Goal: Task Accomplishment & Management: Use online tool/utility

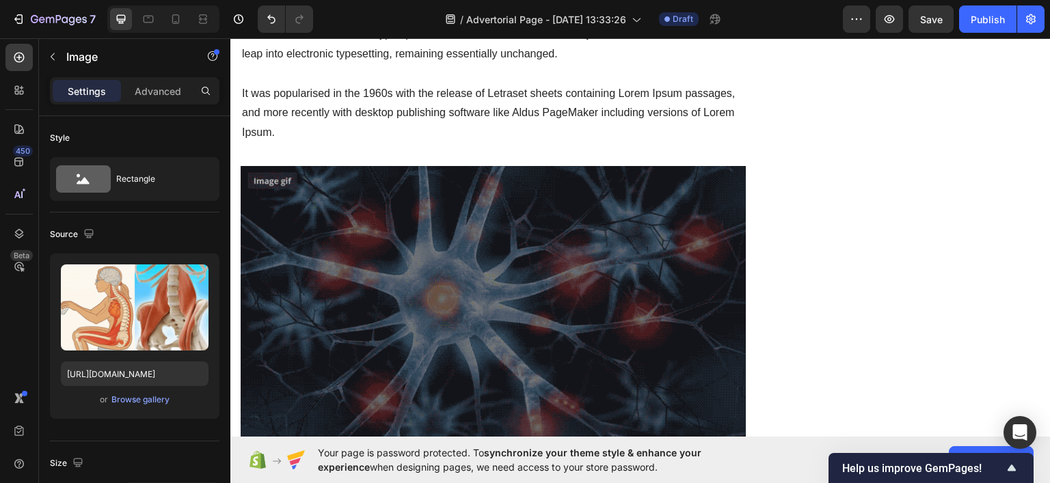
scroll to position [1389, 0]
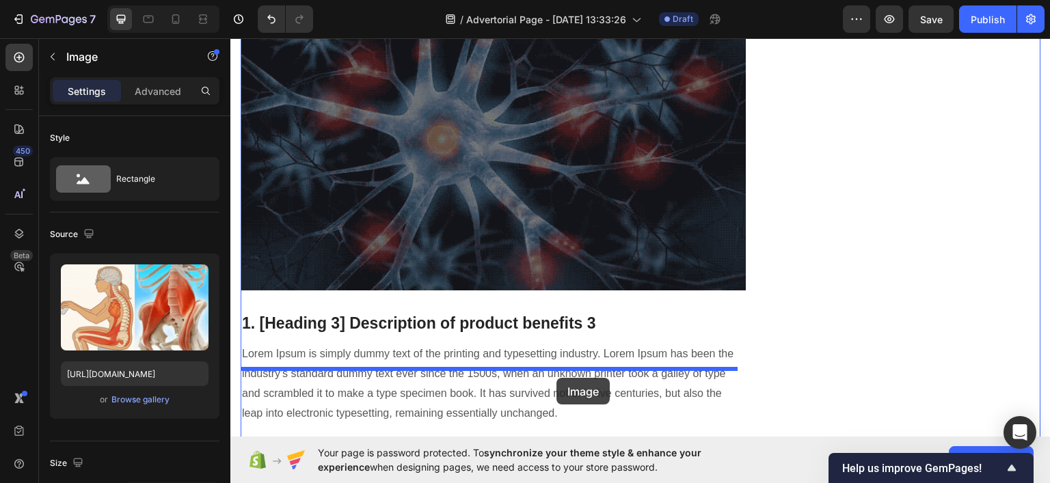
scroll to position [1923, 0]
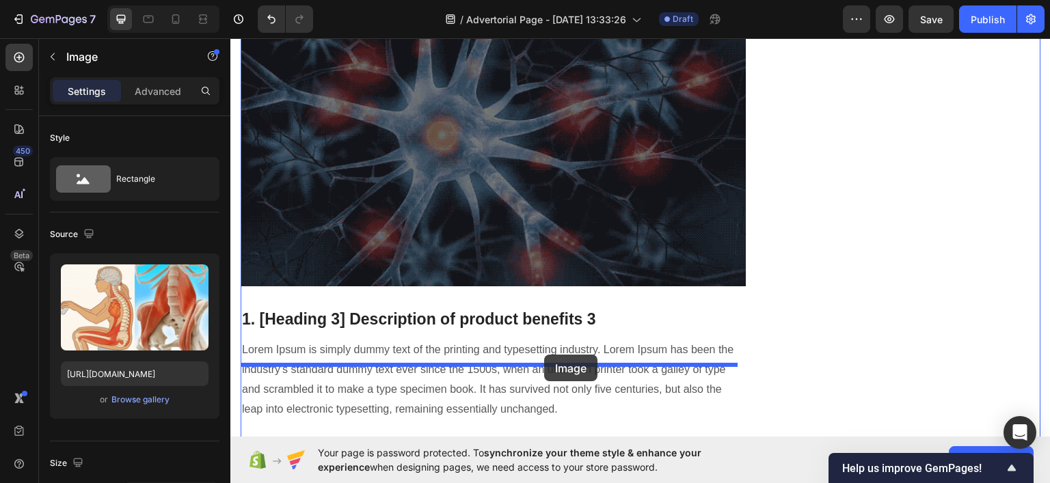
drag, startPoint x: 535, startPoint y: 161, endPoint x: 544, endPoint y: 355, distance: 194.3
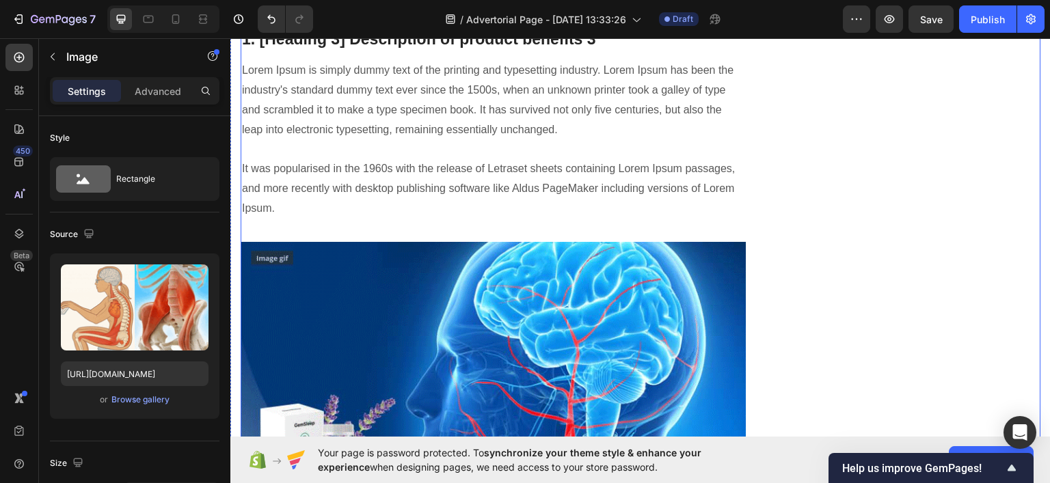
scroll to position [1622, 0]
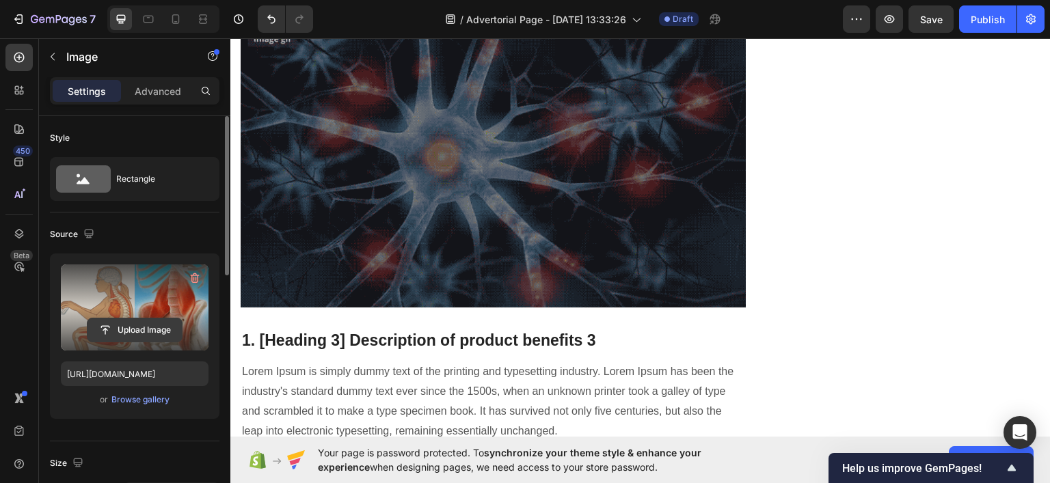
click at [129, 325] on input "file" at bounding box center [135, 330] width 94 height 23
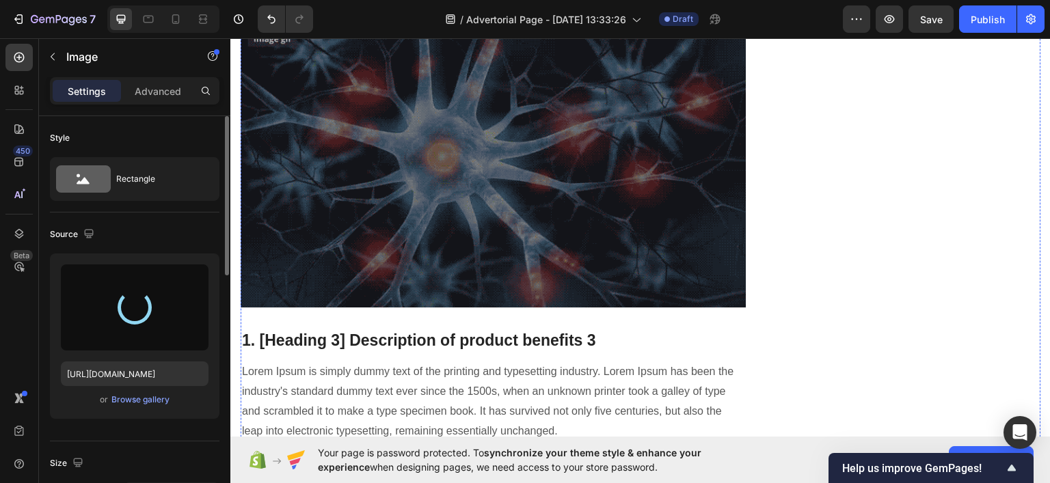
scroll to position [1690, 0]
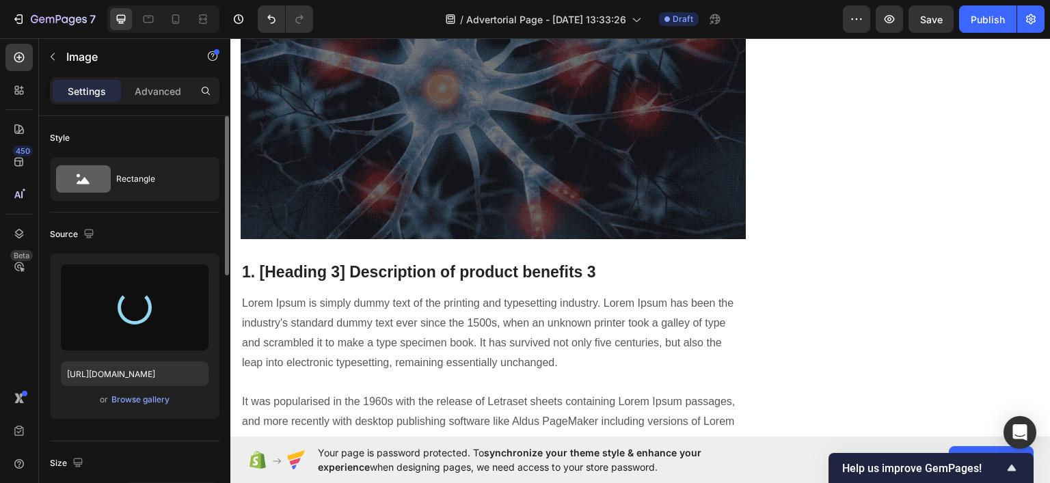
type input "https://cdn.shopify.com/s/files/1/0922/3408/8775/files/gempages_586053521762157…"
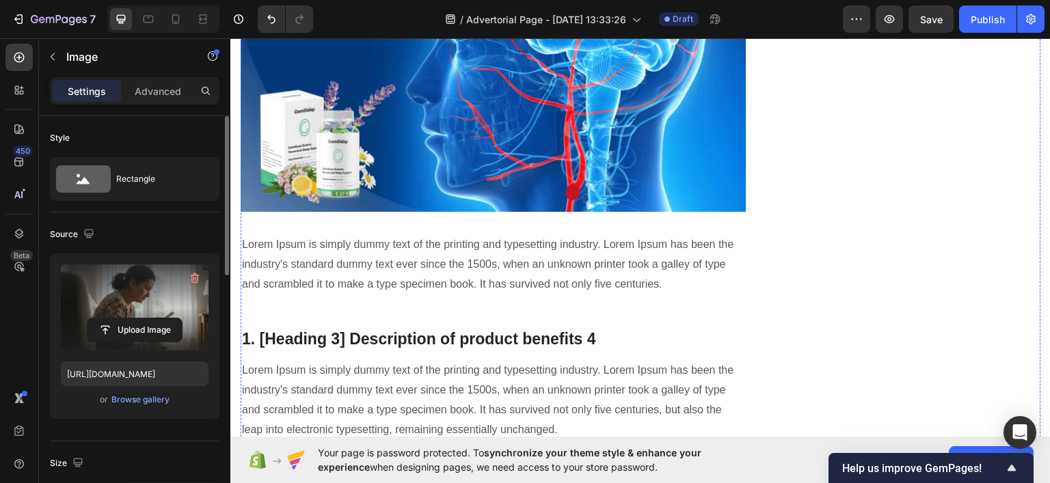
scroll to position [2100, 0]
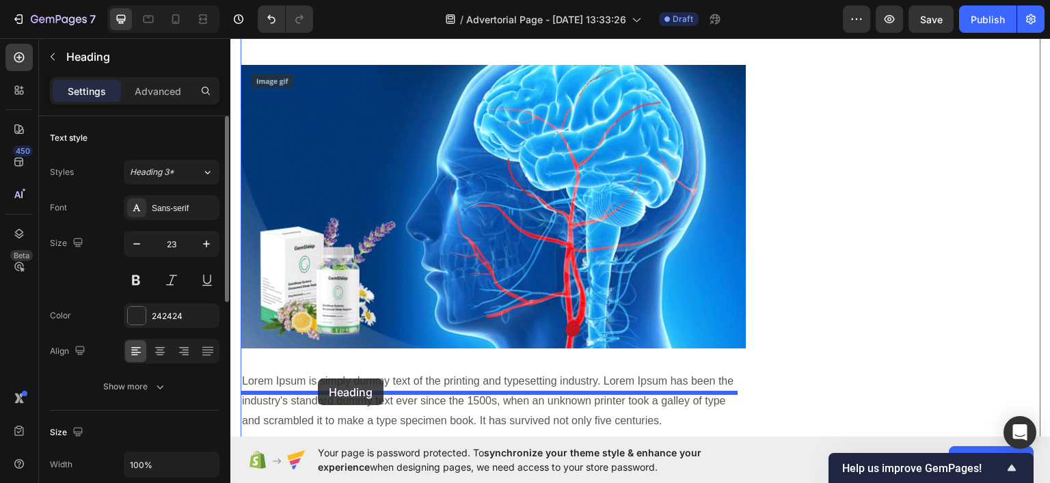
drag, startPoint x: 371, startPoint y: 188, endPoint x: 317, endPoint y: 379, distance: 198.1
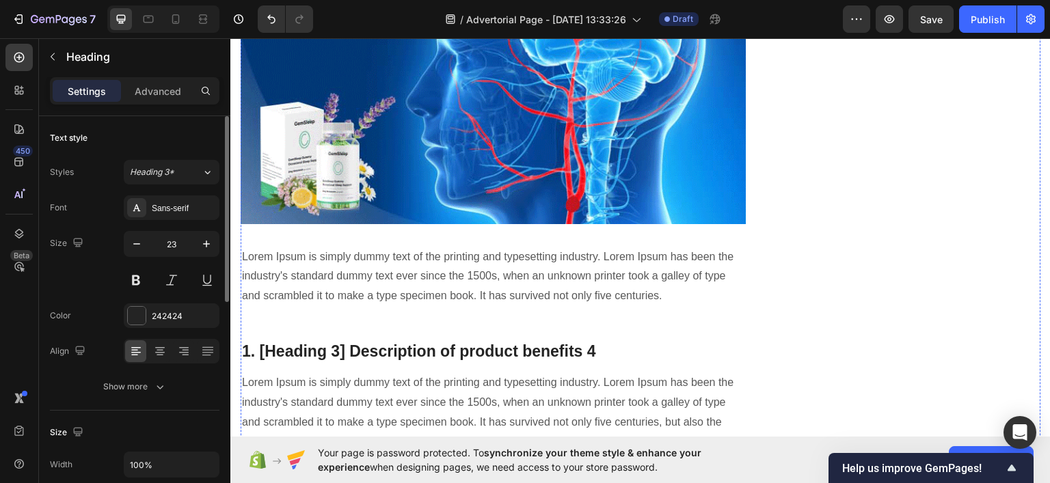
scroll to position [2169, 0]
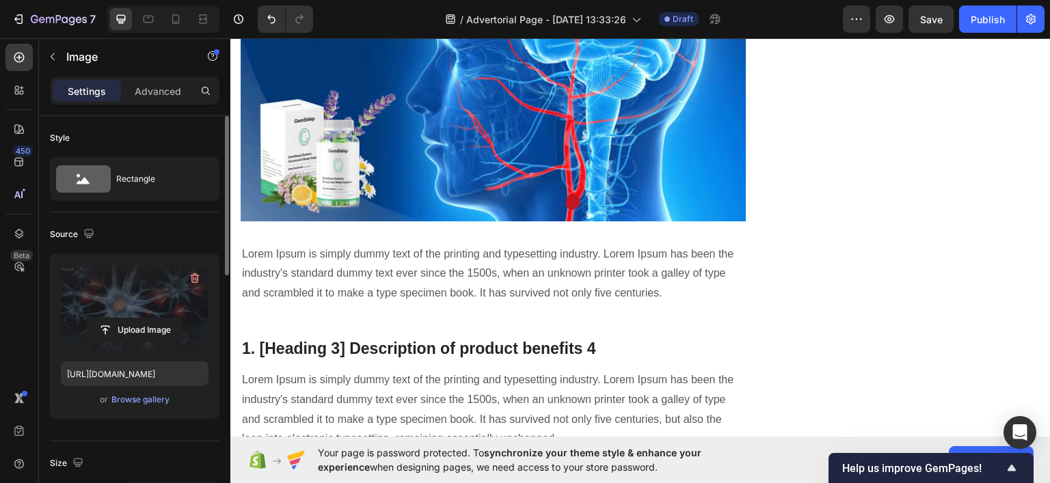
click at [126, 345] on label at bounding box center [135, 308] width 148 height 86
click at [126, 342] on input "file" at bounding box center [135, 330] width 94 height 23
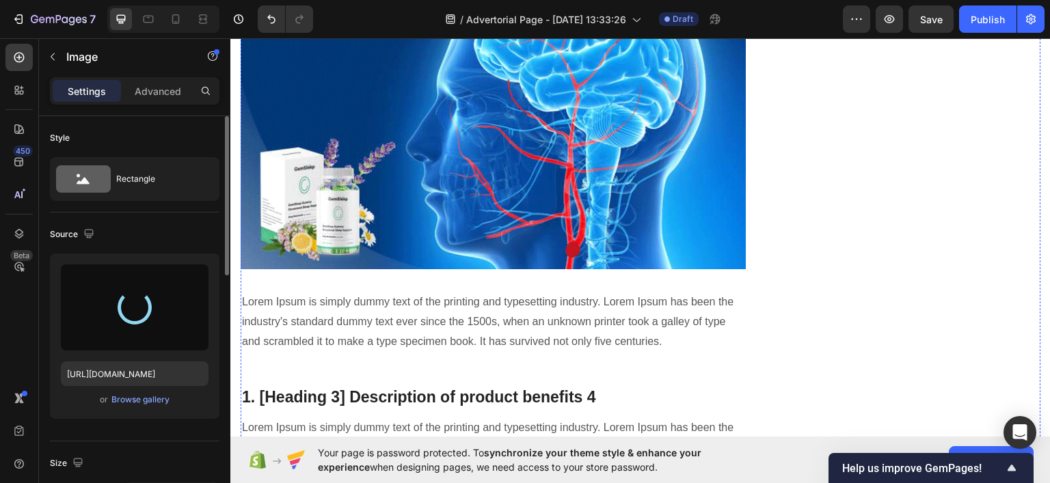
type input "https://cdn.shopify.com/s/files/1/0922/3408/8775/files/gempages_586053521762157…"
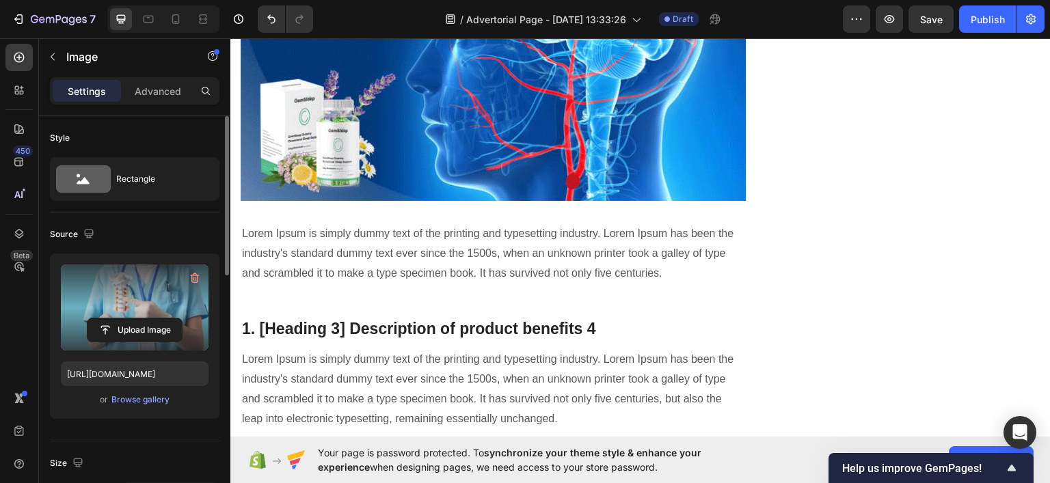
scroll to position [2374, 0]
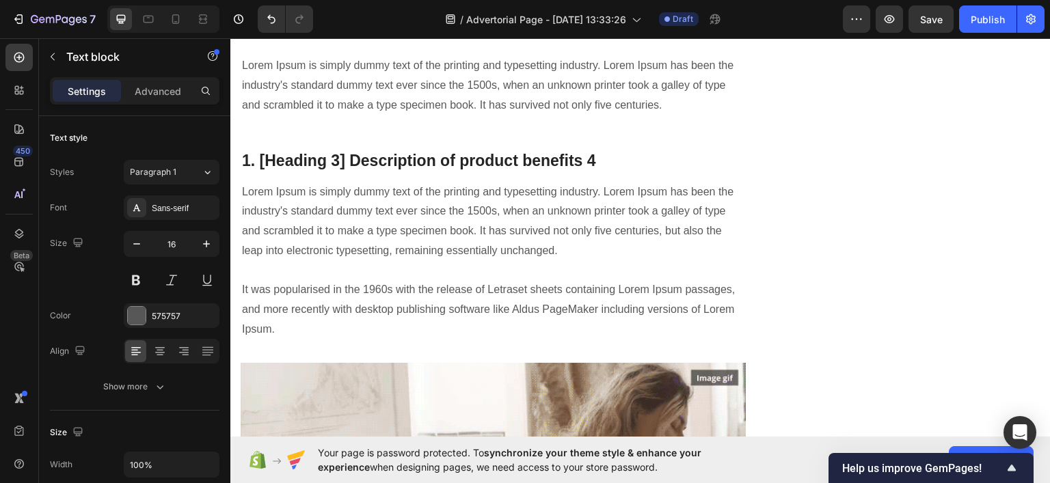
scroll to position [2511, 0]
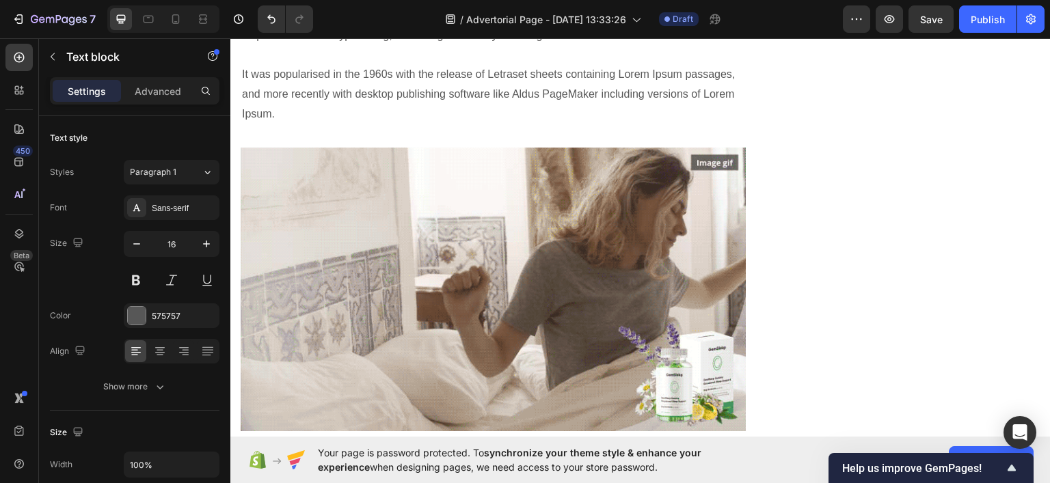
scroll to position [2579, 0]
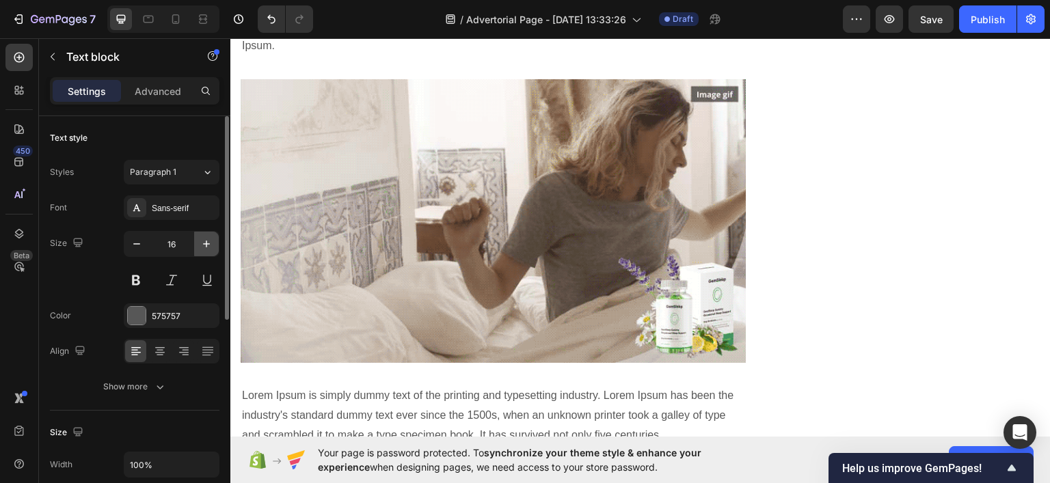
click at [197, 241] on button "button" at bounding box center [206, 244] width 25 height 25
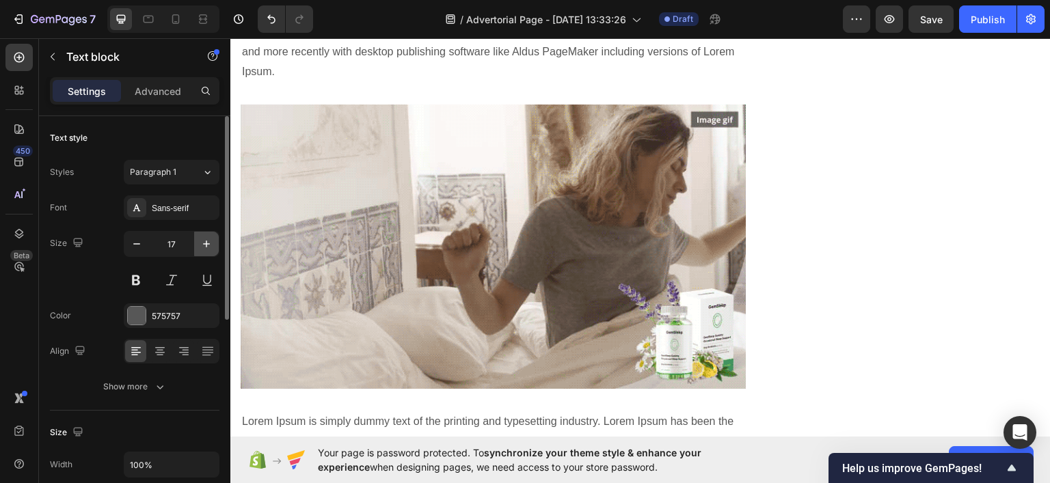
type input "18"
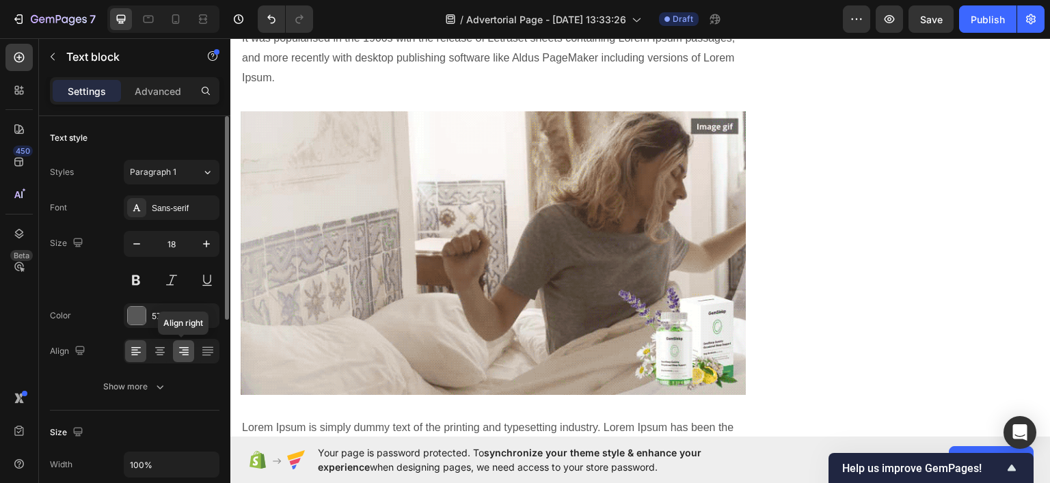
click at [180, 343] on div at bounding box center [183, 351] width 21 height 22
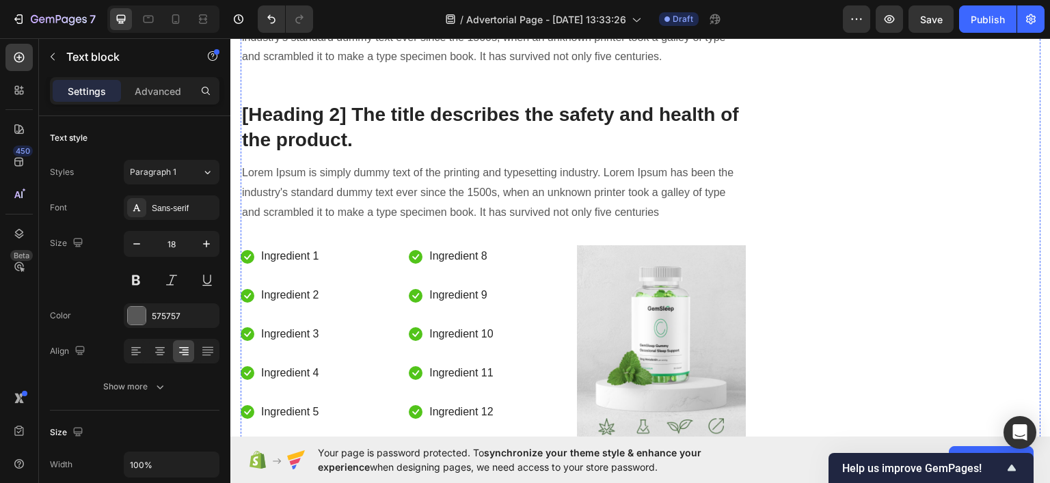
scroll to position [2921, 0]
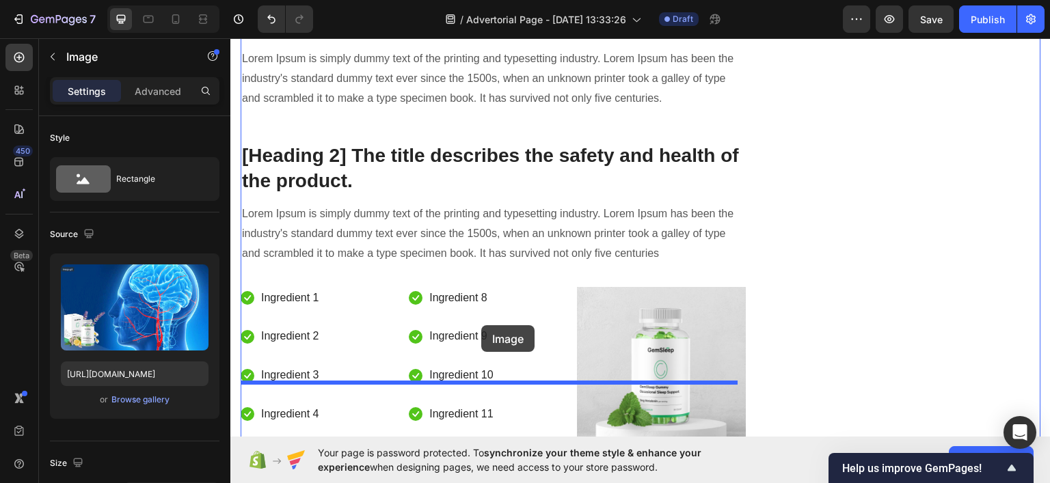
scroll to position [3043, 0]
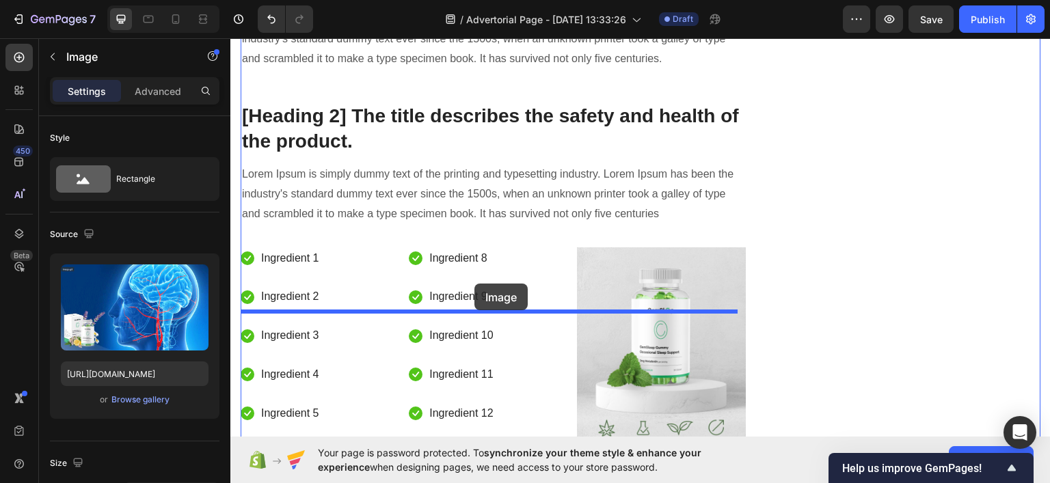
drag, startPoint x: 591, startPoint y: 139, endPoint x: 474, endPoint y: 284, distance: 186.1
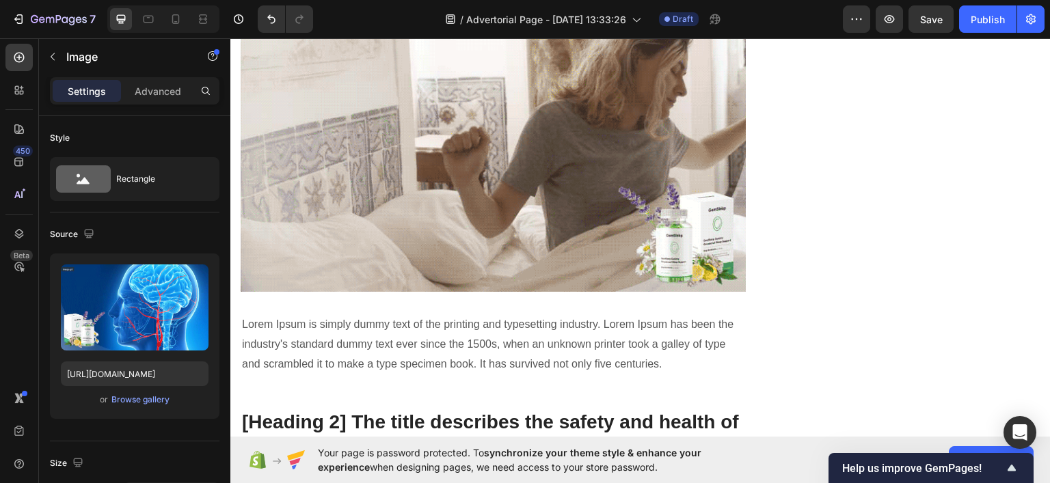
scroll to position [2946, 0]
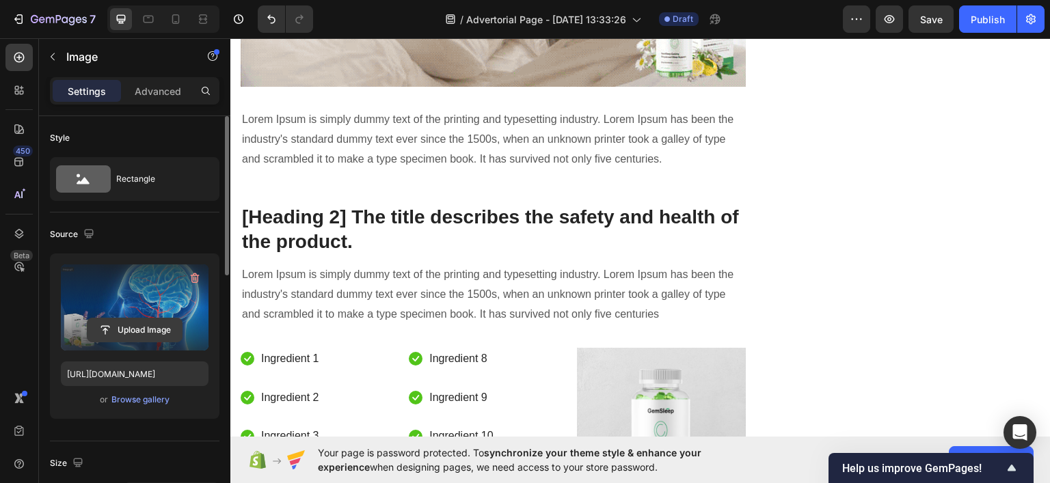
click at [157, 323] on input "file" at bounding box center [135, 330] width 94 height 23
type input "C:\fakepath\1751539221-6.avif"
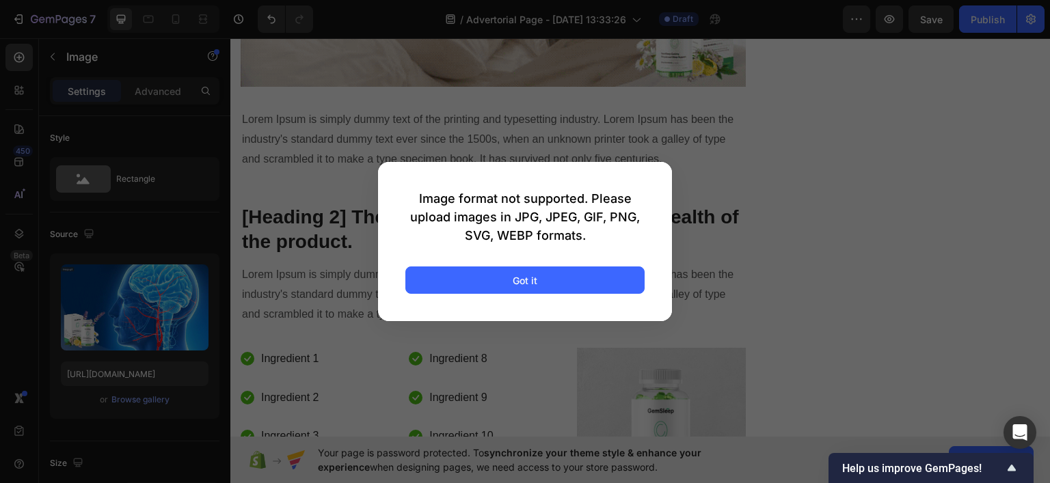
drag, startPoint x: 472, startPoint y: 284, endPoint x: 254, endPoint y: 305, distance: 219.8
click at [473, 284] on button "Got it" at bounding box center [524, 280] width 239 height 27
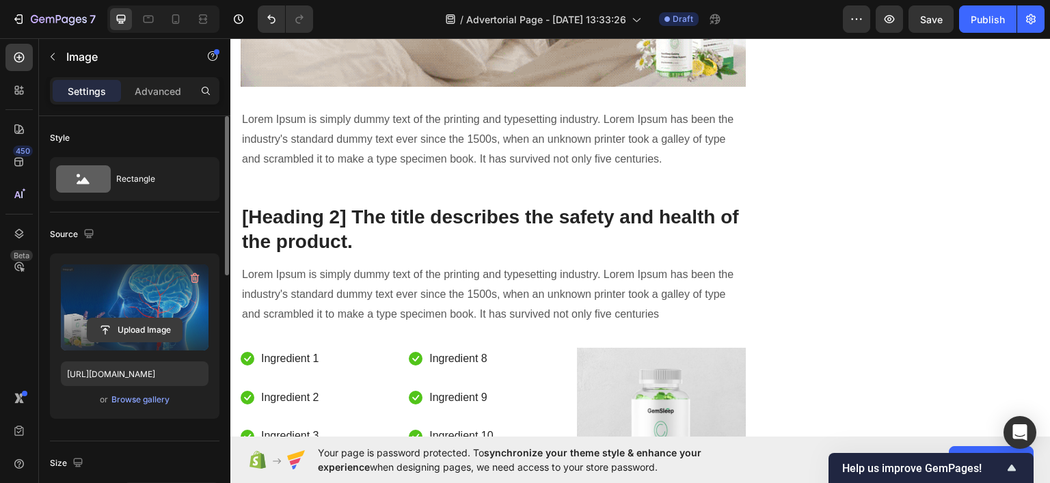
click at [126, 333] on input "file" at bounding box center [135, 330] width 94 height 23
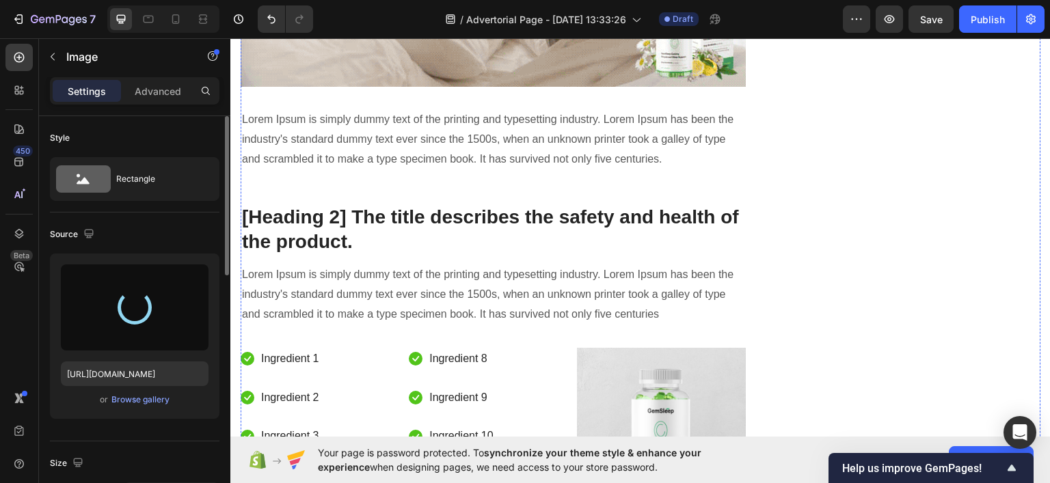
scroll to position [2878, 0]
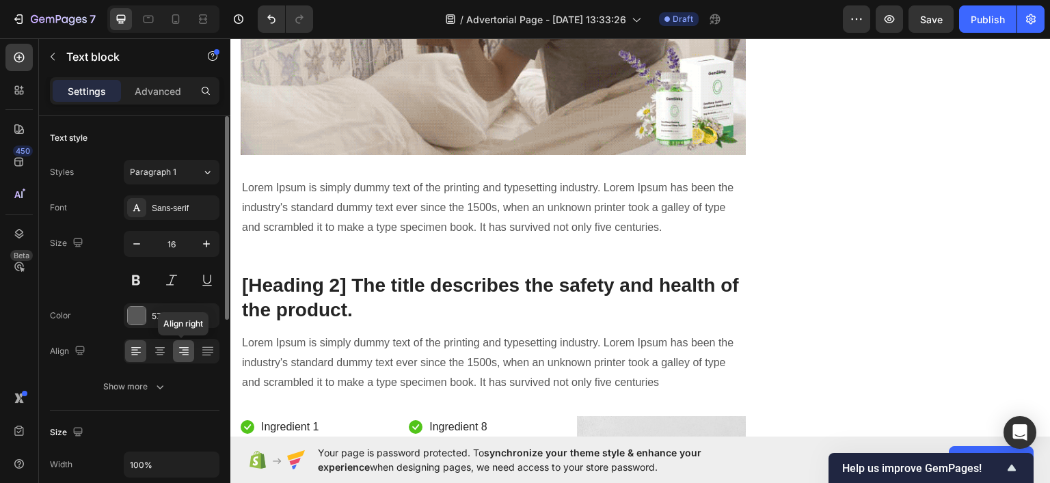
click at [193, 349] on div at bounding box center [183, 351] width 21 height 22
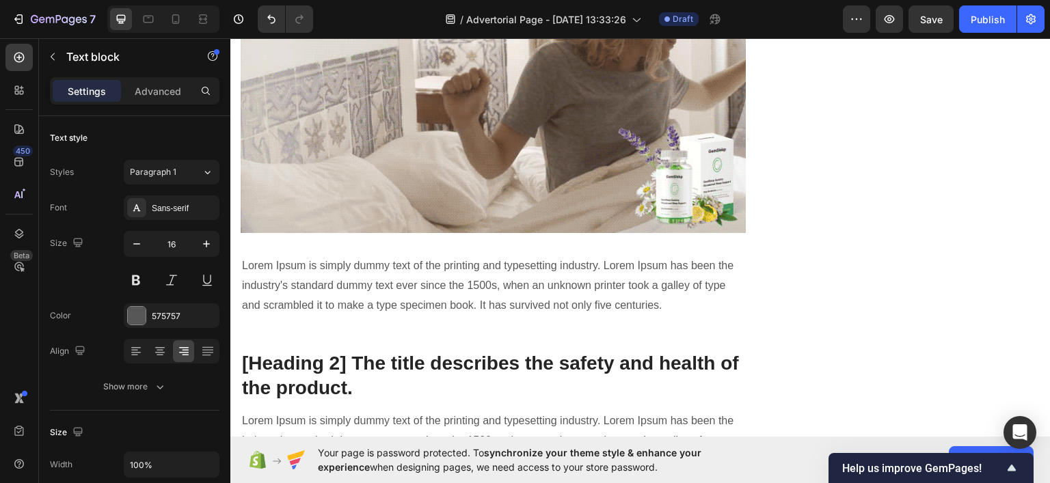
scroll to position [2809, 0]
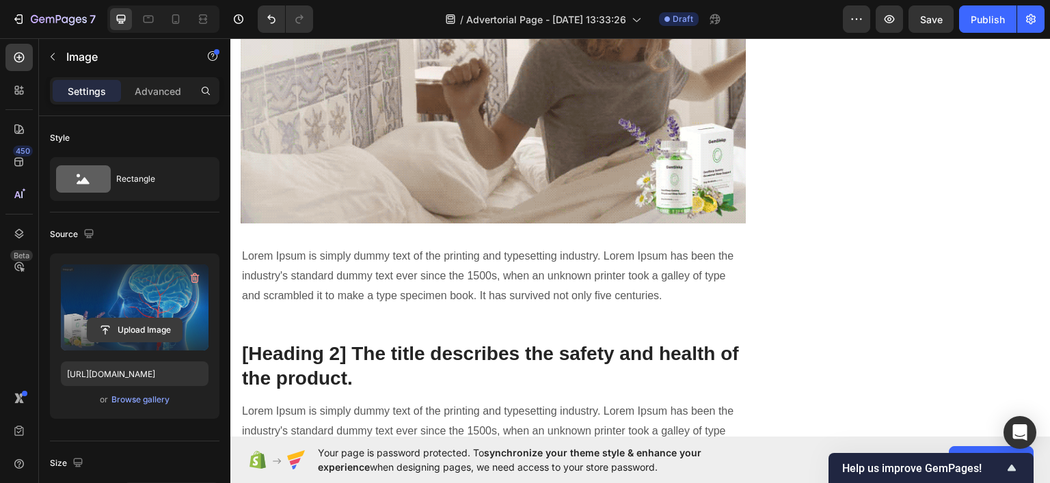
click at [125, 332] on input "file" at bounding box center [135, 330] width 94 height 23
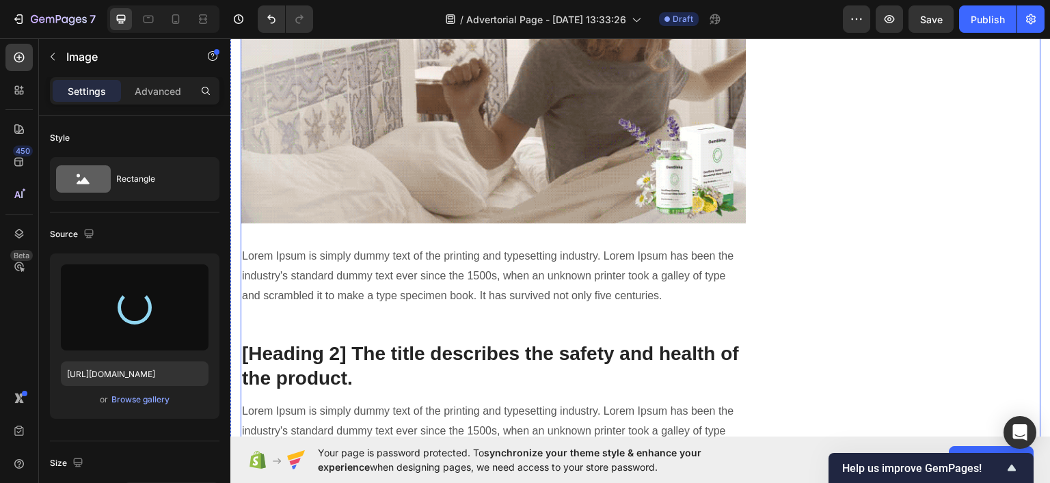
scroll to position [2946, 0]
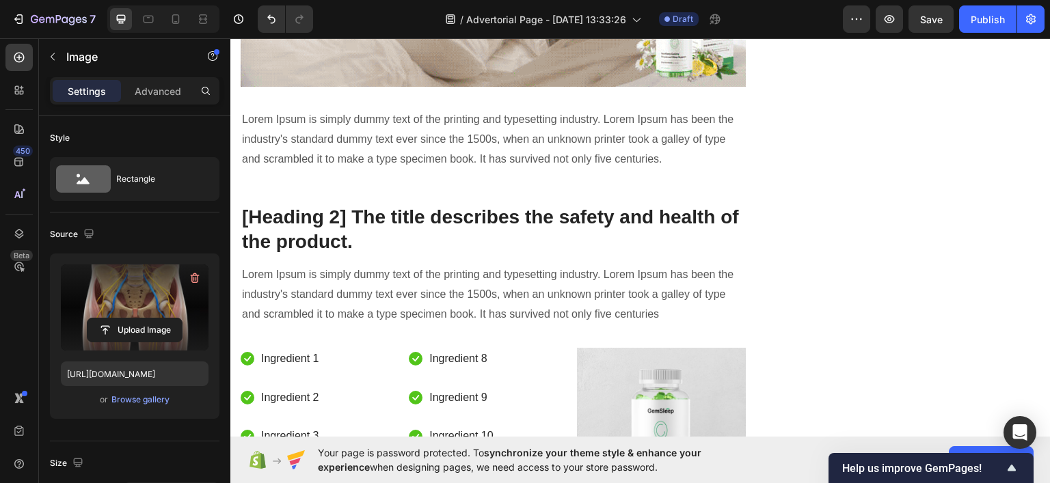
type input "https://cdn.shopify.com/s/files/1/0922/3408/8775/files/gempages_586053521762157…"
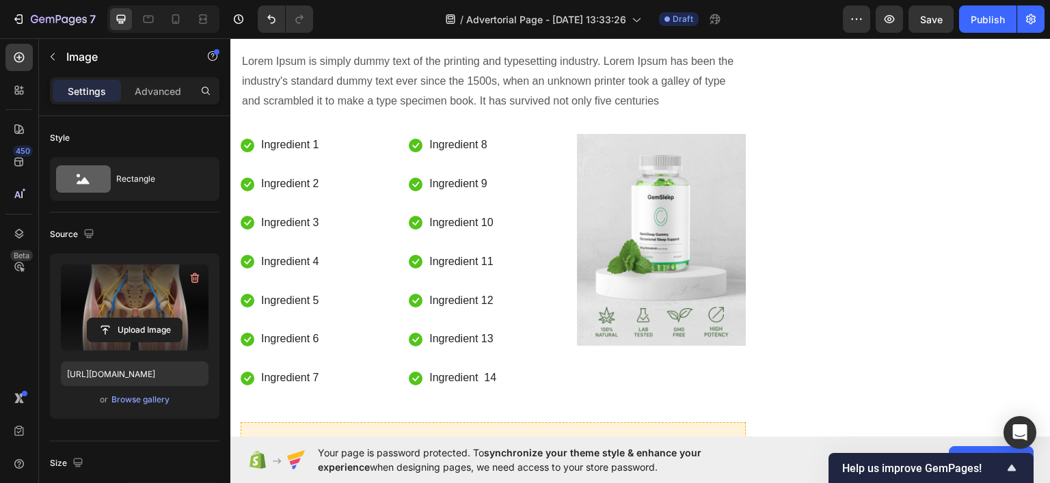
scroll to position [3288, 0]
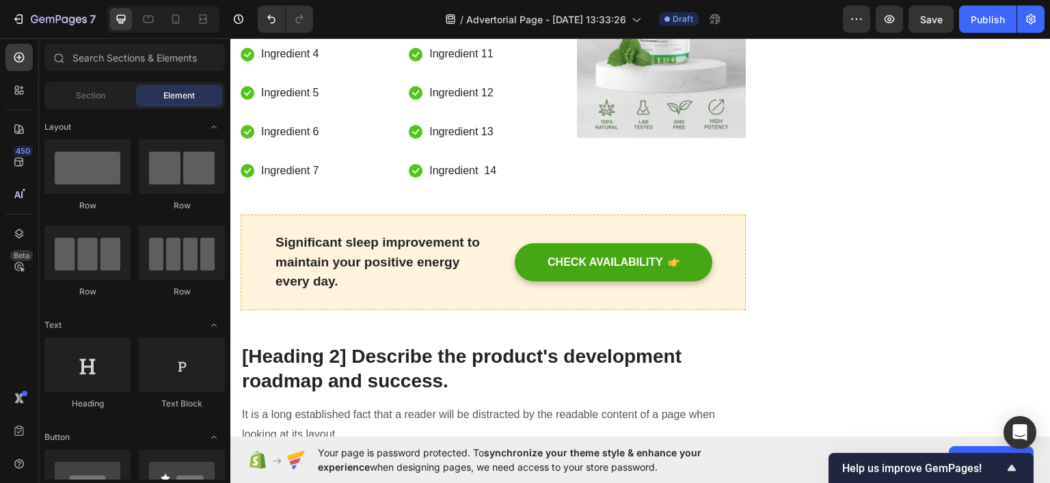
scroll to position [3257, 0]
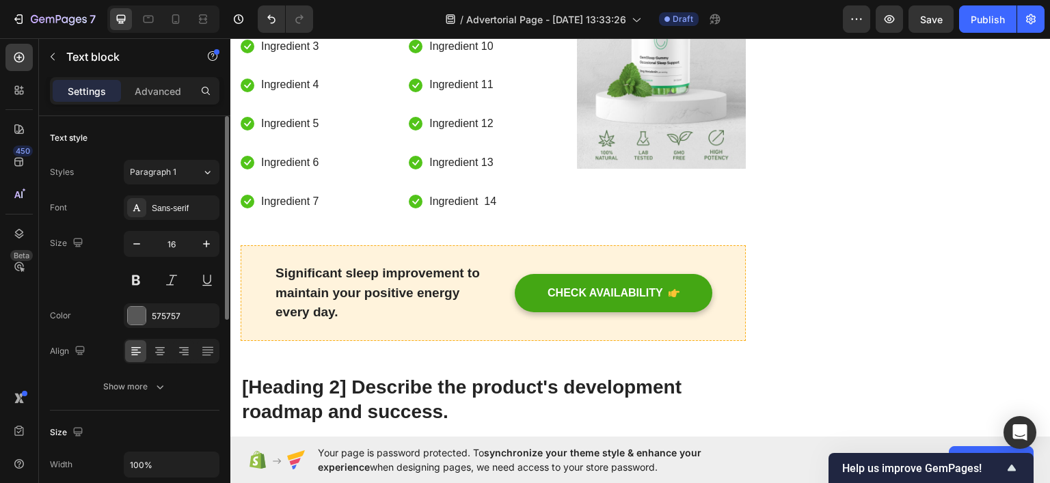
click at [195, 347] on div at bounding box center [172, 351] width 96 height 25
click at [187, 346] on icon at bounding box center [184, 352] width 14 height 14
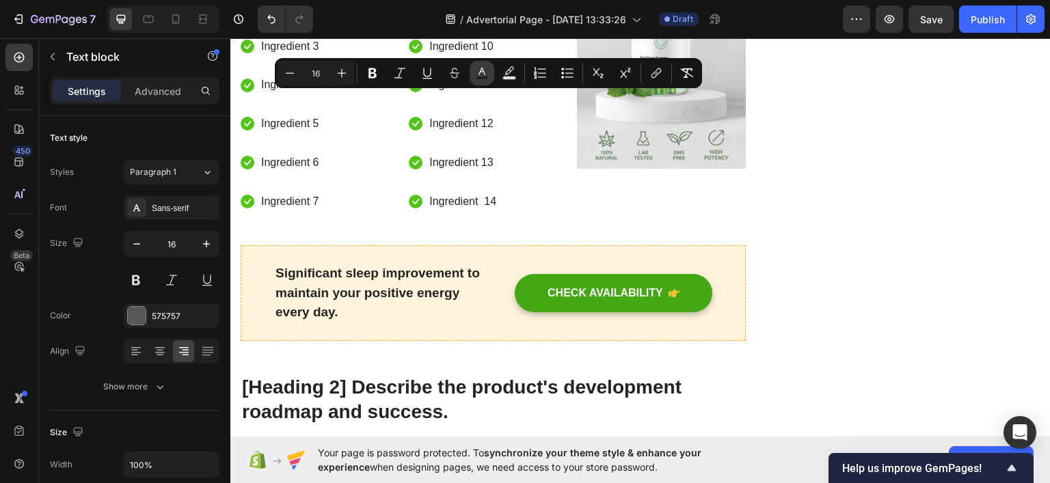
click at [473, 70] on button "Text Color" at bounding box center [482, 73] width 25 height 25
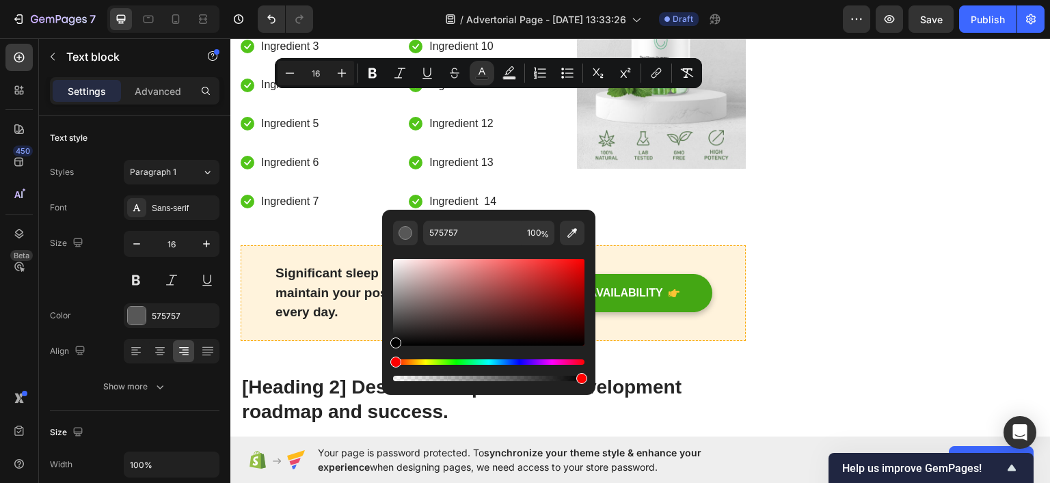
drag, startPoint x: 433, startPoint y: 304, endPoint x: 150, endPoint y: 284, distance: 283.8
click at [382, 348] on div "575757 100 %" at bounding box center [488, 297] width 213 height 174
type input "000000"
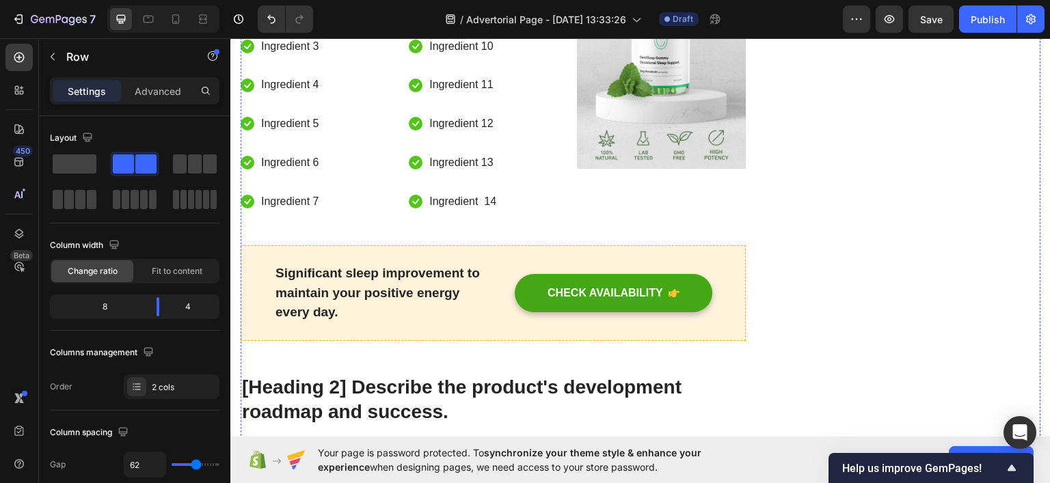
drag, startPoint x: 588, startPoint y: 145, endPoint x: 239, endPoint y: 240, distance: 362.1
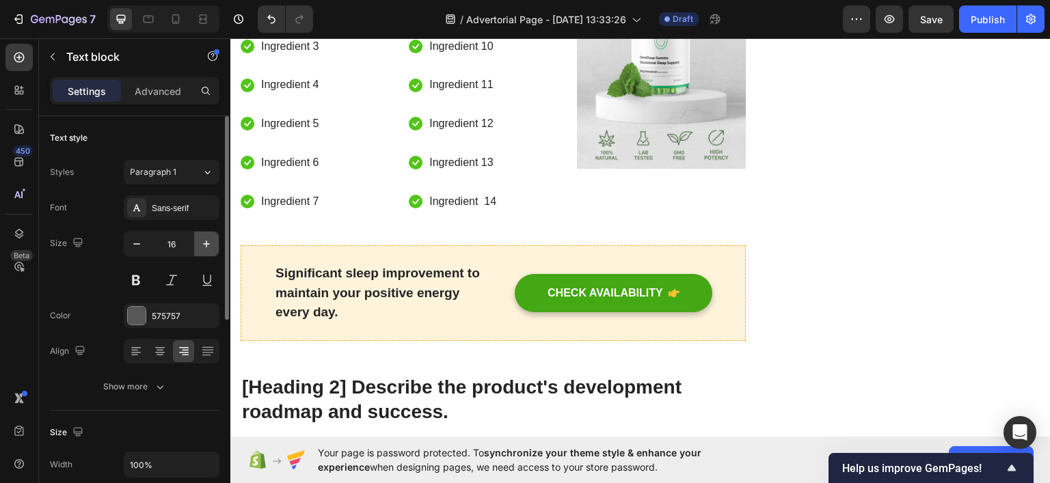
click at [205, 245] on icon "button" at bounding box center [207, 244] width 14 height 14
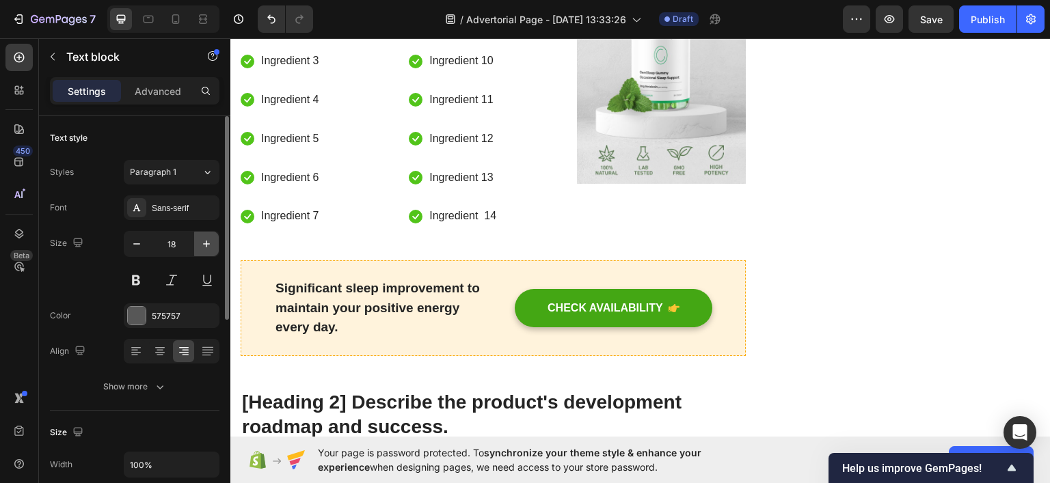
click at [205, 245] on icon "button" at bounding box center [207, 244] width 14 height 14
type input "19"
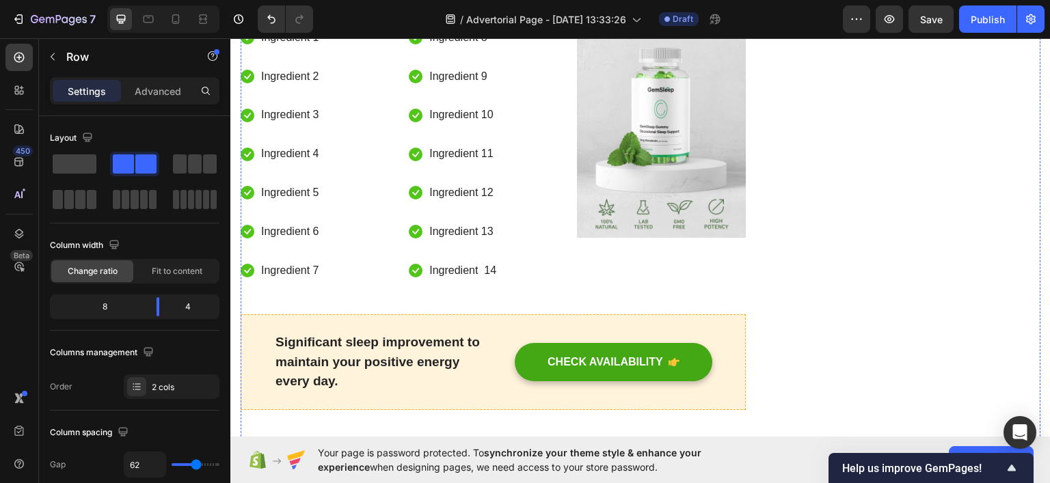
scroll to position [3462, 0]
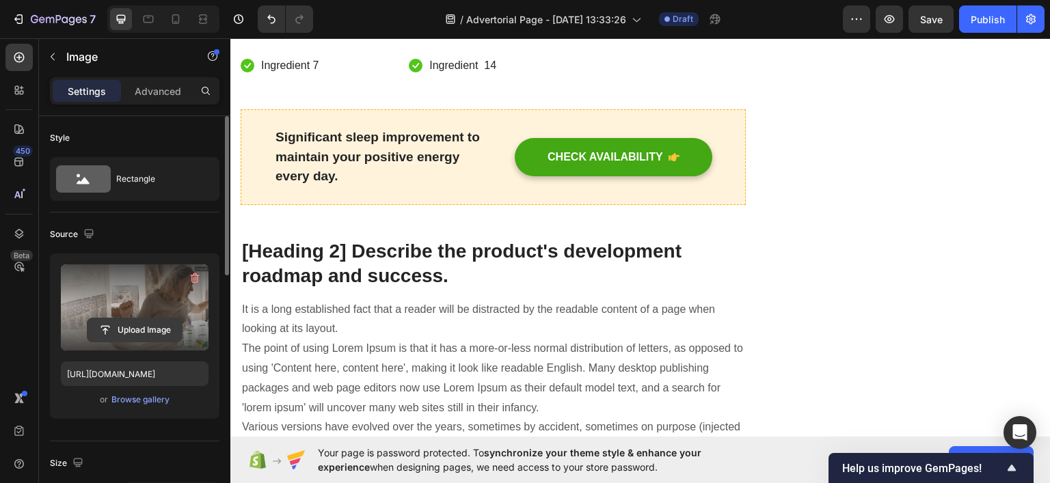
click at [136, 325] on input "file" at bounding box center [135, 330] width 94 height 23
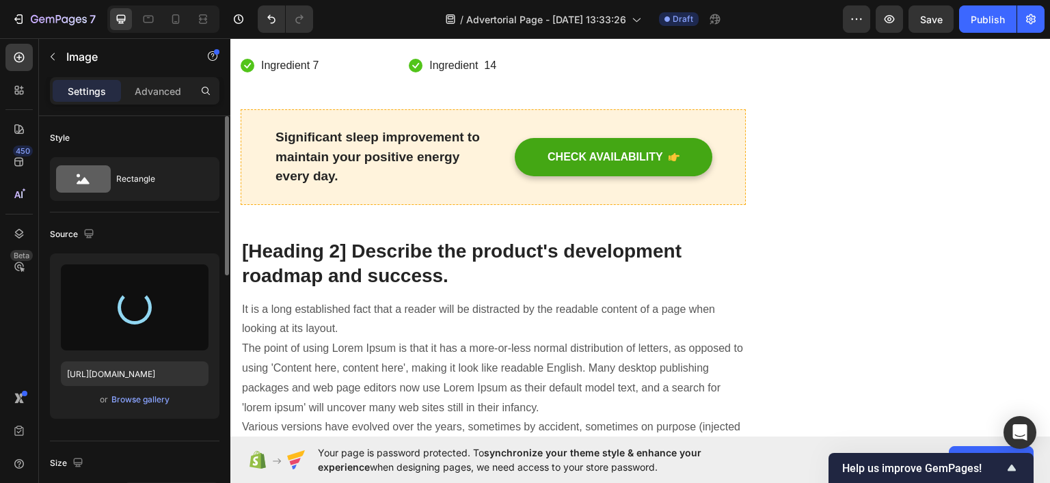
type input "https://cdn.shopify.com/s/files/1/0922/3408/8775/files/gempages_586053521762157…"
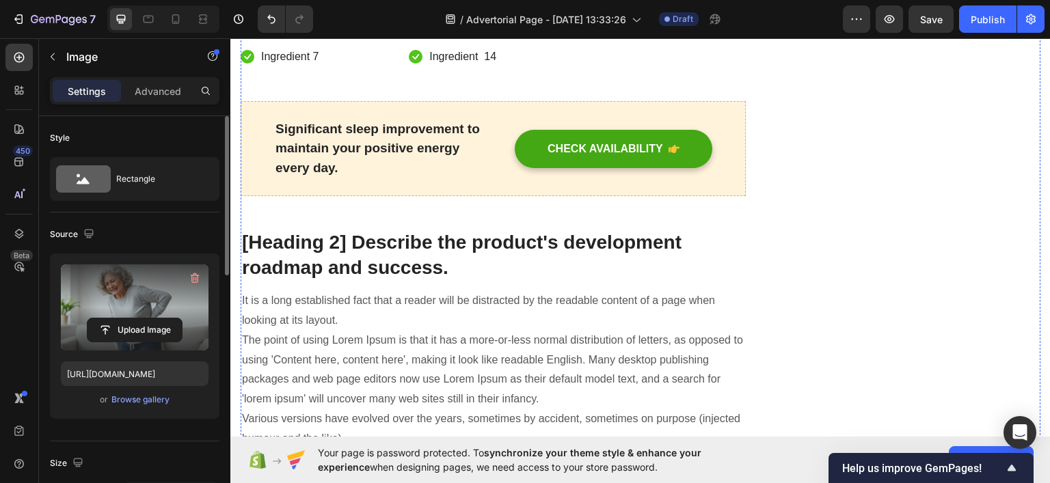
scroll to position [3531, 0]
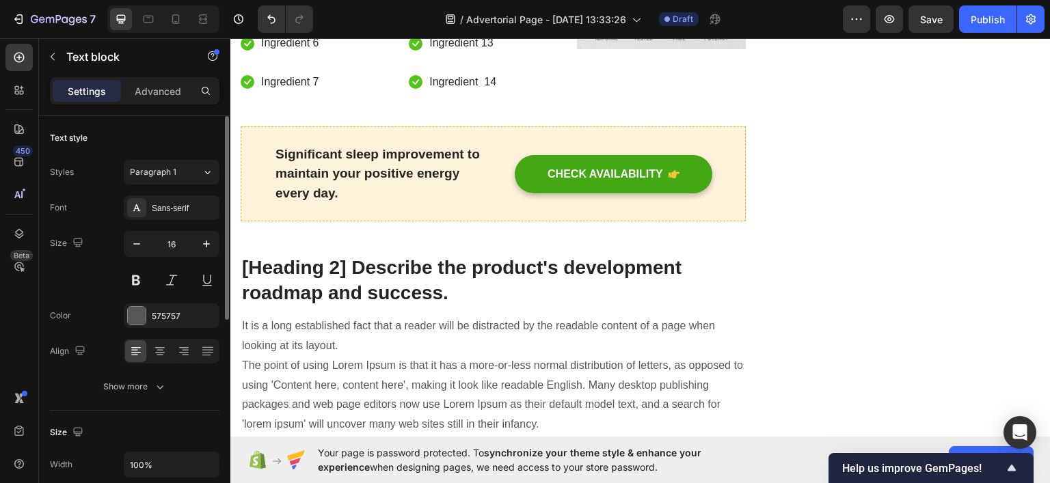
scroll to position [3672, 0]
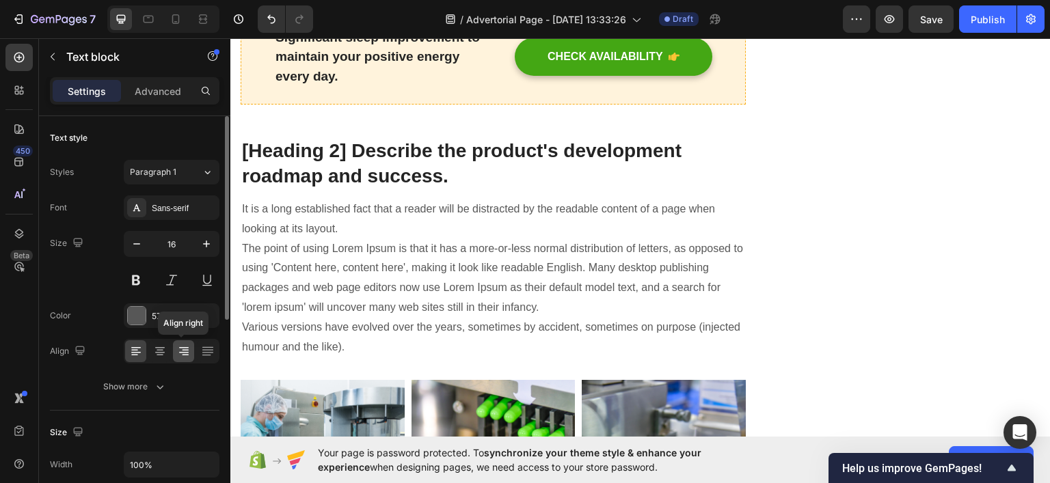
click at [186, 352] on icon at bounding box center [184, 352] width 10 height 1
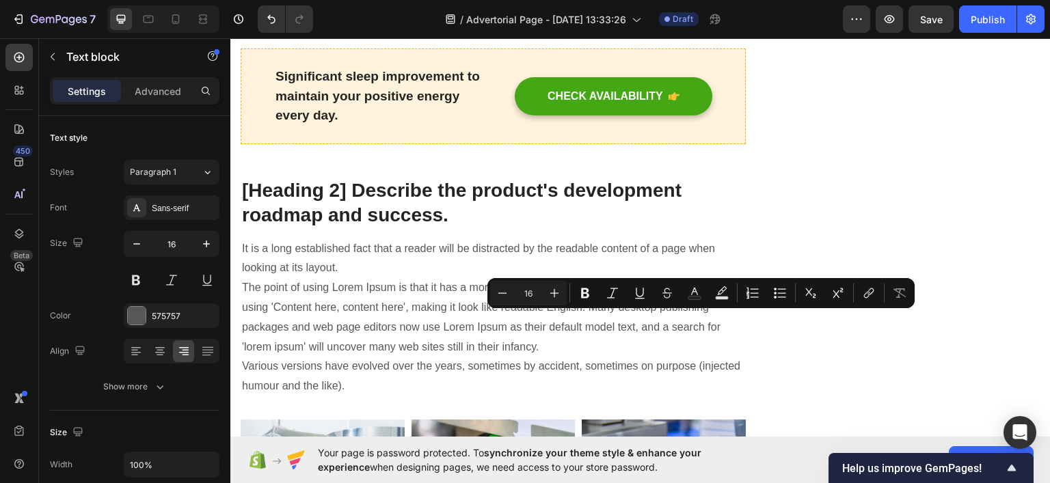
copy p "אז, מה הפתרון?"
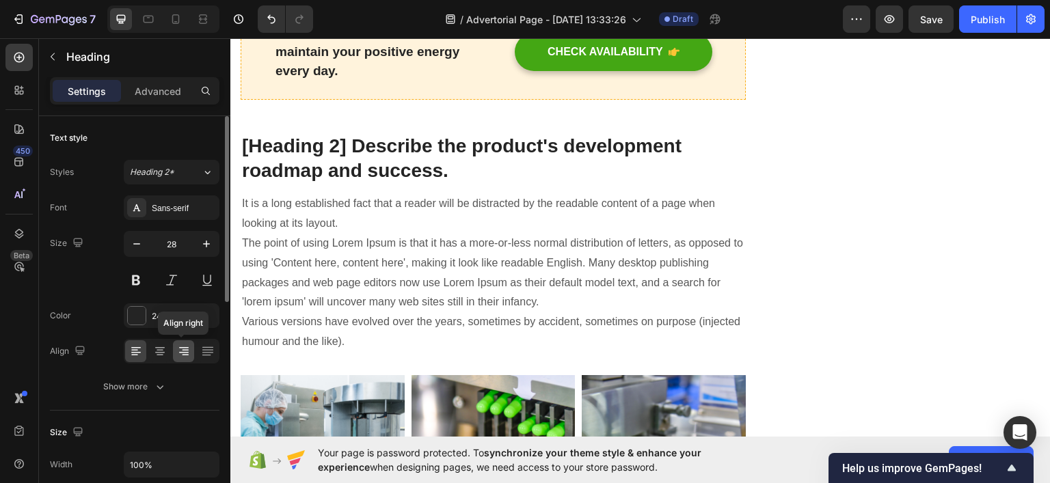
click at [193, 351] on div at bounding box center [183, 351] width 21 height 22
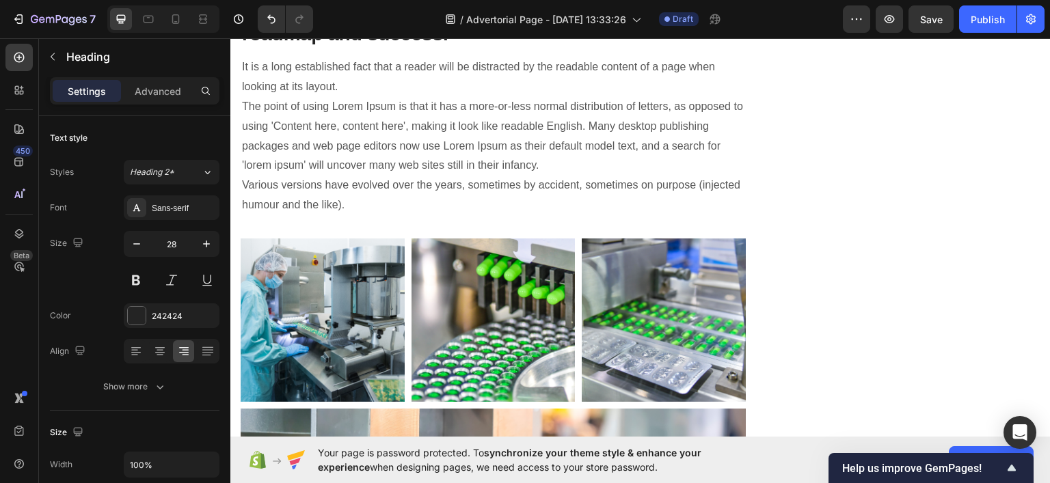
scroll to position [3877, 0]
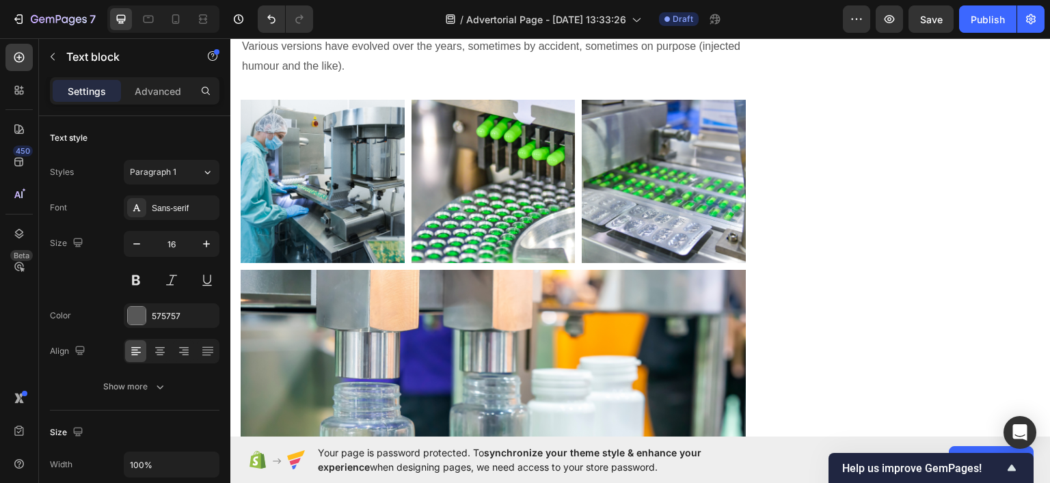
scroll to position [4014, 0]
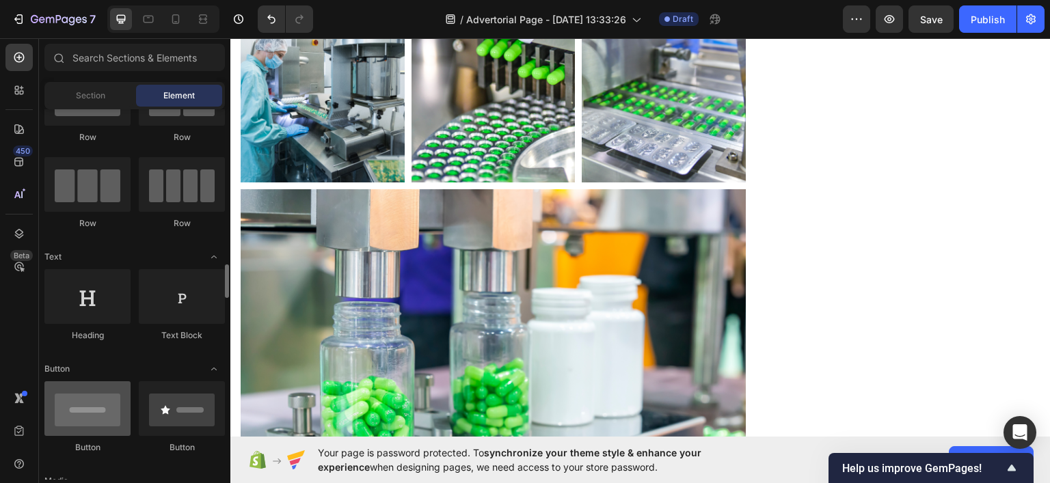
scroll to position [205, 0]
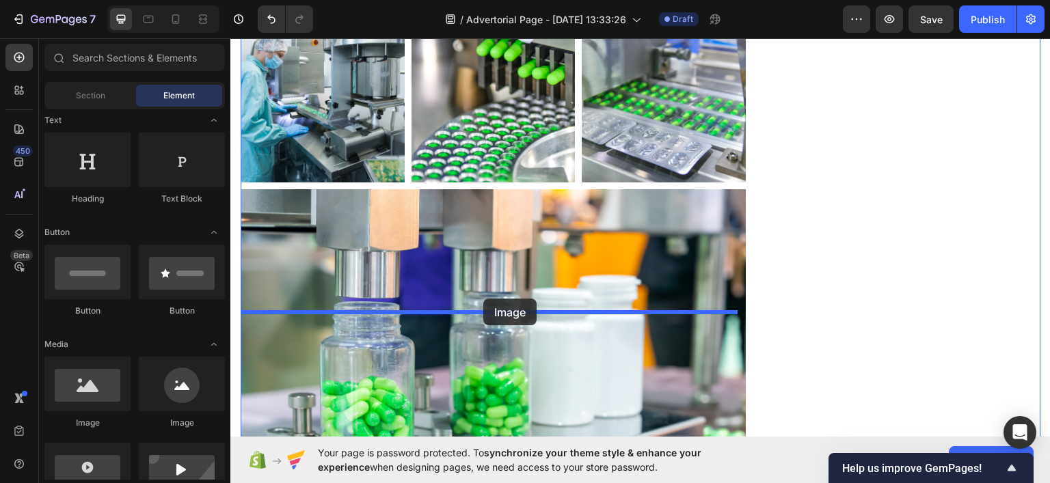
drag, startPoint x: 470, startPoint y: 410, endPoint x: 483, endPoint y: 299, distance: 111.5
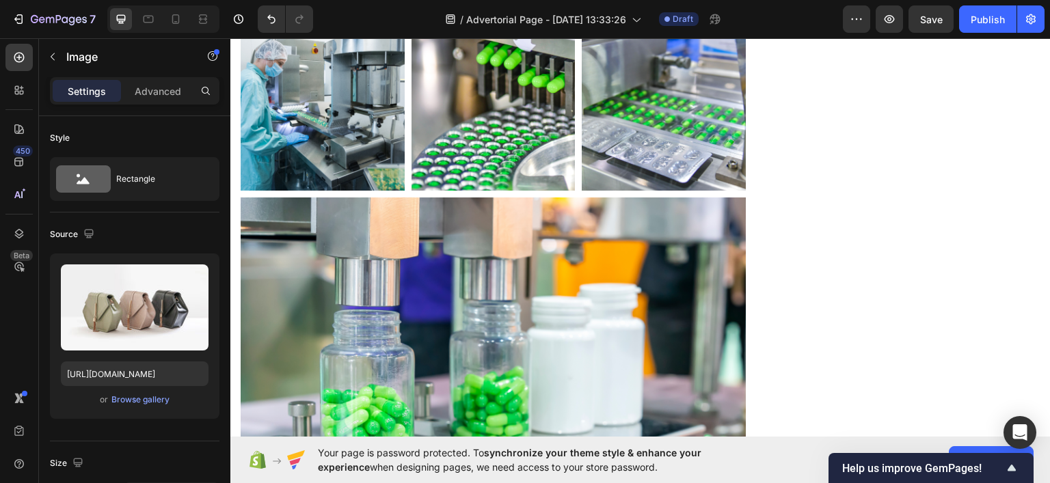
scroll to position [3877, 0]
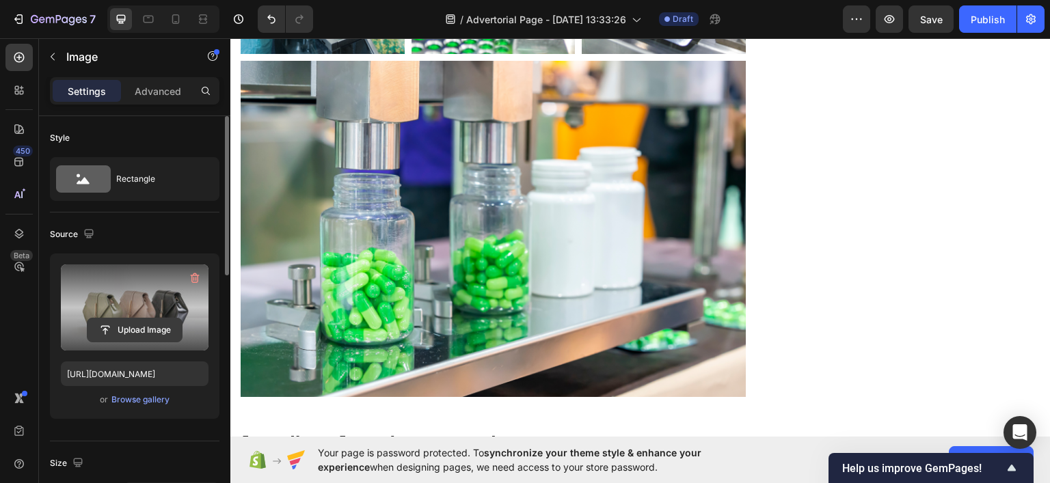
click at [158, 334] on input "file" at bounding box center [135, 330] width 94 height 23
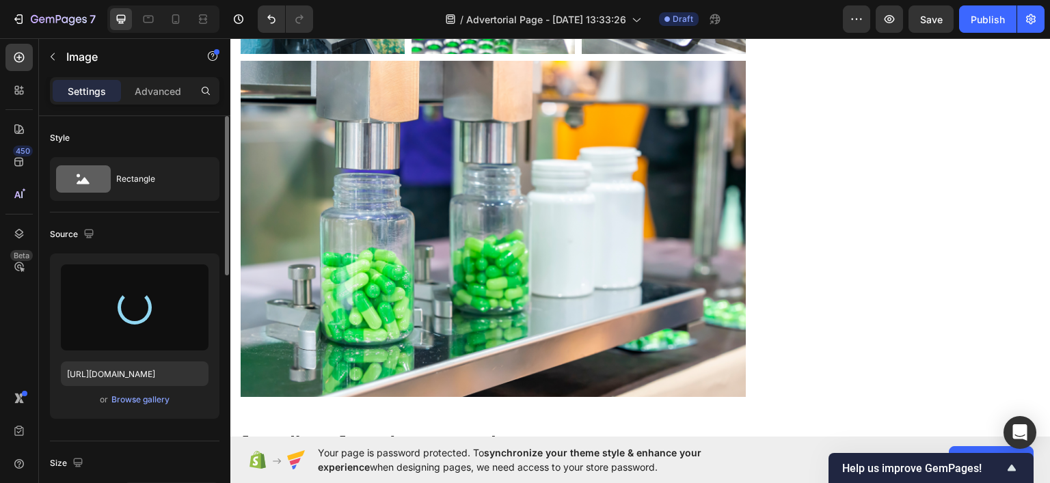
type input "https://cdn.shopify.com/s/files/1/0922/3408/8775/files/gempages_586053521762157…"
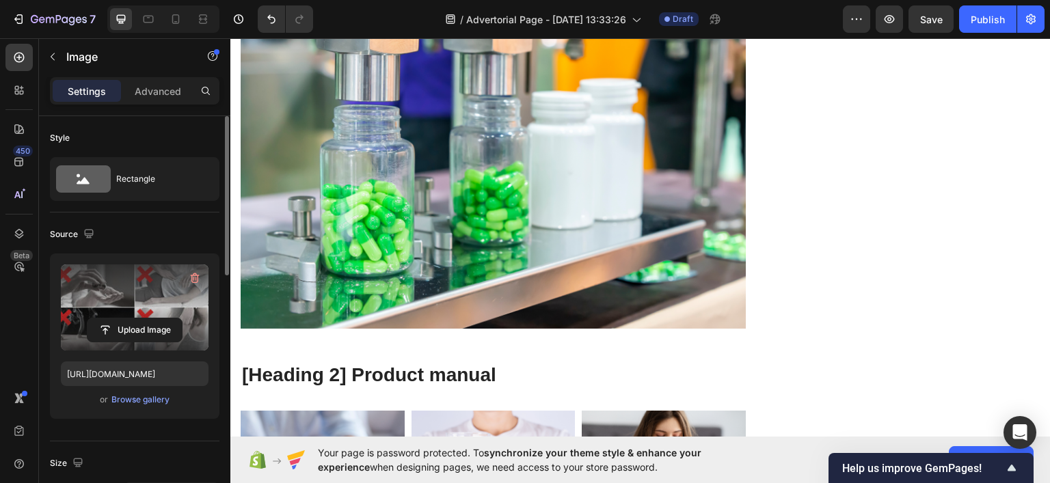
scroll to position [4014, 0]
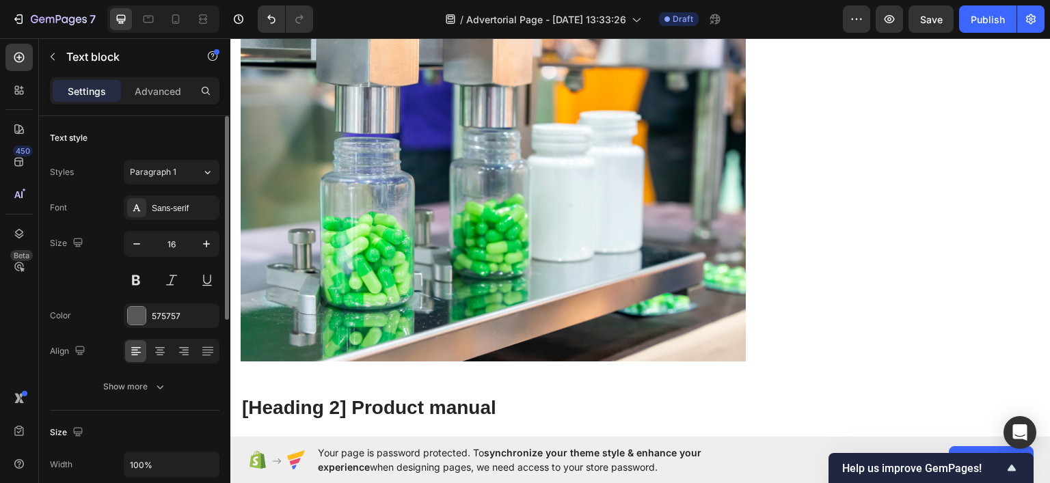
scroll to position [4054, 0]
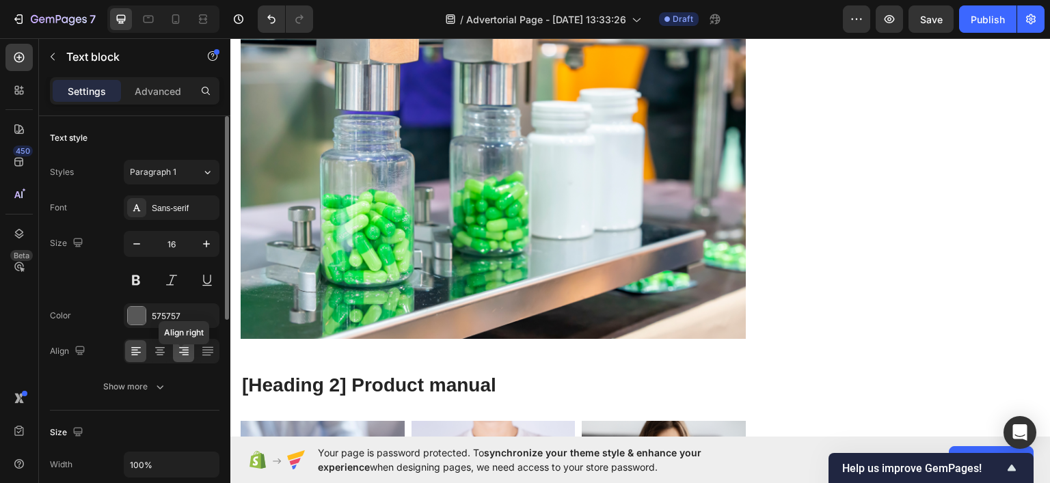
click at [187, 347] on icon at bounding box center [184, 347] width 10 height 1
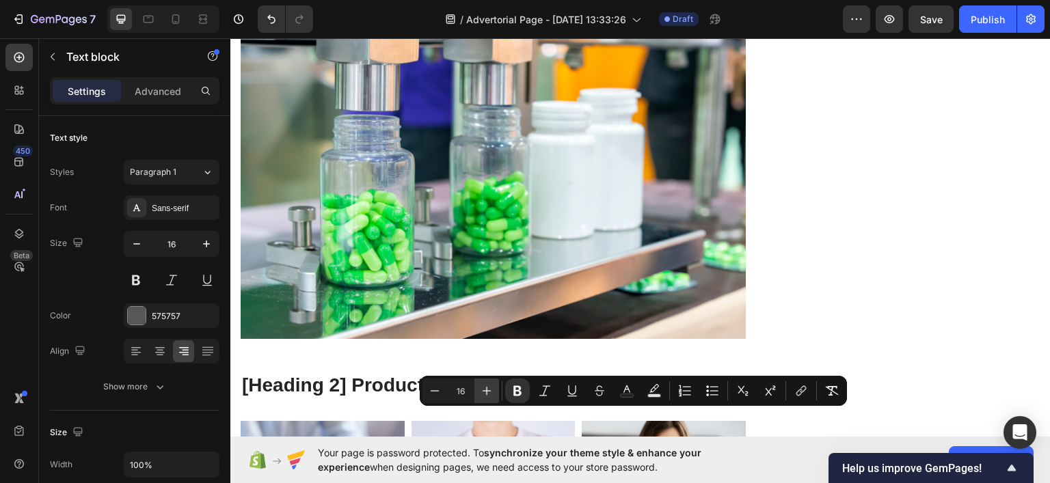
click at [484, 395] on icon "Editor contextual toolbar" at bounding box center [487, 391] width 14 height 14
type input "18"
click at [619, 395] on button "Text Color" at bounding box center [627, 391] width 25 height 25
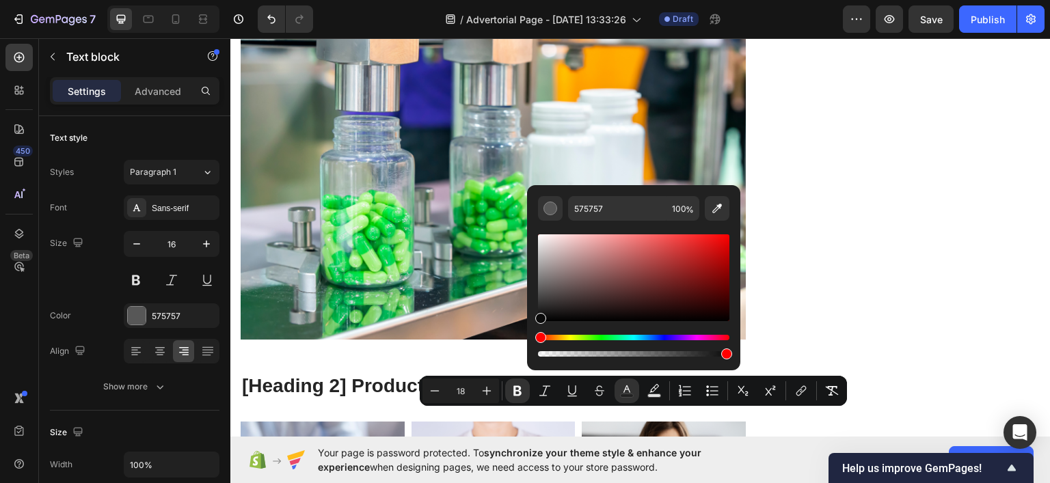
drag, startPoint x: 543, startPoint y: 289, endPoint x: 641, endPoint y: 341, distance: 111.3
click at [527, 325] on div "575757 100 %" at bounding box center [633, 272] width 213 height 174
type input "000000"
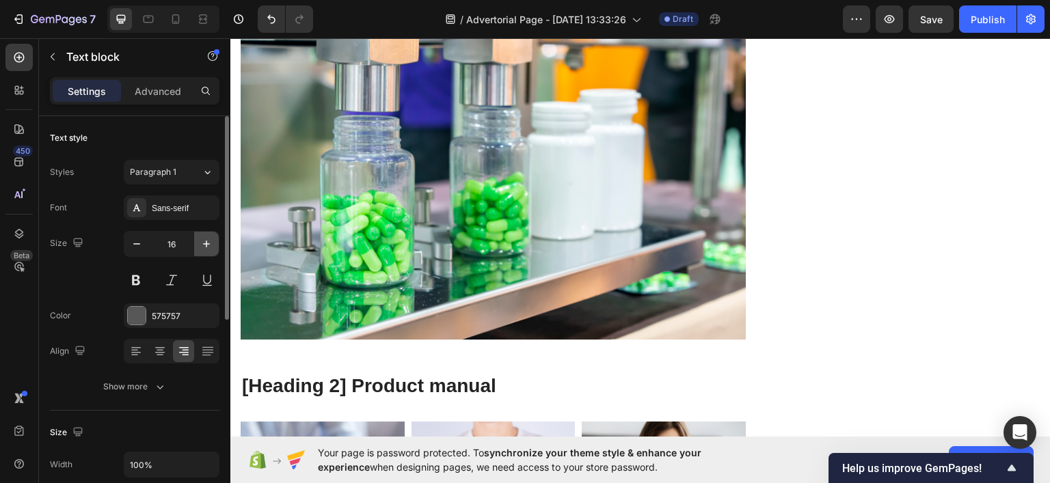
click at [219, 243] on button "button" at bounding box center [206, 244] width 25 height 25
click at [220, 243] on div at bounding box center [225, 319] width 10 height 406
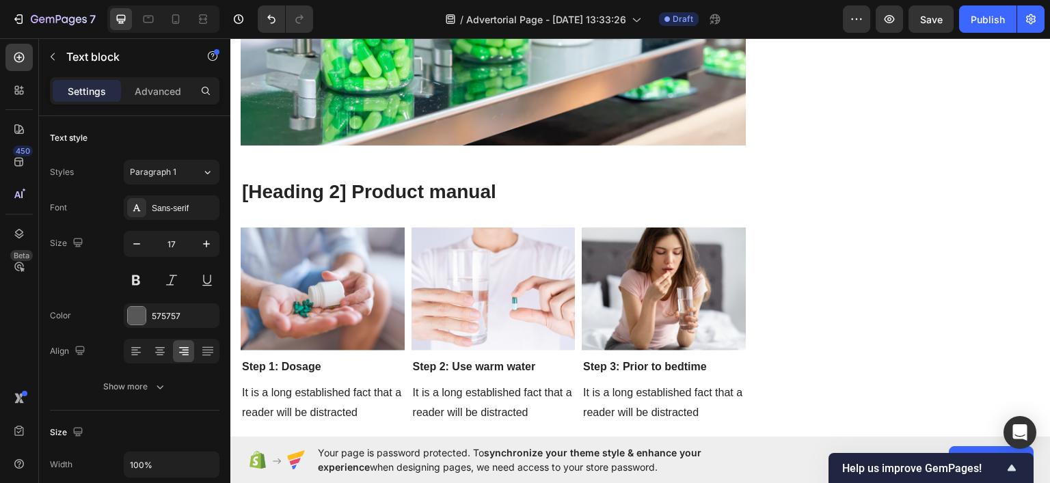
scroll to position [4190, 0]
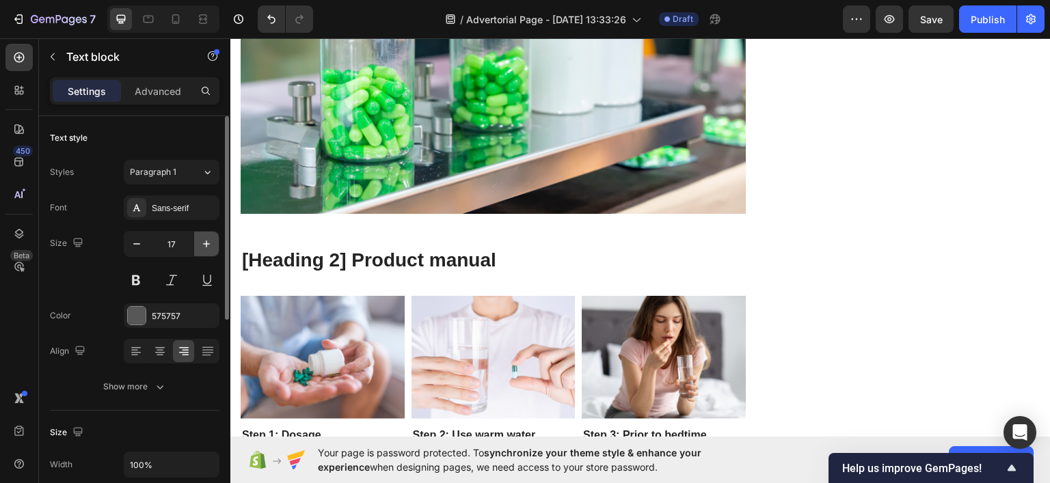
click at [212, 243] on icon "button" at bounding box center [207, 244] width 14 height 14
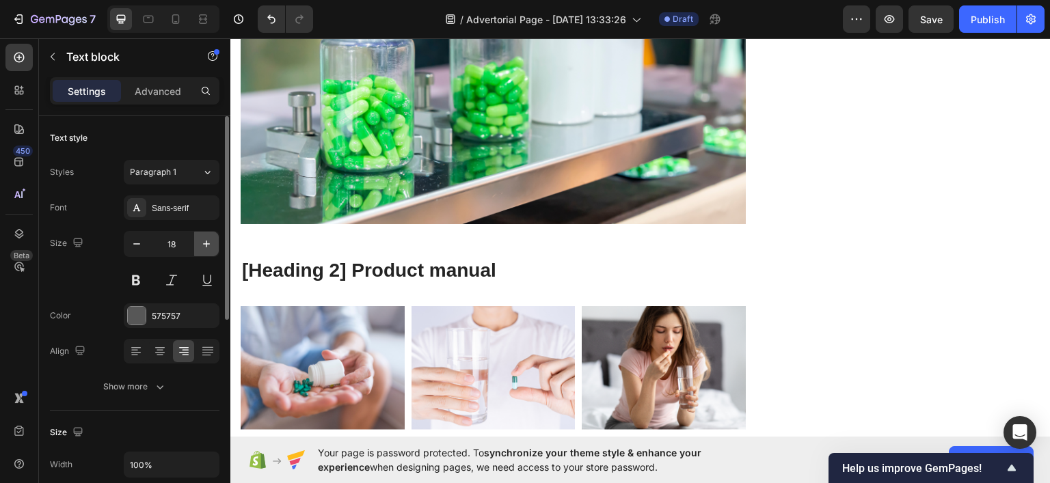
click at [212, 242] on icon "button" at bounding box center [207, 244] width 14 height 14
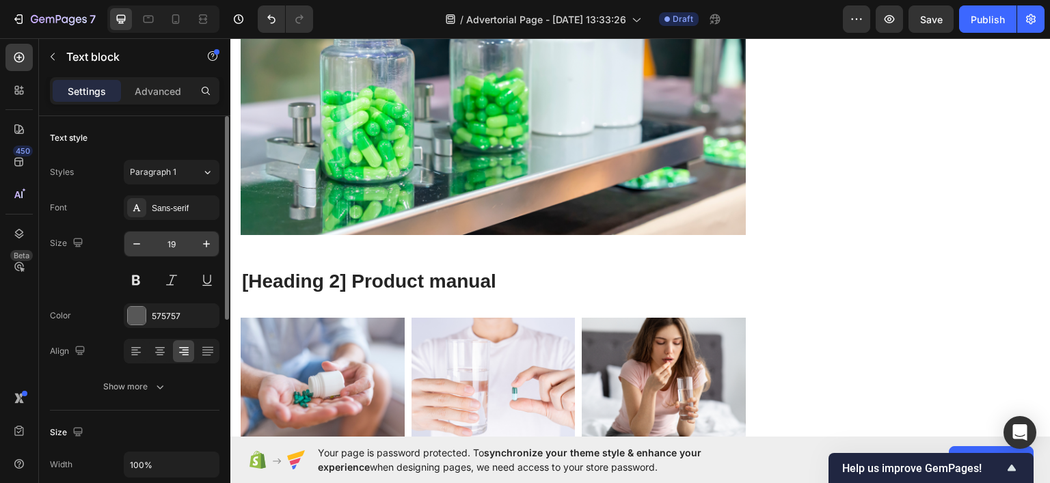
click at [124, 251] on div "19" at bounding box center [172, 244] width 96 height 26
click at [138, 243] on icon "button" at bounding box center [137, 244] width 14 height 14
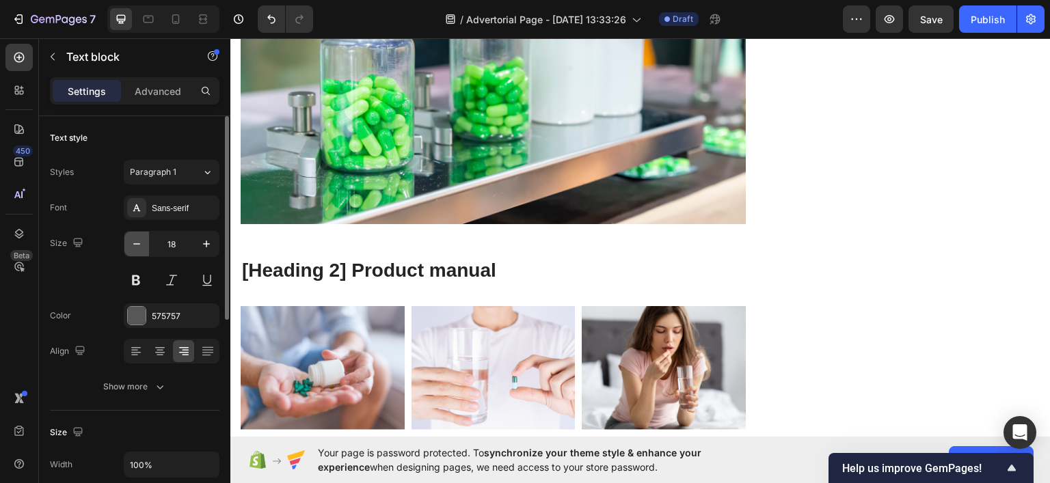
click at [138, 243] on icon "button" at bounding box center [137, 244] width 14 height 14
type input "17"
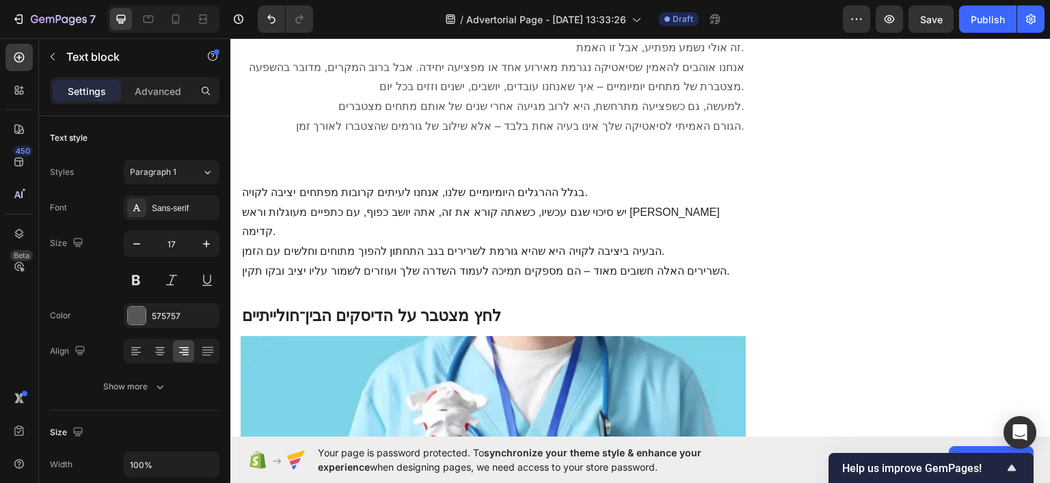
scroll to position [1114, 0]
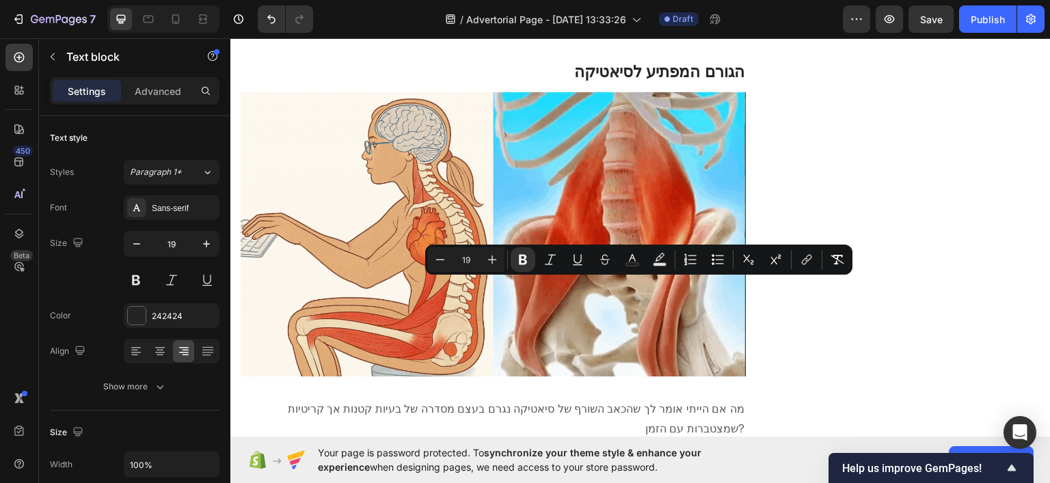
copy strong "קבל עד 50% הנחה היום"
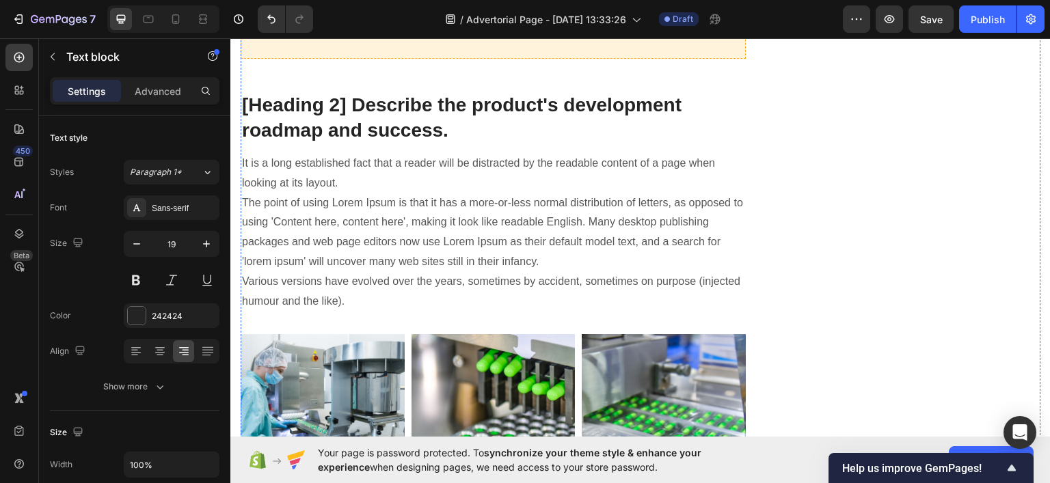
scroll to position [4396, 0]
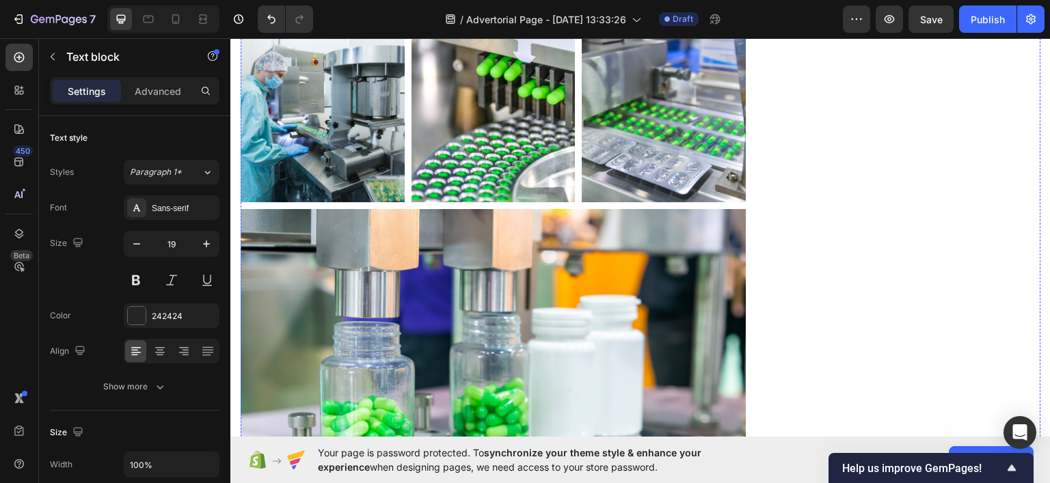
scroll to position [4404, 0]
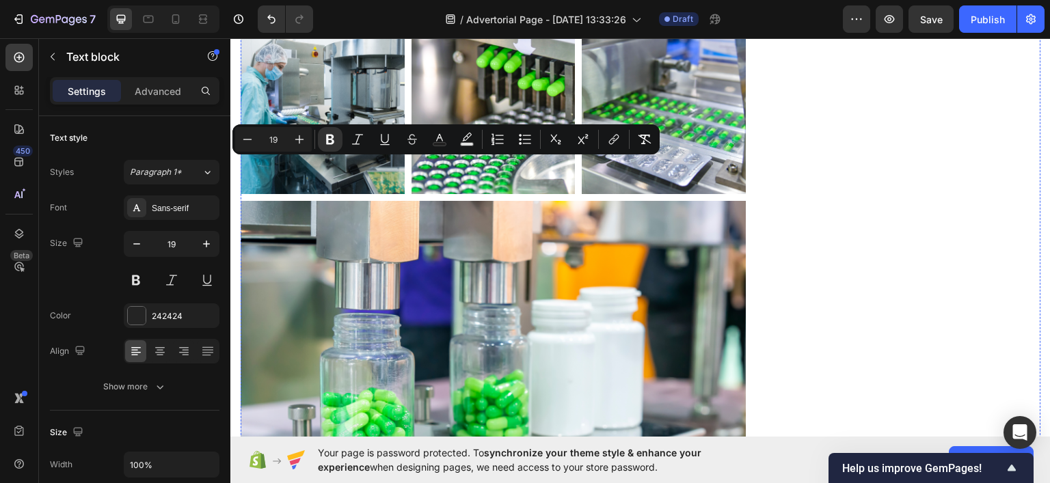
drag, startPoint x: 339, startPoint y: 164, endPoint x: 602, endPoint y: 159, distance: 262.6
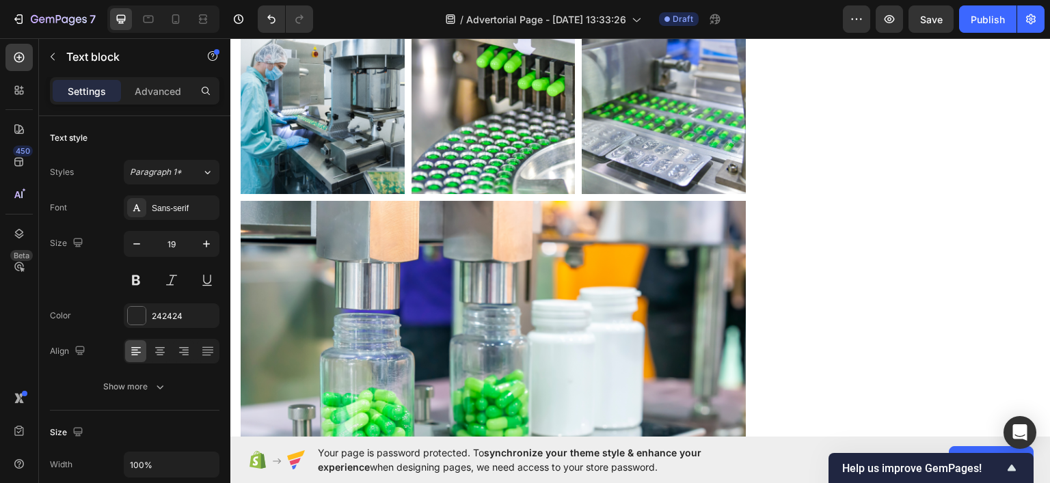
drag, startPoint x: 403, startPoint y: 163, endPoint x: 516, endPoint y: 213, distance: 123.1
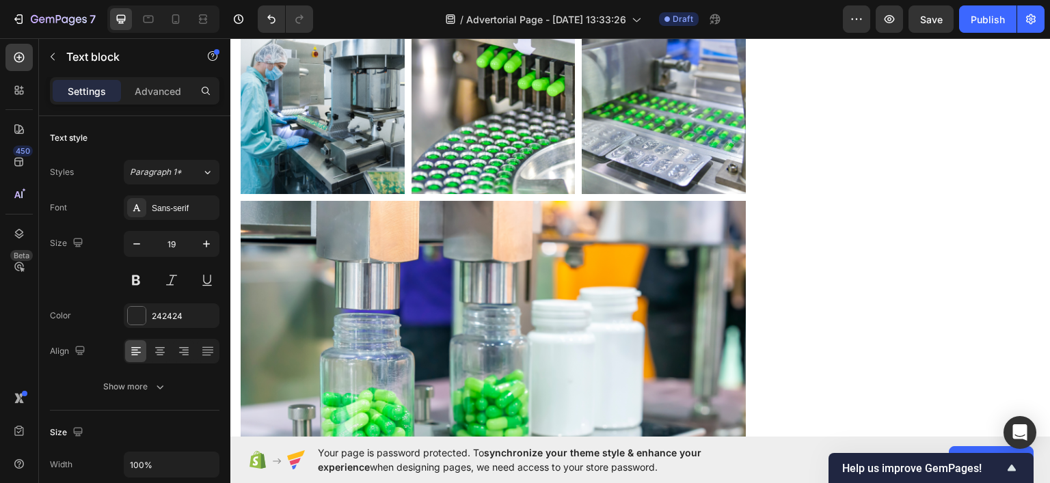
drag, startPoint x: 367, startPoint y: 162, endPoint x: 418, endPoint y: 176, distance: 53.1
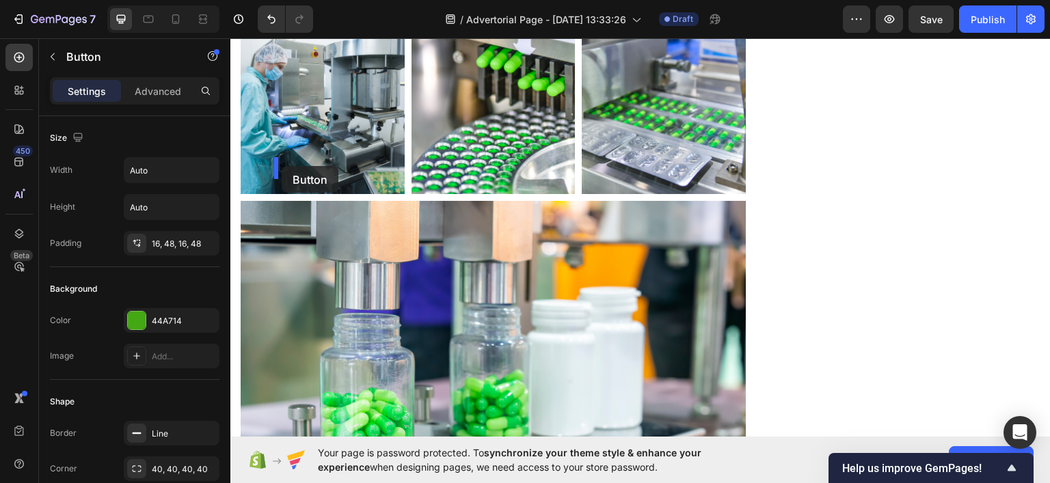
drag, startPoint x: 513, startPoint y: 142, endPoint x: 279, endPoint y: 166, distance: 235.1
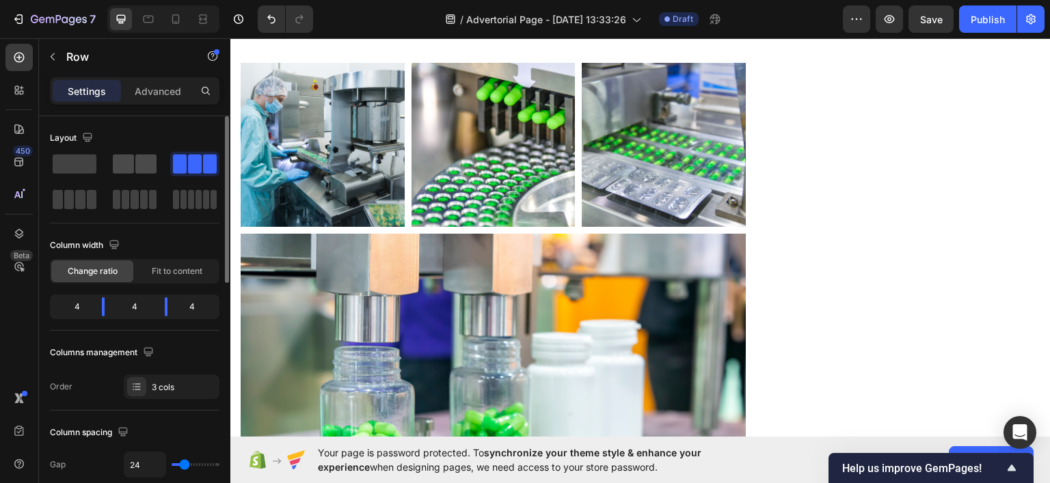
click at [153, 171] on span at bounding box center [145, 164] width 21 height 19
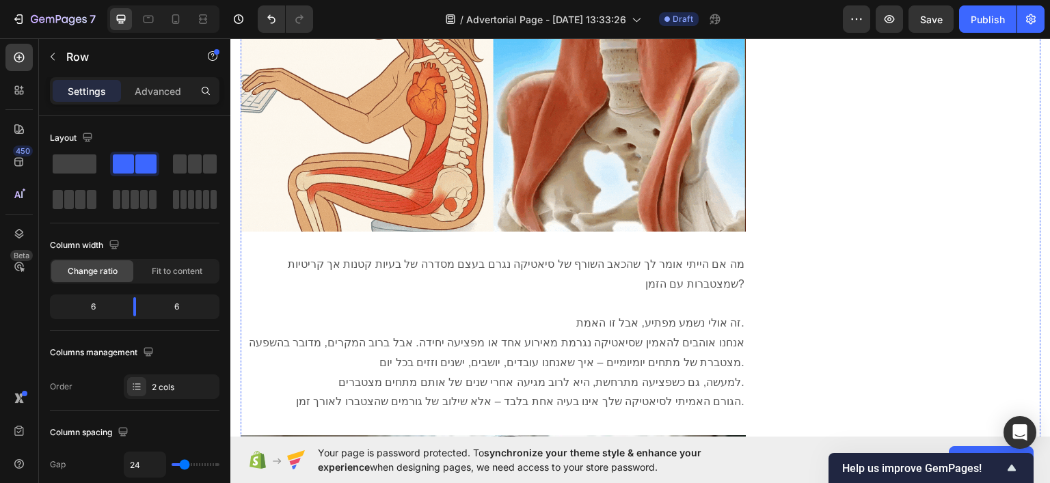
scroll to position [1190, 0]
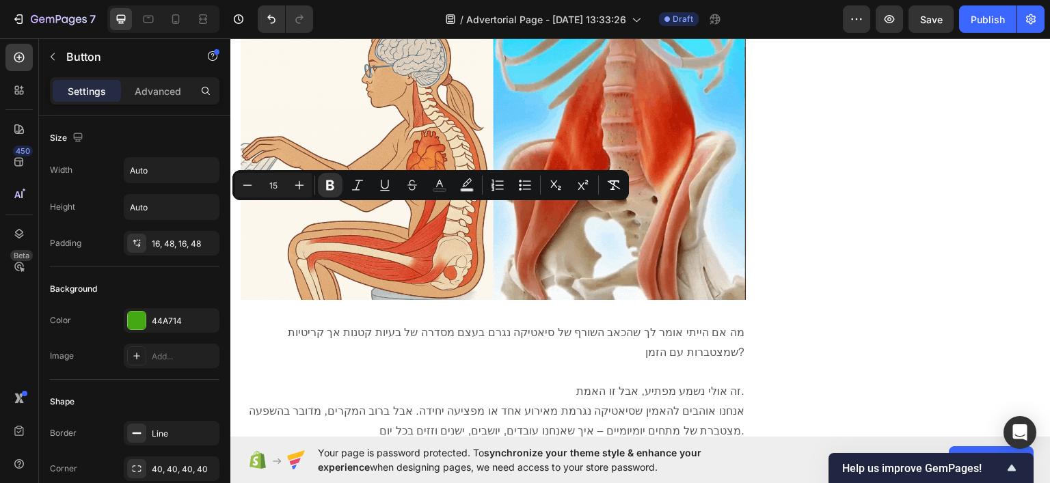
copy strong "החל את ההנחה ובדוק זמינות"
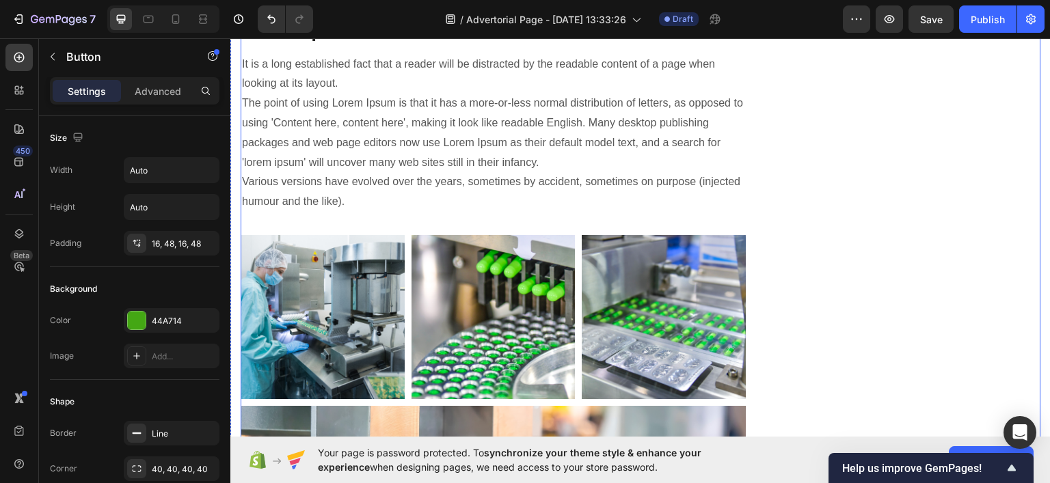
scroll to position [4267, 0]
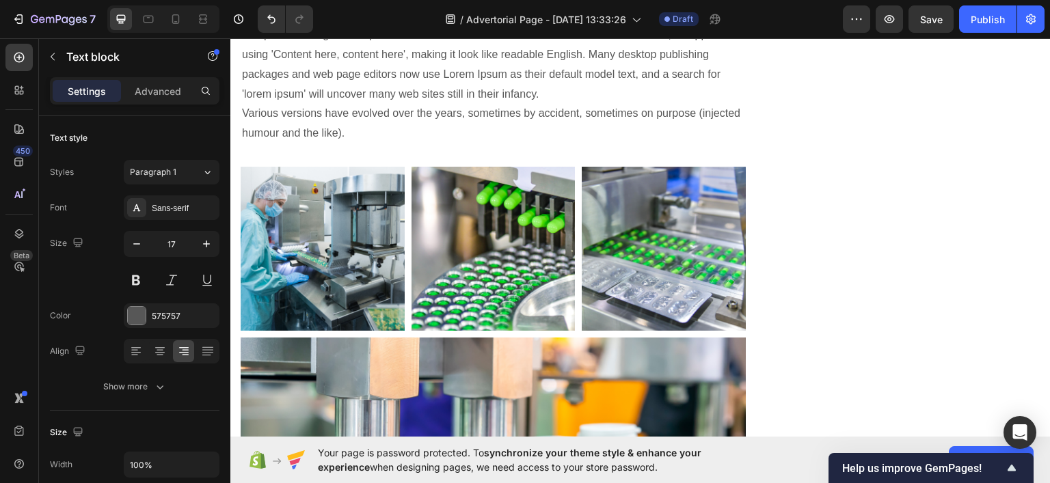
drag, startPoint x: 334, startPoint y: 73, endPoint x: 496, endPoint y: 199, distance: 204.6
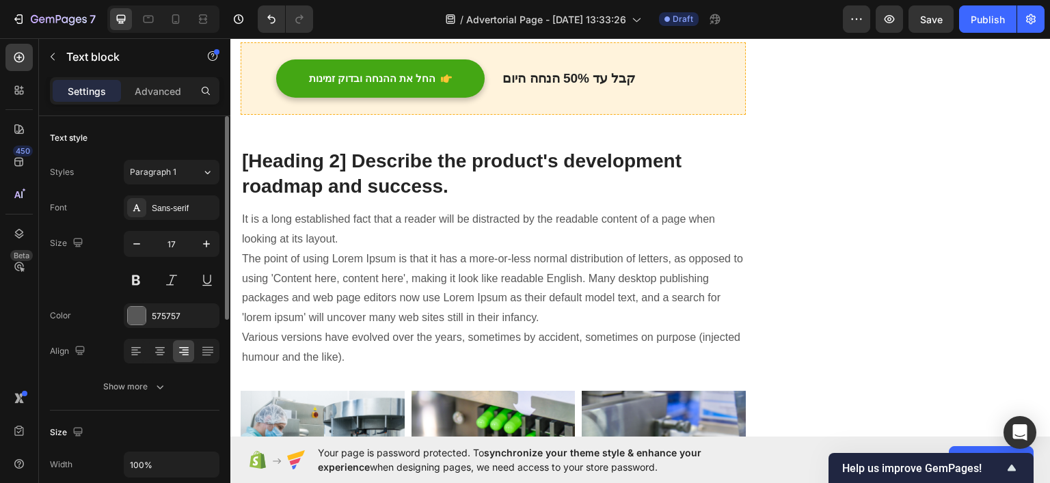
scroll to position [68, 0]
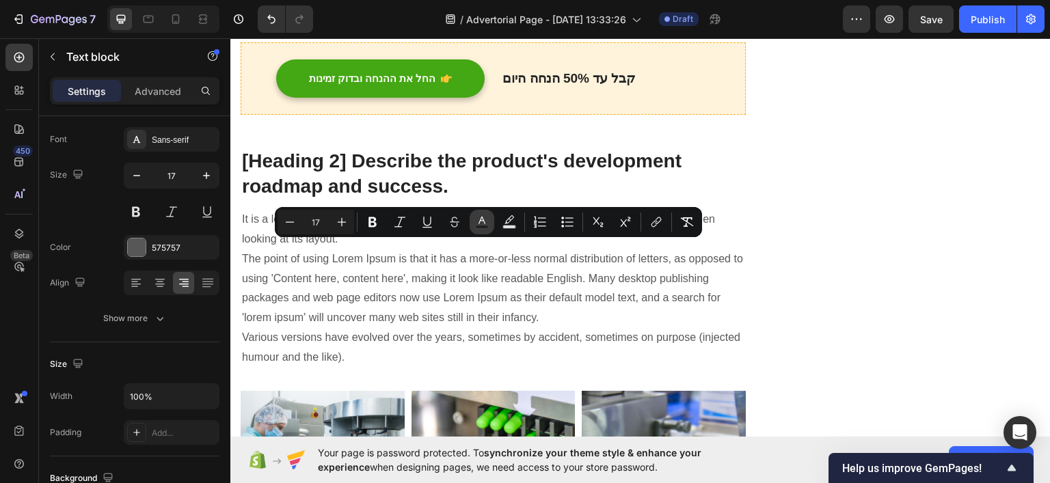
click at [480, 220] on icon "Editor contextual toolbar" at bounding box center [482, 221] width 7 height 8
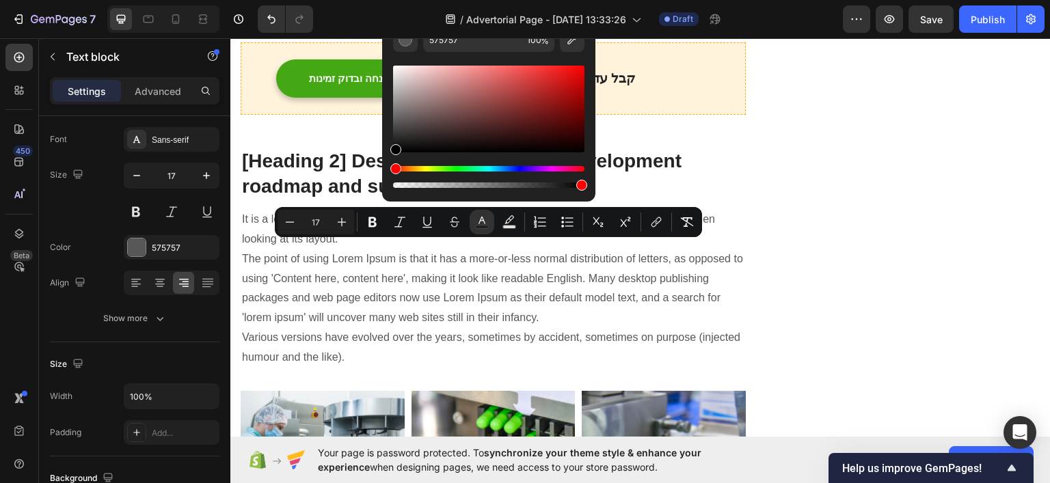
drag, startPoint x: 395, startPoint y: 124, endPoint x: 420, endPoint y: 169, distance: 52.1
click at [384, 161] on div "575757 100 %" at bounding box center [488, 103] width 213 height 174
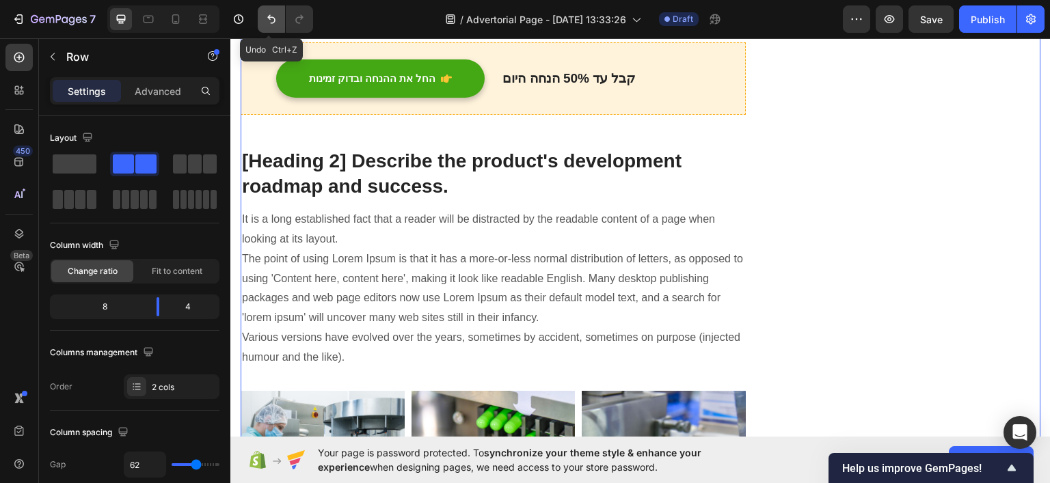
click at [282, 16] on button "Undo/Redo" at bounding box center [271, 18] width 27 height 27
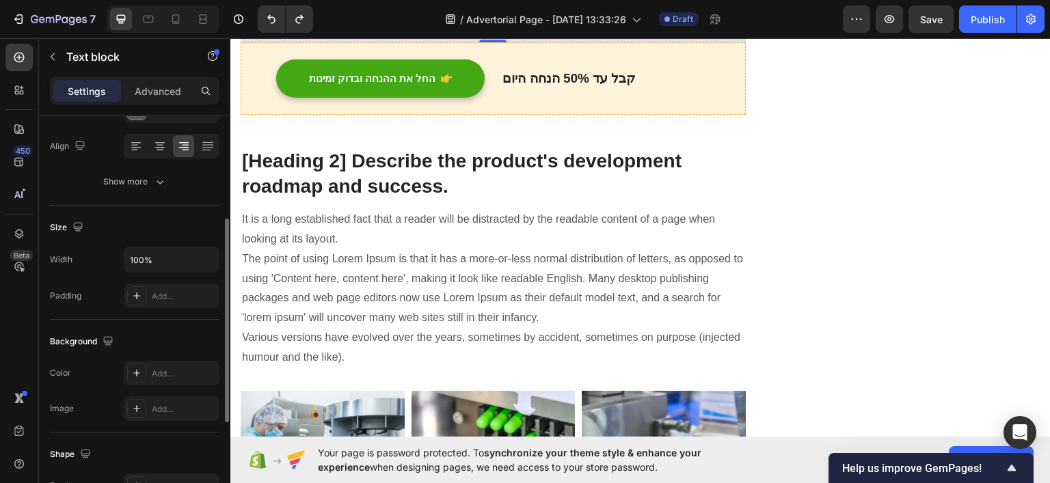
scroll to position [273, 0]
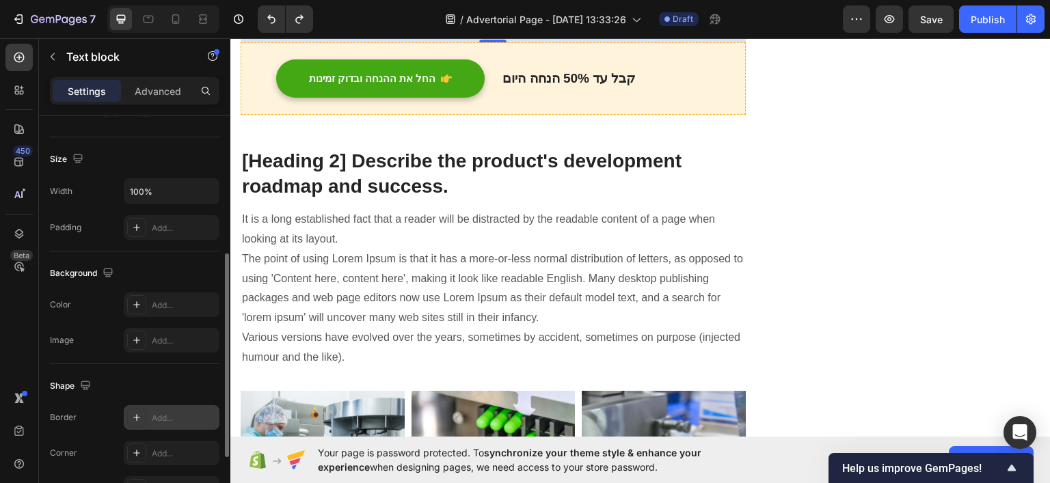
click at [157, 414] on div "Add..." at bounding box center [184, 418] width 64 height 12
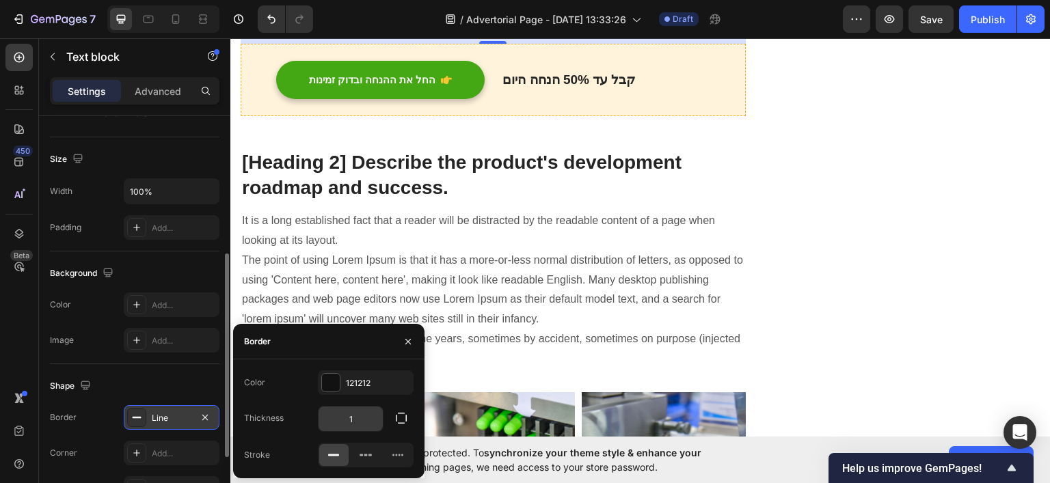
click at [360, 422] on input "1" at bounding box center [351, 419] width 64 height 25
type input "3"
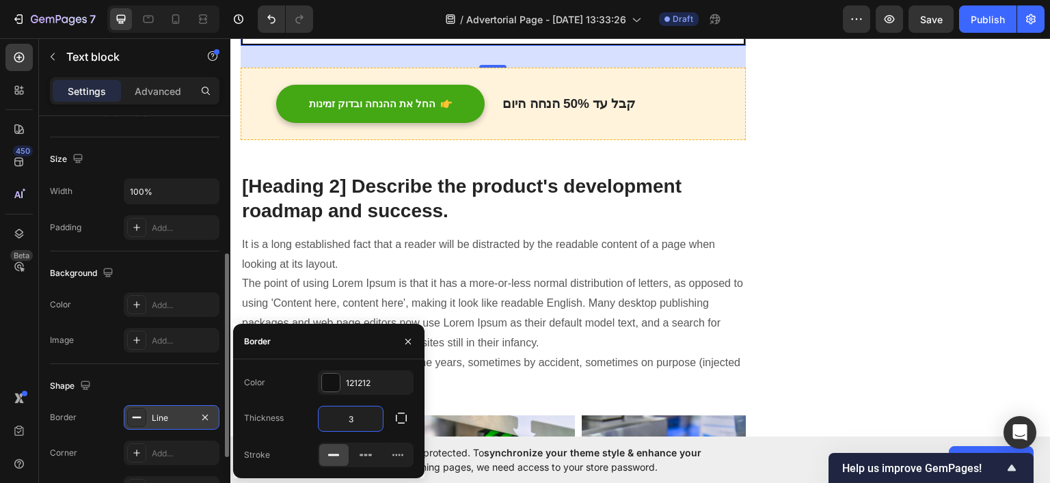
scroll to position [342, 0]
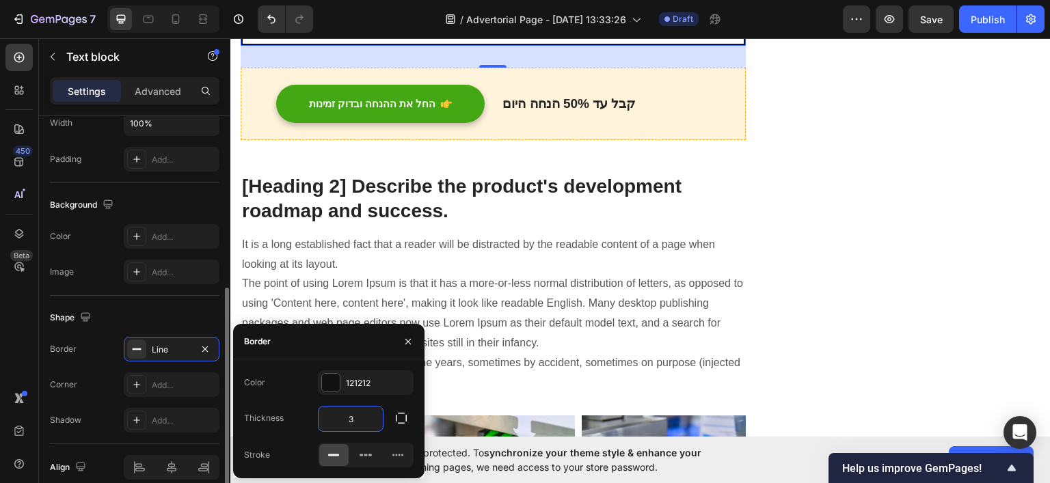
drag, startPoint x: 129, startPoint y: 240, endPoint x: 170, endPoint y: 250, distance: 41.5
click at [131, 239] on div at bounding box center [136, 236] width 19 height 19
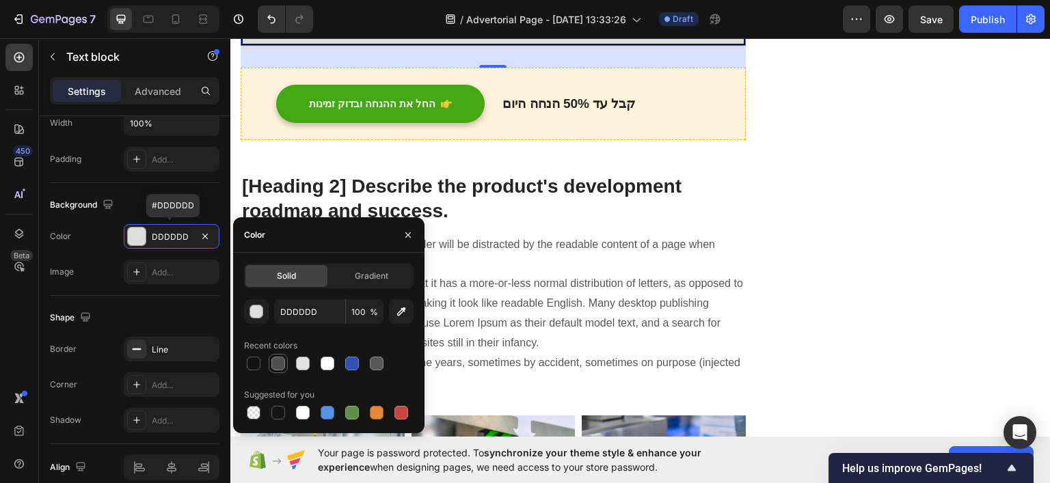
click at [273, 363] on div at bounding box center [278, 364] width 14 height 14
type input "4F4F4F"
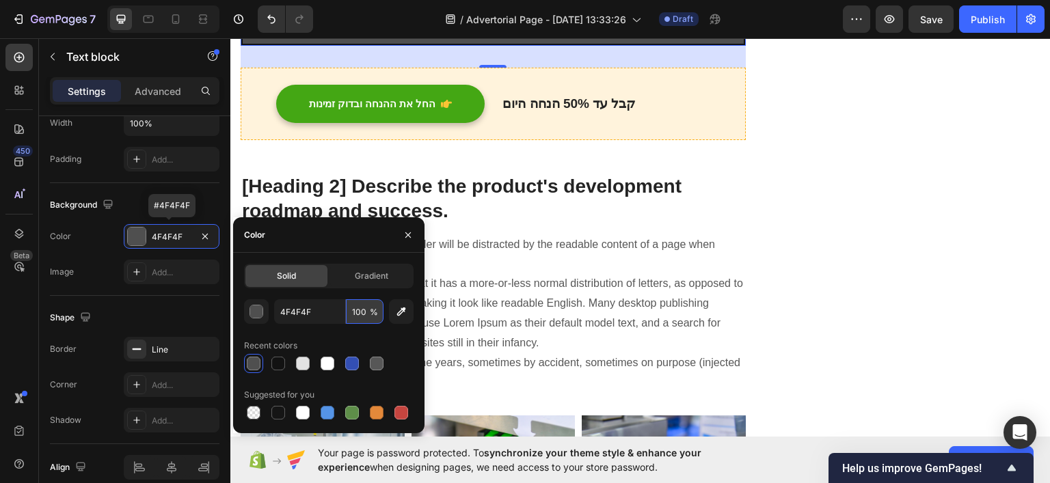
click at [366, 312] on input "100" at bounding box center [365, 311] width 38 height 25
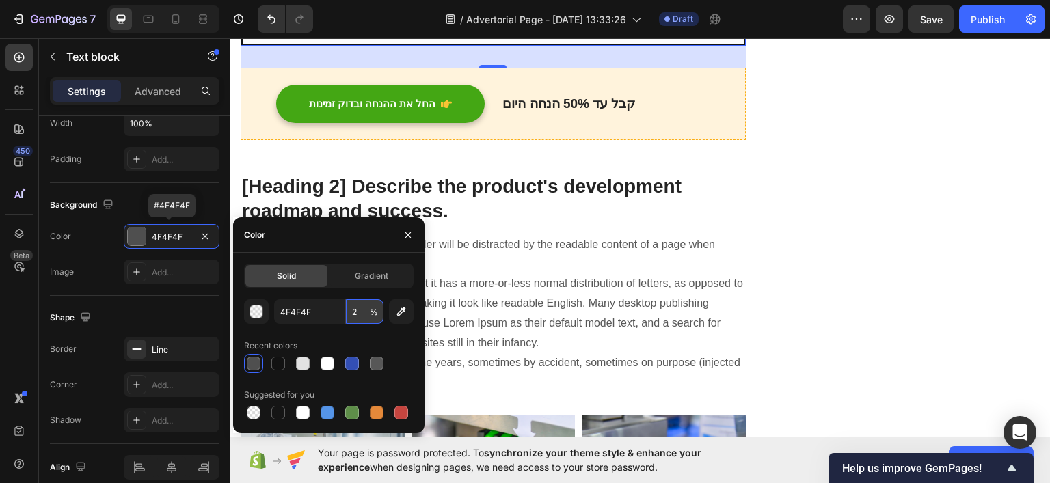
type input "20"
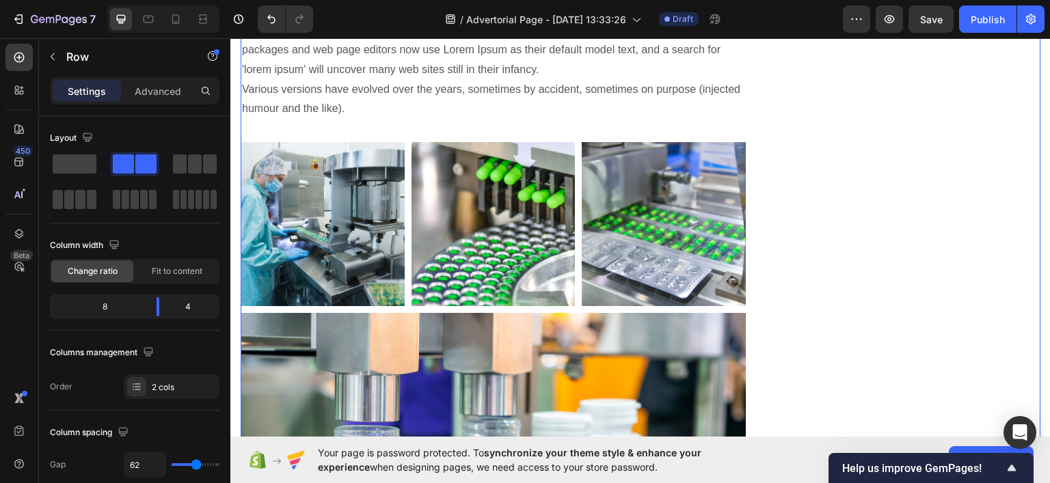
scroll to position [4708, 0]
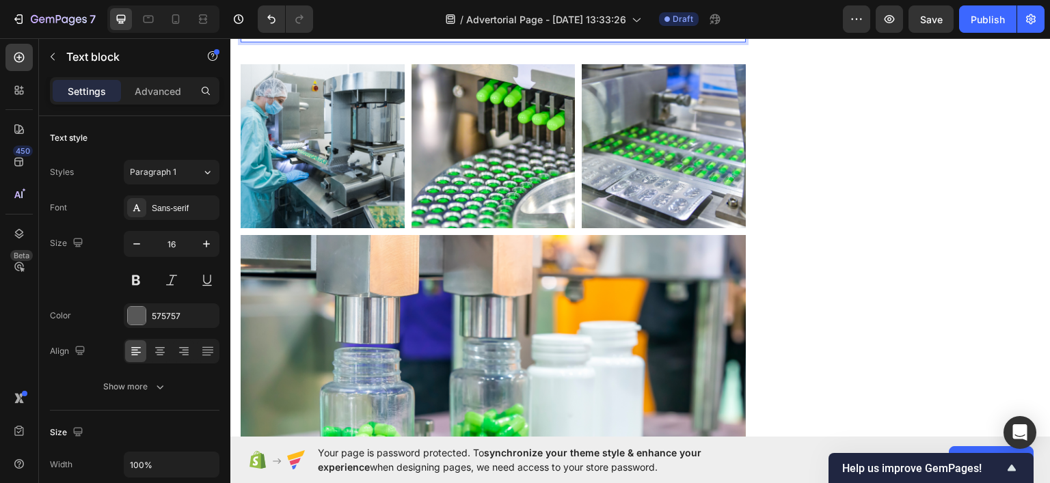
scroll to position [4748, 0]
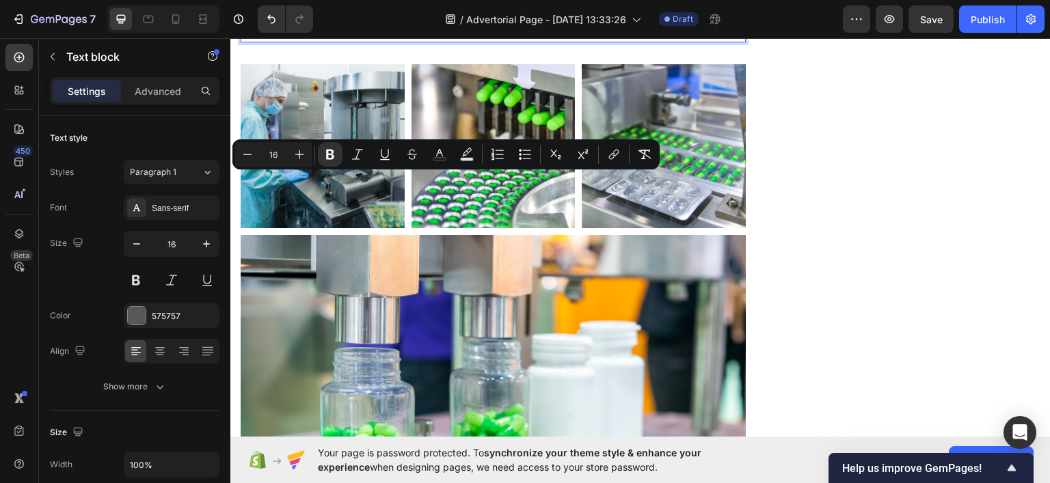
drag, startPoint x: 526, startPoint y: 178, endPoint x: 271, endPoint y: 180, distance: 254.3
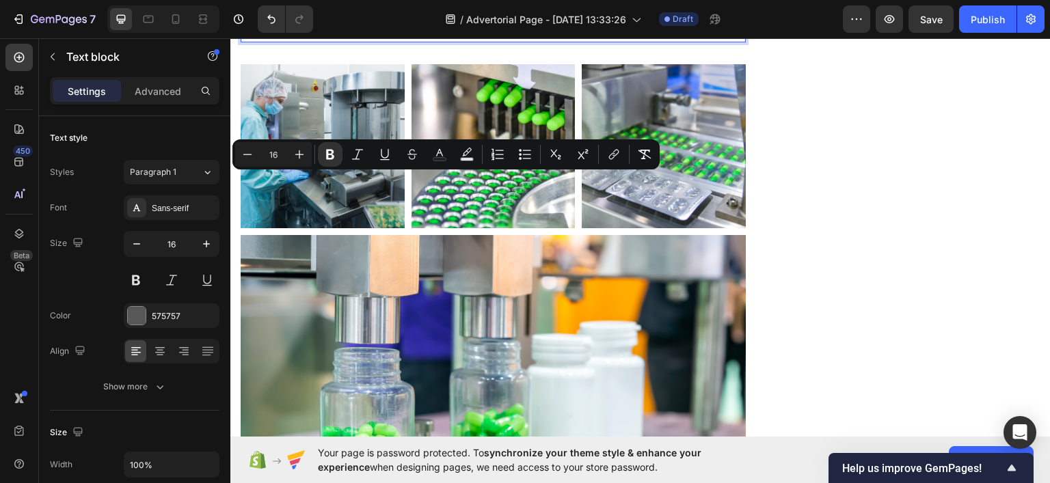
copy strong "מציגים: Elycura™ – הקרם להקלה על כאבי סיאטיקה וכאבי ירך"
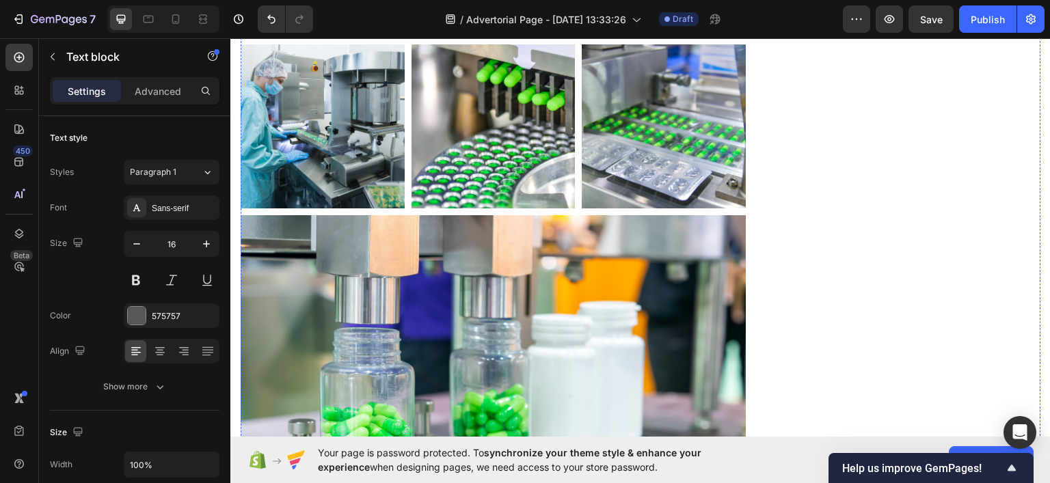
drag, startPoint x: 320, startPoint y: 141, endPoint x: 308, endPoint y: 144, distance: 12.8
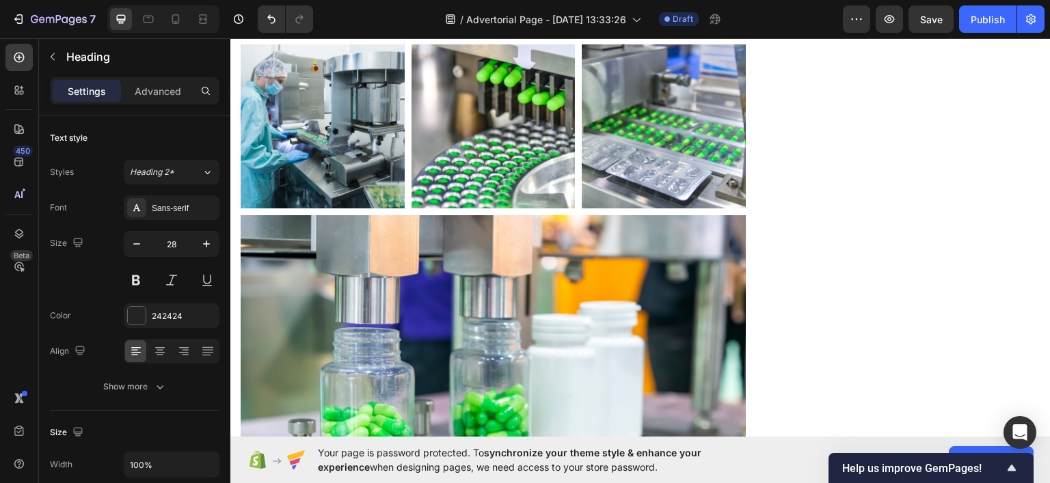
click at [189, 353] on icon at bounding box center [184, 352] width 14 height 14
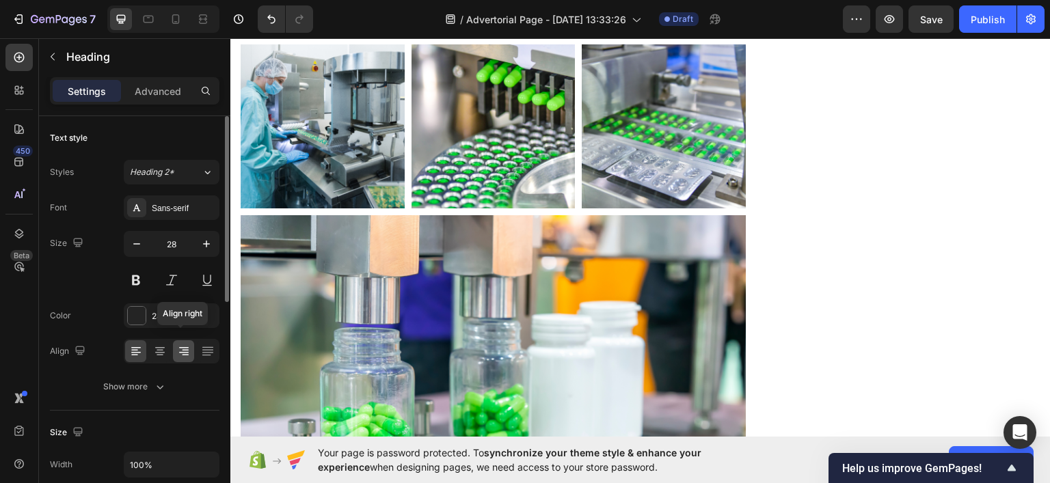
drag, startPoint x: 182, startPoint y: 351, endPoint x: 251, endPoint y: 194, distance: 171.7
click at [182, 352] on icon at bounding box center [184, 352] width 10 height 1
click at [697, 21] on p "🇦🇪 العربية" at bounding box center [492, 11] width 503 height 20
click at [701, 21] on p "🇦🇪 العربية" at bounding box center [492, 11] width 503 height 20
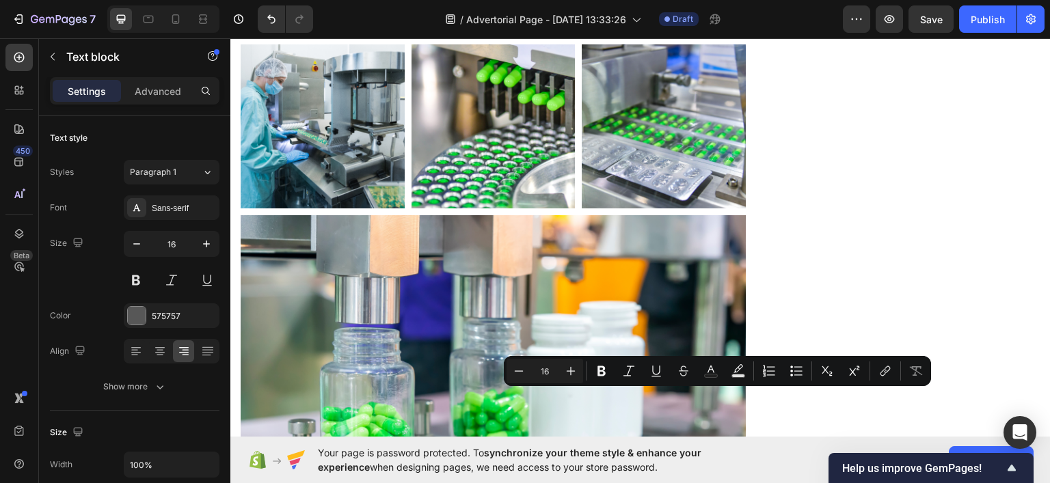
drag, startPoint x: 701, startPoint y: 399, endPoint x: 720, endPoint y: 396, distance: 19.4
click at [720, 21] on p "🇦🇪 العربية" at bounding box center [492, 11] width 503 height 20
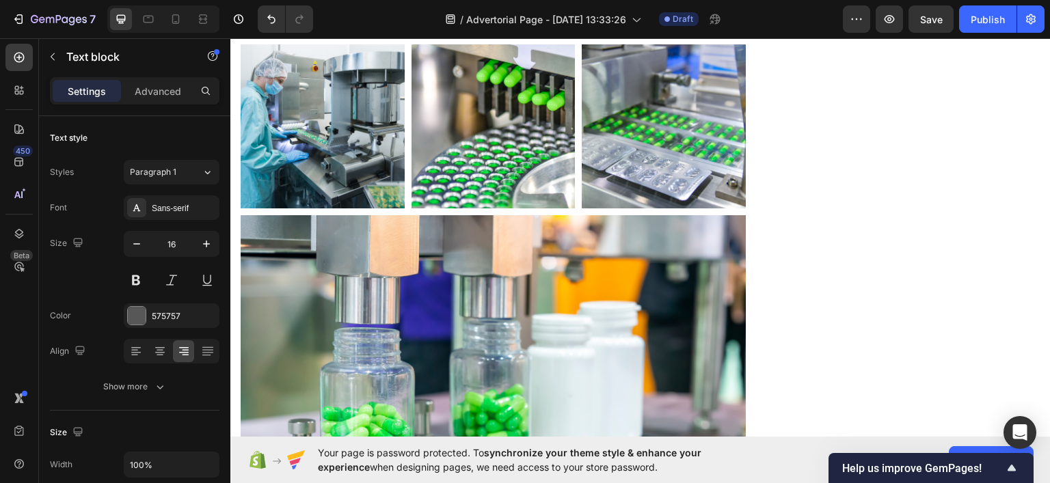
click at [719, 21] on p "بية" at bounding box center [492, 11] width 503 height 20
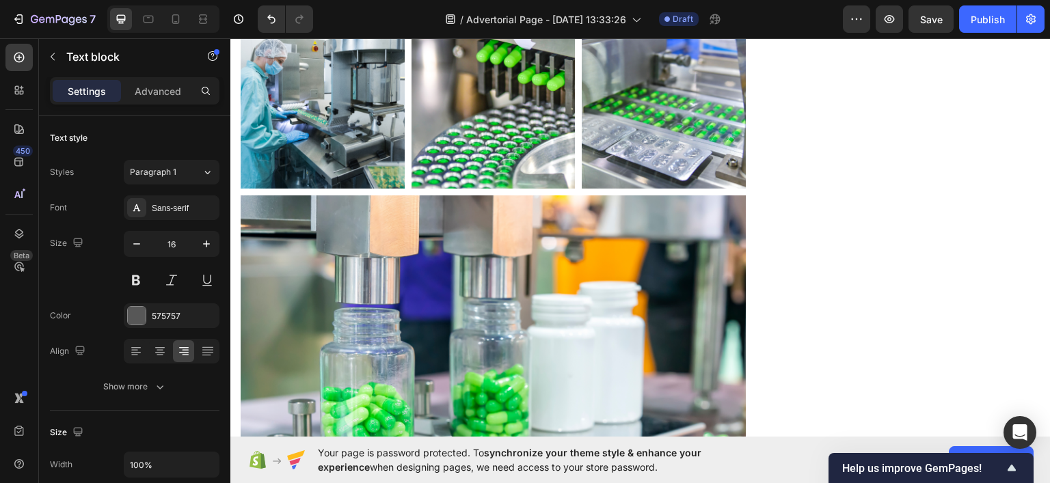
scroll to position [4816, 0]
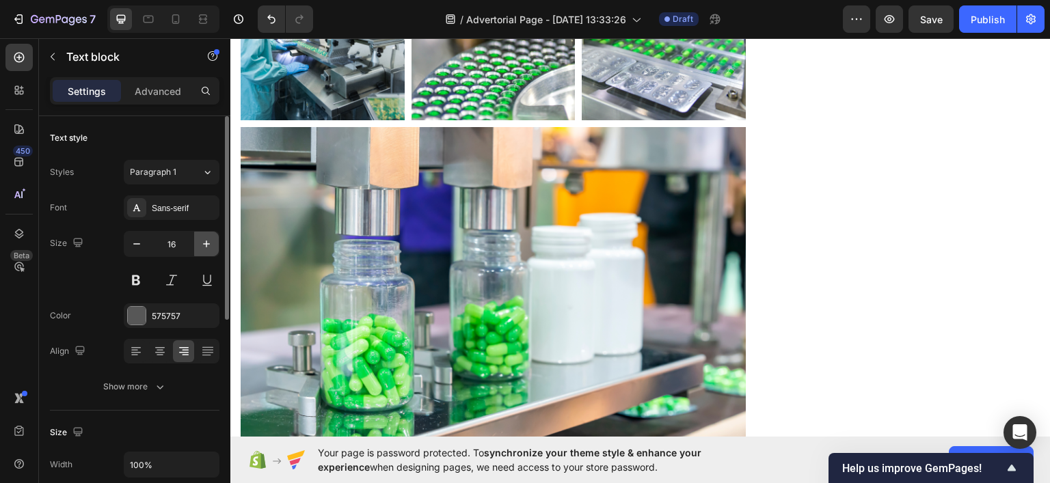
click at [203, 240] on icon "button" at bounding box center [207, 244] width 14 height 14
type input "17"
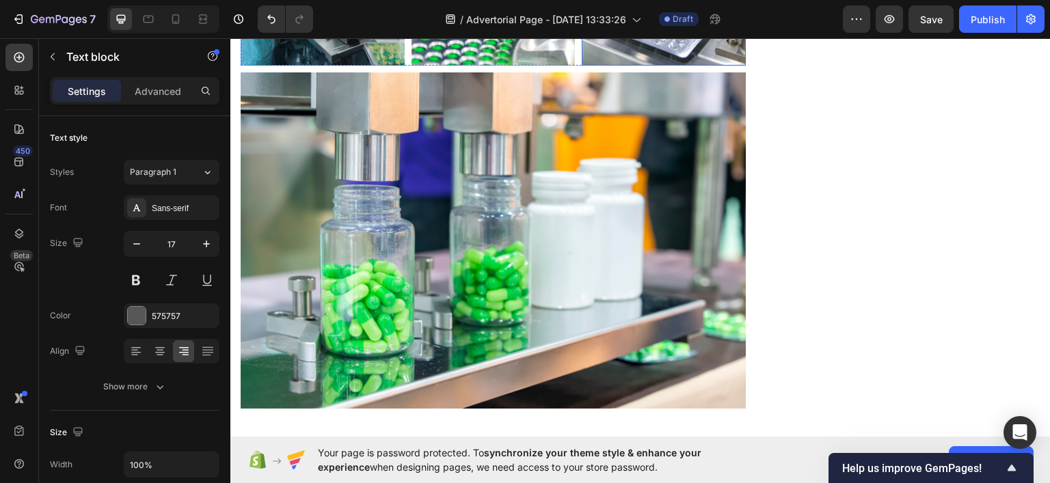
scroll to position [4611, 0]
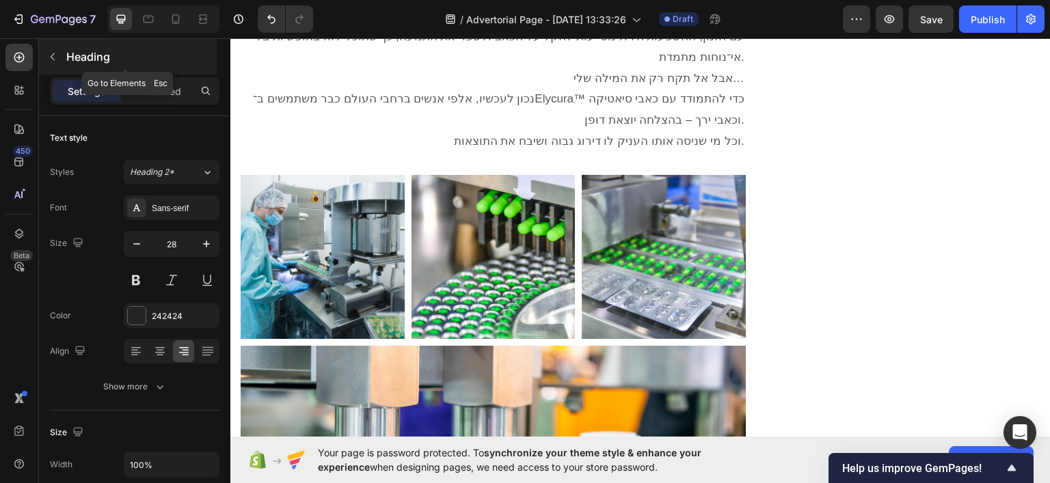
click at [48, 51] on icon "button" at bounding box center [52, 56] width 11 height 11
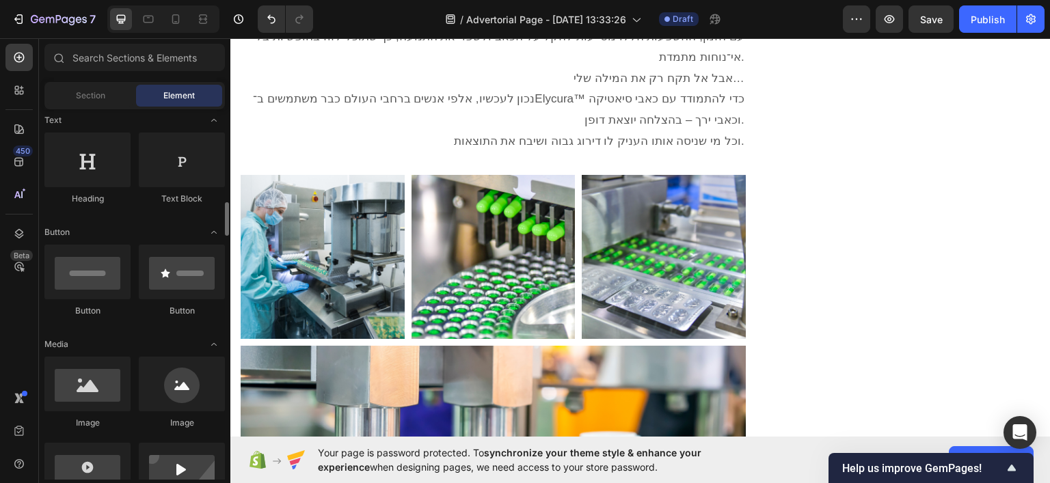
scroll to position [273, 0]
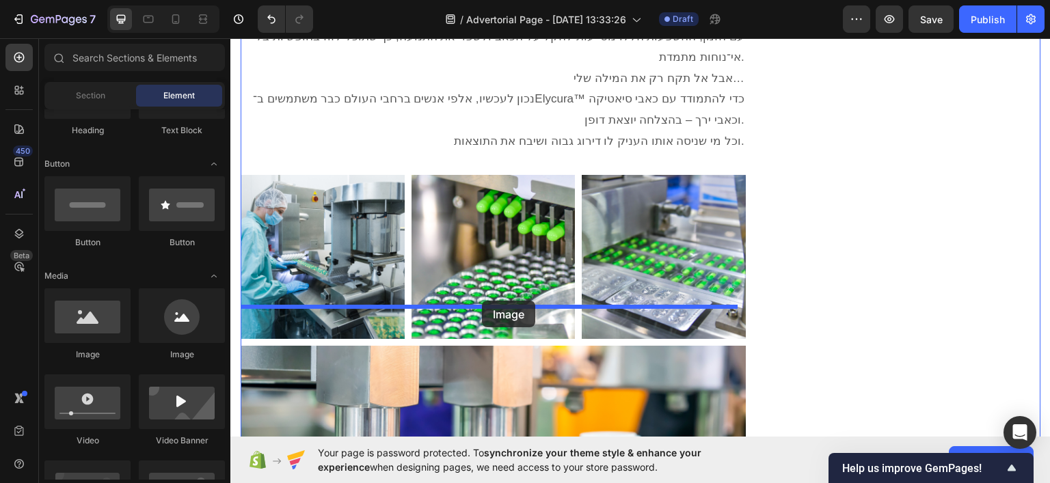
drag, startPoint x: 440, startPoint y: 336, endPoint x: 481, endPoint y: 306, distance: 51.0
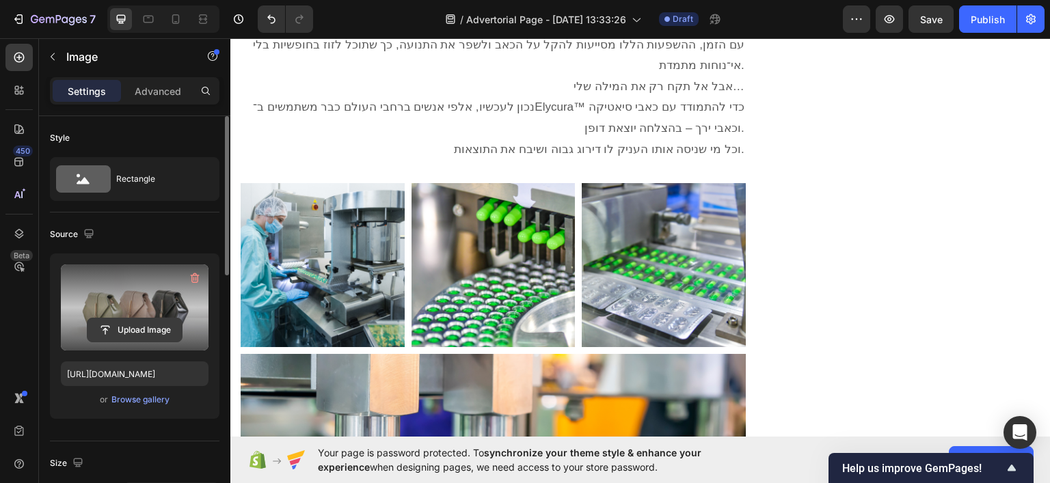
click at [146, 330] on input "file" at bounding box center [135, 330] width 94 height 23
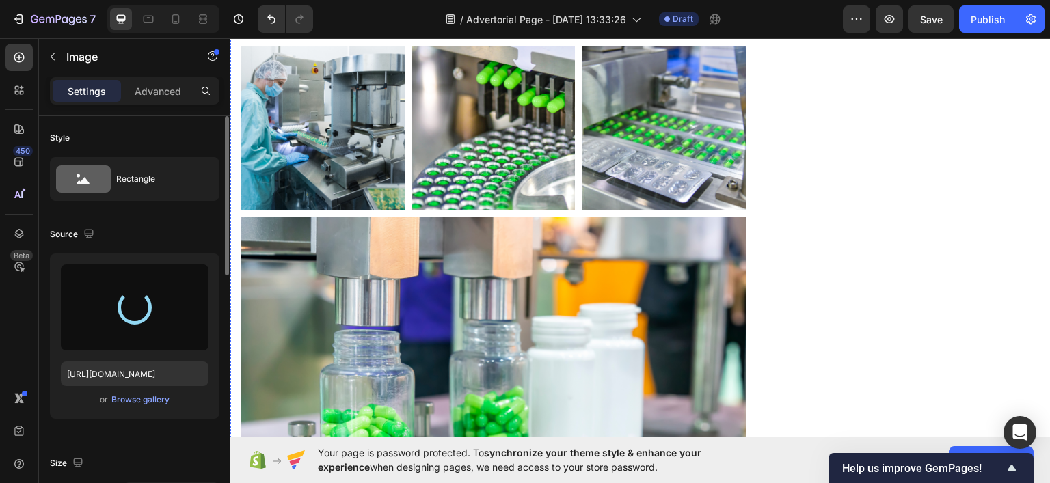
scroll to position [4816, 0]
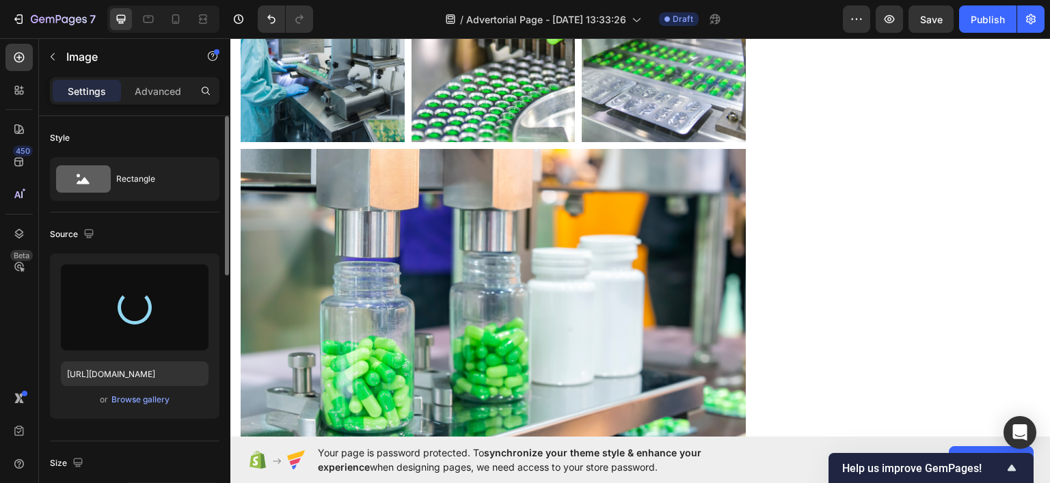
type input "https://cdn.shopify.com/s/files/1/0922/3408/8775/files/gempages_586053521762157…"
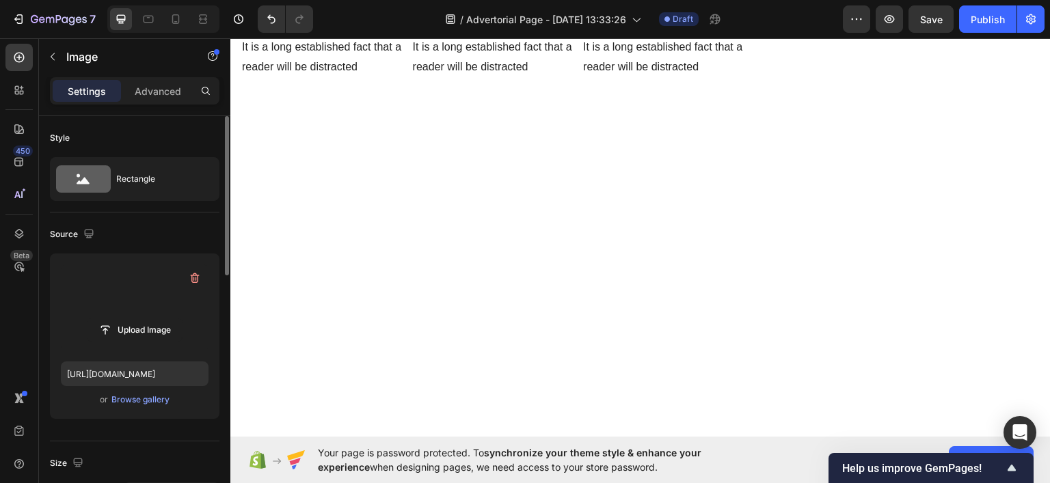
scroll to position [5433, 0]
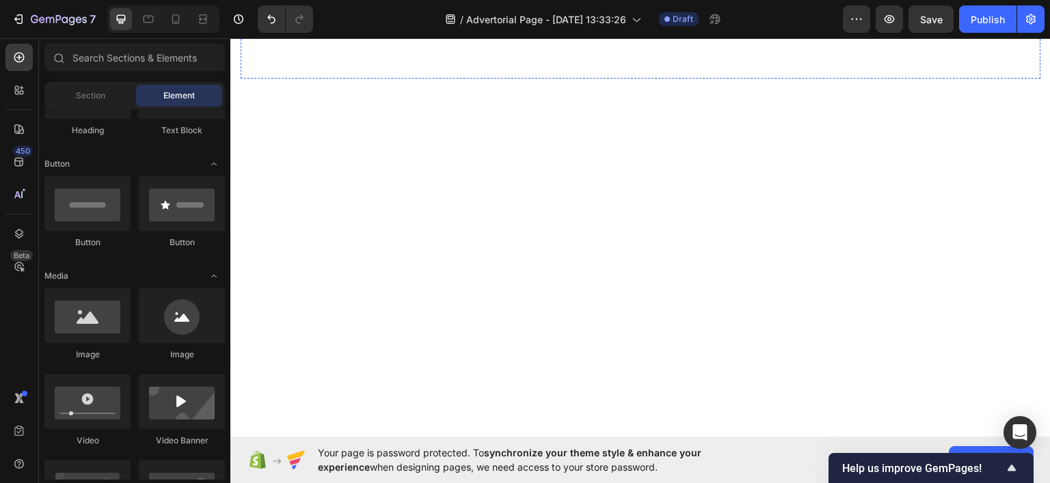
scroll to position [5401, 0]
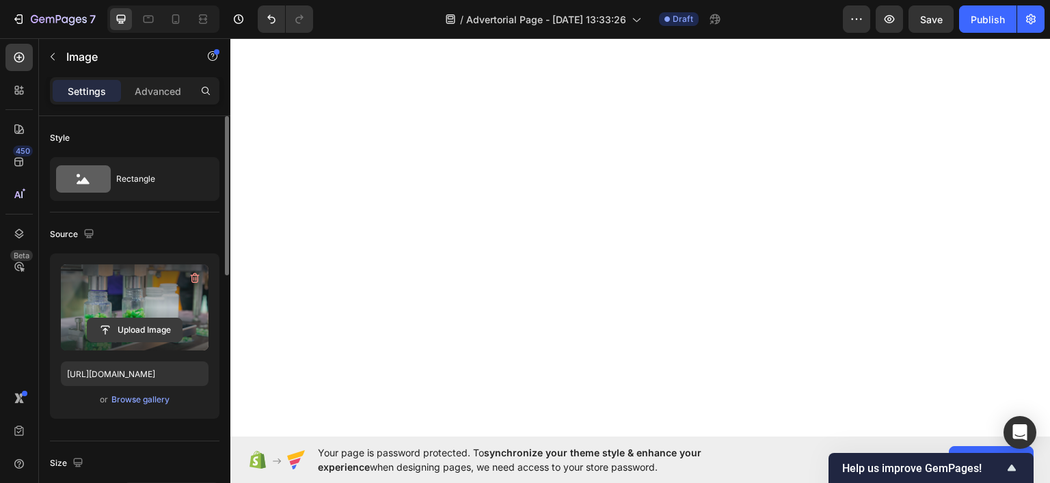
click at [144, 334] on input "file" at bounding box center [135, 330] width 94 height 23
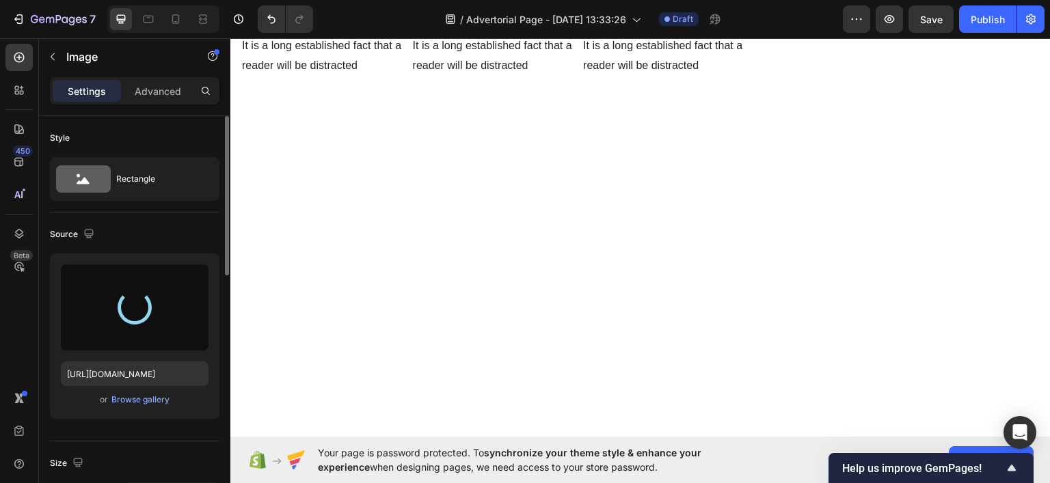
scroll to position [5470, 0]
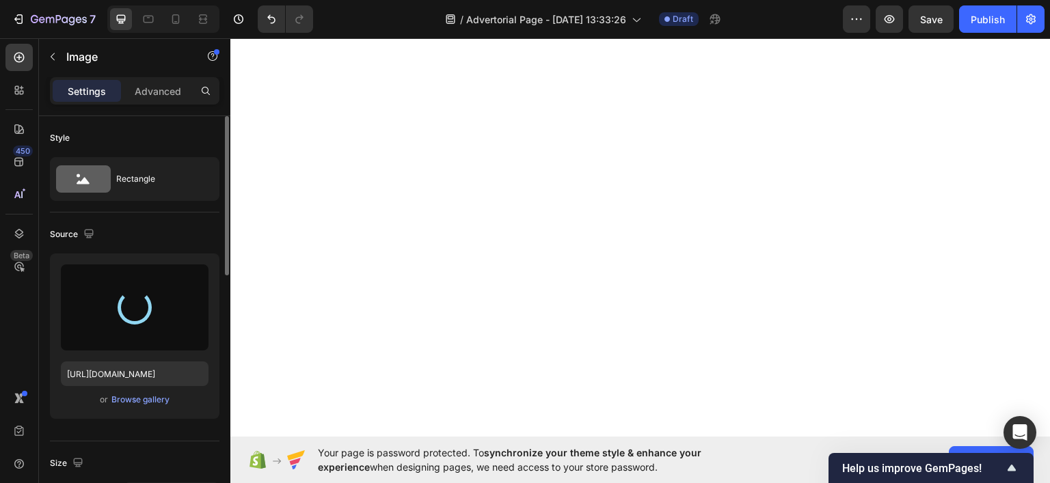
type input "[URL][DOMAIN_NAME]"
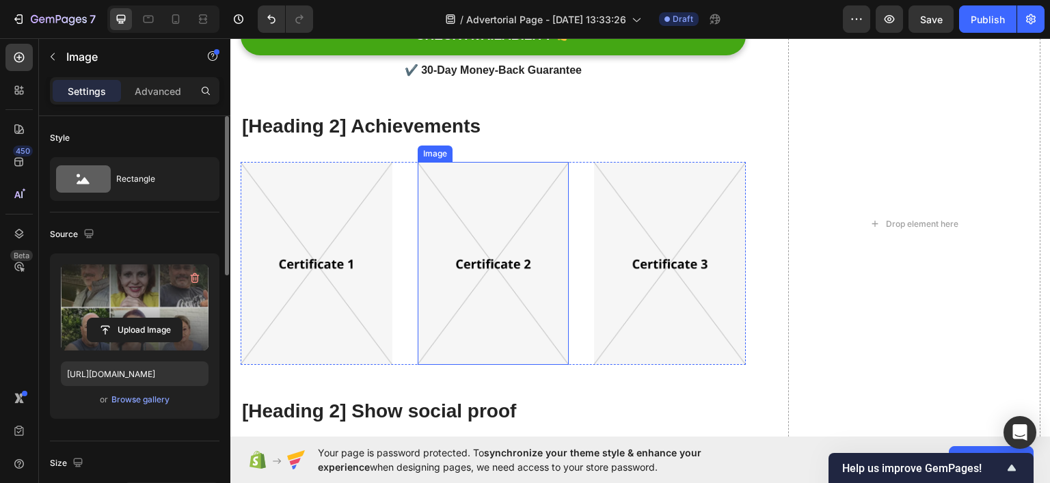
scroll to position [6700, 0]
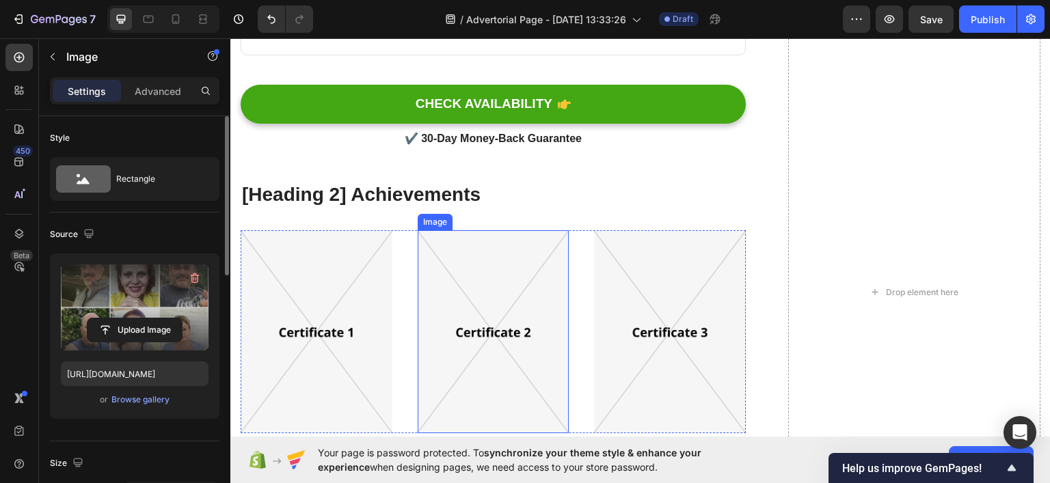
click at [486, 311] on img at bounding box center [493, 331] width 152 height 203
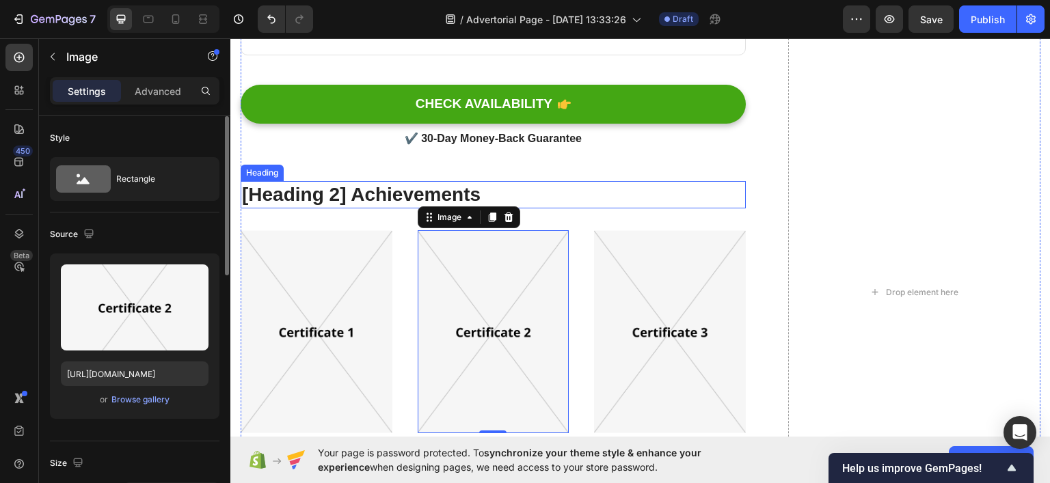
click at [639, 188] on p "[Heading 2] Achievements" at bounding box center [492, 195] width 503 height 25
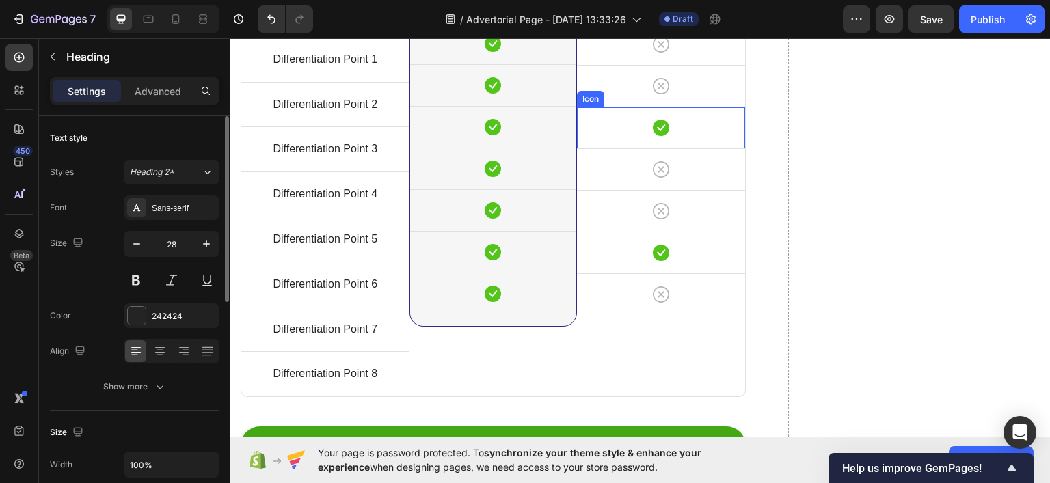
scroll to position [6153, 0]
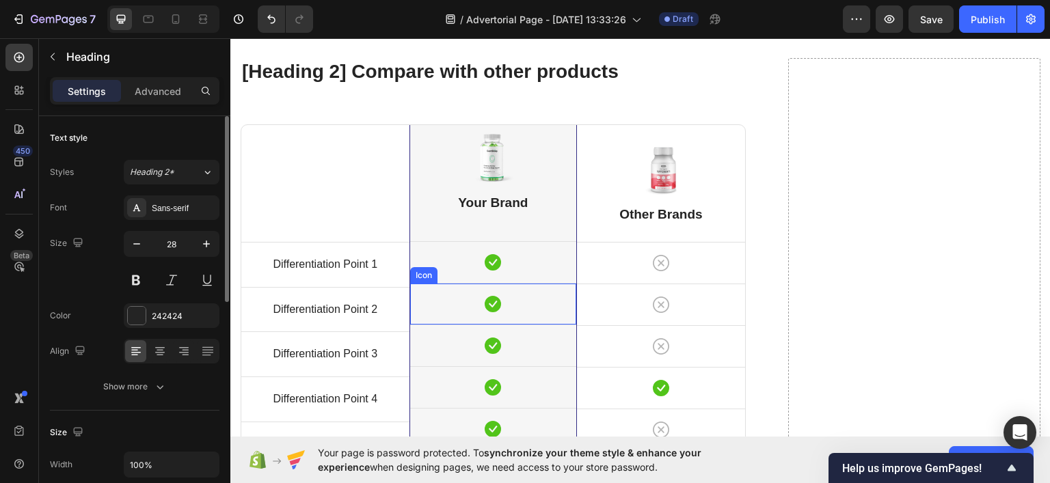
click at [354, 211] on div "Title Line Differentiation Point 1 Text block Row Differentiation Point 2 Text …" at bounding box center [325, 363] width 168 height 477
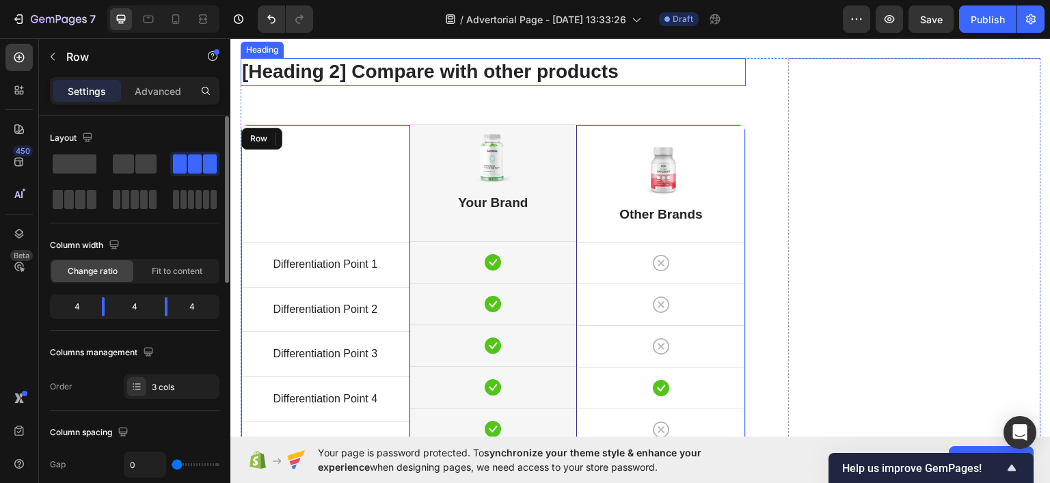
click at [714, 84] on p "[Heading 2] Compare with other products" at bounding box center [492, 71] width 503 height 25
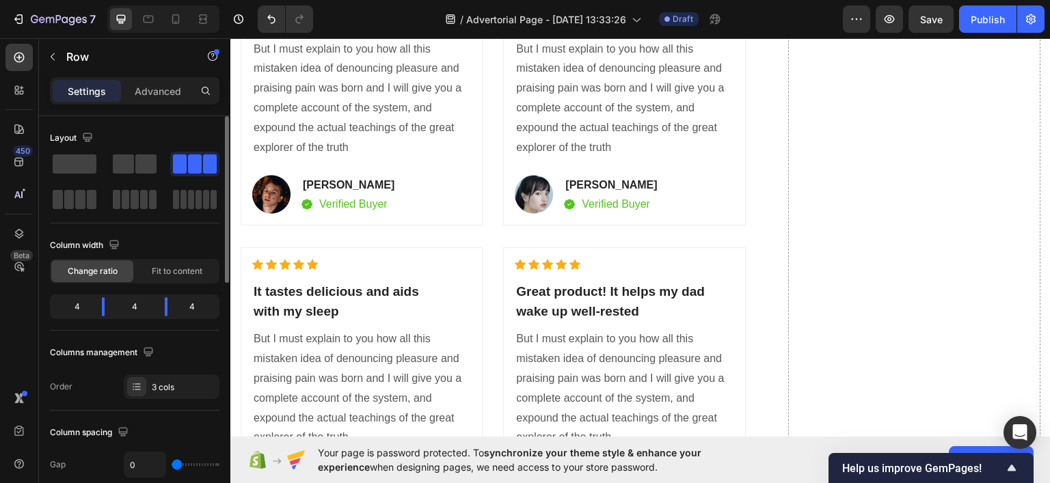
scroll to position [6085, 0]
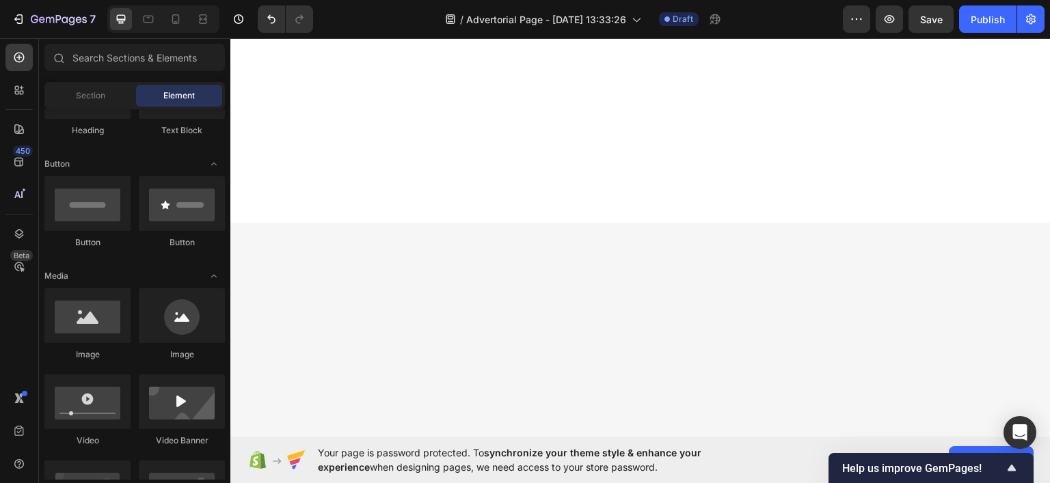
scroll to position [5880, 0]
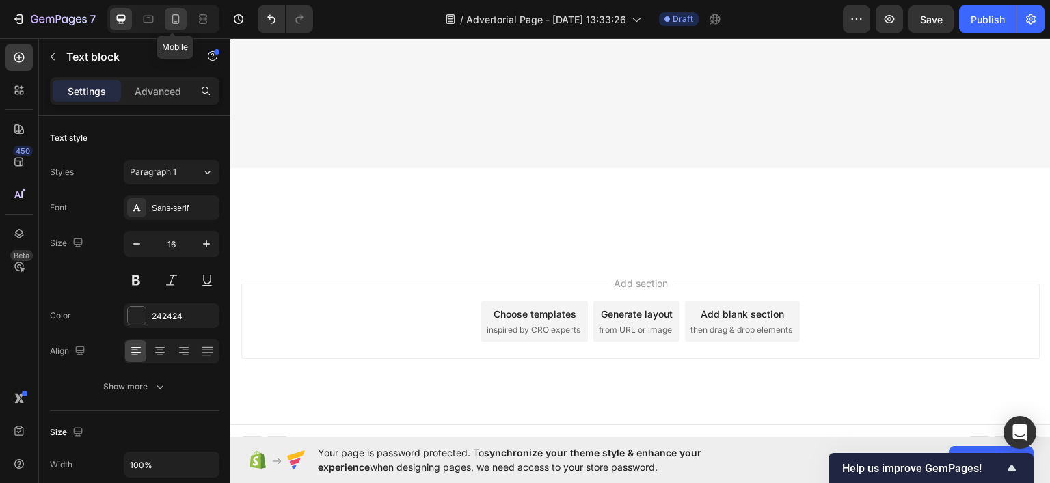
click at [175, 18] on icon at bounding box center [176, 19] width 14 height 14
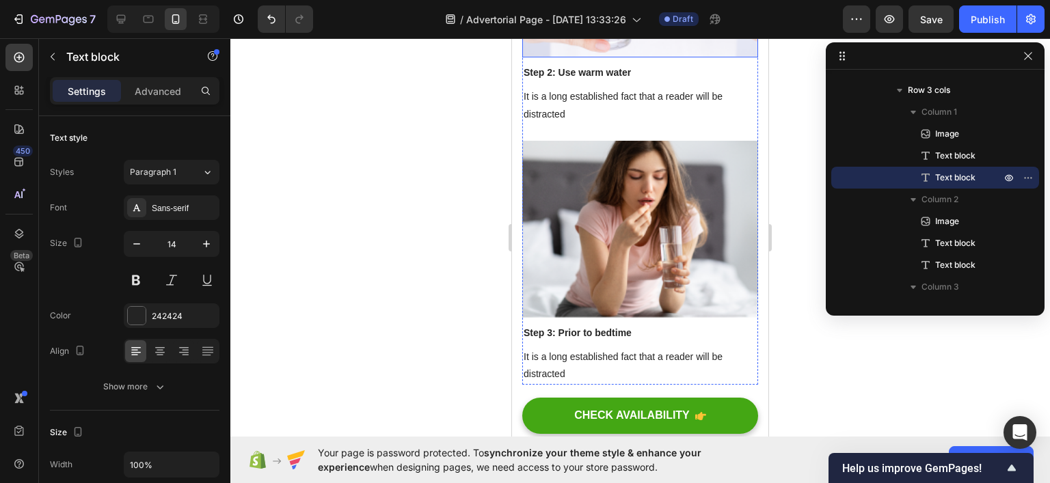
scroll to position [4924, 0]
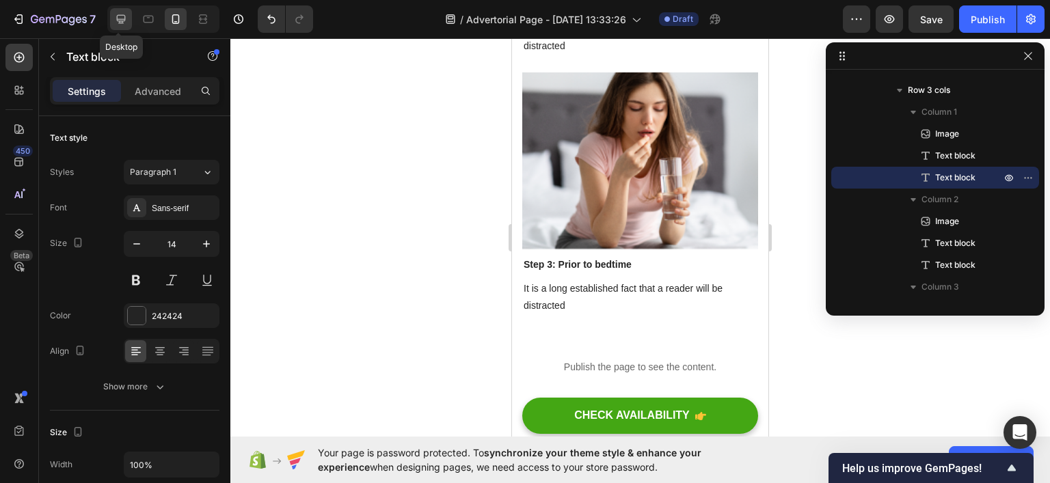
click at [122, 8] on div at bounding box center [121, 19] width 22 height 22
type input "16"
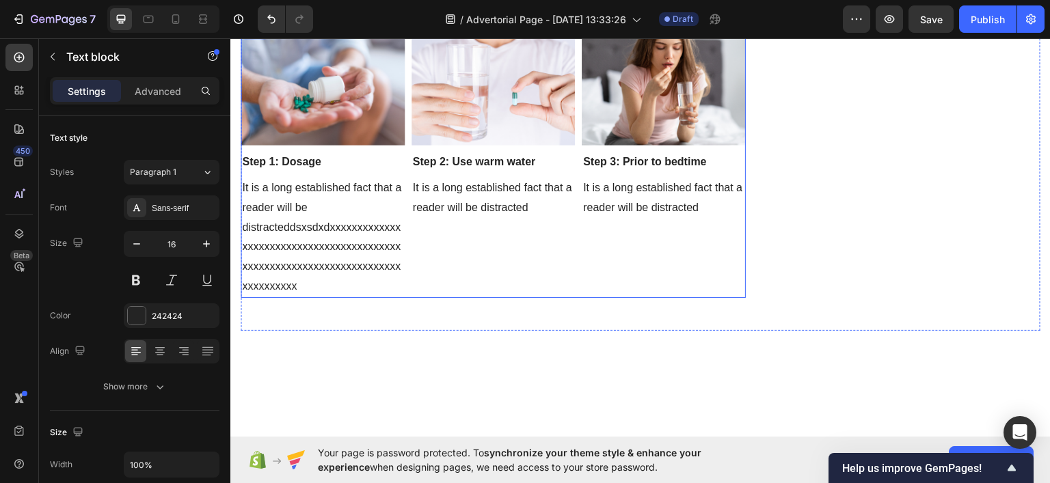
scroll to position [5839, 0]
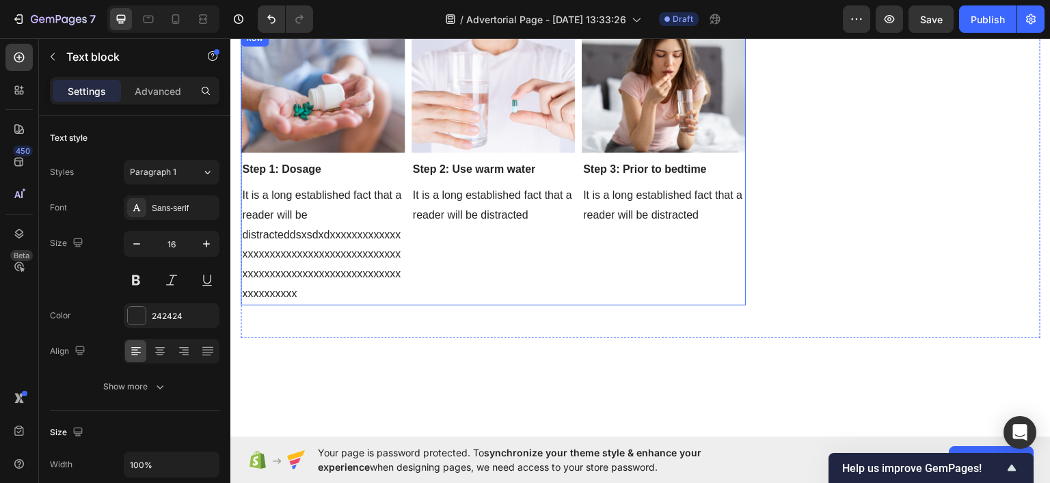
click at [567, 305] on div "Image Step 2: Use warm water Text block It is a long established fact that a re…" at bounding box center [494, 167] width 164 height 276
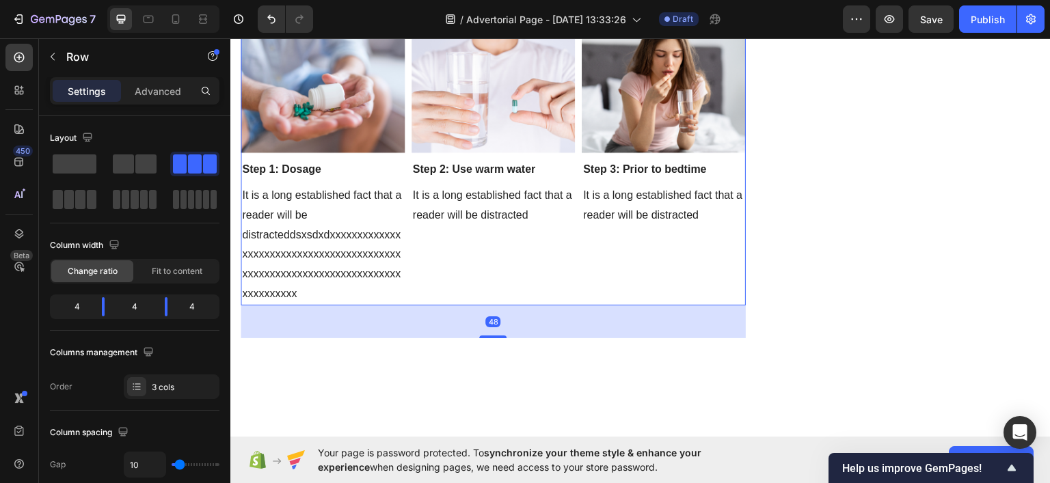
click at [325, 22] on icon at bounding box center [324, 16] width 11 height 11
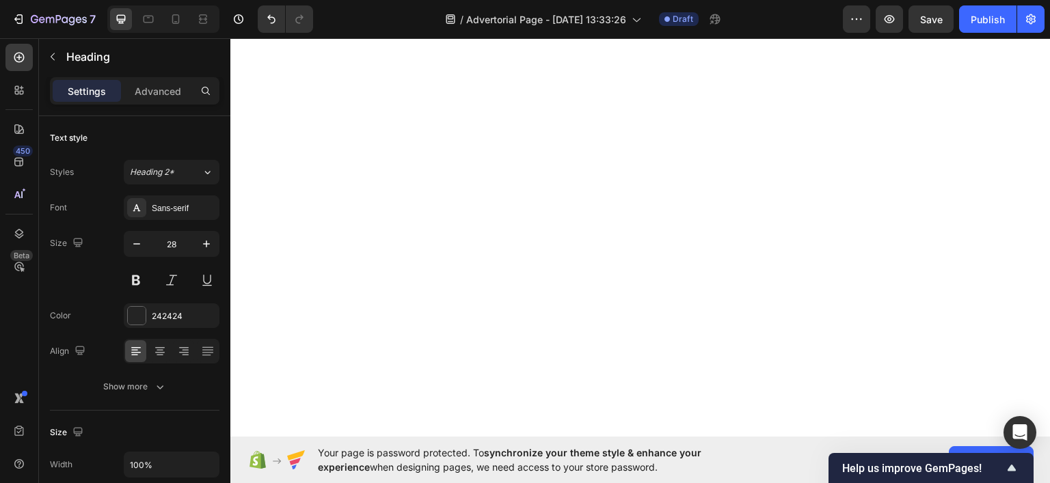
click at [340, 273] on icon at bounding box center [340, 278] width 9 height 10
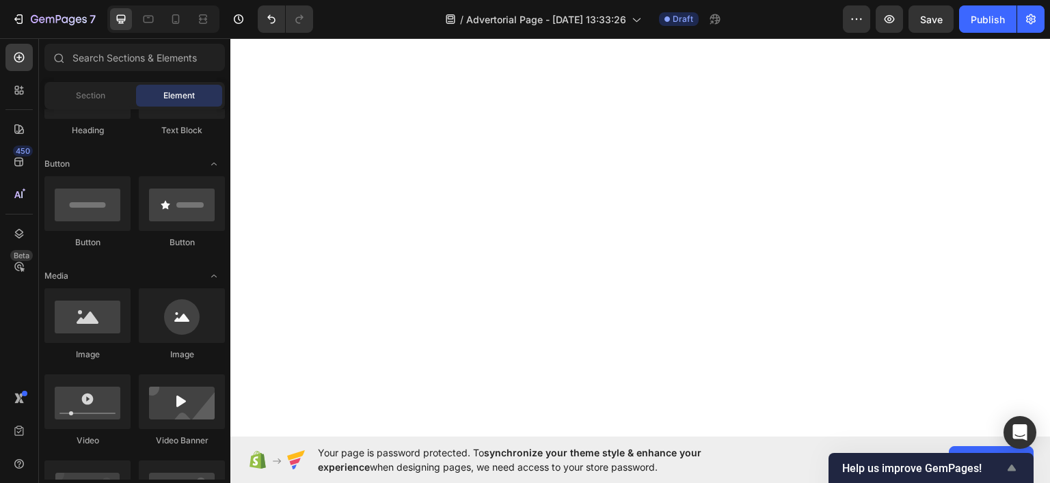
click at [1015, 463] on icon "Show survey - Help us improve GemPages!" at bounding box center [1012, 468] width 16 height 16
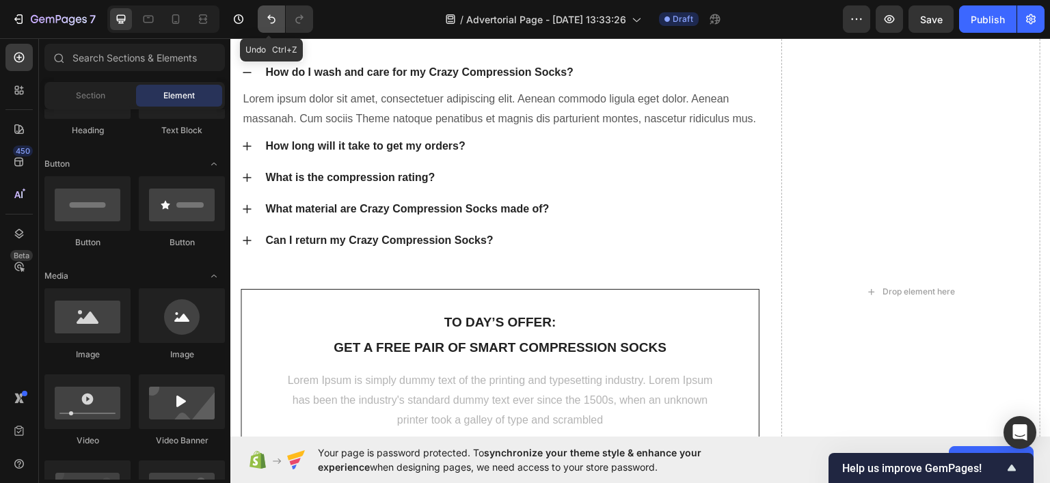
scroll to position [5976, 0]
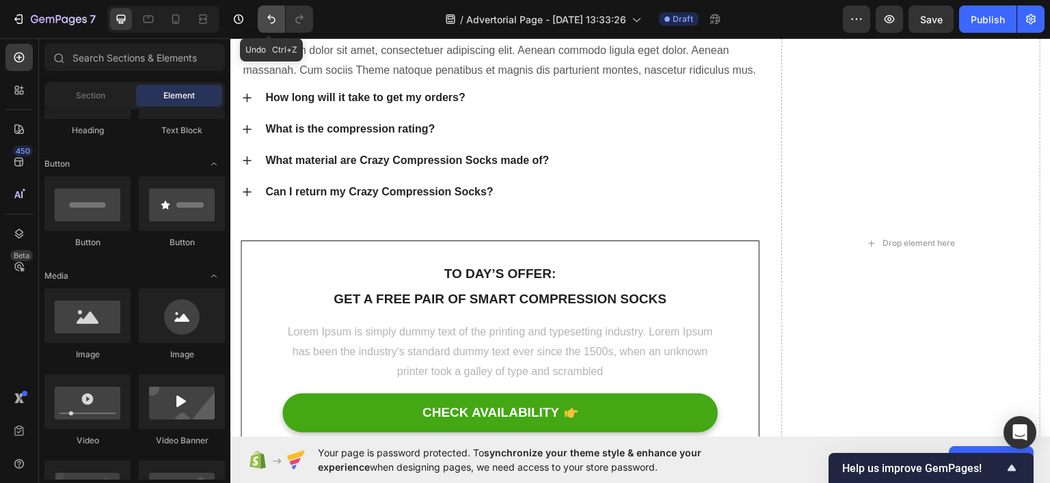
click at [272, 21] on icon "Undo/Redo" at bounding box center [272, 19] width 14 height 14
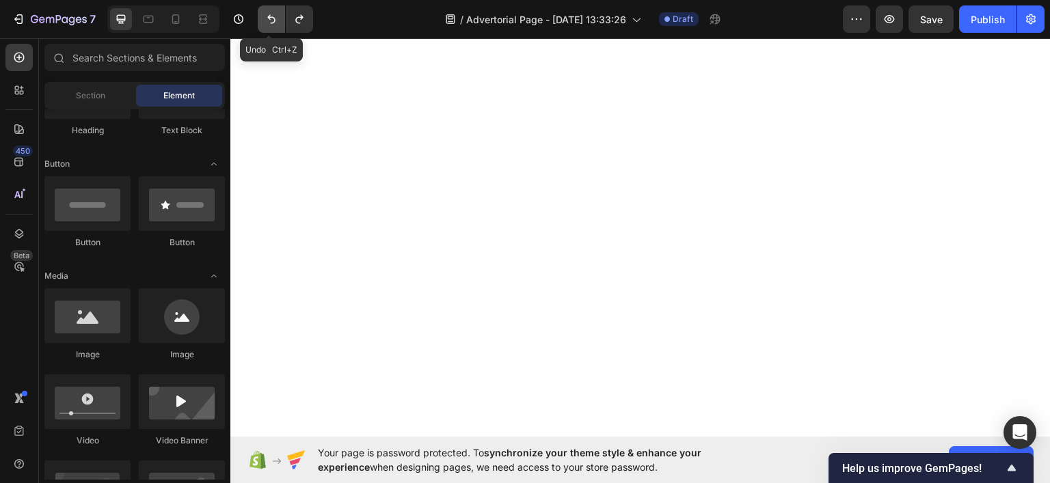
scroll to position [5643, 0]
click at [273, 16] on icon "Undo/Redo" at bounding box center [272, 19] width 14 height 14
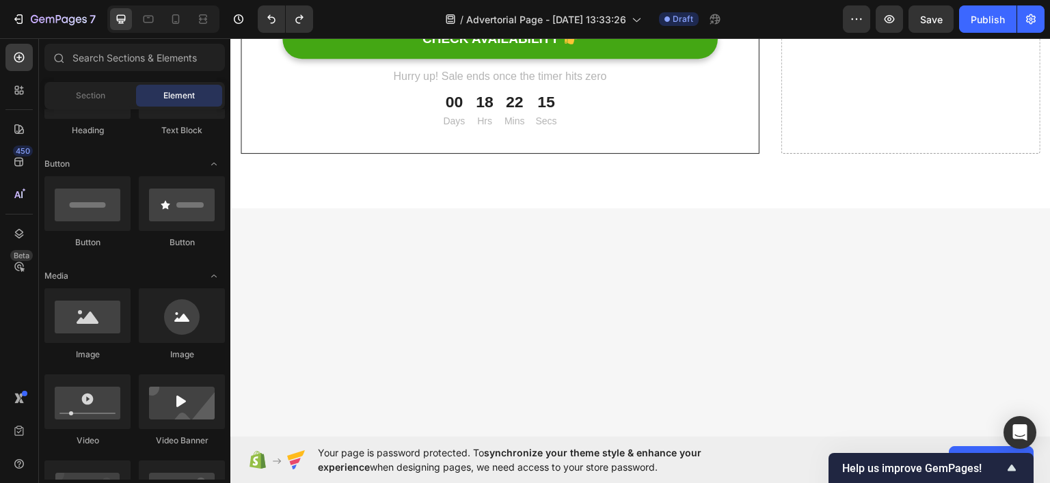
scroll to position [6053, 0]
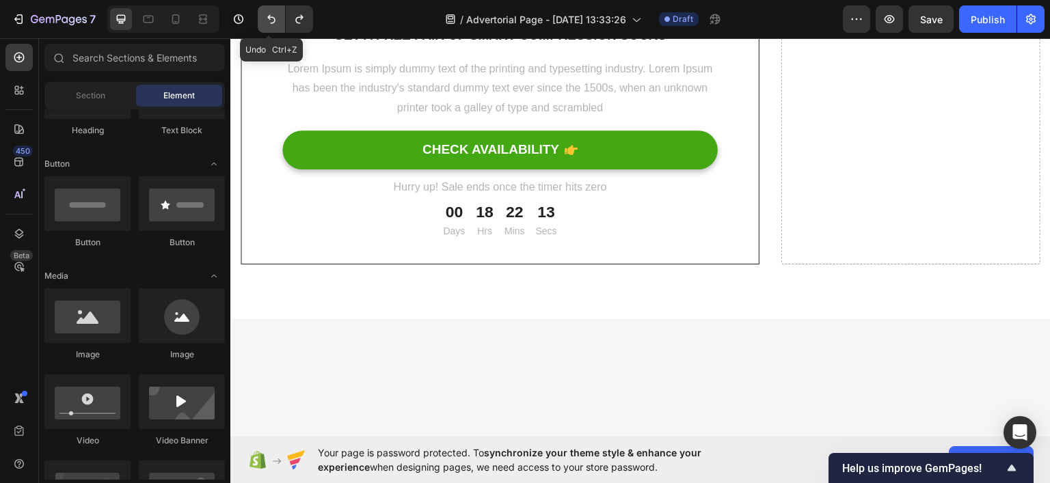
click at [273, 24] on icon "Undo/Redo" at bounding box center [272, 19] width 14 height 14
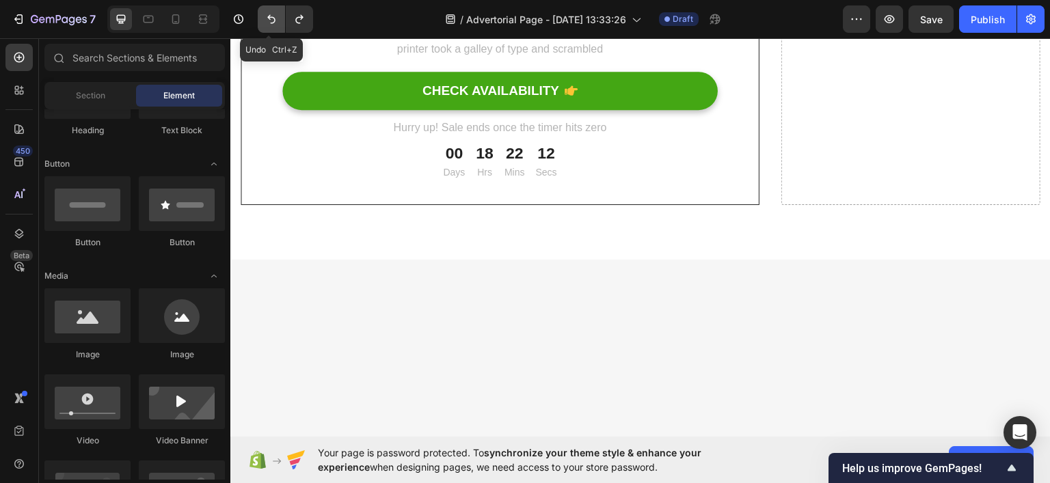
click at [273, 24] on icon "Undo/Redo" at bounding box center [272, 19] width 14 height 14
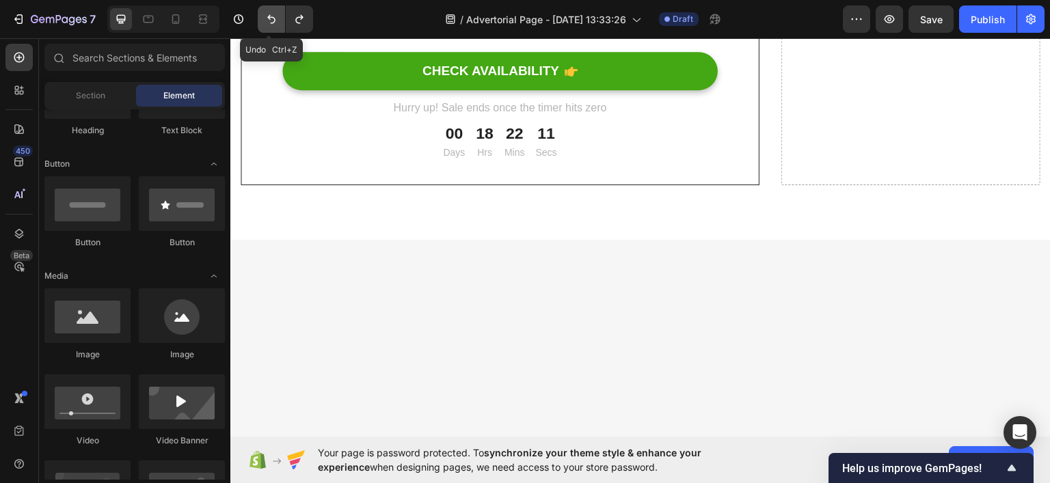
click at [271, 24] on icon "Undo/Redo" at bounding box center [272, 19] width 14 height 14
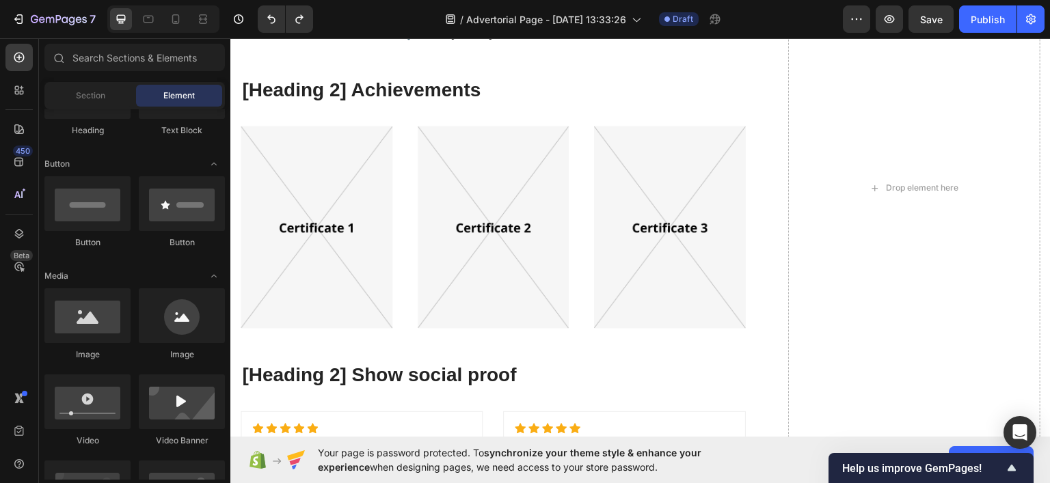
scroll to position [7078, 0]
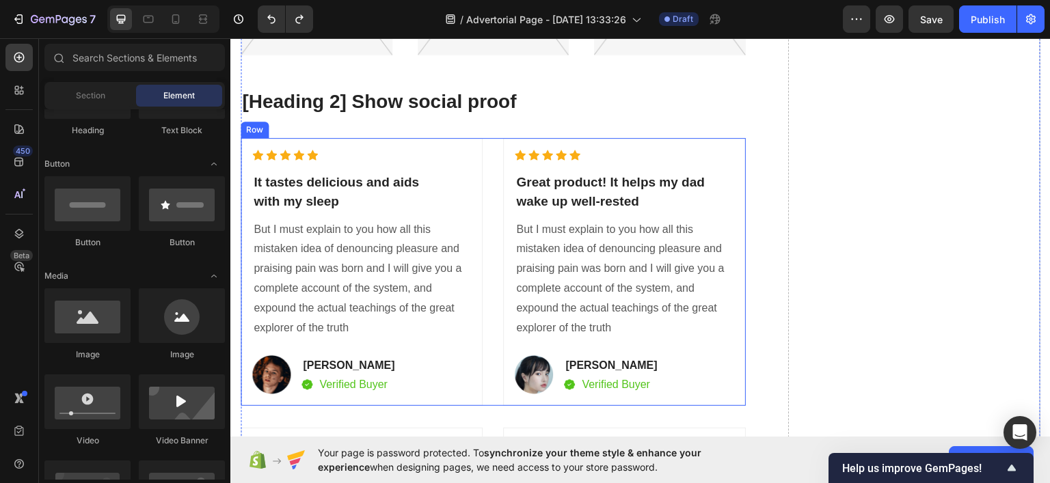
click at [494, 171] on div "Icon Icon Icon Icon Icon Icon List Hoz It tastes delicious and aids with my sle…" at bounding box center [493, 271] width 505 height 269
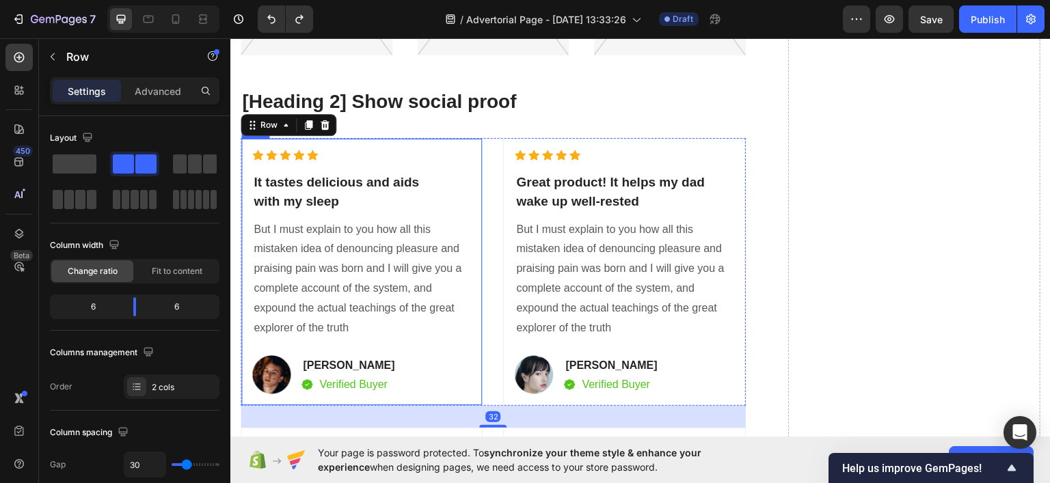
scroll to position [7215, 0]
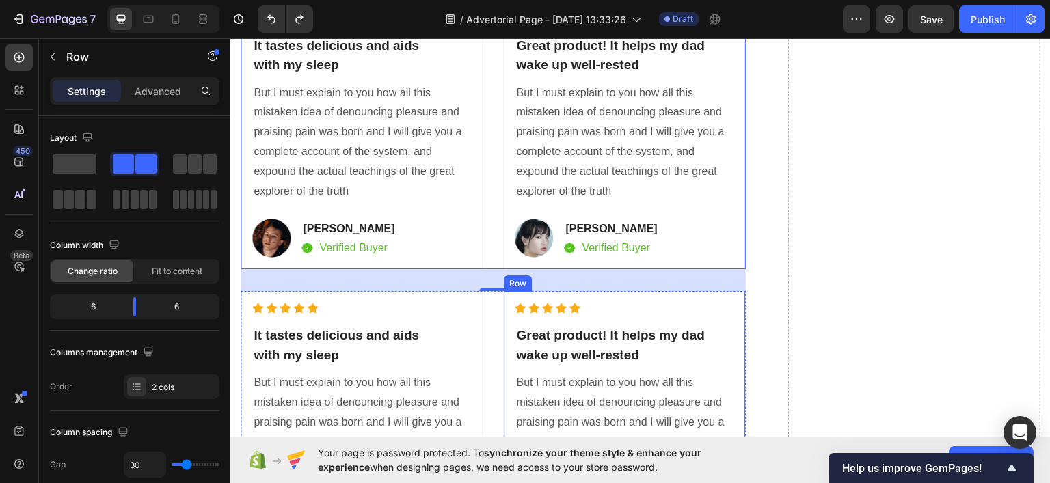
drag, startPoint x: 732, startPoint y: 285, endPoint x: 703, endPoint y: 277, distance: 30.5
click at [734, 291] on div "Icon Icon Icon Icon Icon Icon List Hoz Great product! It helps my dad wake up w…" at bounding box center [624, 425] width 242 height 268
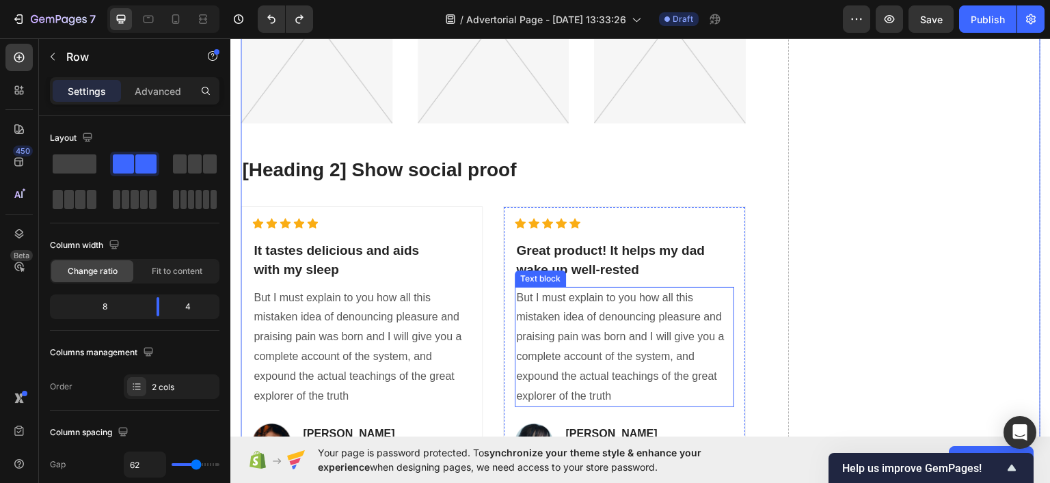
scroll to position [7078, 0]
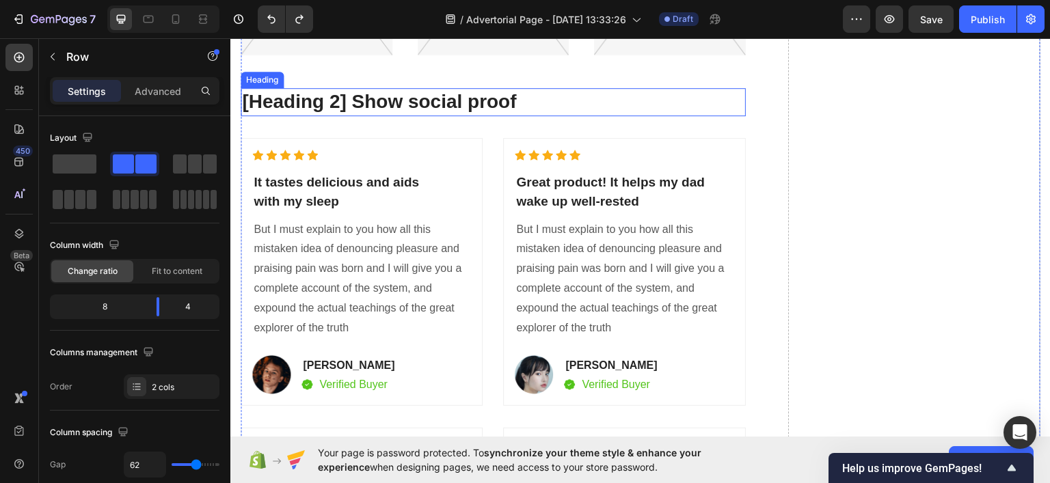
click at [368, 100] on p "[Heading 2] Show social proof" at bounding box center [493, 101] width 503 height 25
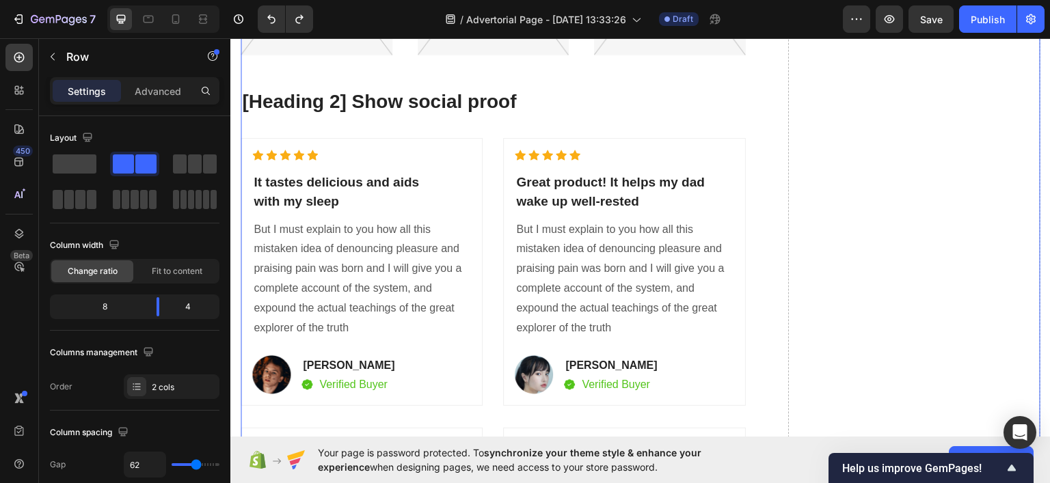
click at [486, 176] on div "Icon Icon Icon Icon Icon Icon List Hoz It tastes delicious and aids with my sle…" at bounding box center [493, 271] width 505 height 269
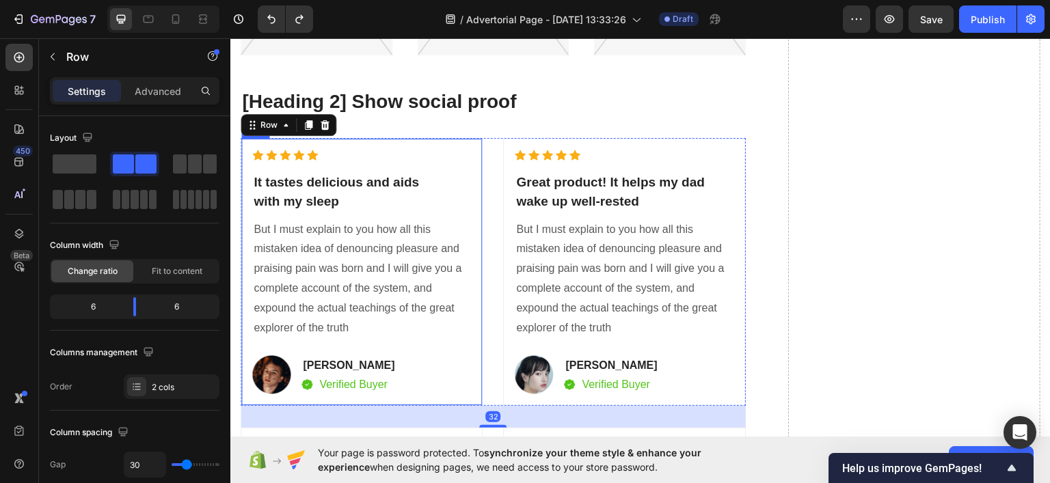
scroll to position [6942, 0]
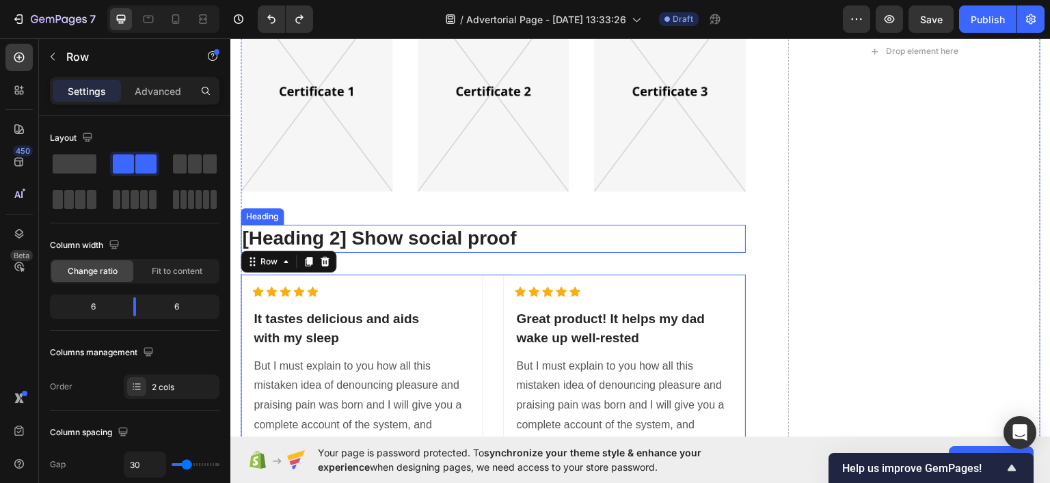
click at [477, 233] on p "[Heading 2] Show social proof" at bounding box center [493, 238] width 503 height 25
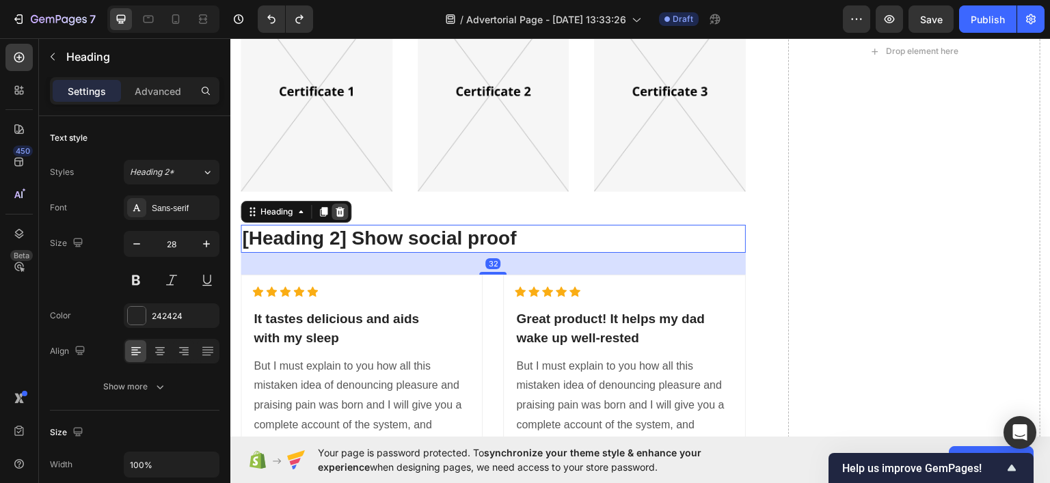
click at [338, 208] on icon at bounding box center [340, 211] width 9 height 10
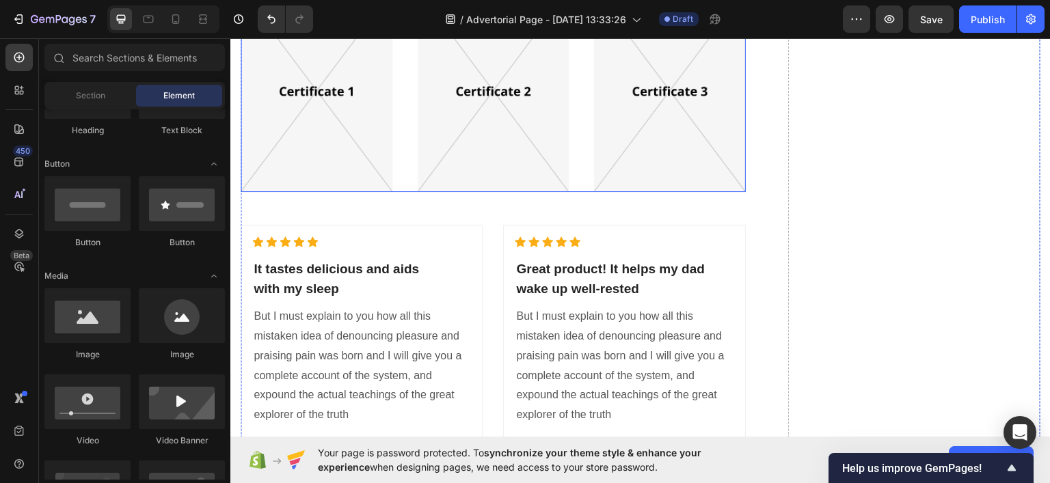
click at [399, 159] on div "Image Image Image Row" at bounding box center [493, 89] width 505 height 203
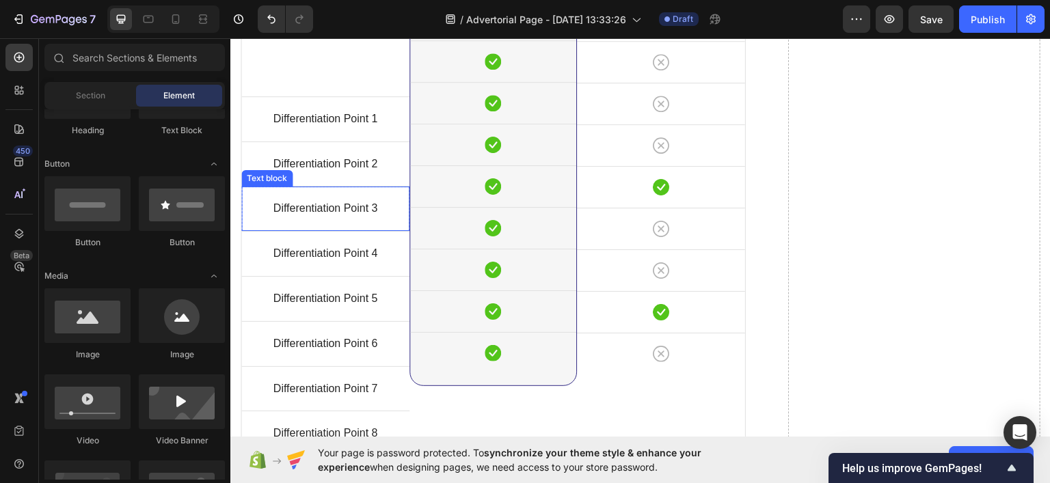
scroll to position [6367, 0]
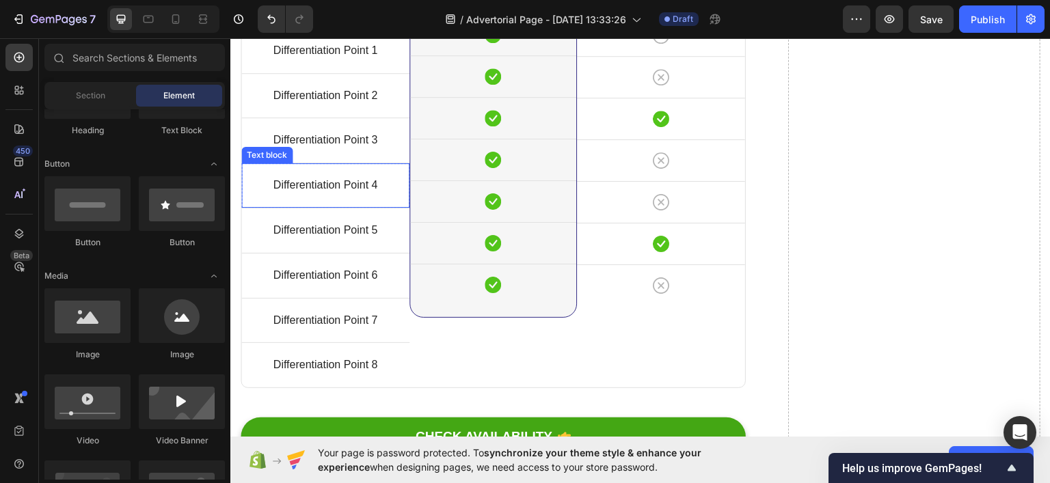
click at [403, 163] on div "Differentiation Point 4 Text block" at bounding box center [325, 185] width 168 height 44
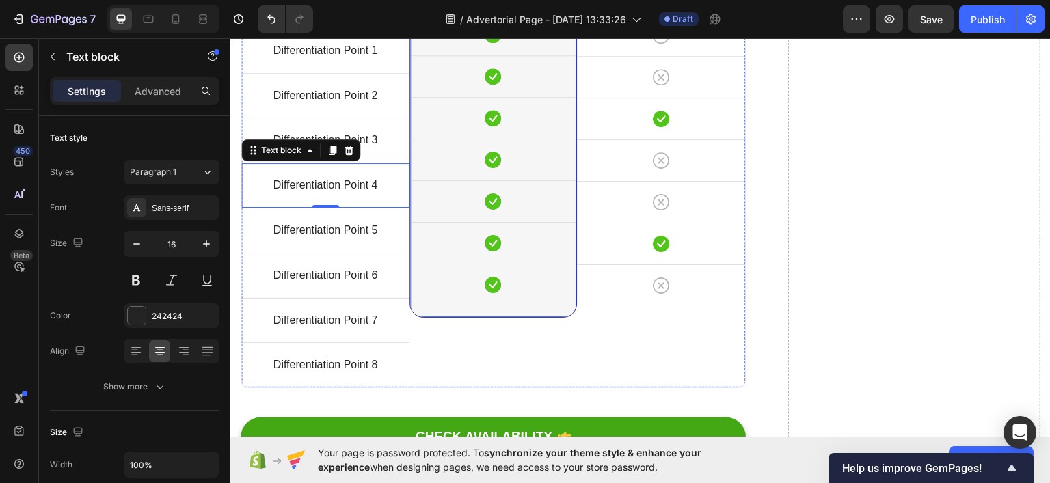
click at [403, 157] on div "Differentiation Point 3 Text block" at bounding box center [325, 140] width 168 height 44
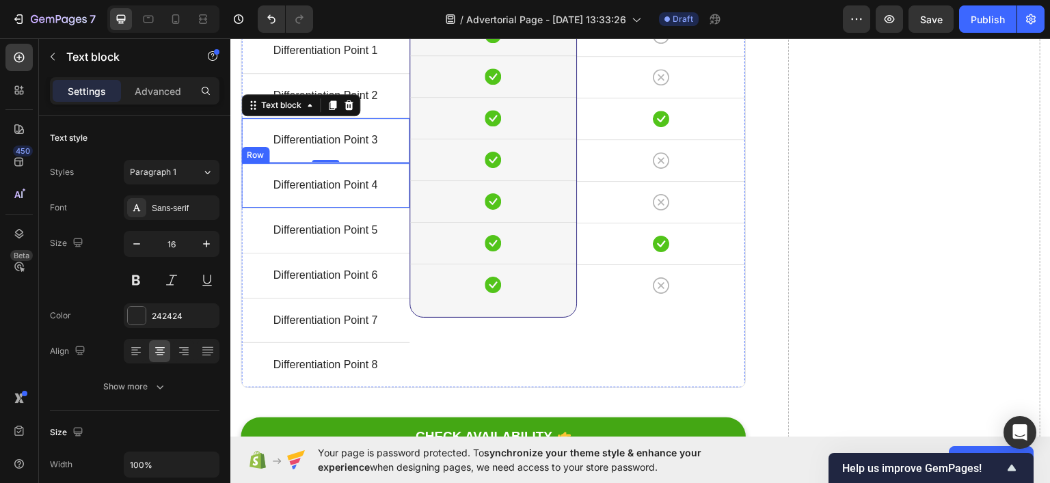
click at [403, 160] on div "Title Line Differentiation Point 1 Text block Row Differentiation Point 2 Text …" at bounding box center [325, 148] width 168 height 477
click at [403, 162] on div "Differentiation Point 4 Text block Row" at bounding box center [325, 184] width 168 height 45
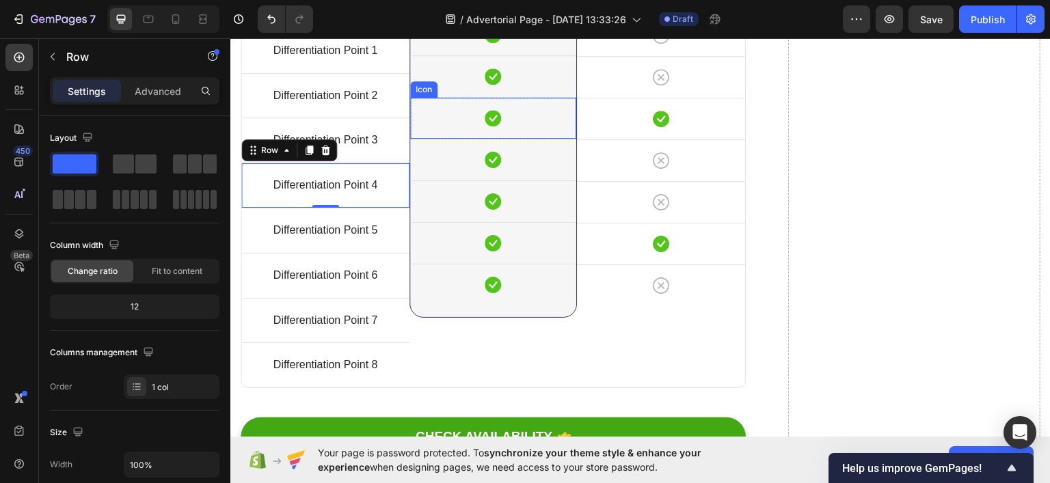
click at [410, 138] on div "Icon" at bounding box center [493, 117] width 167 height 41
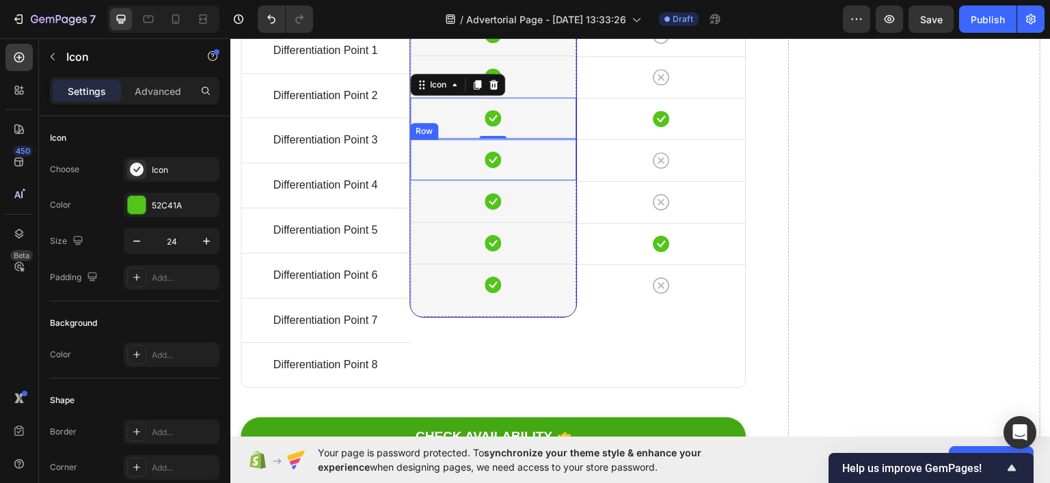
click at [410, 180] on div "Icon" at bounding box center [493, 159] width 167 height 41
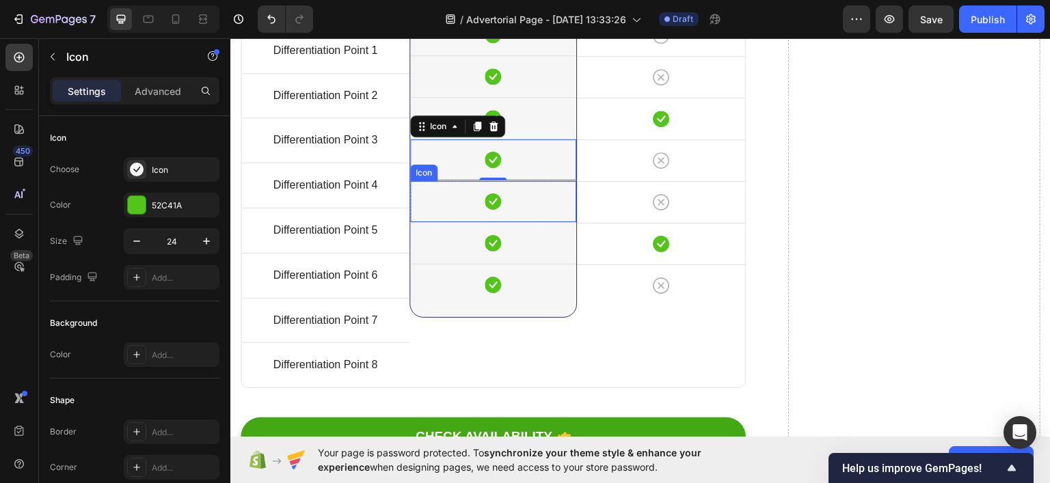
click at [410, 222] on div "Icon" at bounding box center [493, 200] width 167 height 41
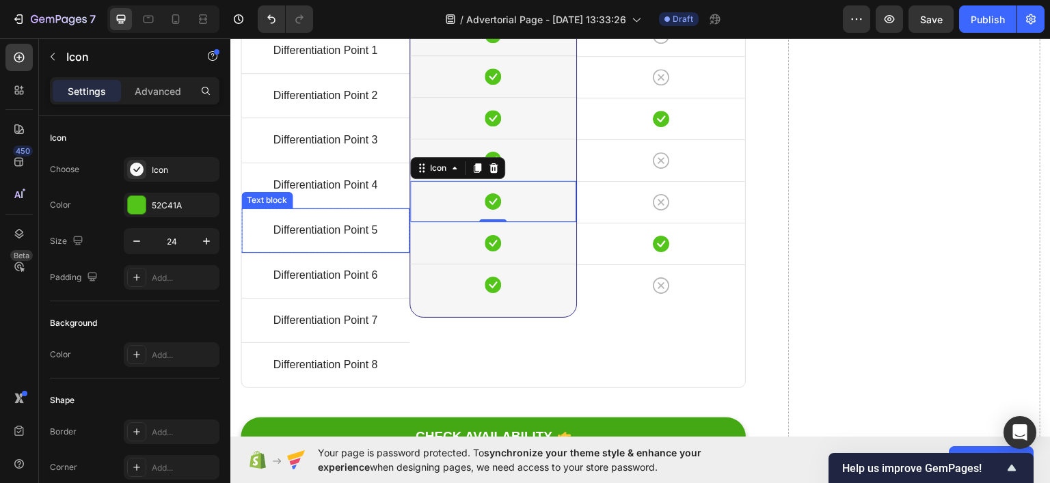
click at [404, 237] on p "Differentiation Point 5" at bounding box center [325, 230] width 165 height 20
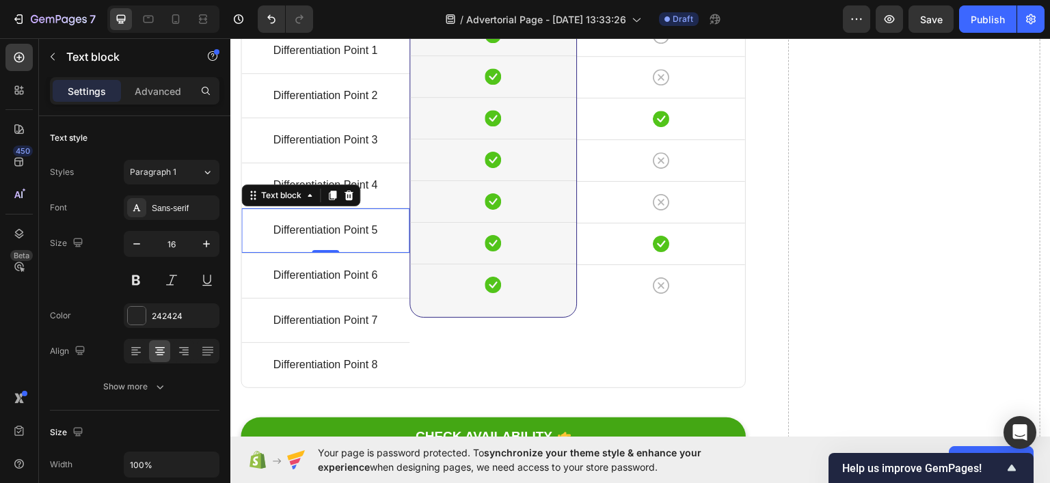
click at [404, 249] on div "Differentiation Point 5 Text block 0" at bounding box center [325, 230] width 168 height 44
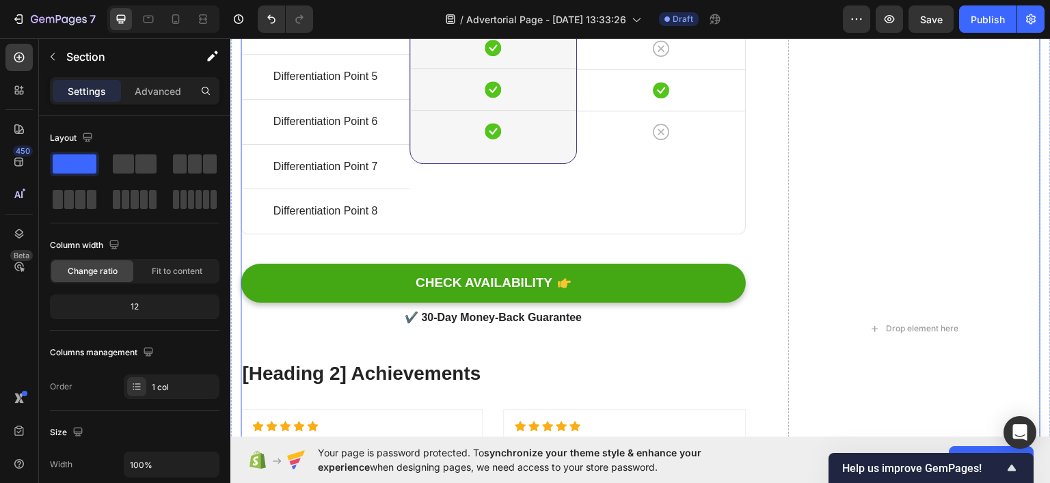
scroll to position [6573, 0]
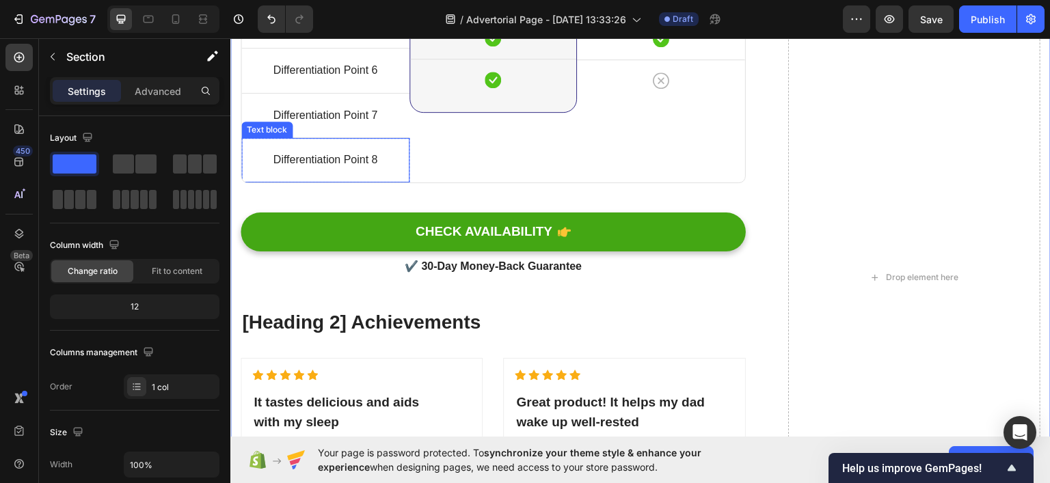
click at [253, 176] on div "Differentiation Point 8 Text block" at bounding box center [325, 159] width 168 height 44
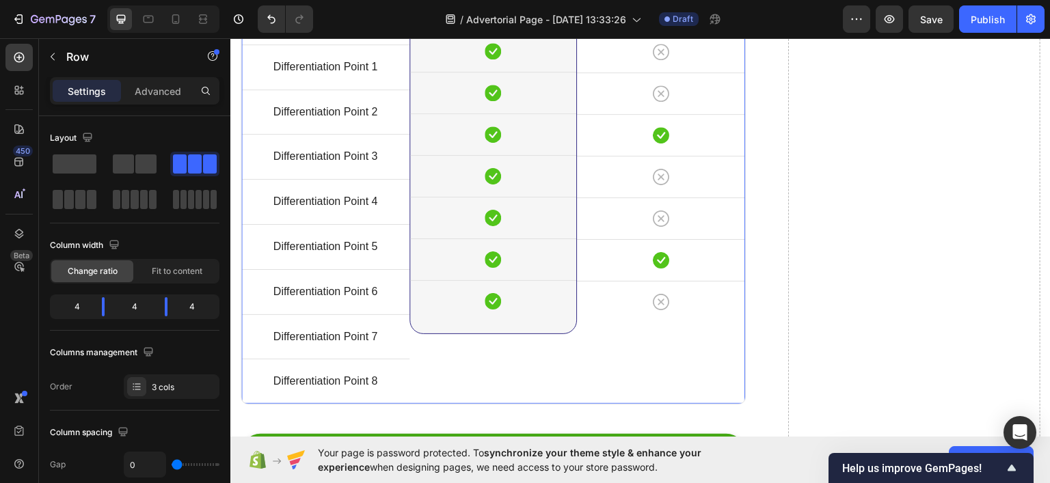
scroll to position [6231, 0]
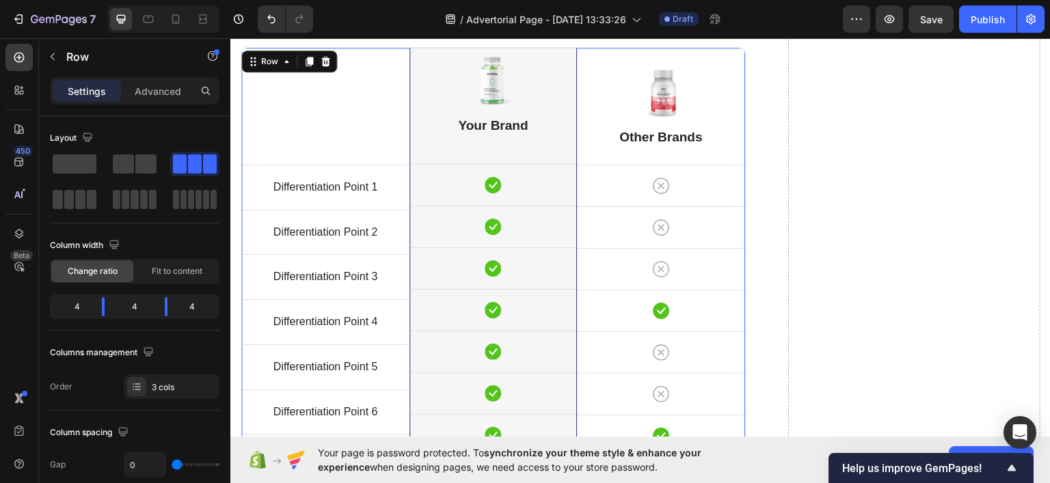
click at [324, 66] on icon at bounding box center [325, 61] width 9 height 10
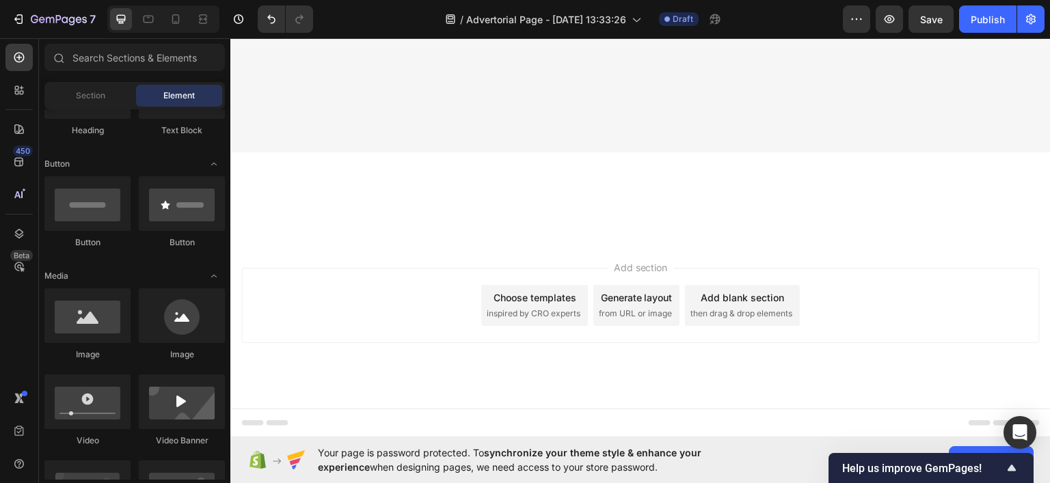
scroll to position [5957, 0]
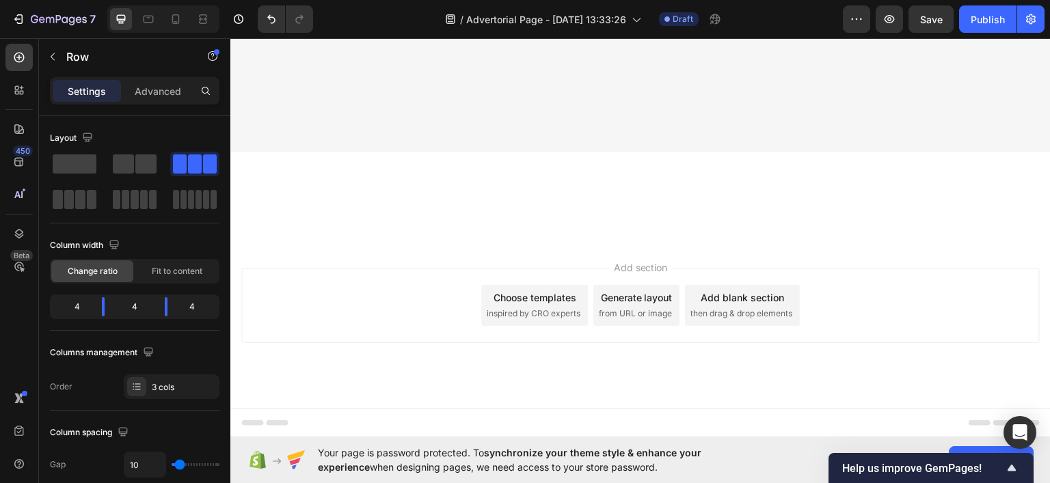
scroll to position [5820, 0]
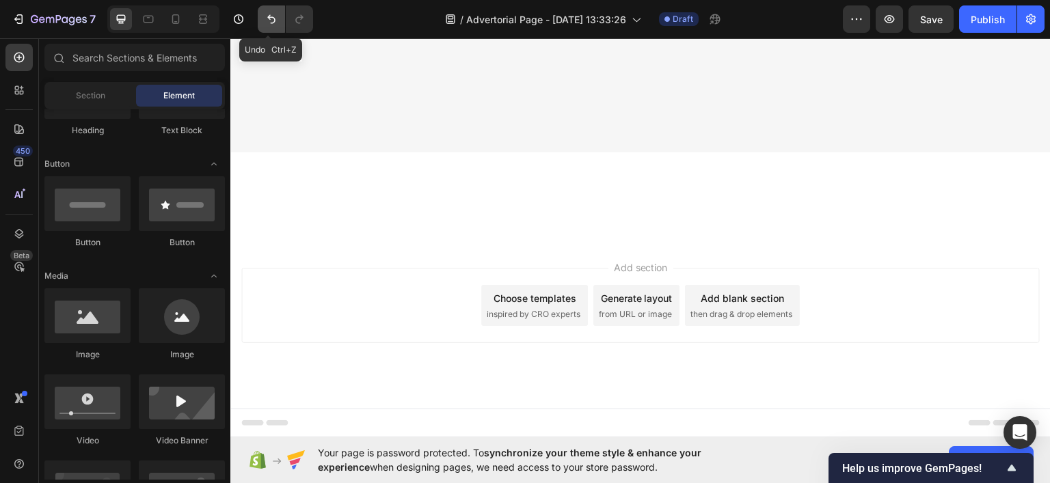
click at [276, 18] on icon "Undo/Redo" at bounding box center [272, 19] width 14 height 14
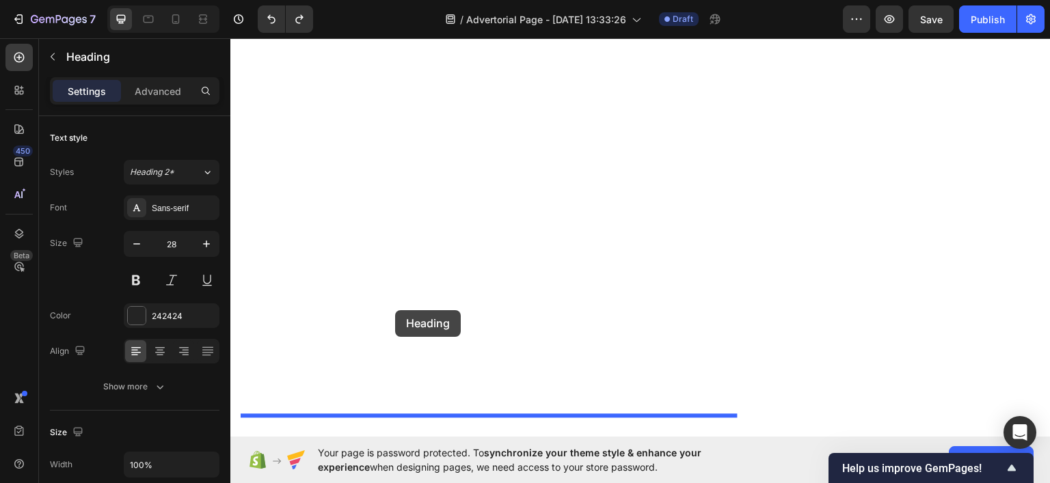
scroll to position [6094, 0]
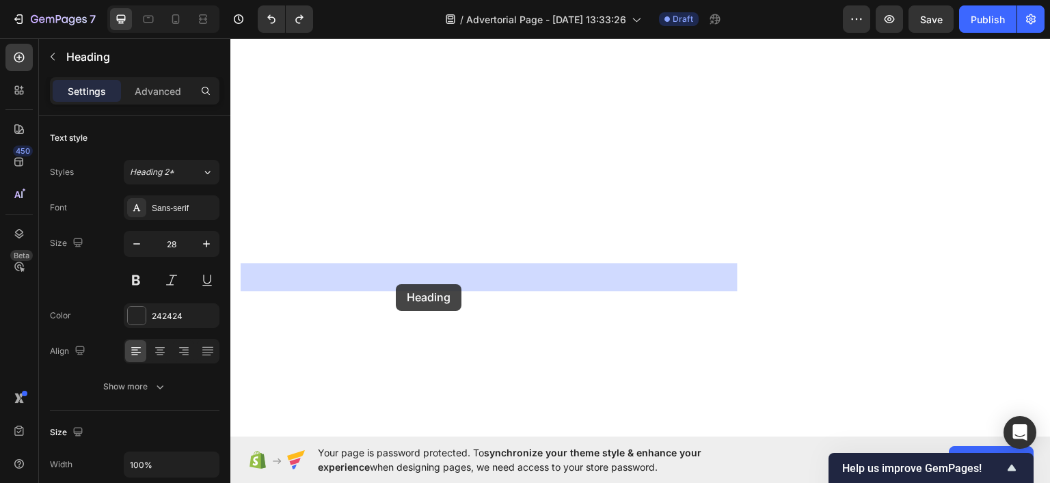
drag, startPoint x: 457, startPoint y: 281, endPoint x: 396, endPoint y: 282, distance: 61.5
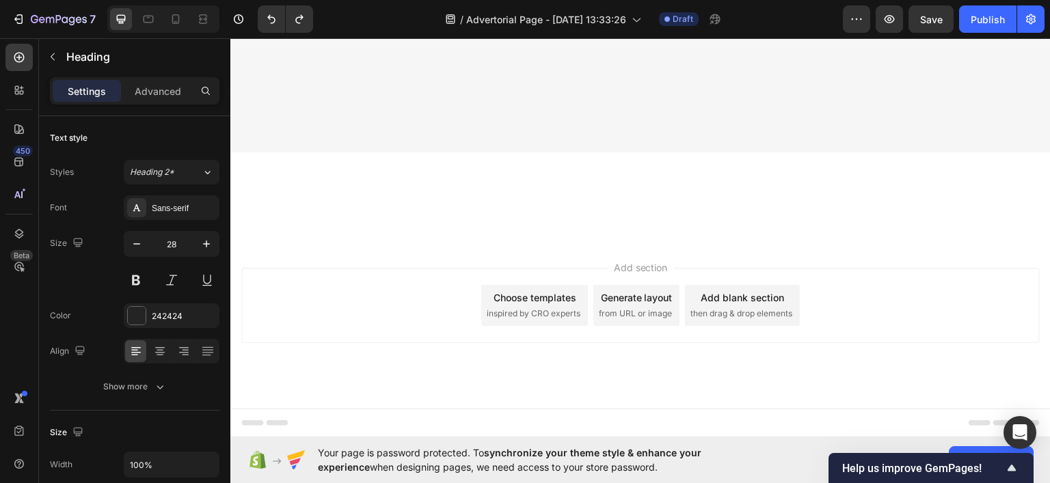
scroll to position [6162, 0]
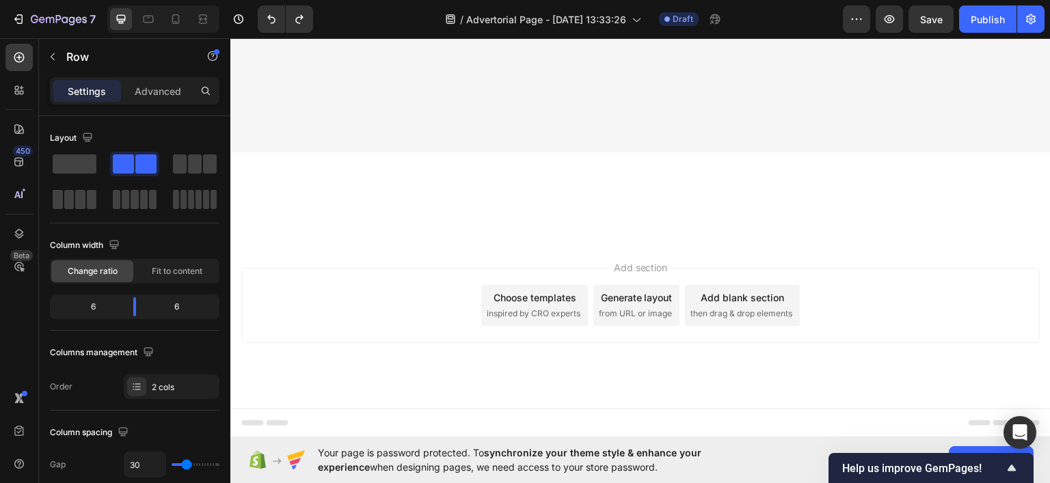
drag, startPoint x: 486, startPoint y: 290, endPoint x: 493, endPoint y: 282, distance: 10.2
drag, startPoint x: 493, startPoint y: 282, endPoint x: 366, endPoint y: 111, distance: 212.6
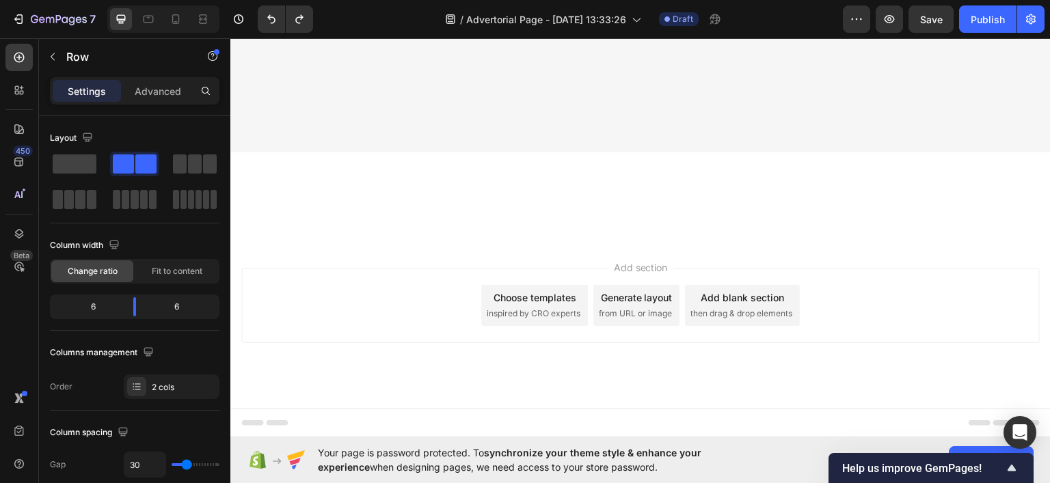
drag, startPoint x: 366, startPoint y: 111, endPoint x: 268, endPoint y: 302, distance: 214.1
drag, startPoint x: 268, startPoint y: 302, endPoint x: 811, endPoint y: 518, distance: 584.5
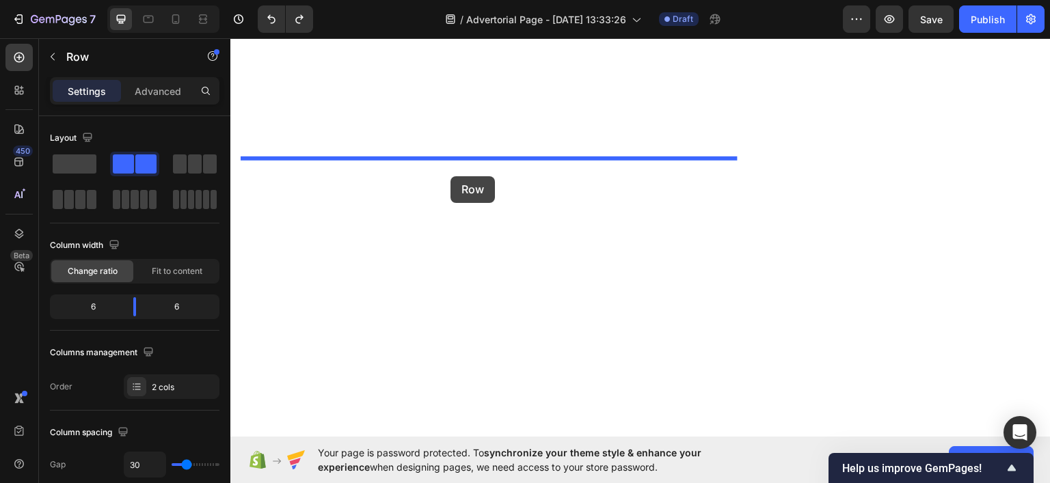
scroll to position [5752, 0]
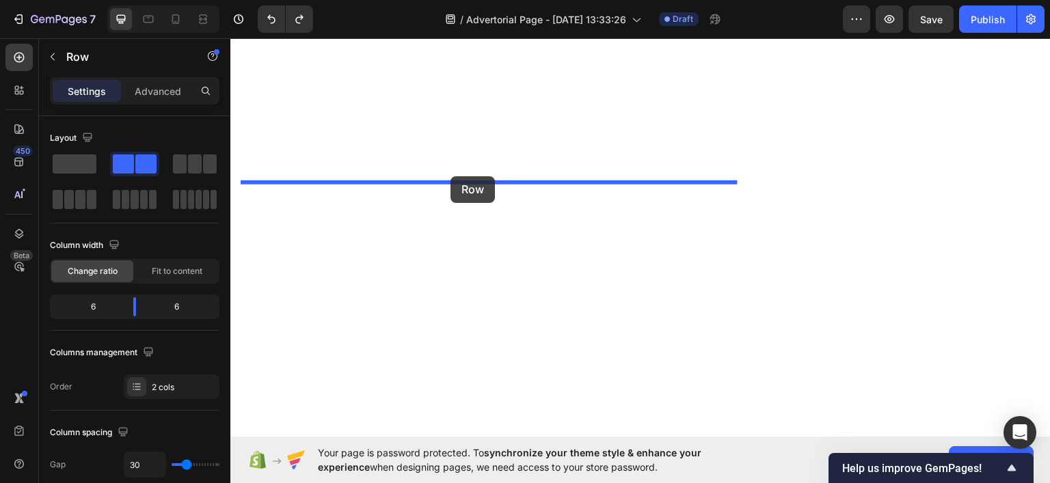
drag, startPoint x: 490, startPoint y: 345, endPoint x: 451, endPoint y: 176, distance: 174.0
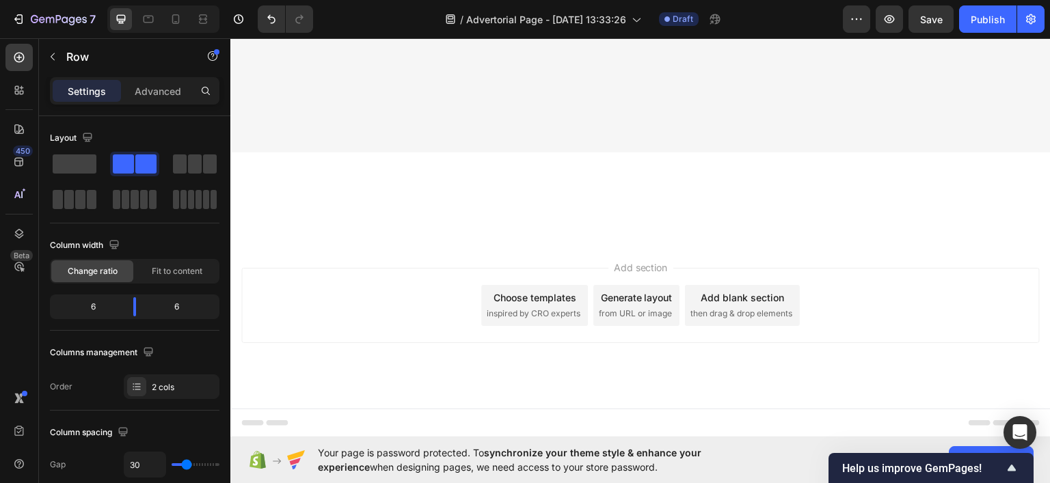
scroll to position [6436, 0]
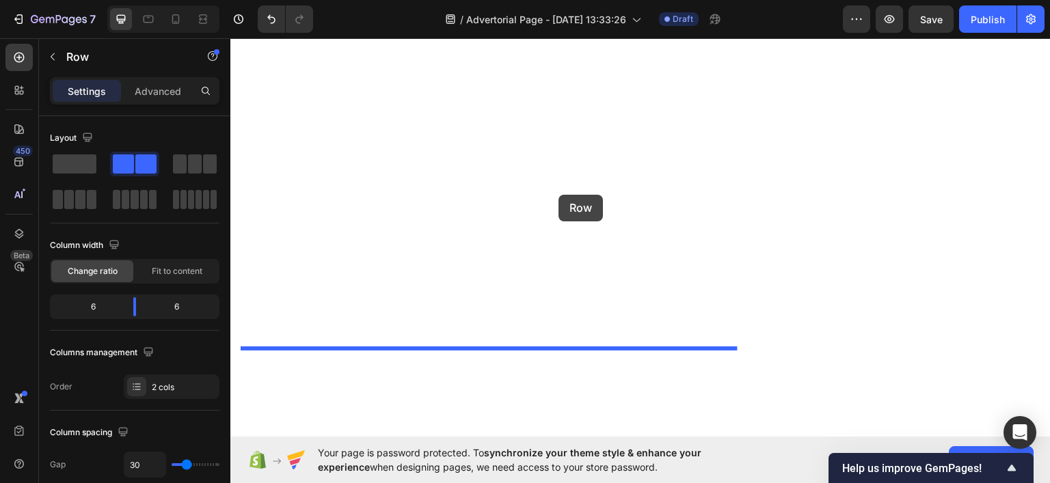
scroll to position [6094, 0]
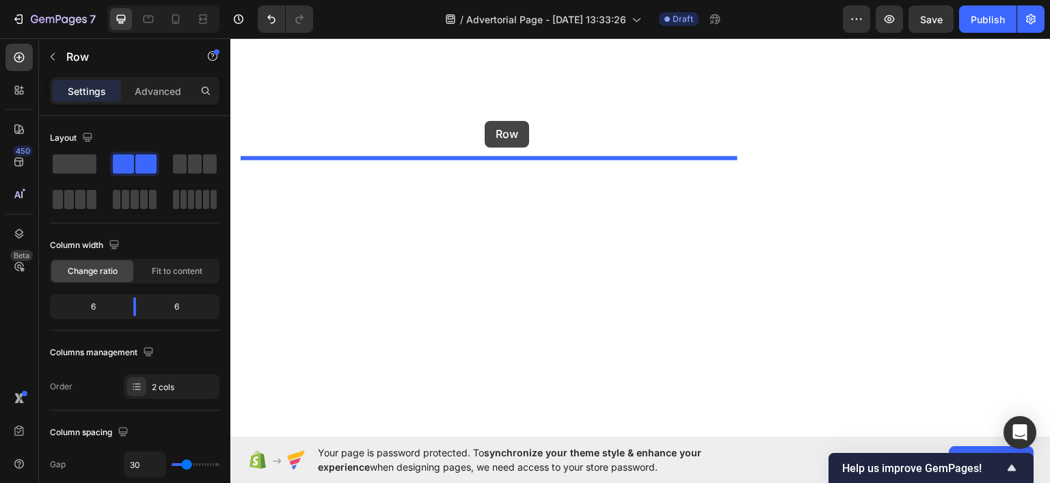
drag, startPoint x: 490, startPoint y: 313, endPoint x: 485, endPoint y: 120, distance: 192.9
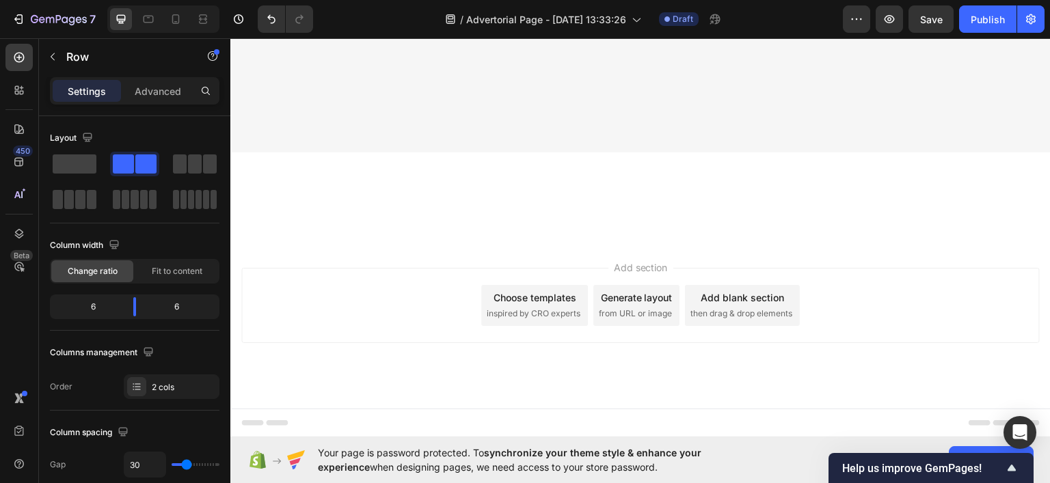
scroll to position [6299, 0]
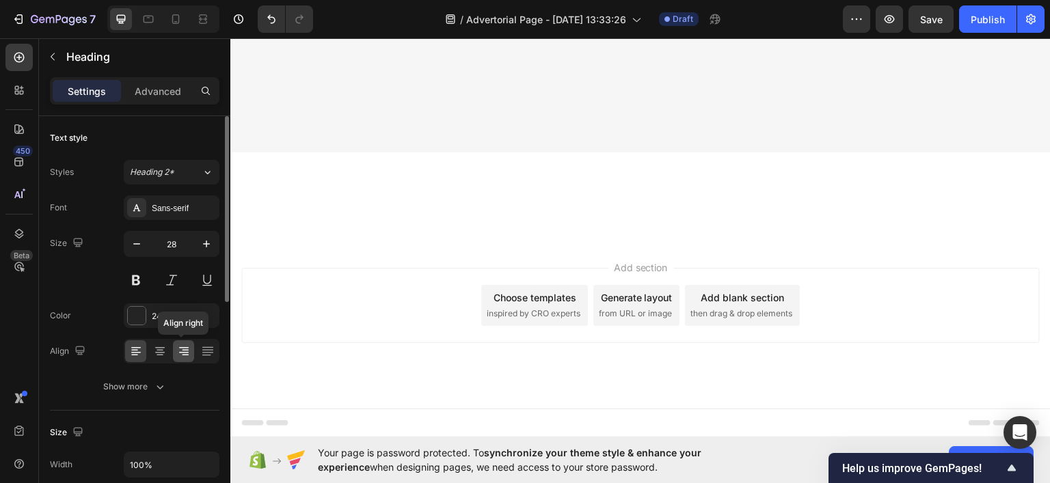
drag, startPoint x: 183, startPoint y: 345, endPoint x: 189, endPoint y: 189, distance: 156.0
click at [183, 345] on icon at bounding box center [184, 352] width 14 height 14
drag, startPoint x: 423, startPoint y: 226, endPoint x: 521, endPoint y: 144, distance: 127.7
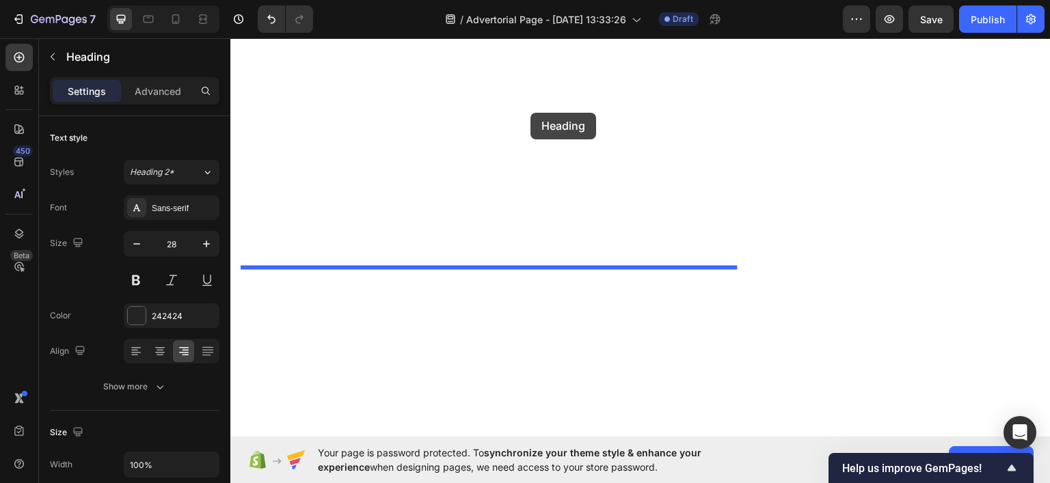
scroll to position [5820, 0]
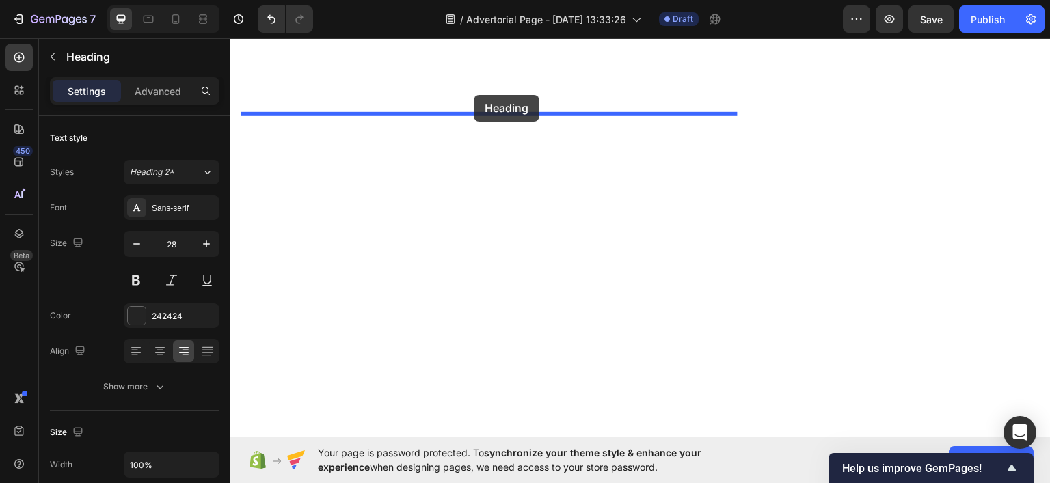
drag, startPoint x: 693, startPoint y: 233, endPoint x: 474, endPoint y: 94, distance: 259.7
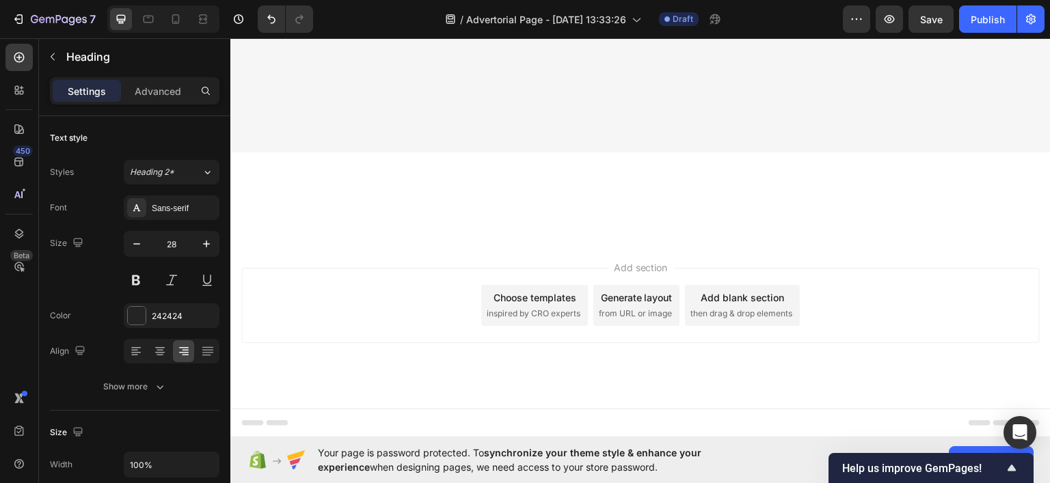
scroll to position [6026, 0]
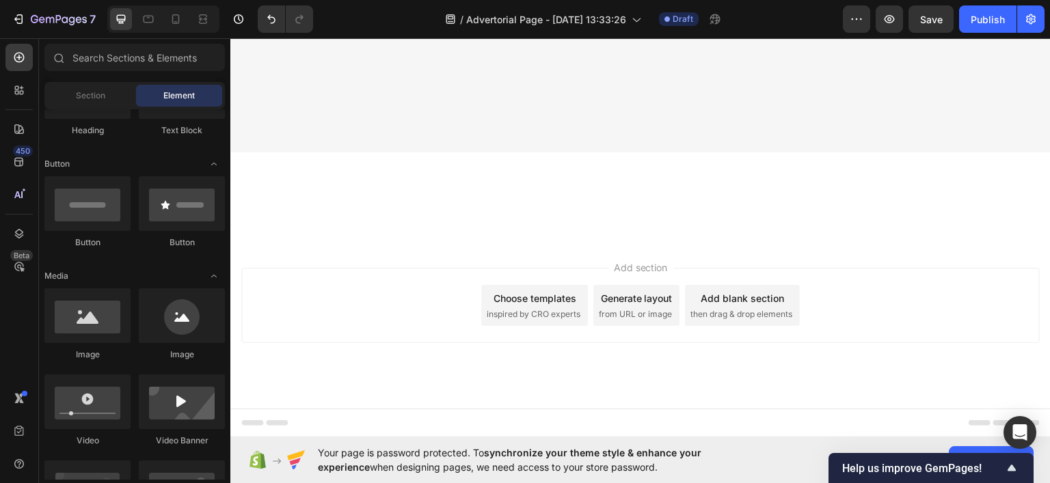
scroll to position [5889, 0]
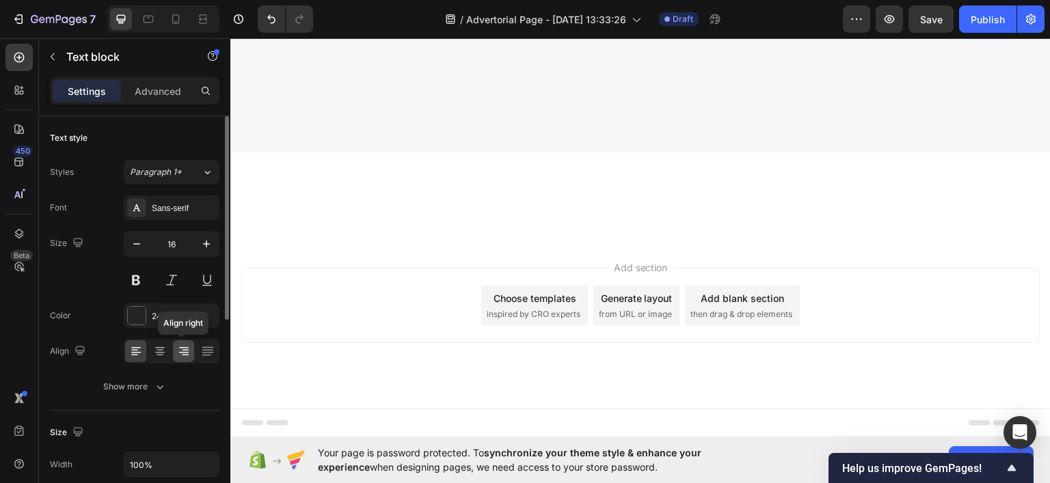
click at [189, 349] on icon at bounding box center [184, 352] width 14 height 14
click at [156, 352] on icon at bounding box center [160, 352] width 10 height 1
click at [142, 356] on icon at bounding box center [136, 352] width 14 height 14
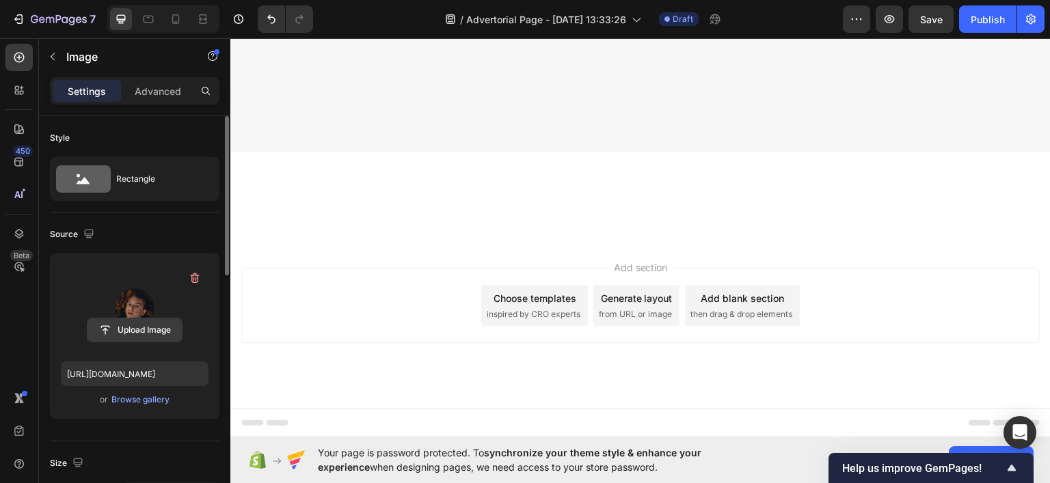
click at [142, 324] on input "file" at bounding box center [135, 330] width 94 height 23
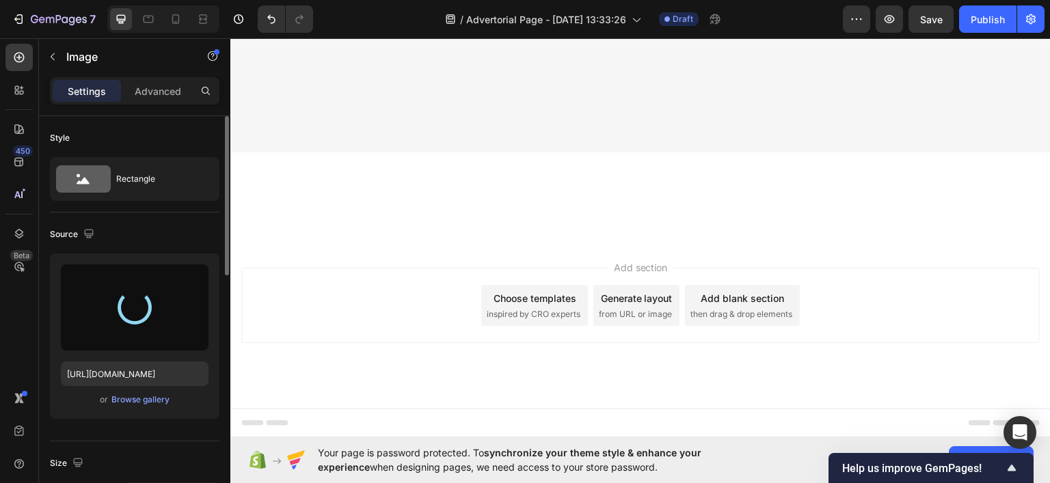
type input "[URL][DOMAIN_NAME]"
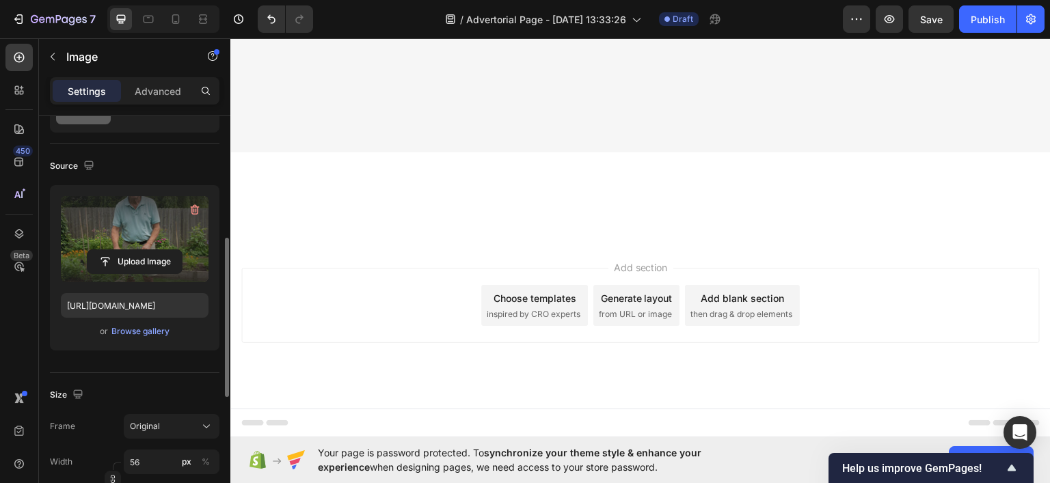
scroll to position [205, 0]
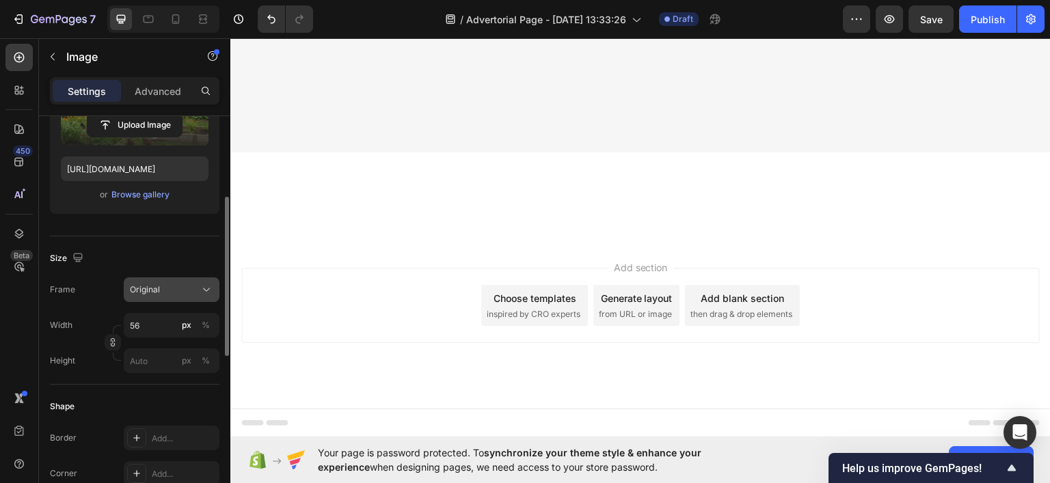
click at [183, 284] on div "Original" at bounding box center [163, 290] width 67 height 12
click at [158, 259] on div "Size" at bounding box center [135, 259] width 170 height 22
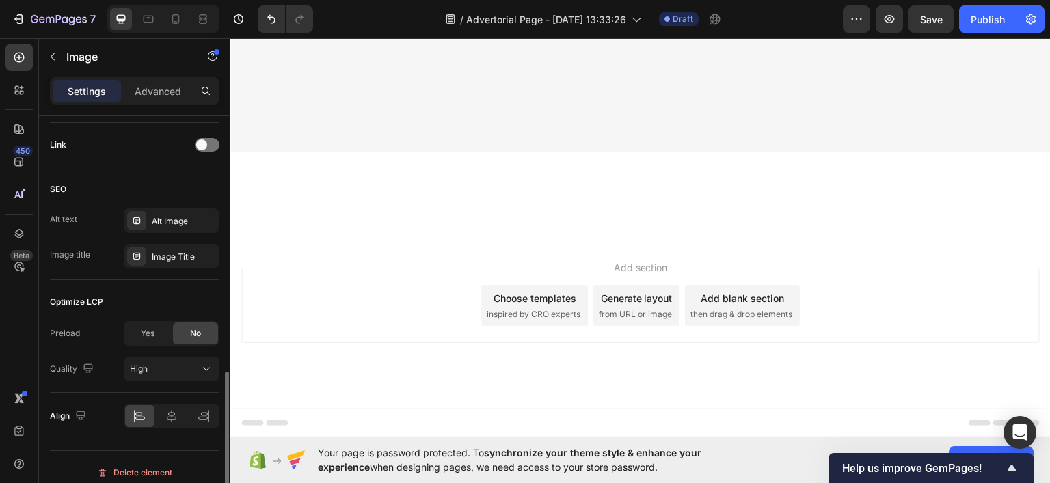
scroll to position [625, 0]
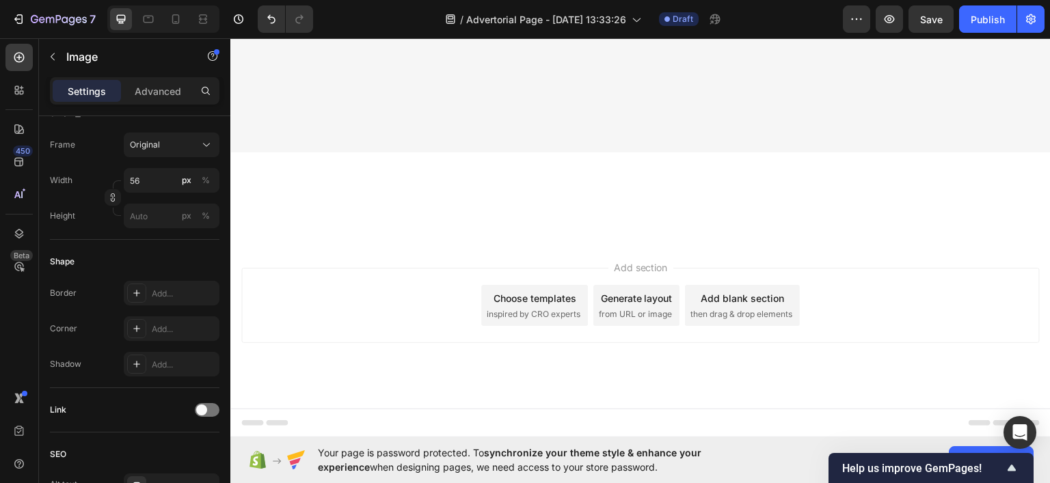
scroll to position [0, 0]
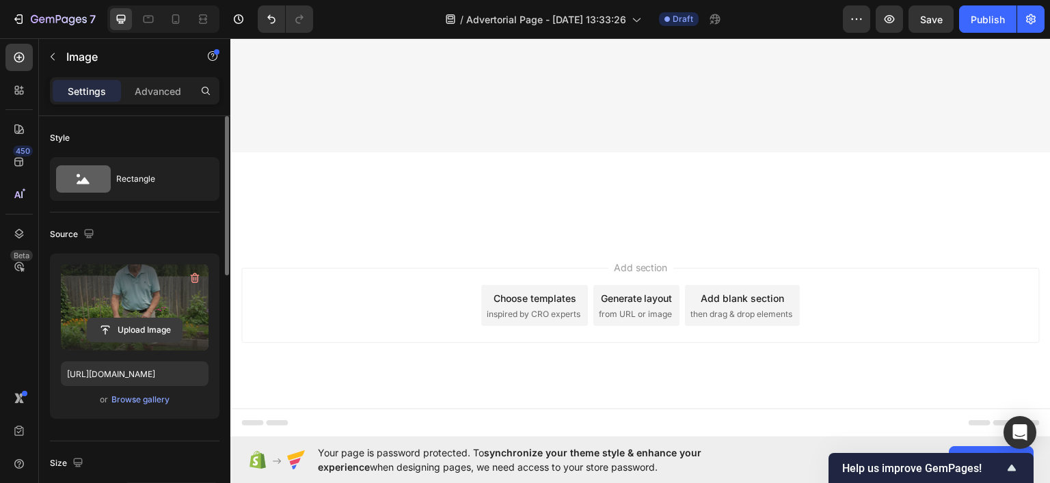
click at [144, 330] on input "file" at bounding box center [135, 330] width 94 height 23
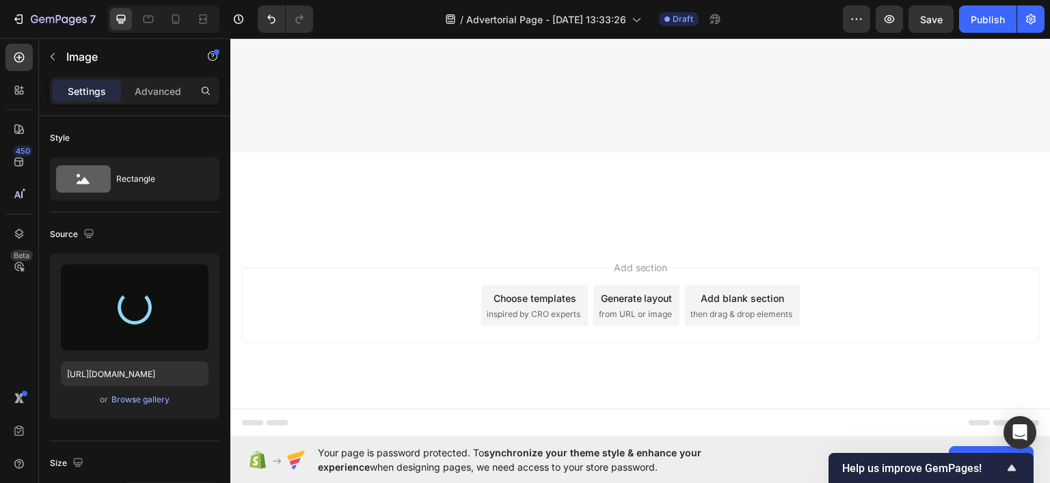
type input "[URL][DOMAIN_NAME]"
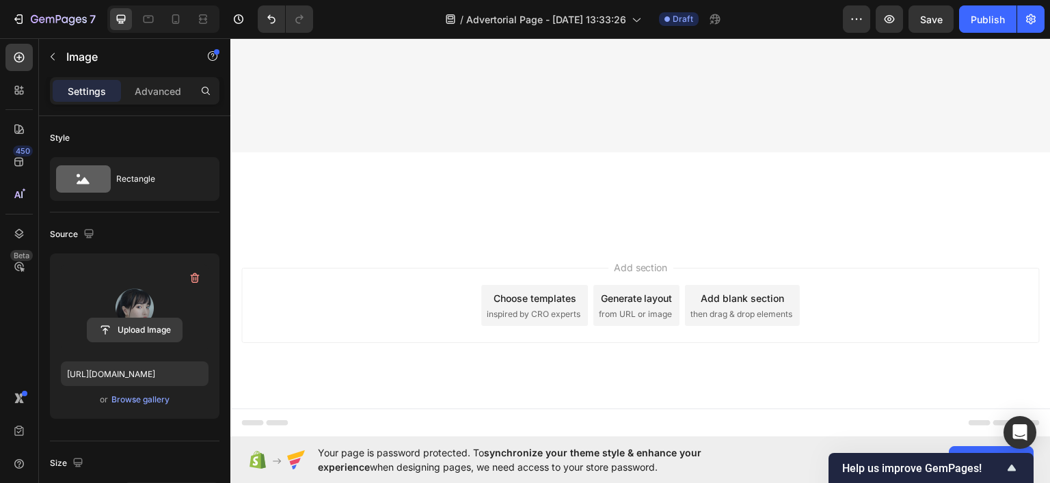
click at [131, 318] on button "Upload Image" at bounding box center [135, 330] width 96 height 25
click at [133, 330] on input "file" at bounding box center [135, 330] width 94 height 23
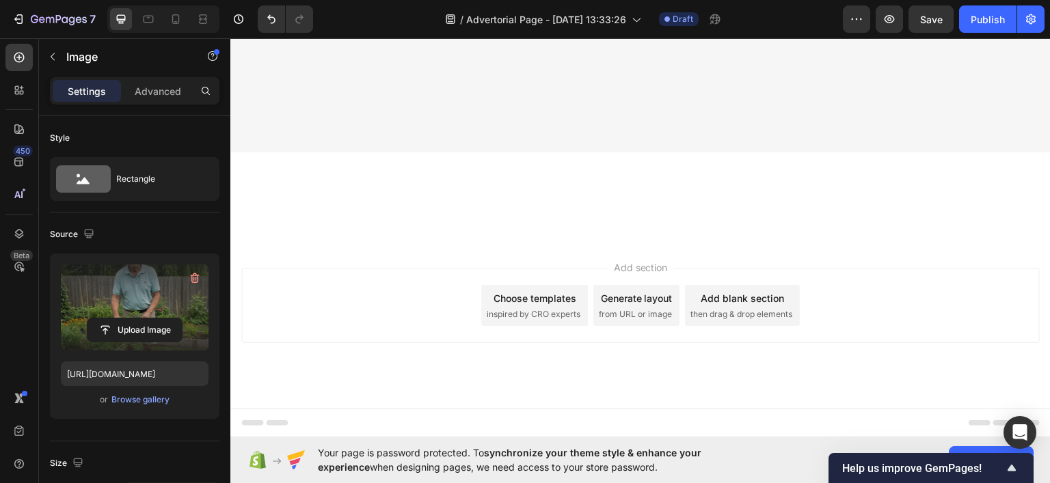
type input "[URL][DOMAIN_NAME]"
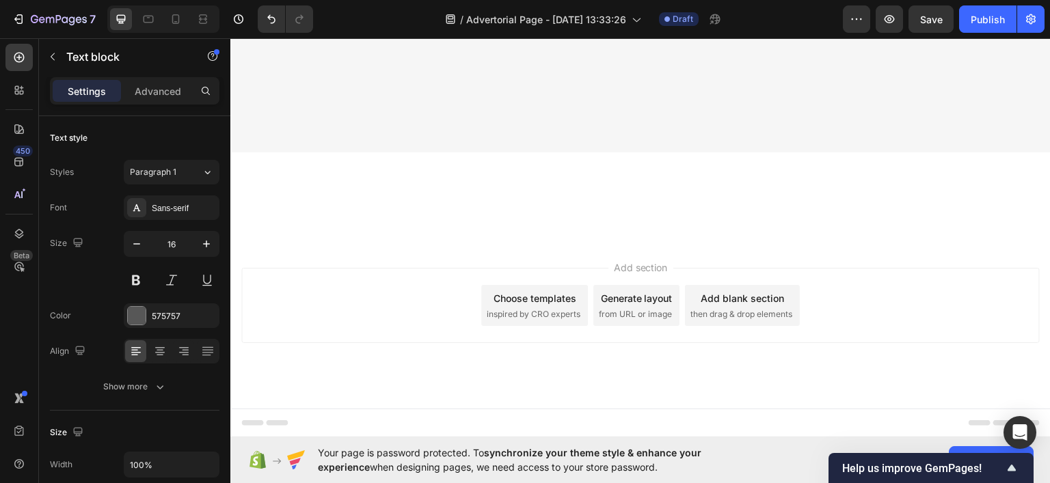
click at [182, 352] on icon at bounding box center [184, 352] width 14 height 14
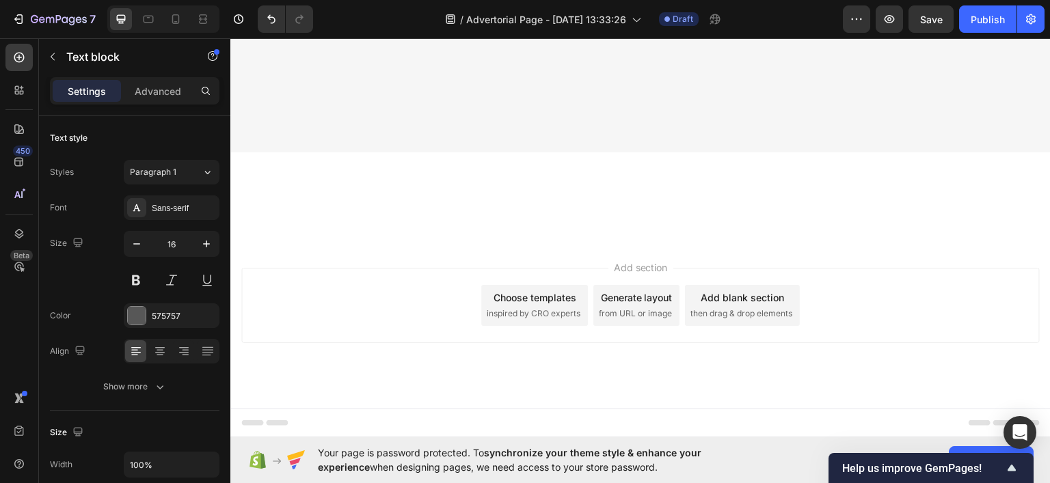
click at [195, 351] on div at bounding box center [172, 351] width 96 height 25
click at [175, 356] on div at bounding box center [183, 351] width 21 height 22
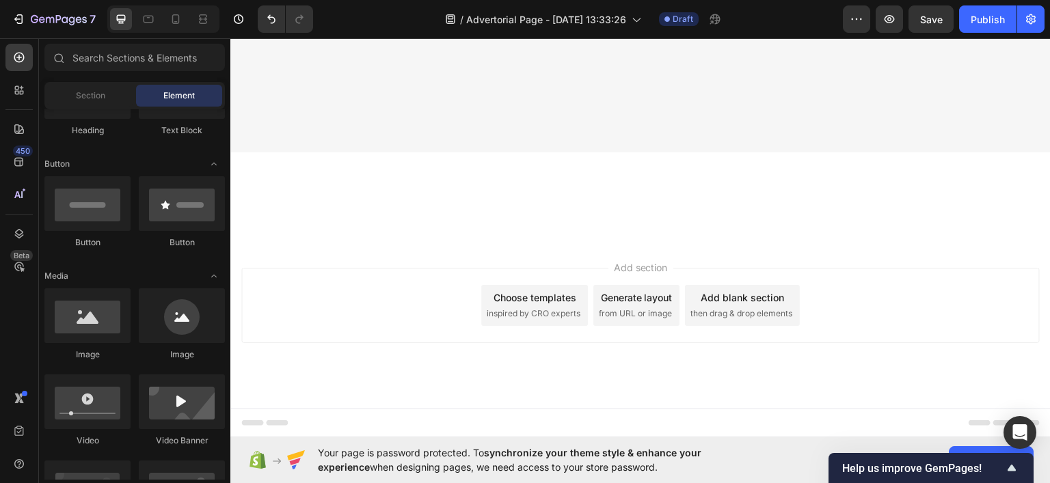
drag, startPoint x: 371, startPoint y: 376, endPoint x: 378, endPoint y: 338, distance: 38.2
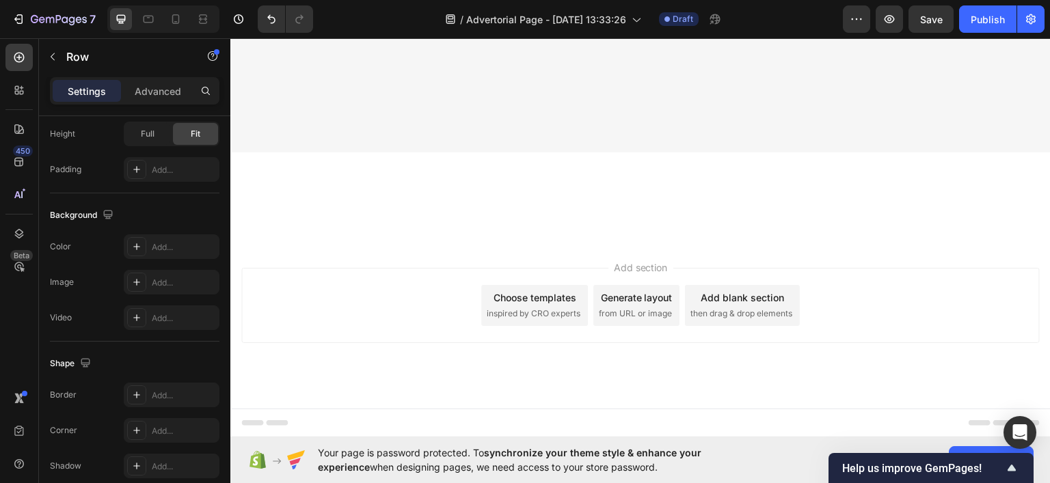
scroll to position [582, 0]
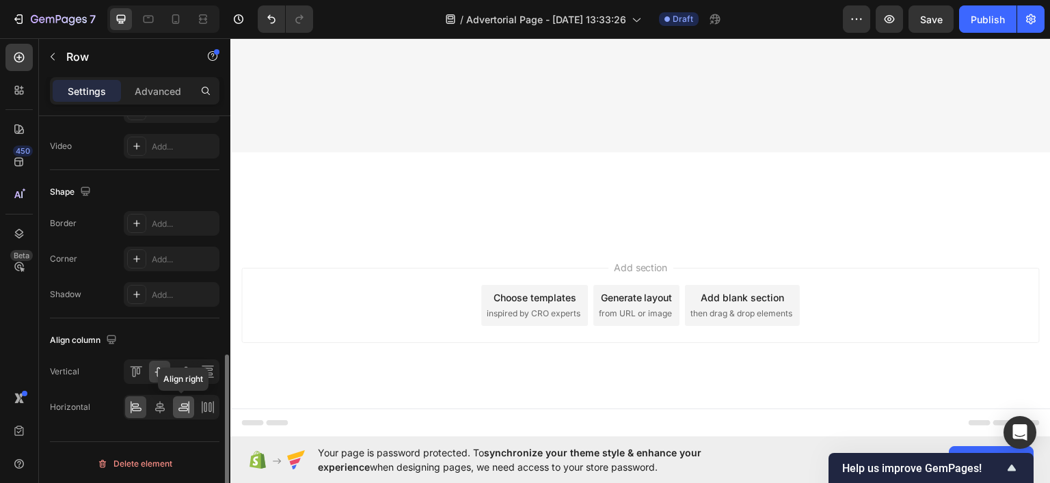
click at [189, 409] on icon at bounding box center [184, 408] width 14 height 14
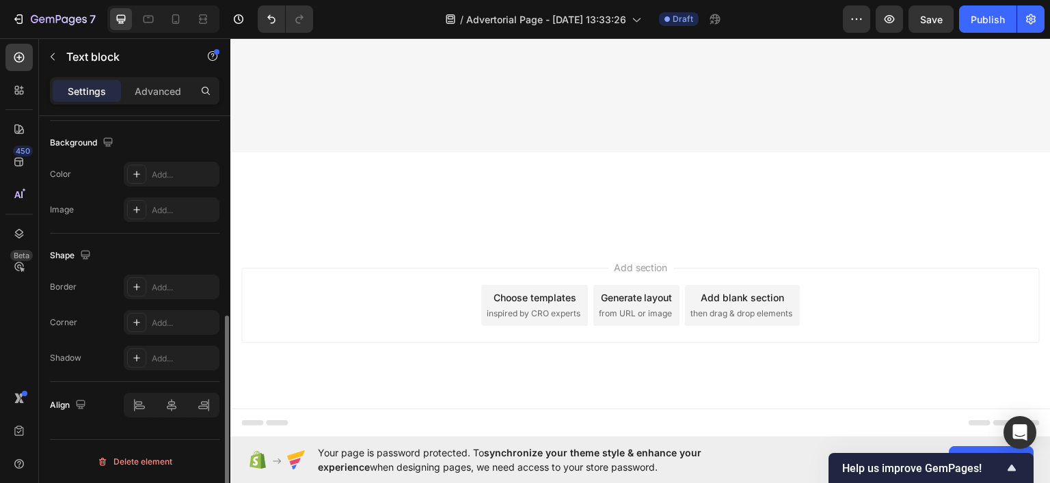
drag, startPoint x: 707, startPoint y: 364, endPoint x: 620, endPoint y: 364, distance: 86.8
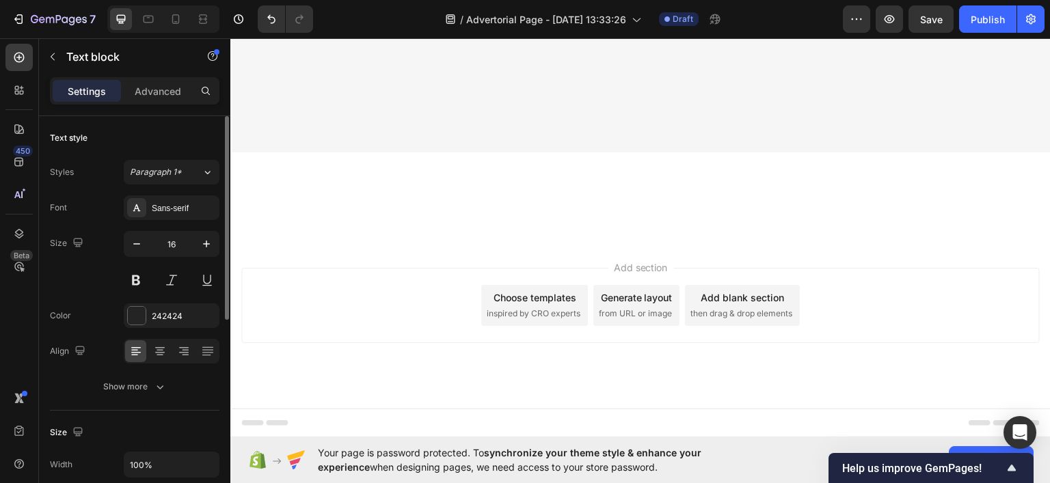
drag, startPoint x: 660, startPoint y: 366, endPoint x: 682, endPoint y: 363, distance: 22.7
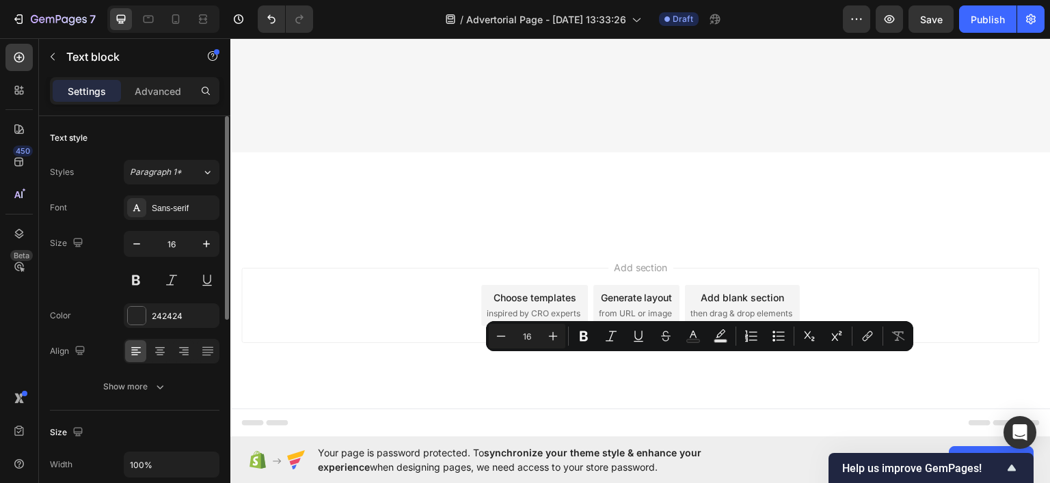
drag, startPoint x: 702, startPoint y: 363, endPoint x: 684, endPoint y: 392, distance: 34.1
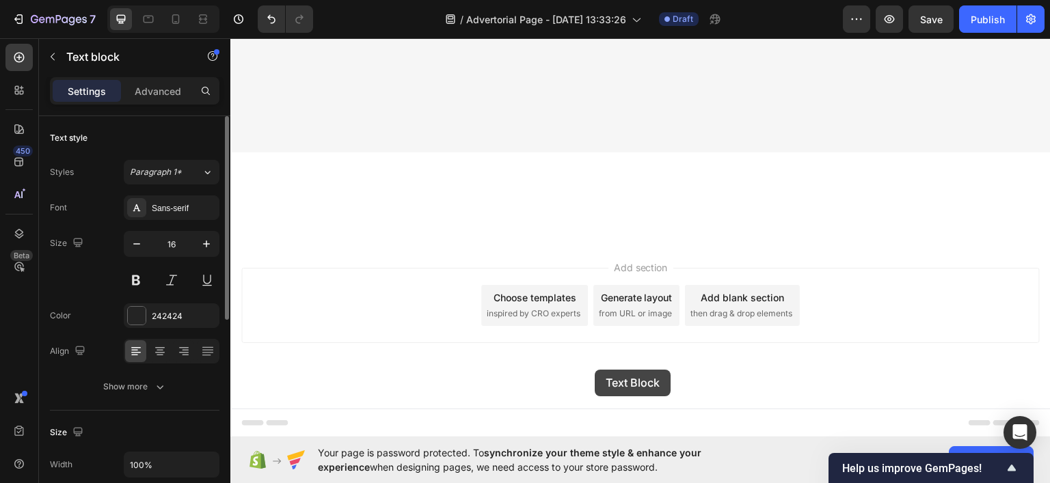
drag, startPoint x: 698, startPoint y: 362, endPoint x: 613, endPoint y: 303, distance: 103.2
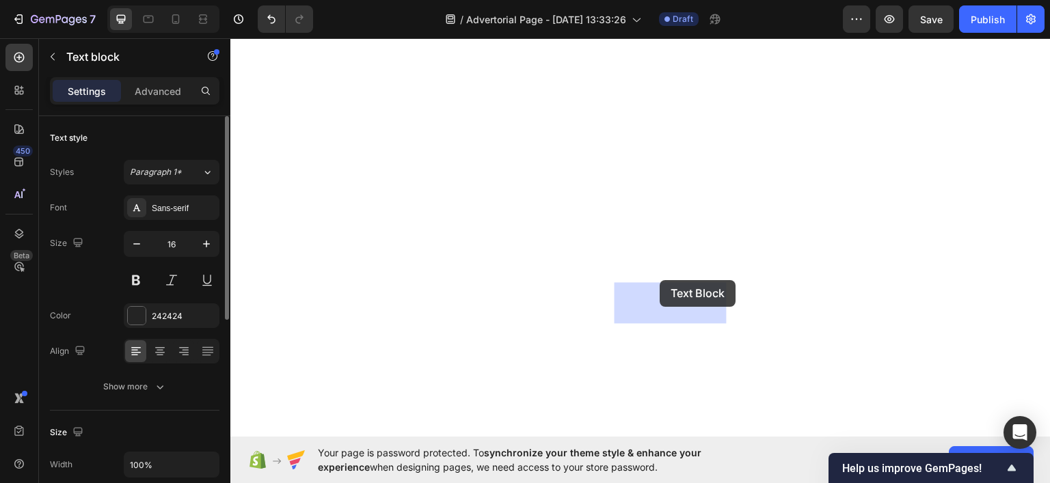
scroll to position [5965, 0]
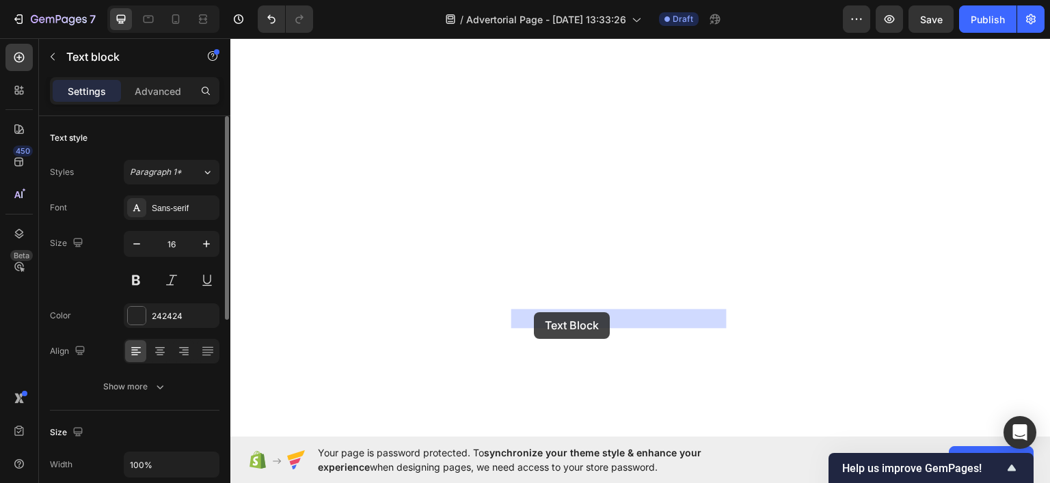
drag, startPoint x: 536, startPoint y: 393, endPoint x: 550, endPoint y: 47, distance: 346.2
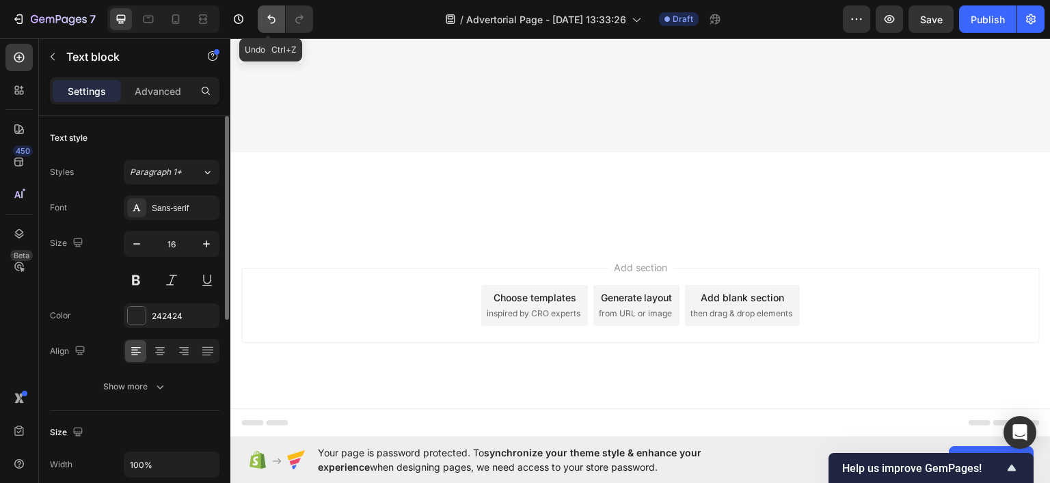
click at [273, 18] on icon "Undo/Redo" at bounding box center [272, 19] width 14 height 14
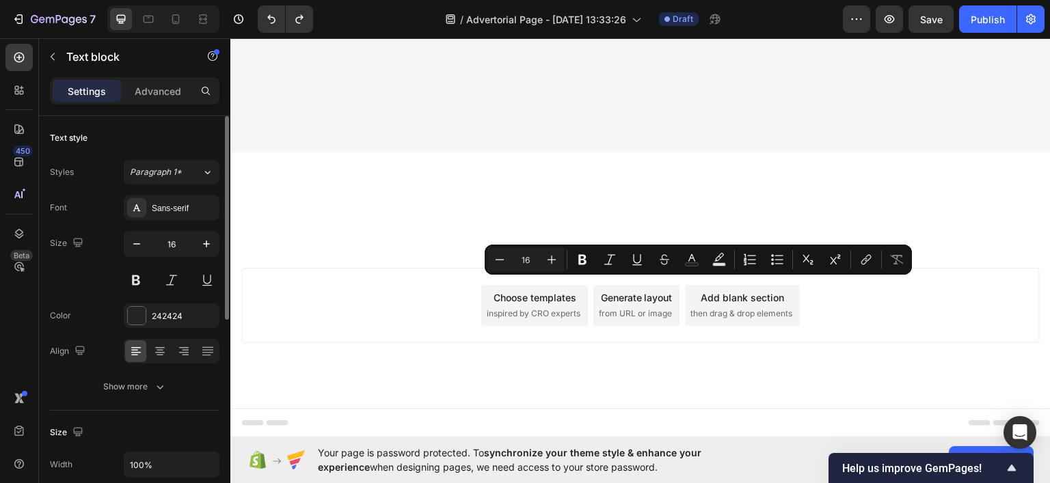
drag, startPoint x: 699, startPoint y: 284, endPoint x: 646, endPoint y: 293, distance: 54.2
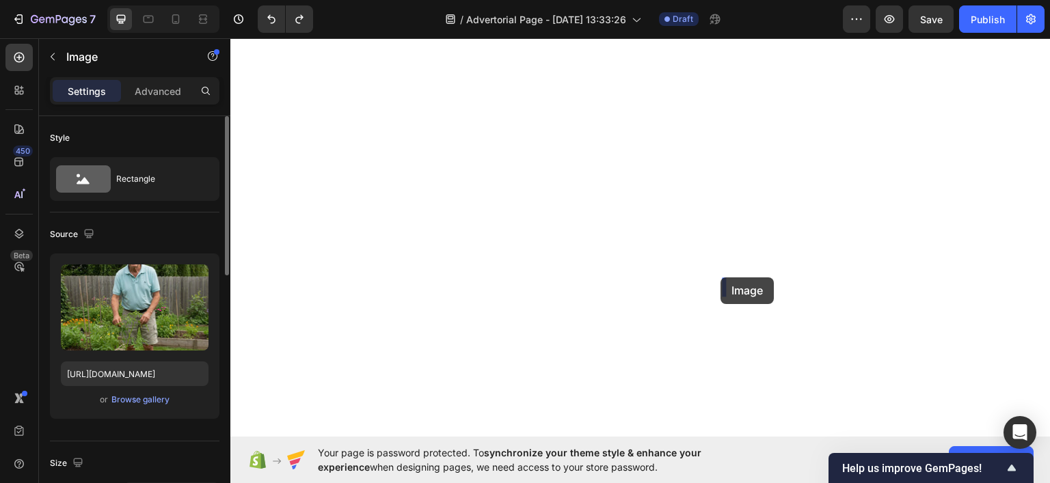
drag, startPoint x: 647, startPoint y: 290, endPoint x: 721, endPoint y: 277, distance: 75.6
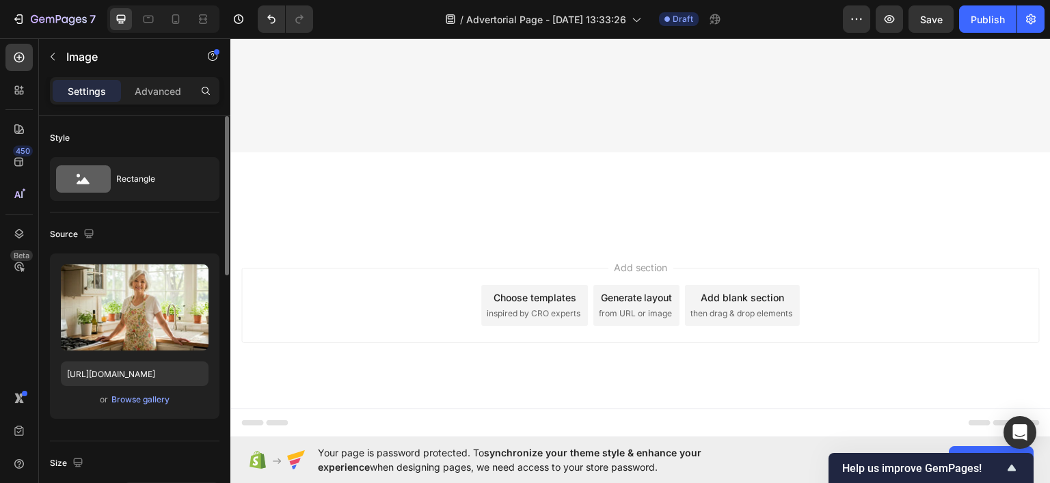
drag, startPoint x: 282, startPoint y: 284, endPoint x: 366, endPoint y: 297, distance: 85.9
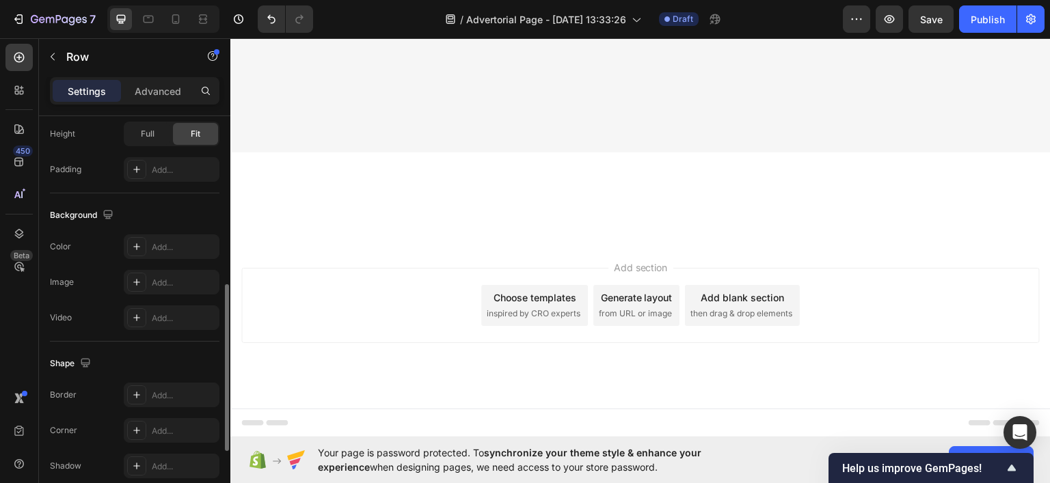
scroll to position [582, 0]
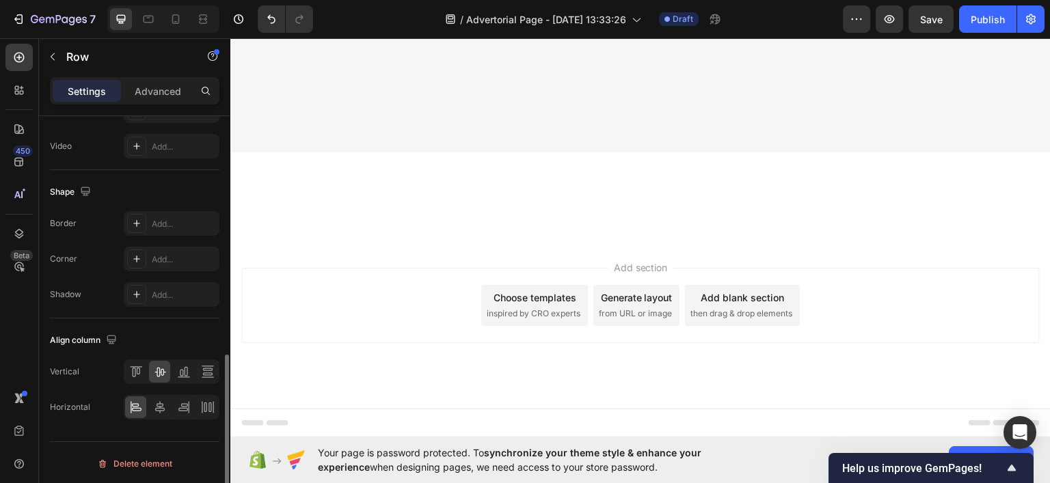
click at [194, 404] on div at bounding box center [172, 407] width 96 height 25
click at [190, 404] on icon at bounding box center [184, 408] width 14 height 14
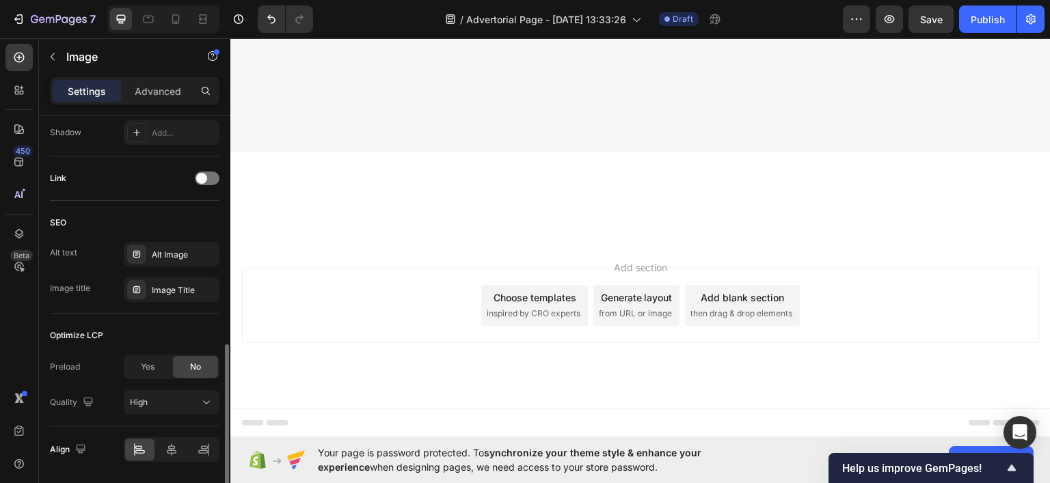
scroll to position [0, 0]
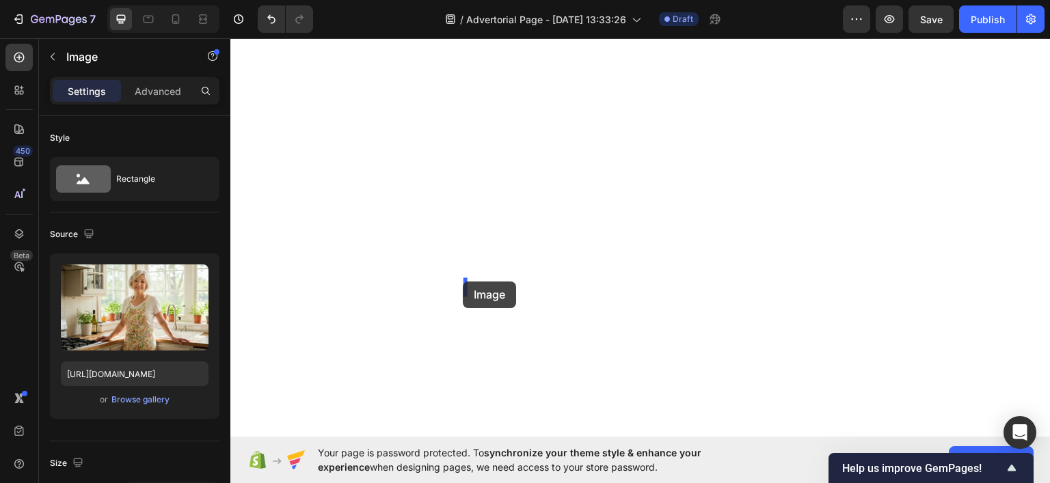
drag, startPoint x: 383, startPoint y: 281, endPoint x: 463, endPoint y: 281, distance: 80.0
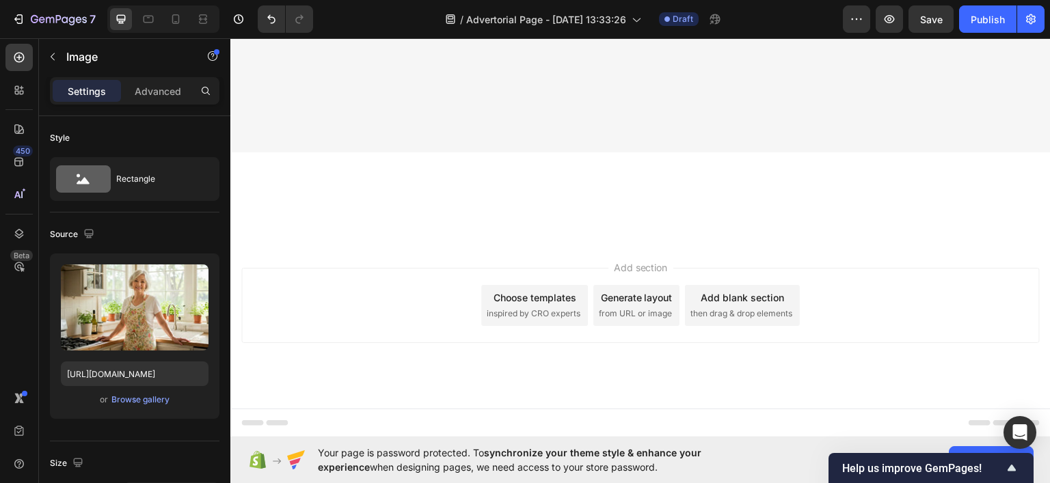
scroll to position [5145, 0]
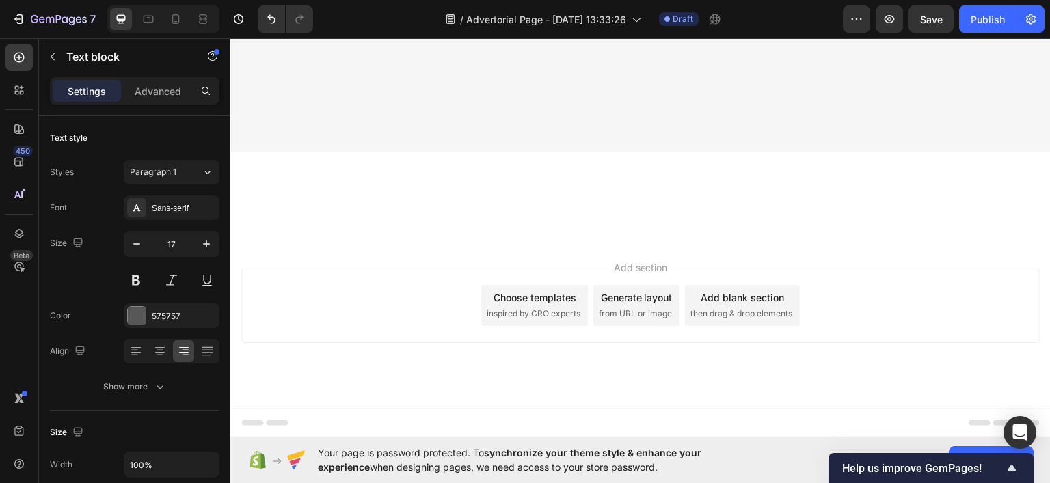
drag, startPoint x: 476, startPoint y: 300, endPoint x: 471, endPoint y: 347, distance: 47.4
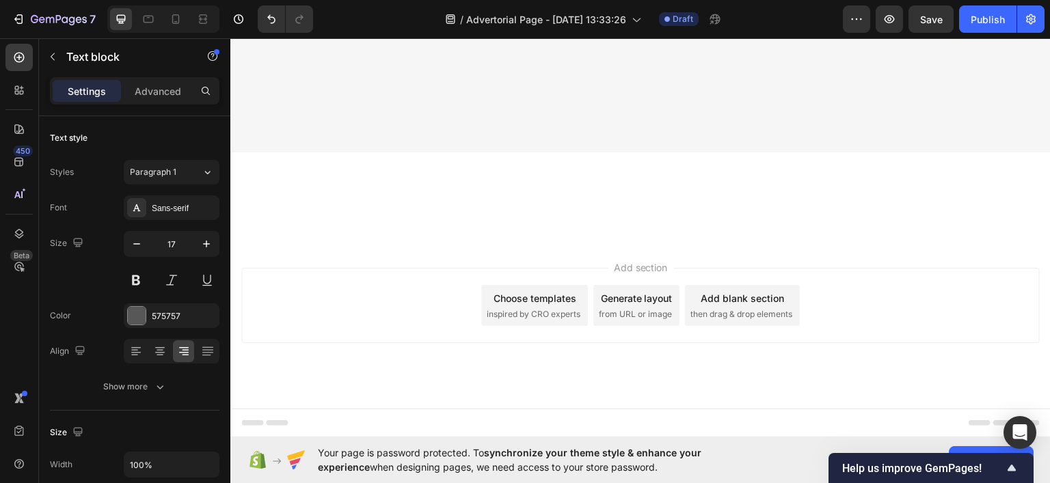
scroll to position [5469, 0]
drag, startPoint x: 655, startPoint y: 140, endPoint x: 580, endPoint y: 284, distance: 162.7
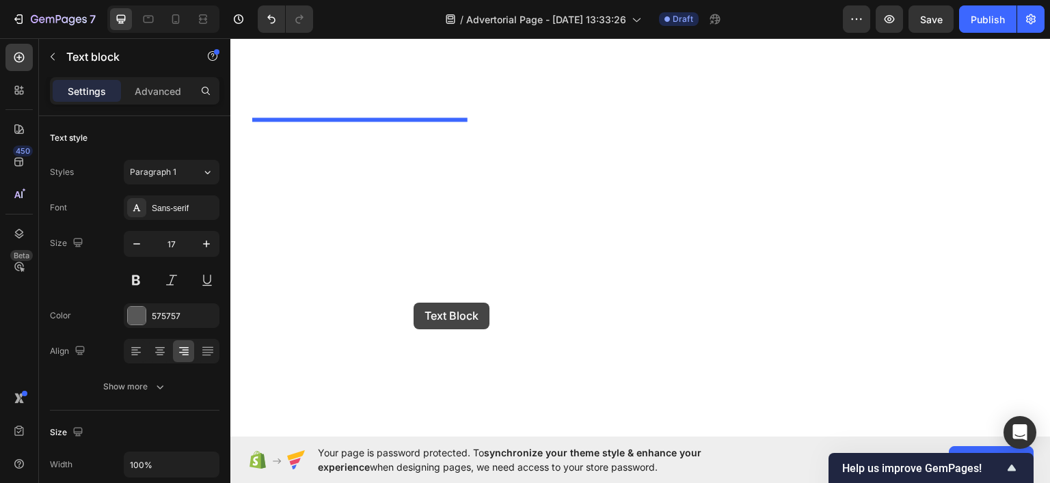
scroll to position [6289, 0]
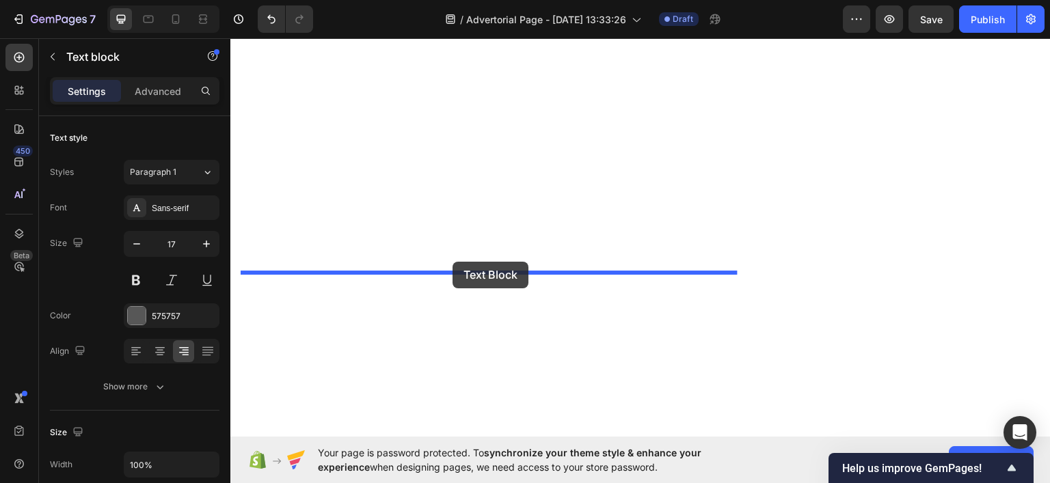
drag, startPoint x: 268, startPoint y: 207, endPoint x: 453, endPoint y: 261, distance: 192.3
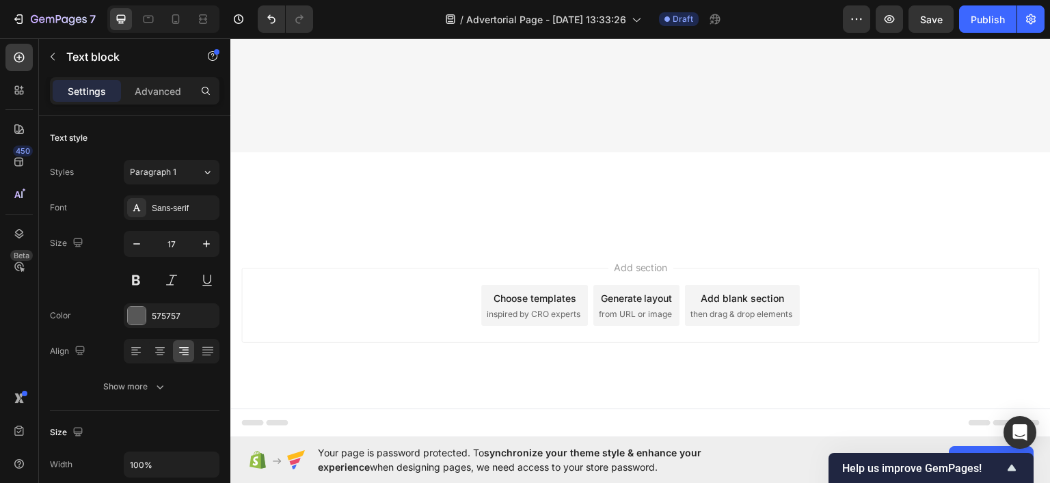
scroll to position [6034, 0]
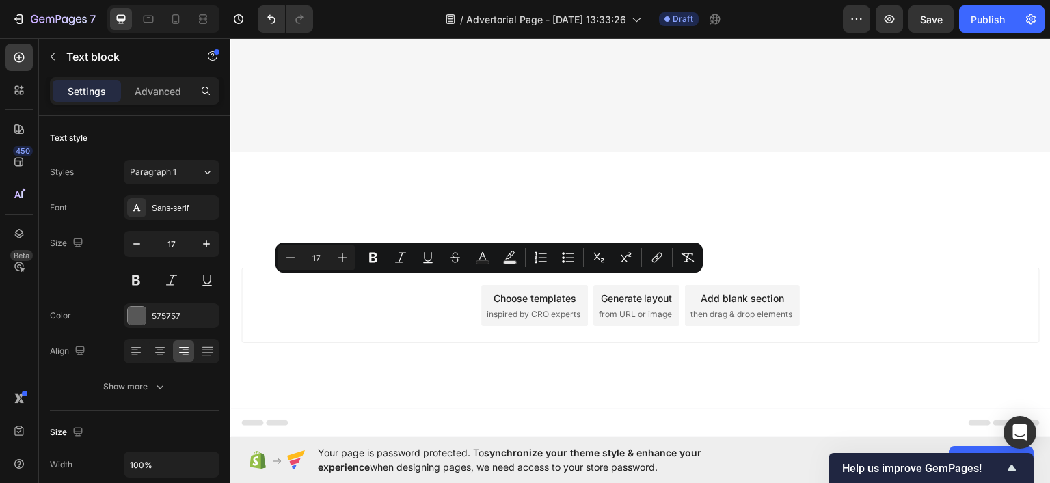
drag, startPoint x: 567, startPoint y: 329, endPoint x: 572, endPoint y: 160, distance: 169.0
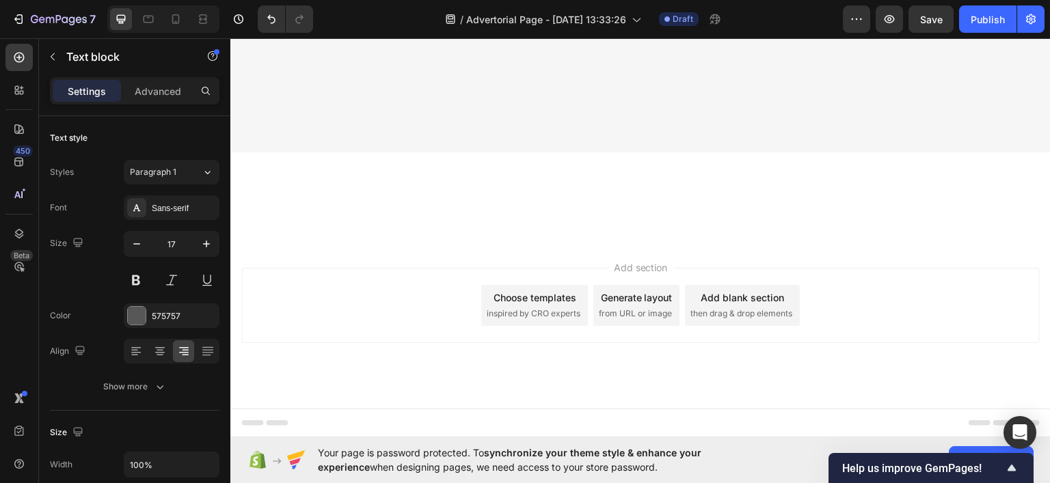
scroll to position [6290, 0]
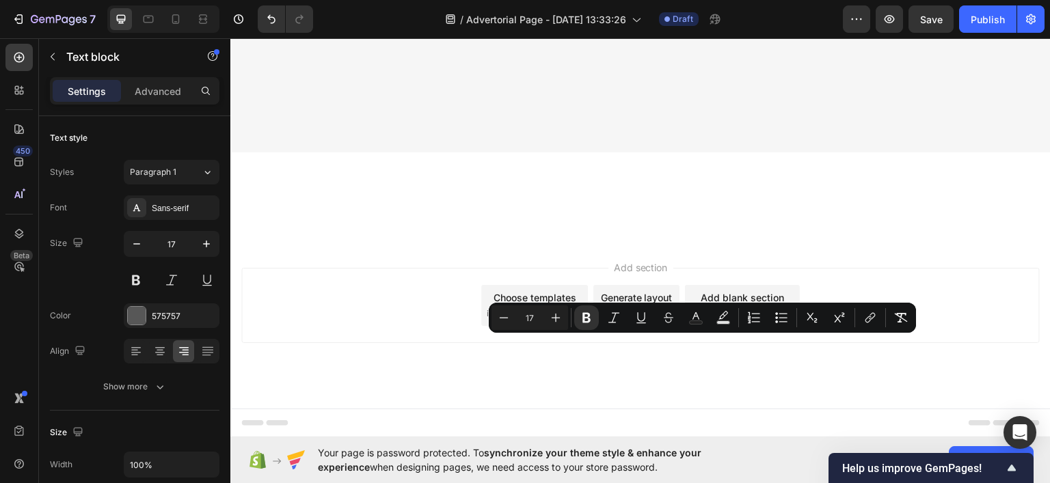
scroll to position [6222, 0]
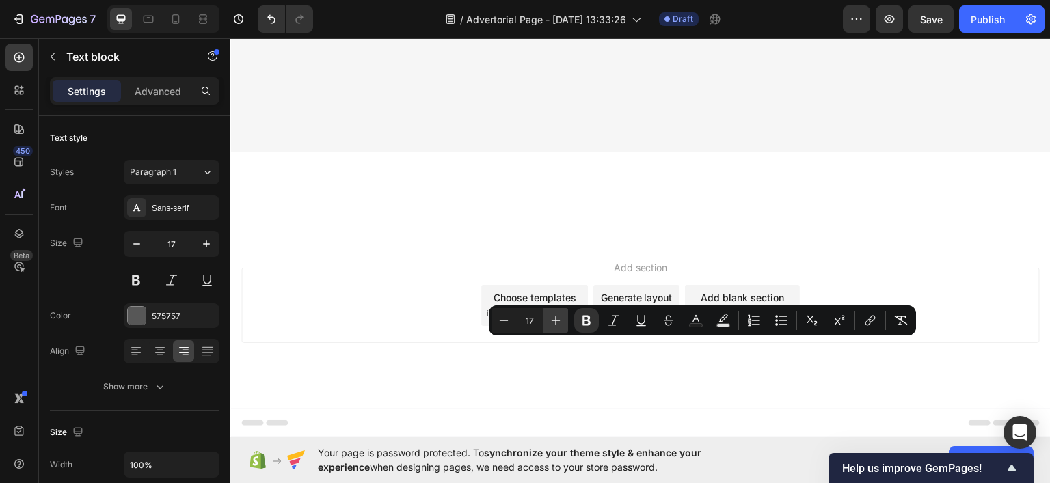
click at [559, 318] on icon "Editor contextual toolbar" at bounding box center [556, 321] width 14 height 14
click at [559, 316] on icon "Editor contextual toolbar" at bounding box center [556, 321] width 14 height 14
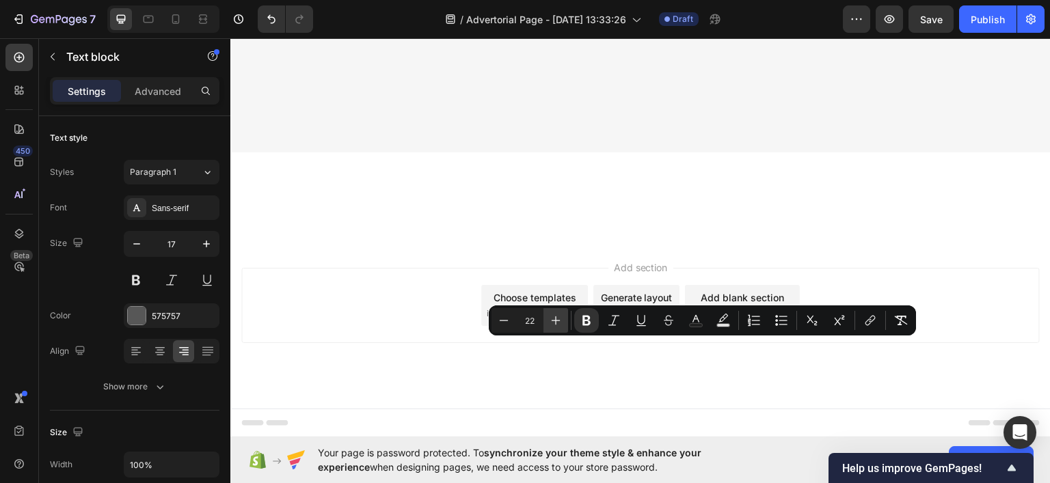
click at [559, 316] on icon "Editor contextual toolbar" at bounding box center [556, 321] width 14 height 14
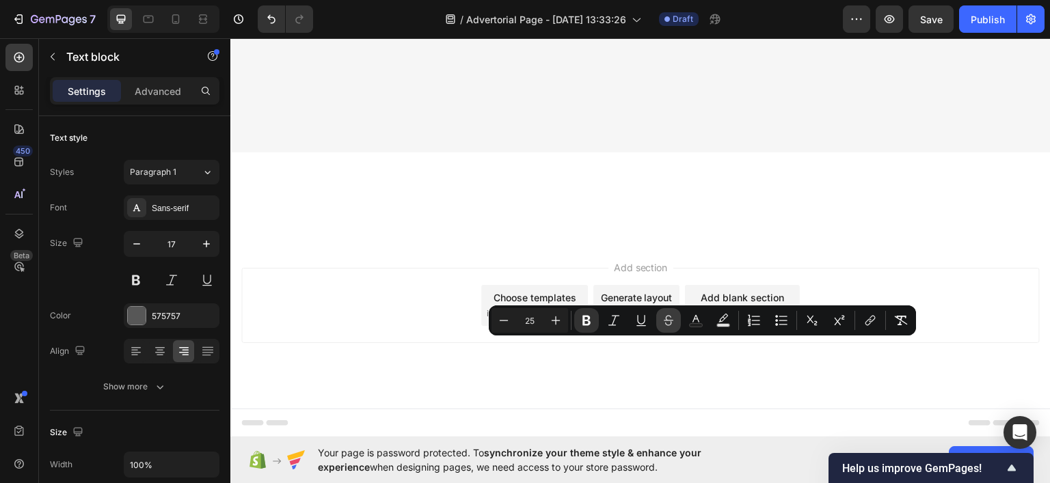
type input "27"
click at [694, 321] on icon "Editor contextual toolbar" at bounding box center [696, 321] width 14 height 14
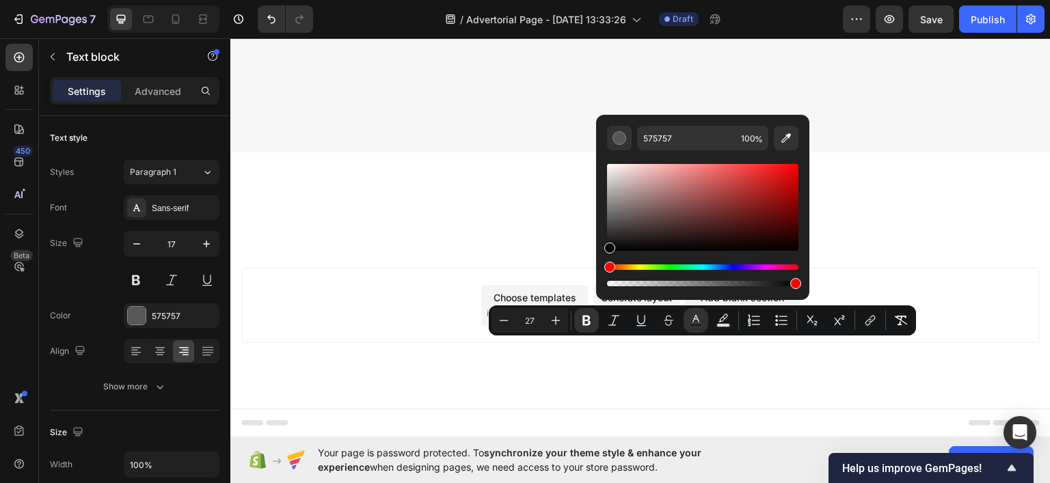
drag, startPoint x: 660, startPoint y: 218, endPoint x: 596, endPoint y: 255, distance: 74.1
click at [596, 255] on div "575757 100 %" at bounding box center [702, 202] width 213 height 174
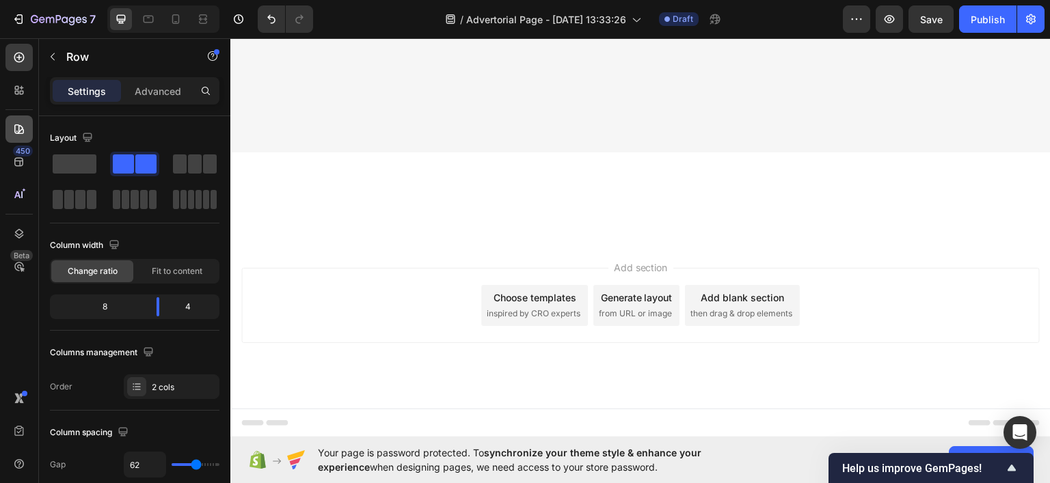
scroll to position [6359, 0]
click at [64, 47] on div "Row" at bounding box center [117, 57] width 156 height 36
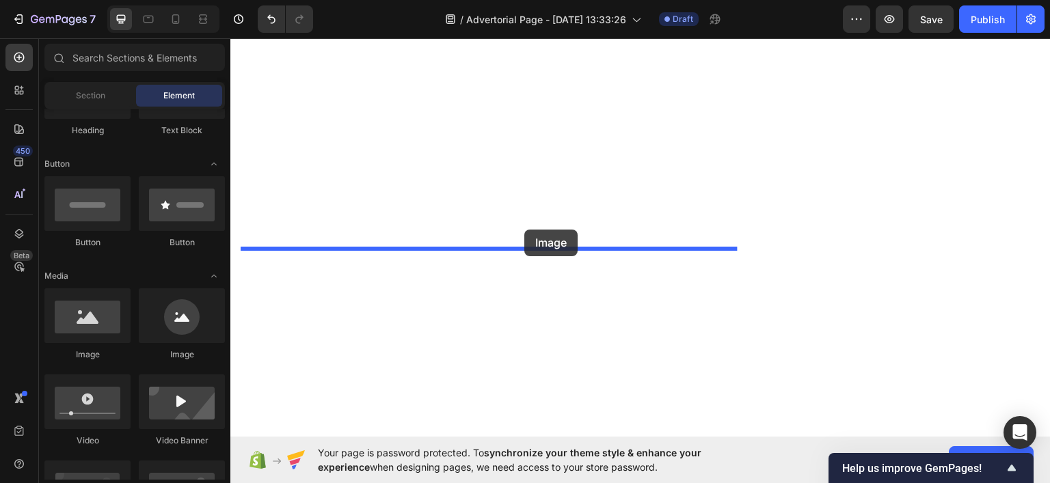
drag, startPoint x: 330, startPoint y: 382, endPoint x: 524, endPoint y: 229, distance: 246.9
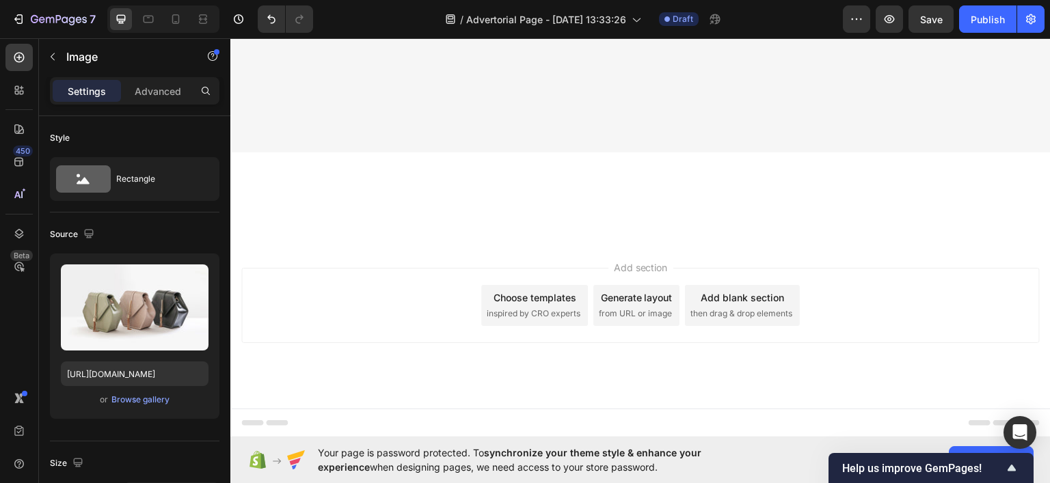
scroll to position [6632, 0]
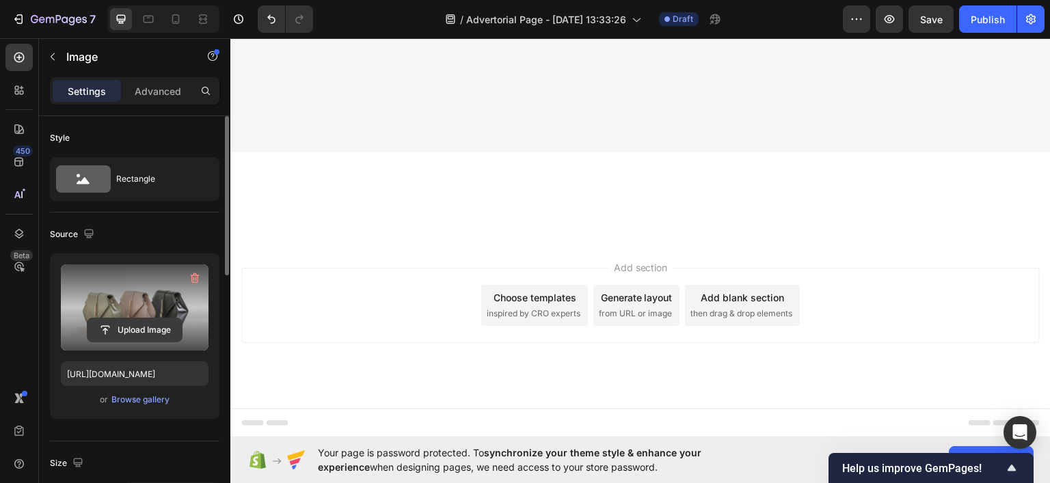
click at [136, 325] on input "file" at bounding box center [135, 330] width 94 height 23
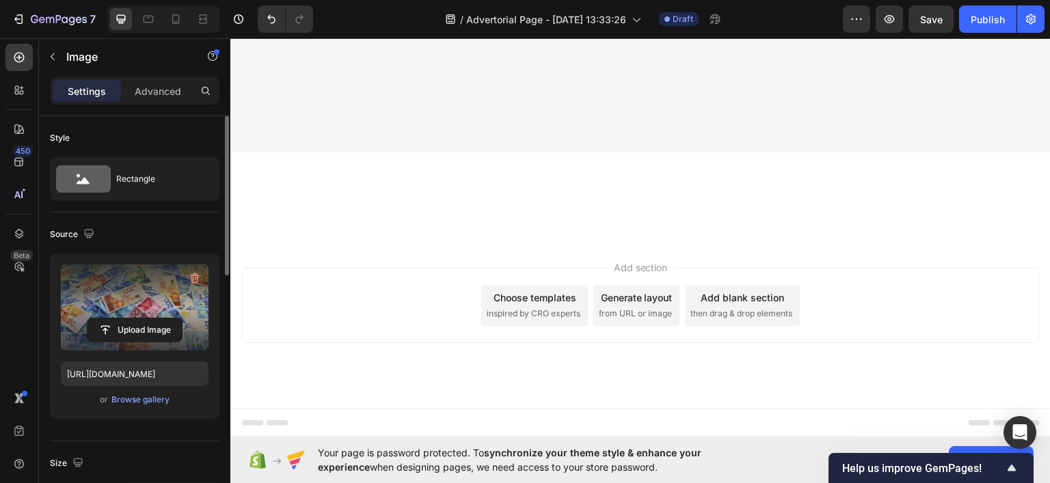
scroll to position [6427, 0]
click at [127, 327] on input "file" at bounding box center [135, 330] width 94 height 23
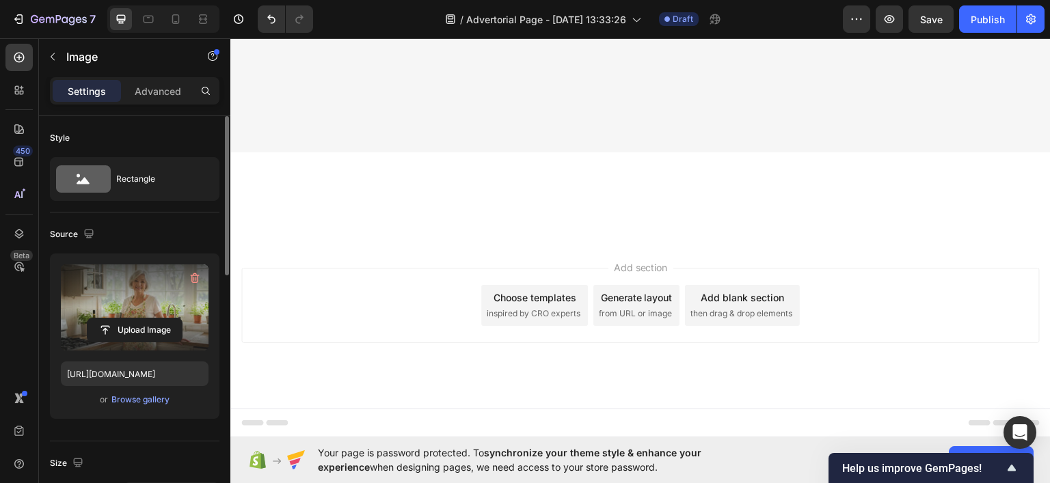
scroll to position [6632, 0]
click at [135, 327] on input "file" at bounding box center [135, 330] width 94 height 23
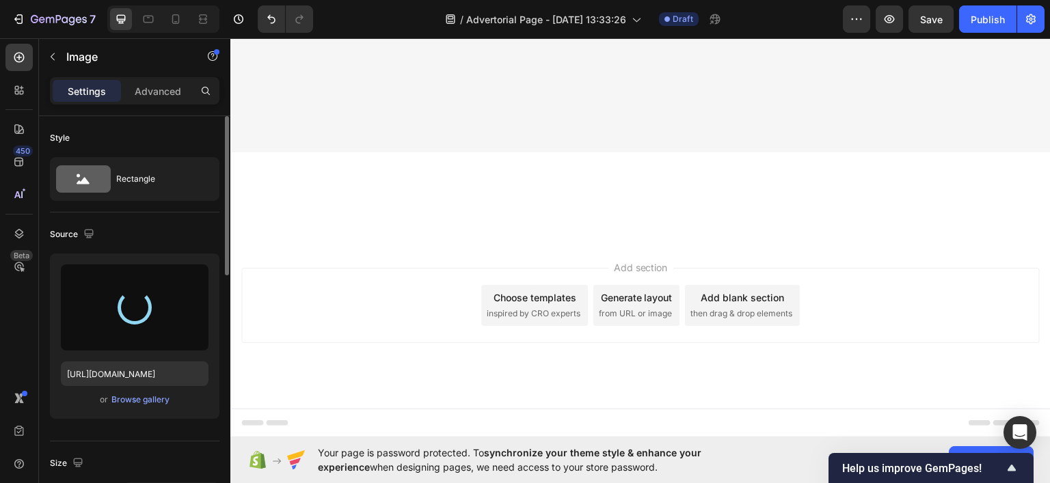
scroll to position [6495, 0]
type input "[URL][DOMAIN_NAME]"
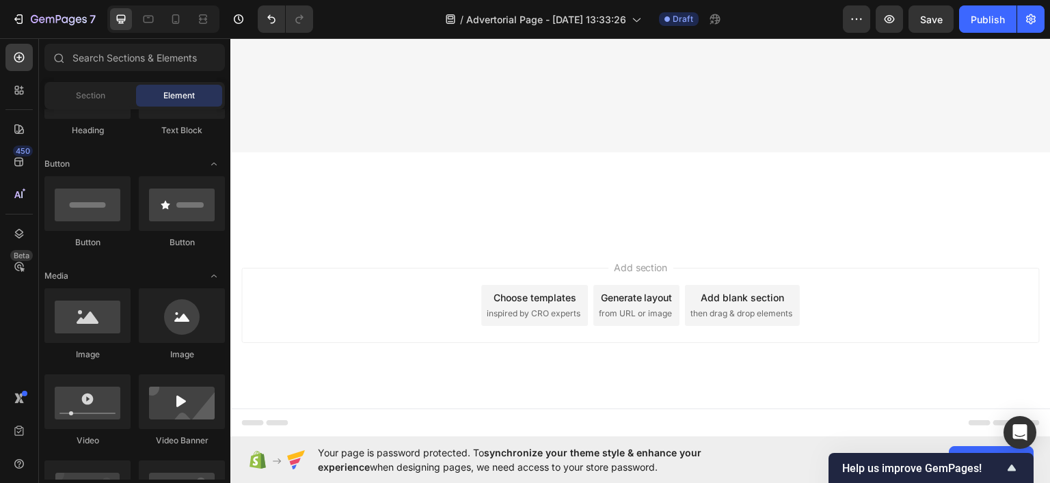
scroll to position [6339, 0]
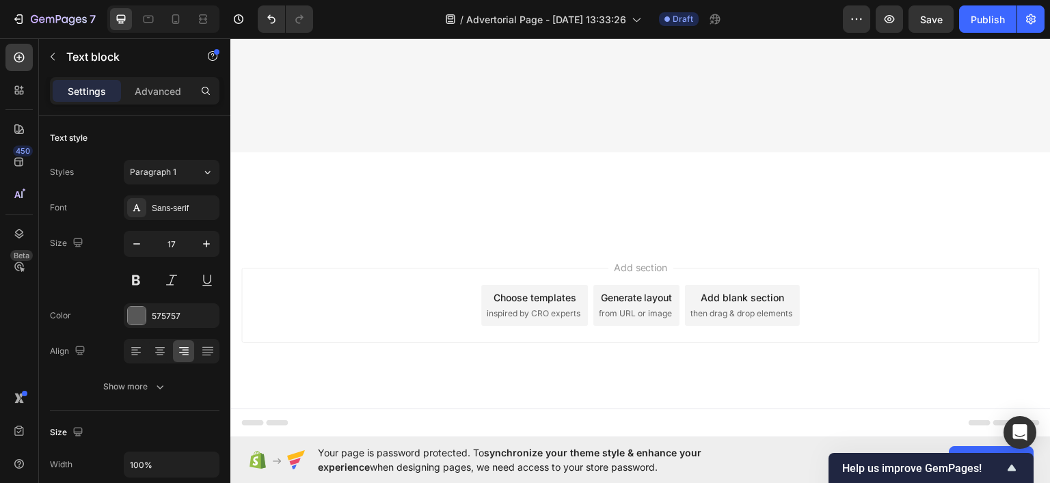
scroll to position [6270, 0]
drag, startPoint x: 329, startPoint y: 48, endPoint x: 479, endPoint y: 202, distance: 214.7
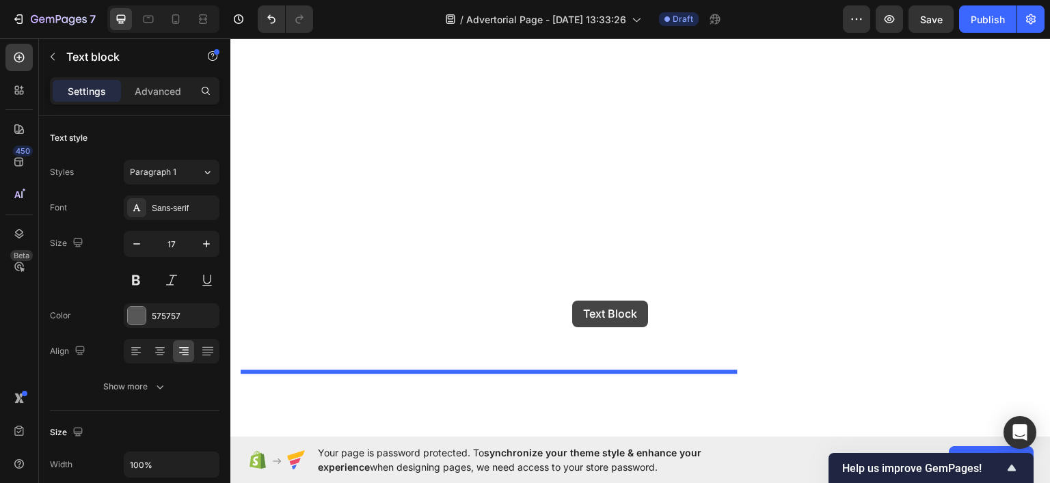
scroll to position [6931, 0]
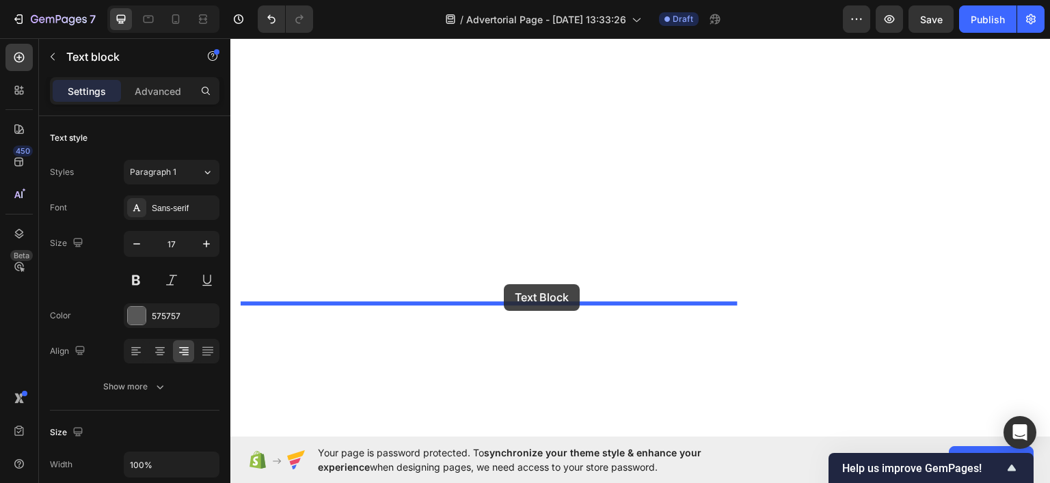
drag, startPoint x: 269, startPoint y: 74, endPoint x: 504, endPoint y: 284, distance: 314.7
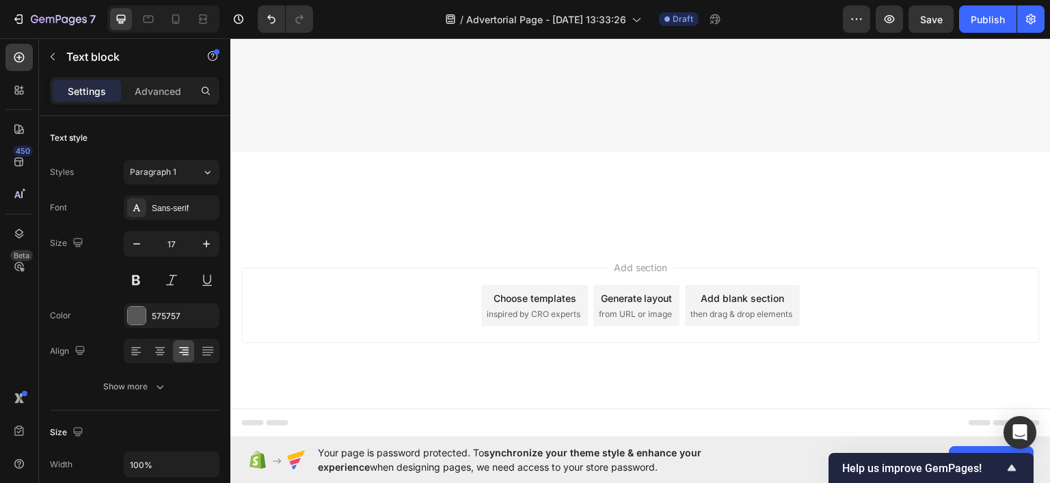
scroll to position [6769, 0]
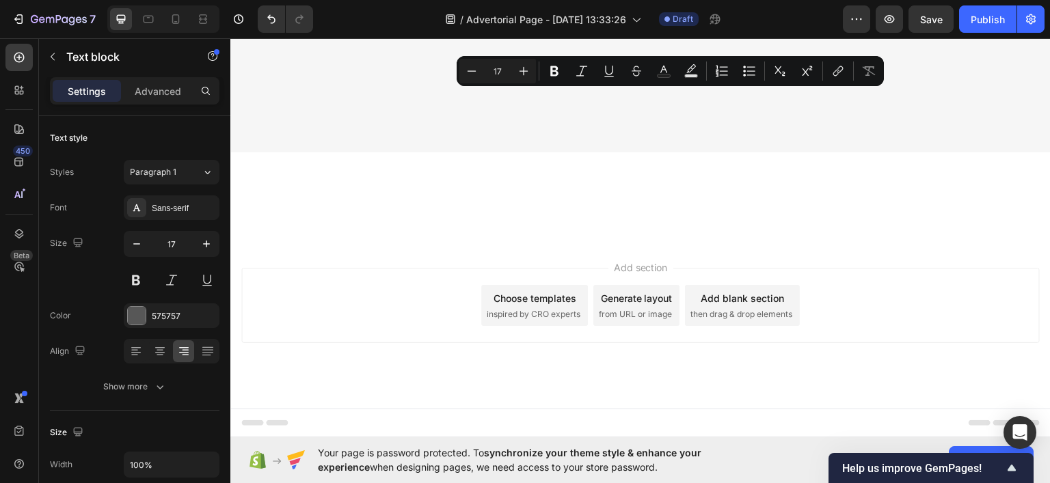
scroll to position [6974, 0]
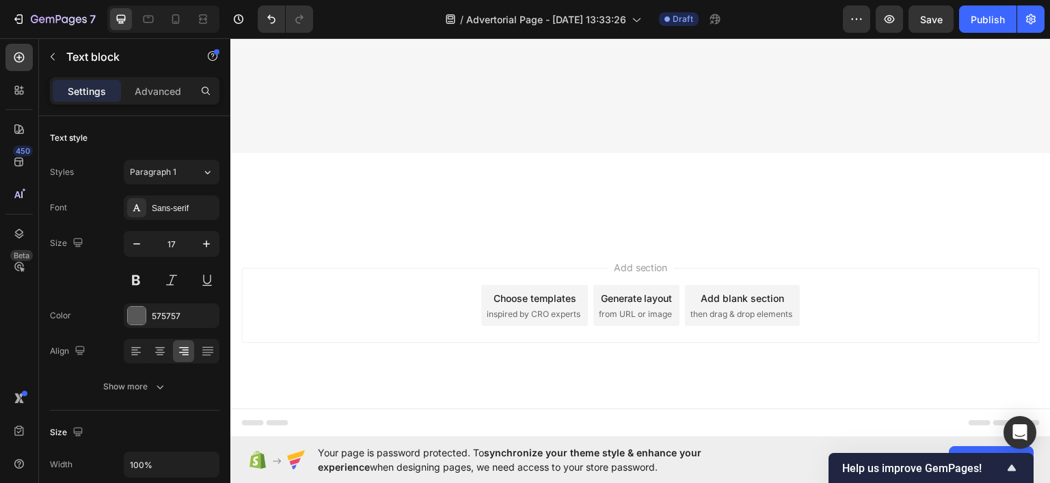
scroll to position [6905, 0]
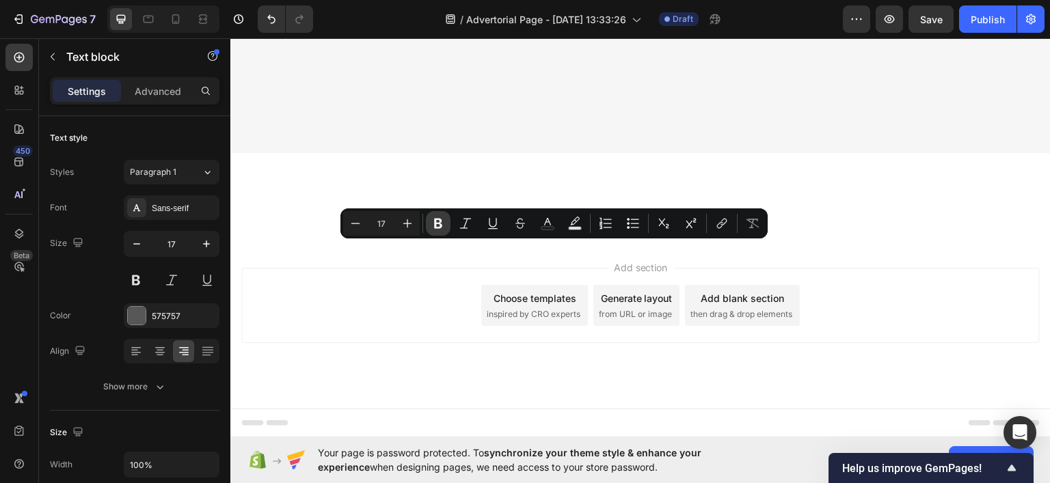
click at [439, 217] on icon "Editor contextual toolbar" at bounding box center [438, 224] width 14 height 14
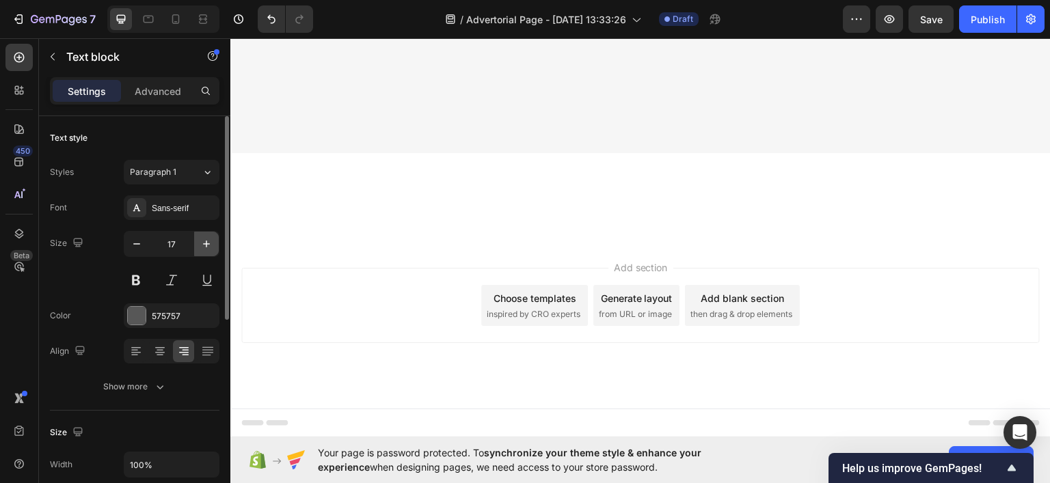
click at [210, 253] on button "button" at bounding box center [206, 244] width 25 height 25
type input "18"
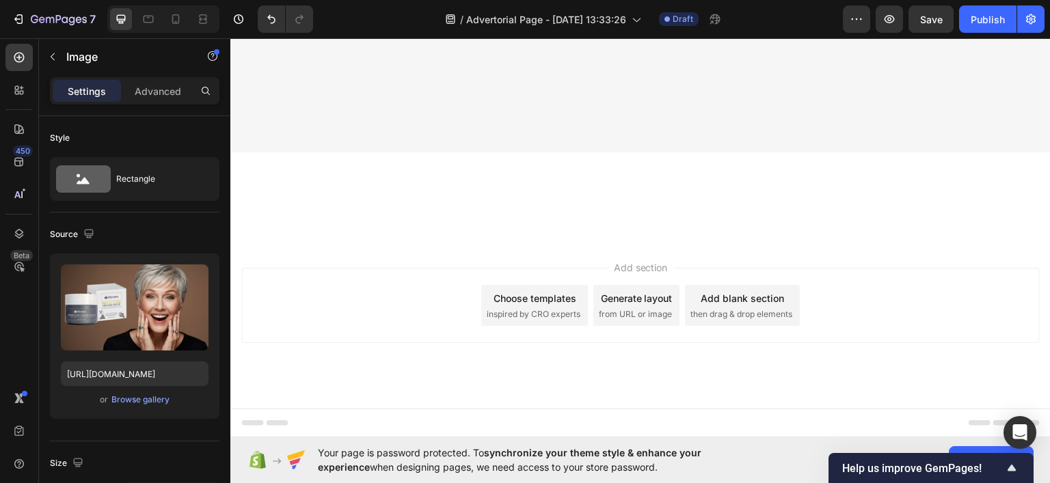
scroll to position [6974, 0]
click at [66, 53] on div "Image" at bounding box center [117, 57] width 156 height 36
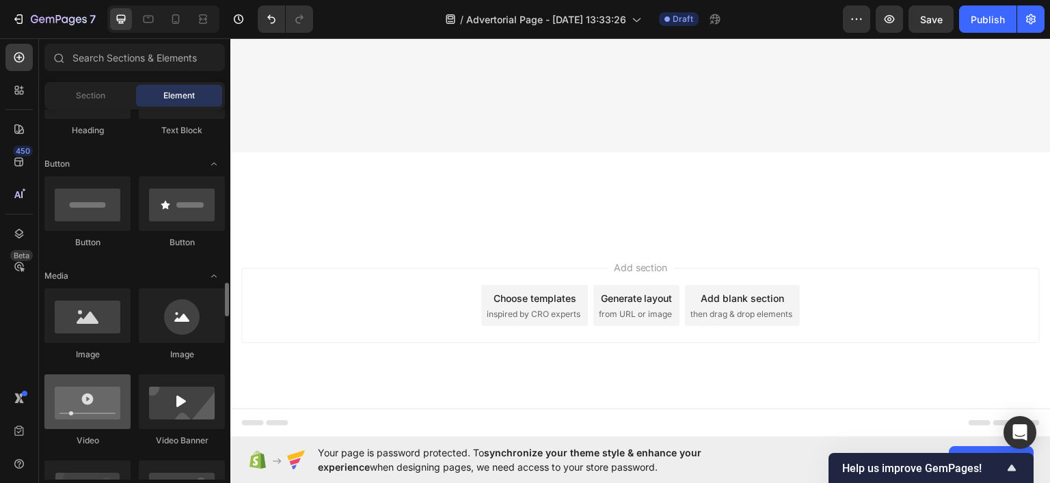
scroll to position [410, 0]
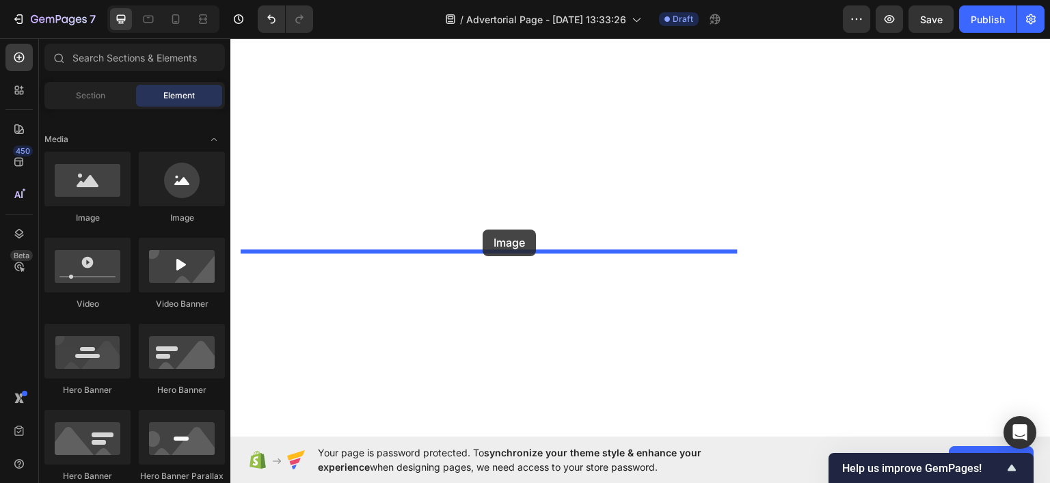
drag, startPoint x: 466, startPoint y: 240, endPoint x: 490, endPoint y: 229, distance: 26.9
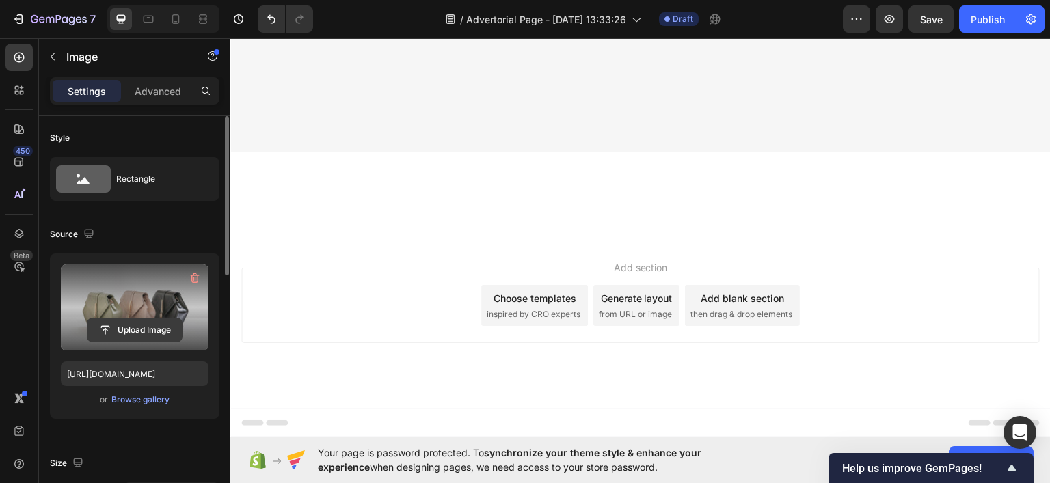
click at [113, 325] on input "file" at bounding box center [135, 330] width 94 height 23
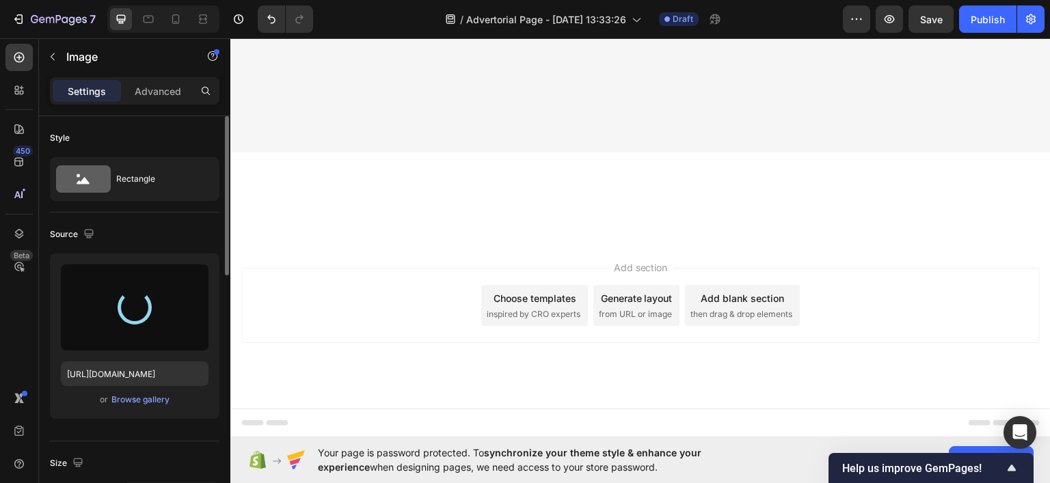
scroll to position [7009, 0]
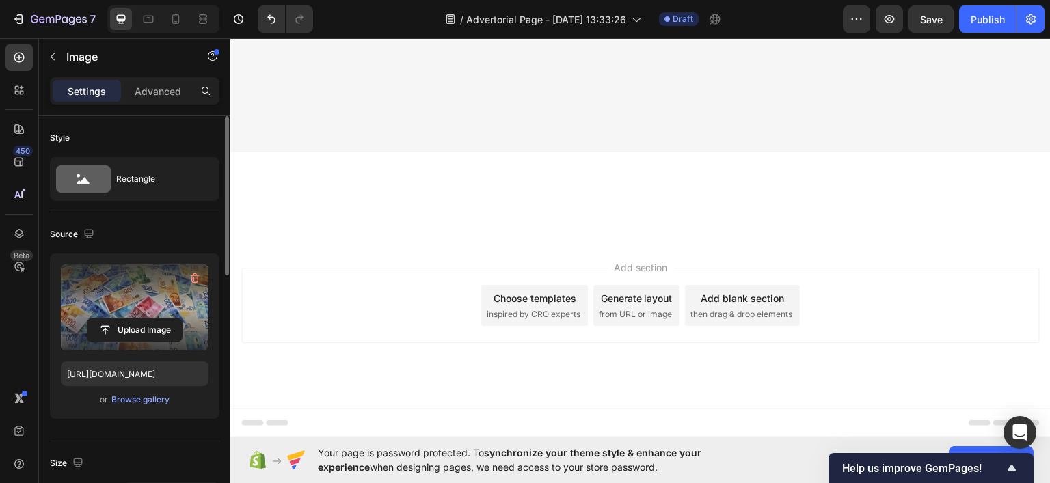
type input "[URL][DOMAIN_NAME]"
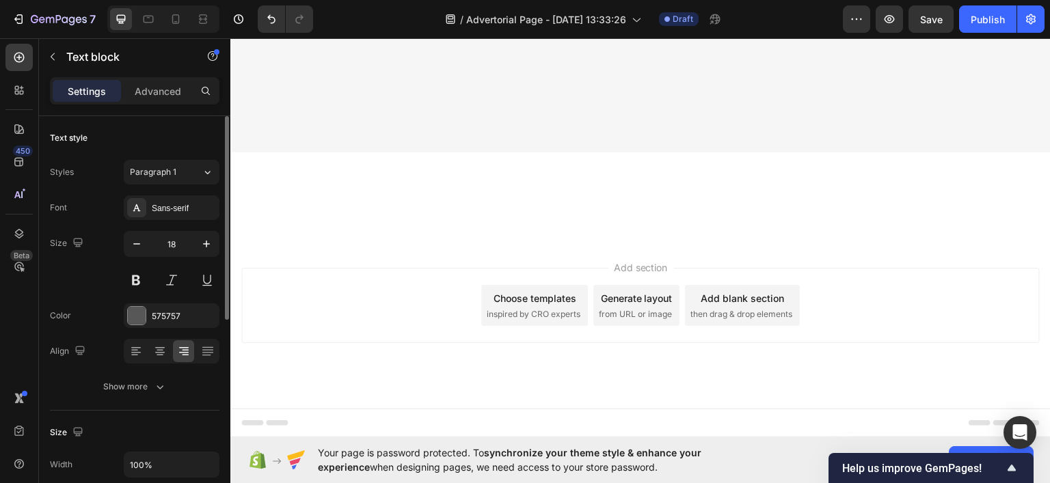
scroll to position [6905, 0]
click at [328, 38] on div "7 Version history / Advertorial Page - [DATE] 13:33:26 Draft Preview Save Publi…" at bounding box center [525, 19] width 1050 height 39
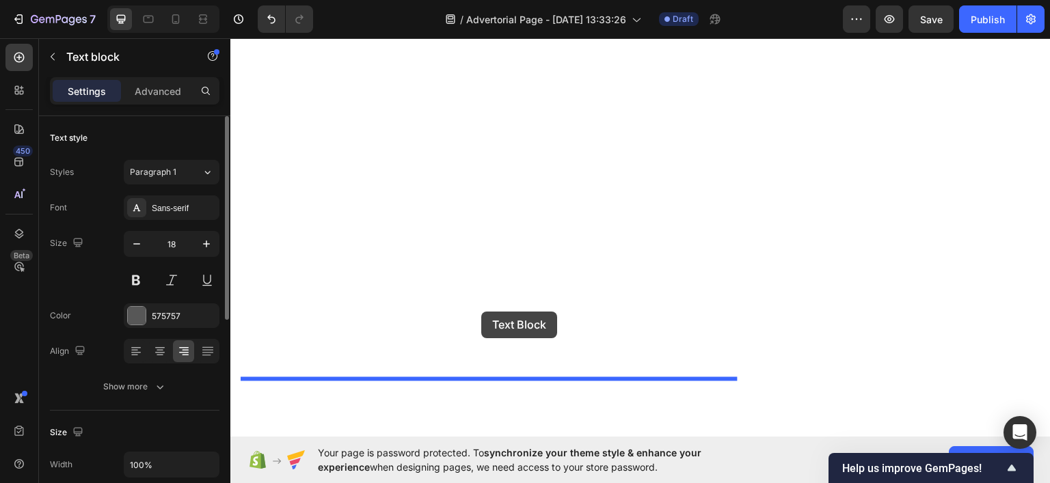
scroll to position [7549, 0]
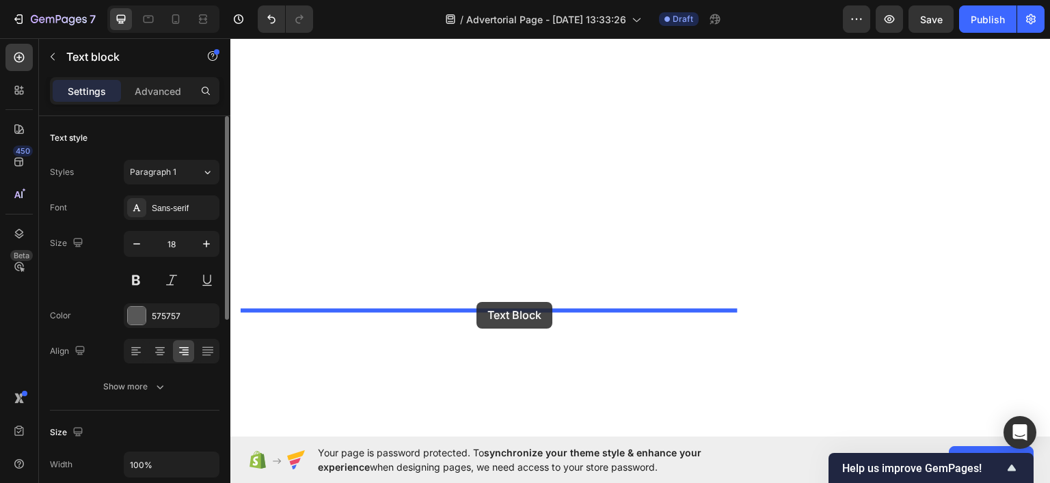
drag, startPoint x: 291, startPoint y: 72, endPoint x: 465, endPoint y: 237, distance: 239.4
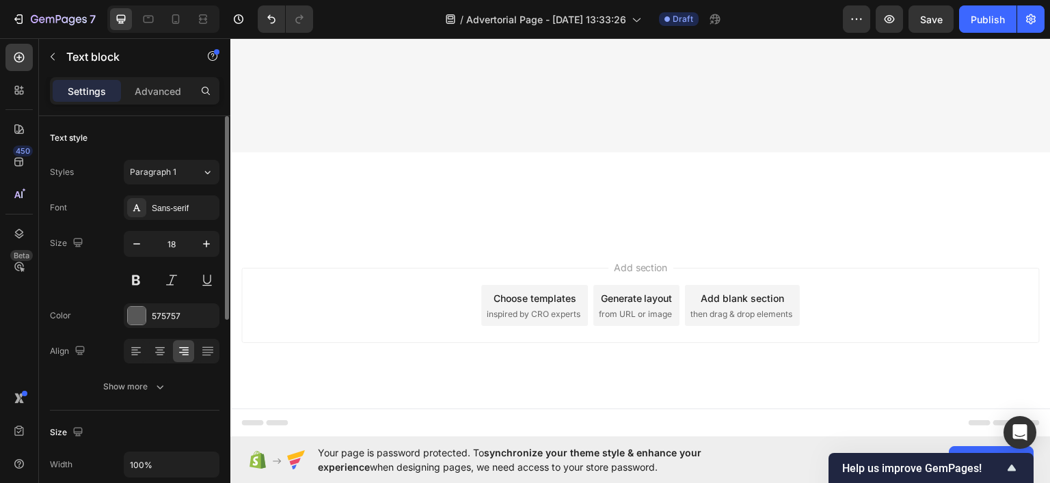
scroll to position [7258, 0]
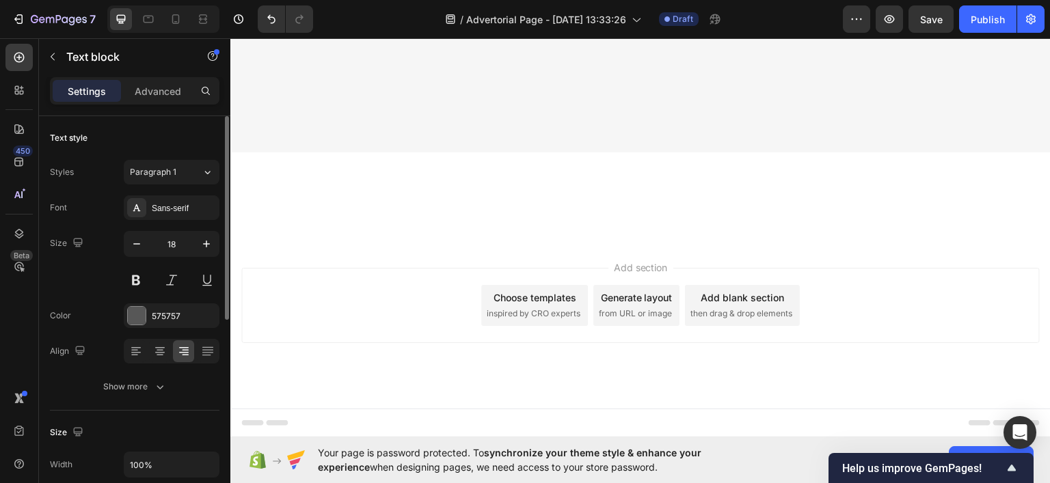
scroll to position [7604, 0]
drag, startPoint x: 603, startPoint y: 372, endPoint x: 397, endPoint y: 366, distance: 205.9
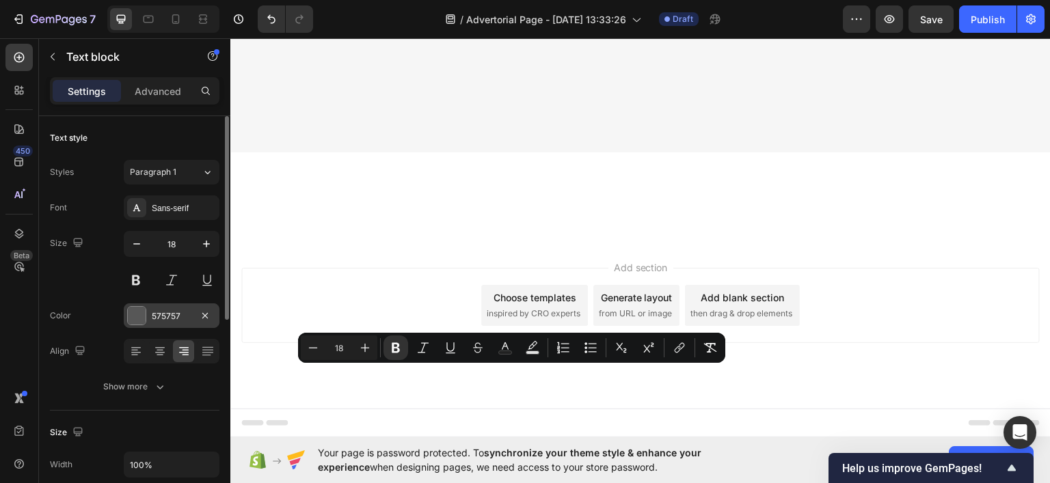
click at [134, 317] on div at bounding box center [137, 316] width 18 height 18
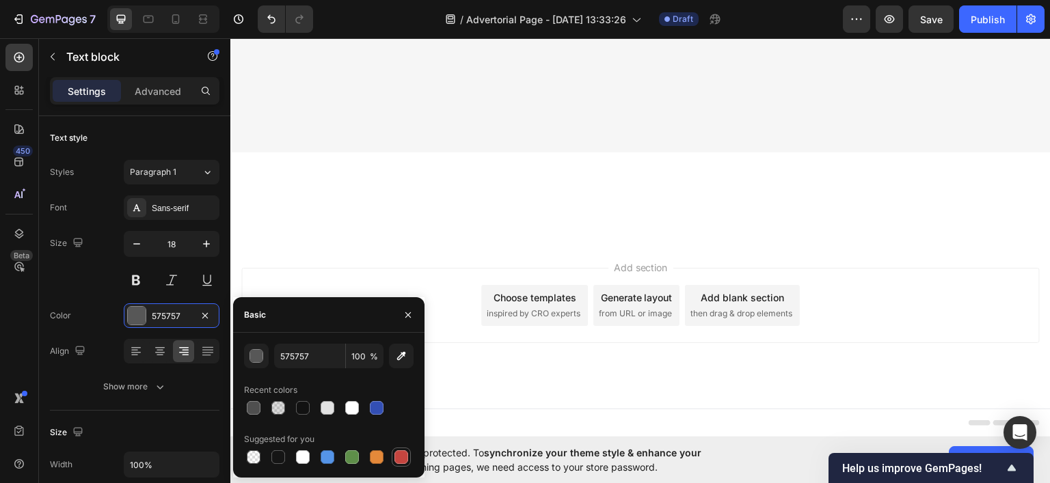
click at [393, 459] on div at bounding box center [401, 457] width 16 height 16
type input "C5453F"
click at [271, 13] on icon "Undo/Redo" at bounding box center [272, 19] width 14 height 14
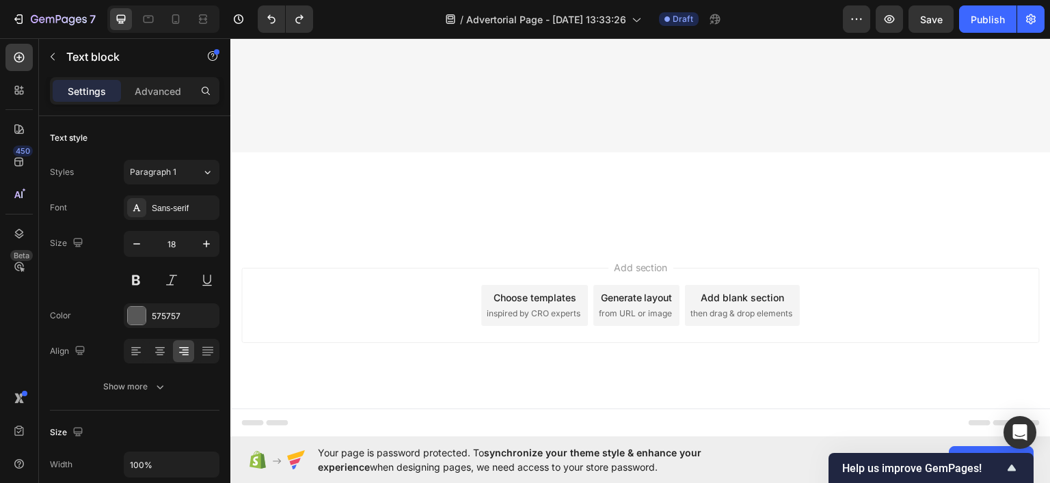
drag, startPoint x: 602, startPoint y: 375, endPoint x: 395, endPoint y: 371, distance: 207.2
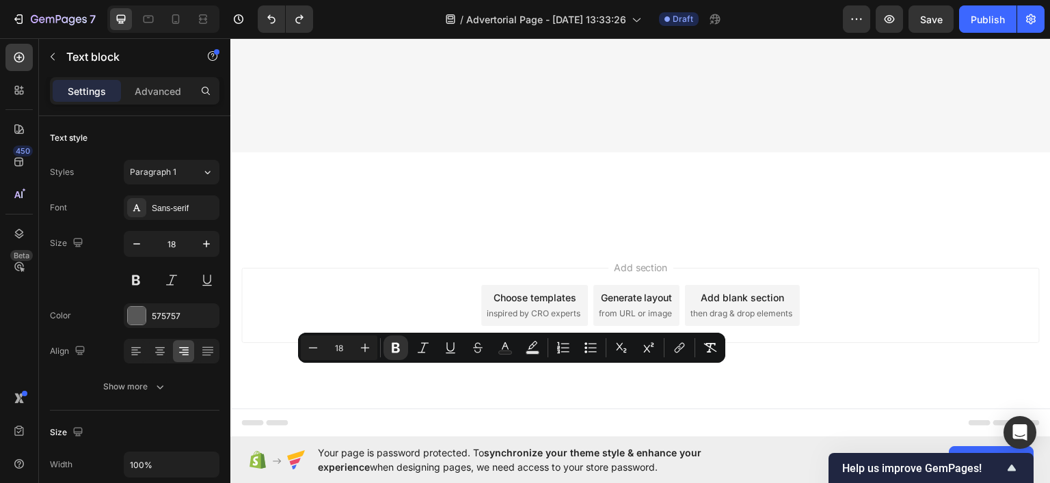
drag, startPoint x: 408, startPoint y: 372, endPoint x: 604, endPoint y: 384, distance: 195.9
click at [503, 348] on icon "Editor contextual toolbar" at bounding box center [505, 348] width 14 height 14
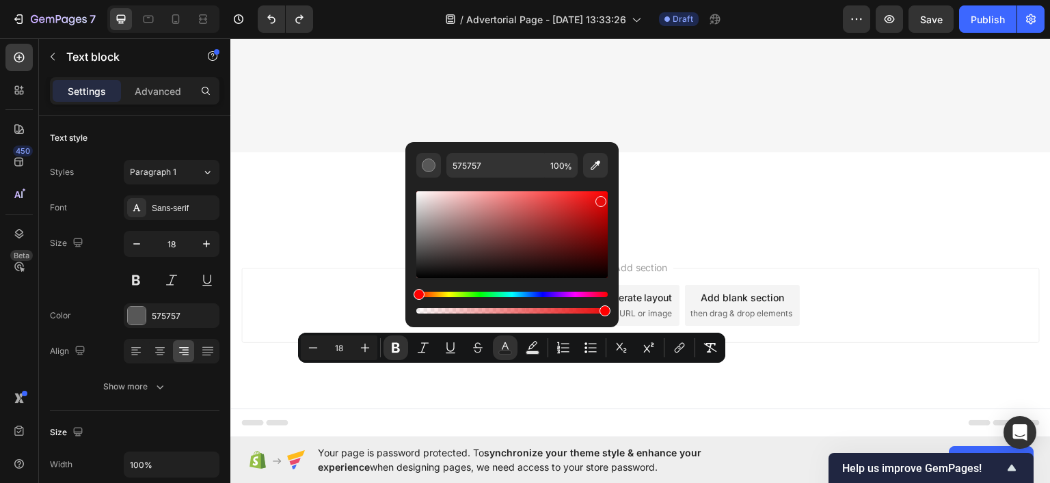
drag, startPoint x: 503, startPoint y: 255, endPoint x: 600, endPoint y: 199, distance: 111.5
click at [600, 199] on div "Editor contextual toolbar" at bounding box center [511, 234] width 191 height 87
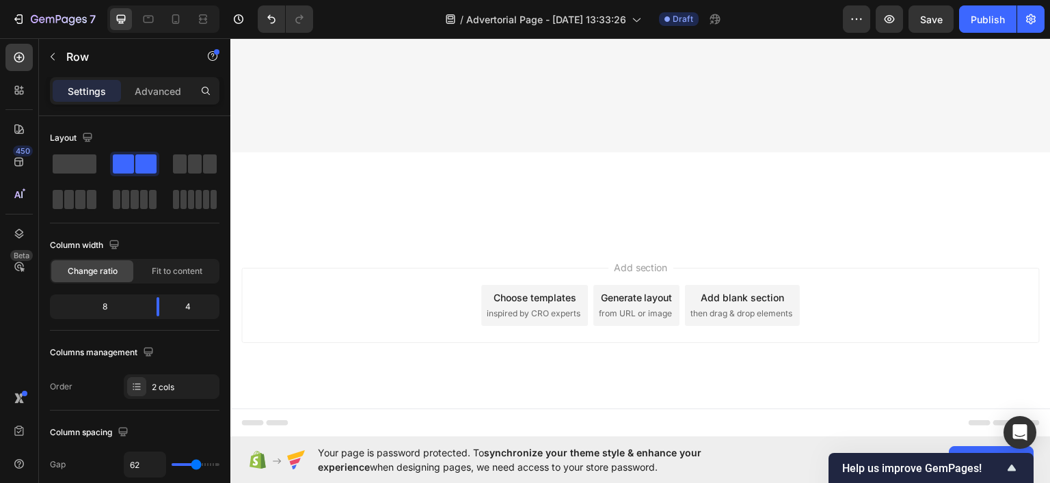
scroll to position [7741, 0]
click at [997, 17] on div "Publish" at bounding box center [988, 19] width 34 height 14
click at [982, 16] on button "Publish" at bounding box center [987, 18] width 57 height 27
click at [64, 48] on div "Row" at bounding box center [117, 57] width 156 height 36
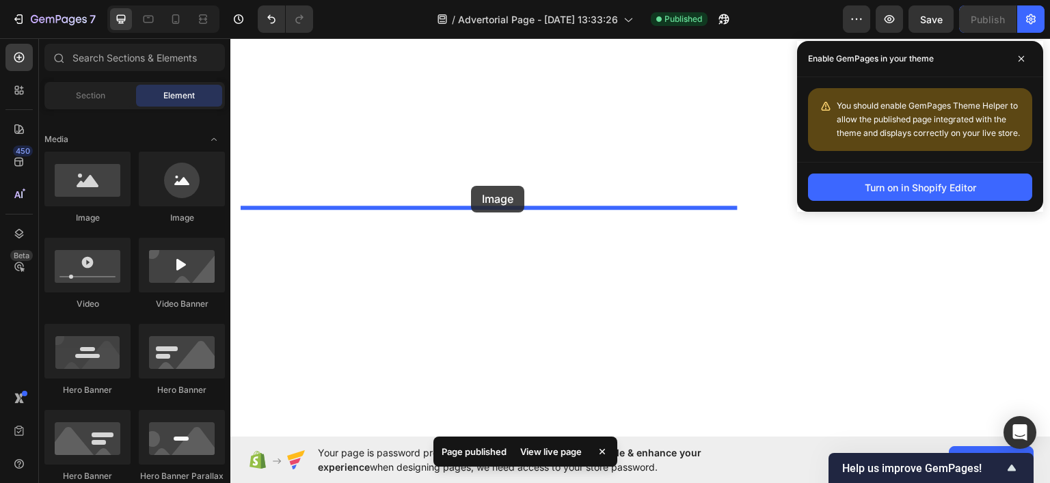
drag, startPoint x: 435, startPoint y: 160, endPoint x: 471, endPoint y: 185, distance: 44.2
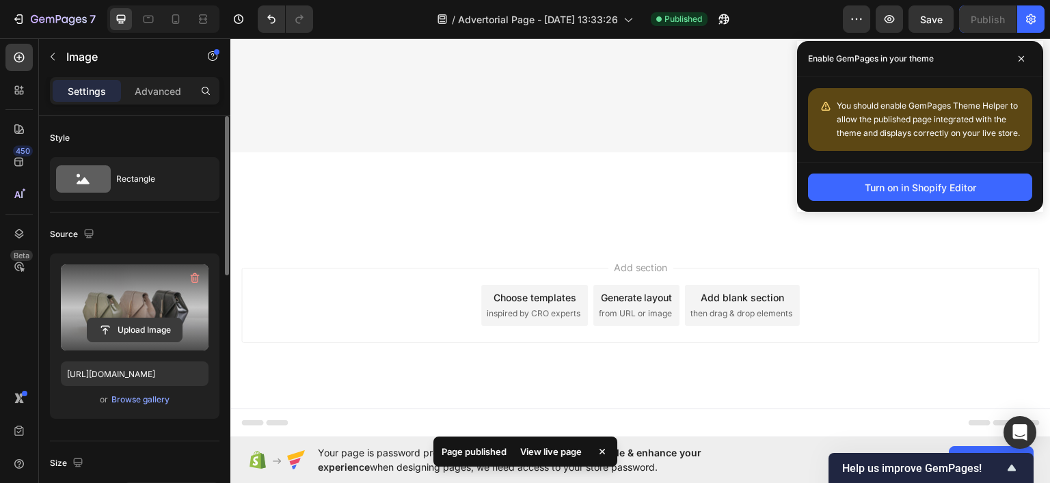
scroll to position [7878, 0]
click at [150, 334] on input "file" at bounding box center [135, 330] width 94 height 23
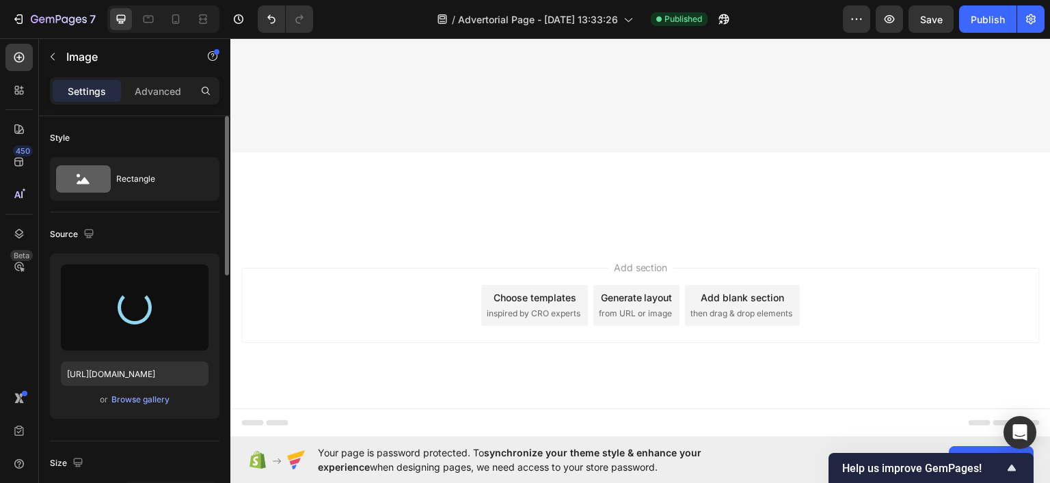
scroll to position [8014, 0]
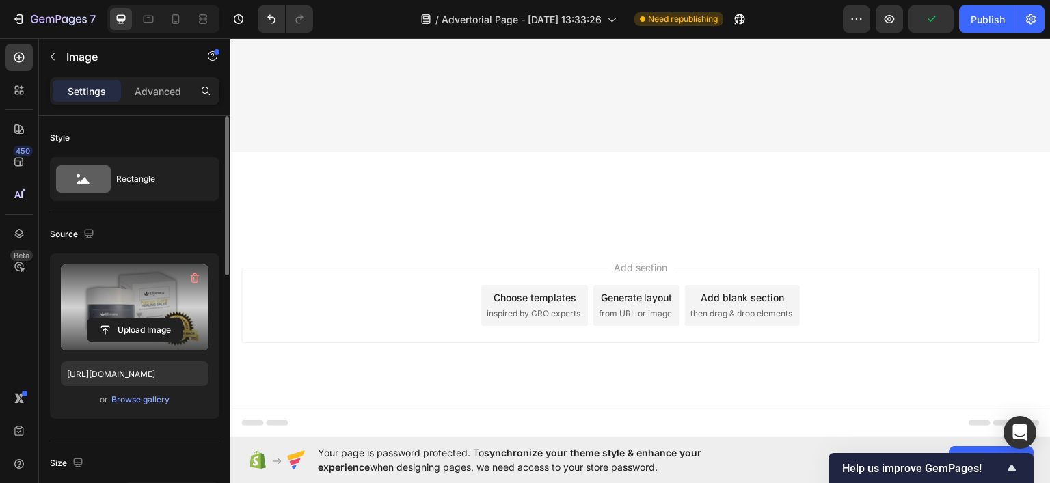
type input "[URL][DOMAIN_NAME]"
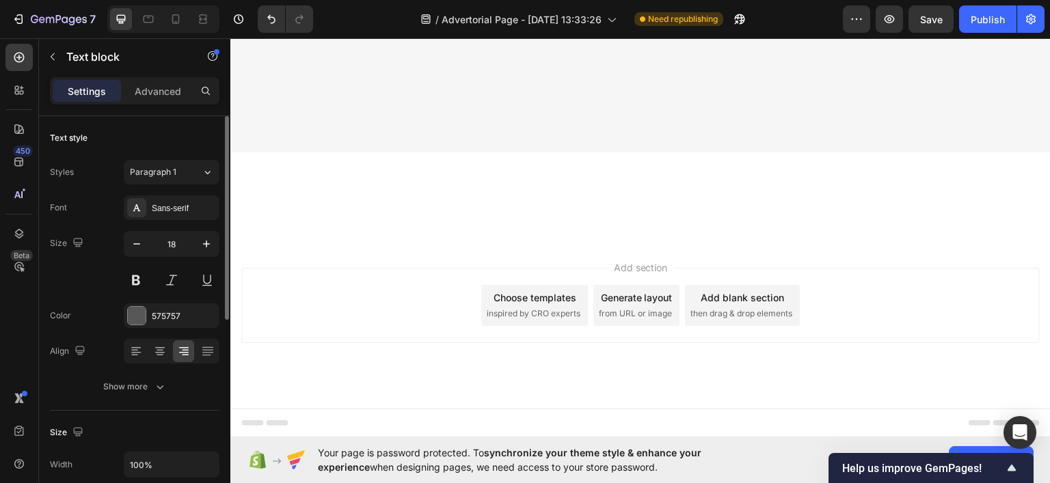
scroll to position [7468, 0]
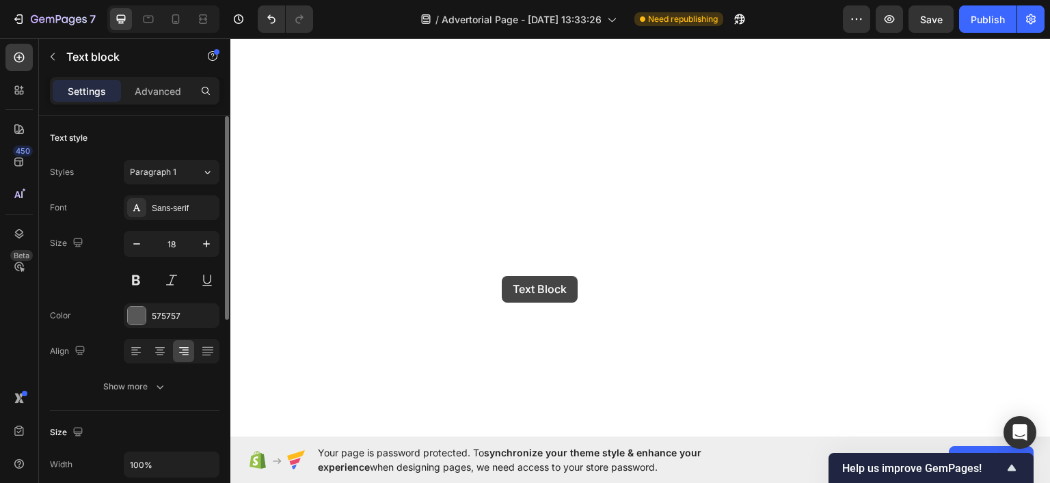
scroll to position [8443, 0]
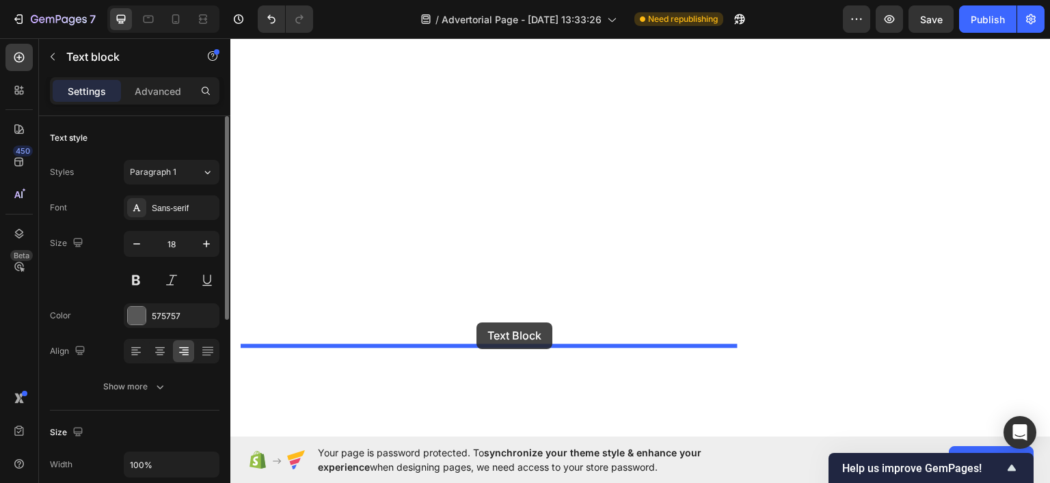
drag, startPoint x: 264, startPoint y: 176, endPoint x: 477, endPoint y: 322, distance: 257.7
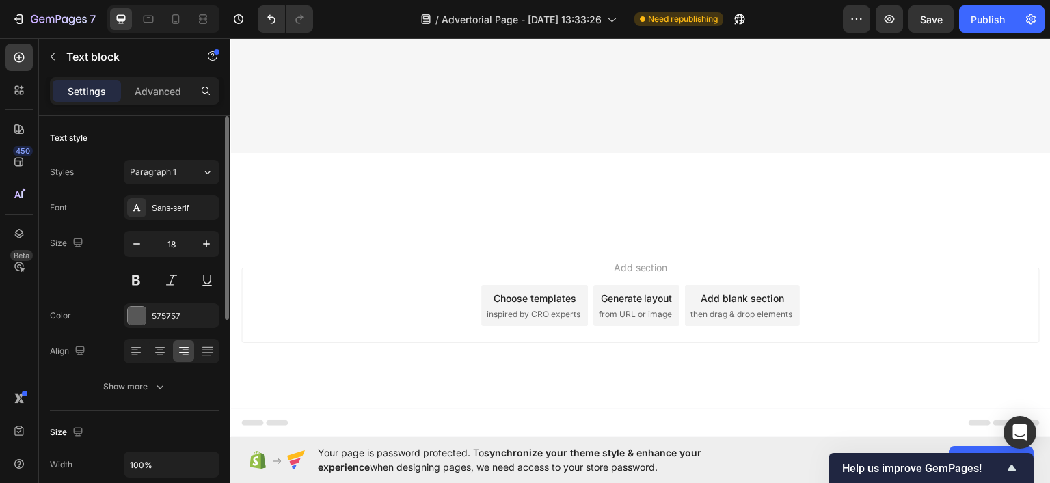
scroll to position [7725, 0]
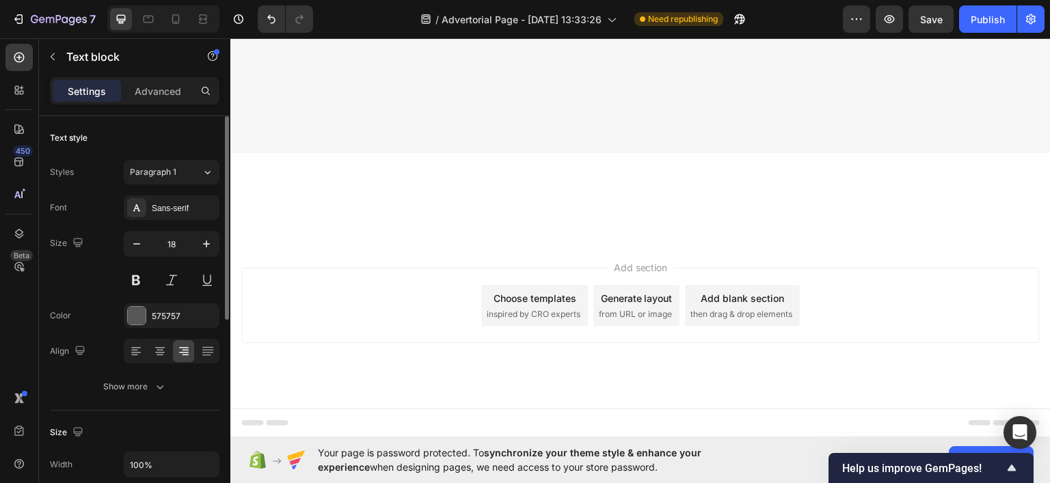
scroll to position [8135, 0]
copy p "והנה ההבטחה שלנו אליך: אם זה לא עובד – אתה לא משלם כלום !"
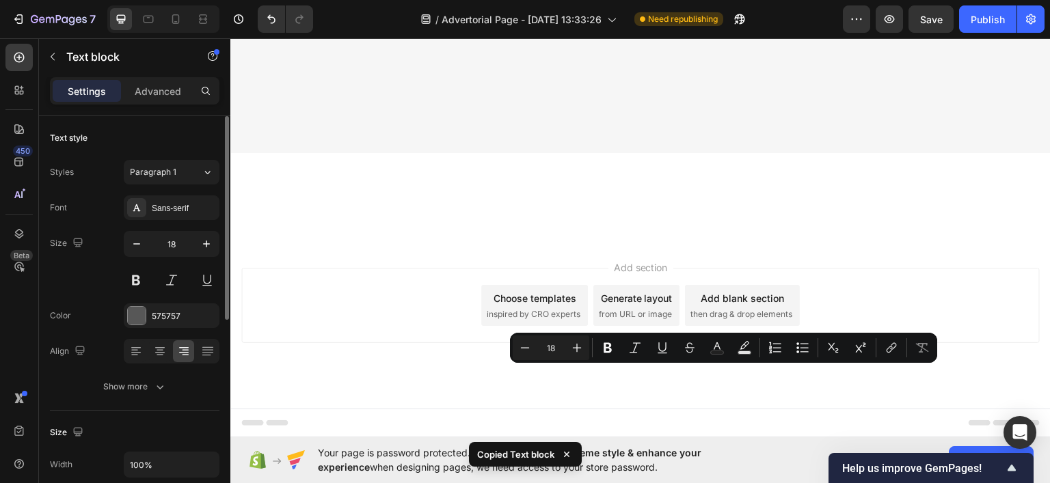
copy p "אני"
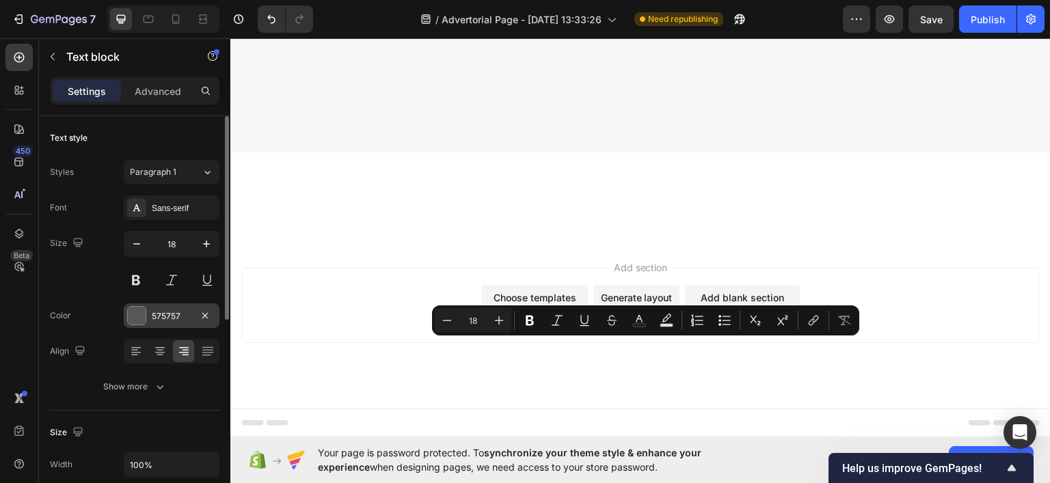
drag, startPoint x: 131, startPoint y: 278, endPoint x: 159, endPoint y: 323, distance: 52.8
click at [130, 278] on button at bounding box center [136, 280] width 25 height 25
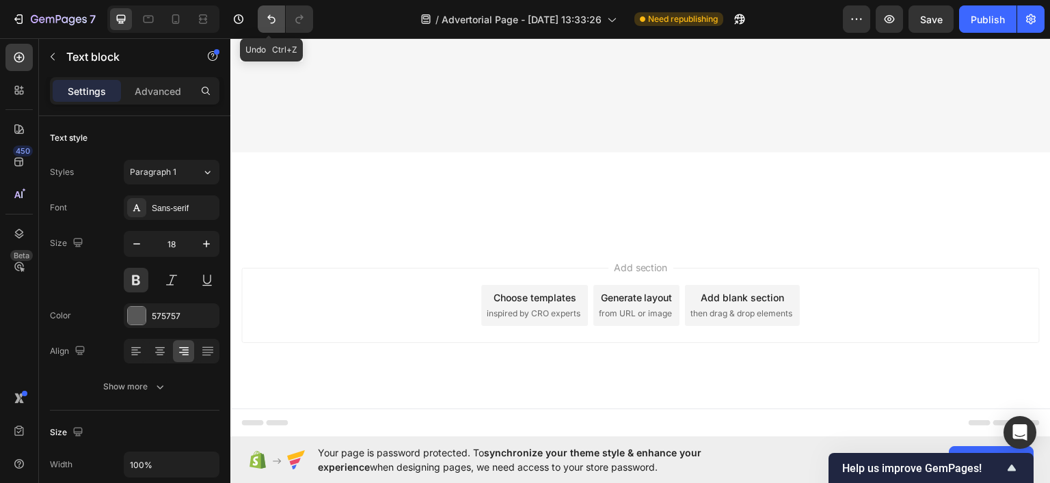
click at [274, 11] on button "Undo/Redo" at bounding box center [271, 18] width 27 height 27
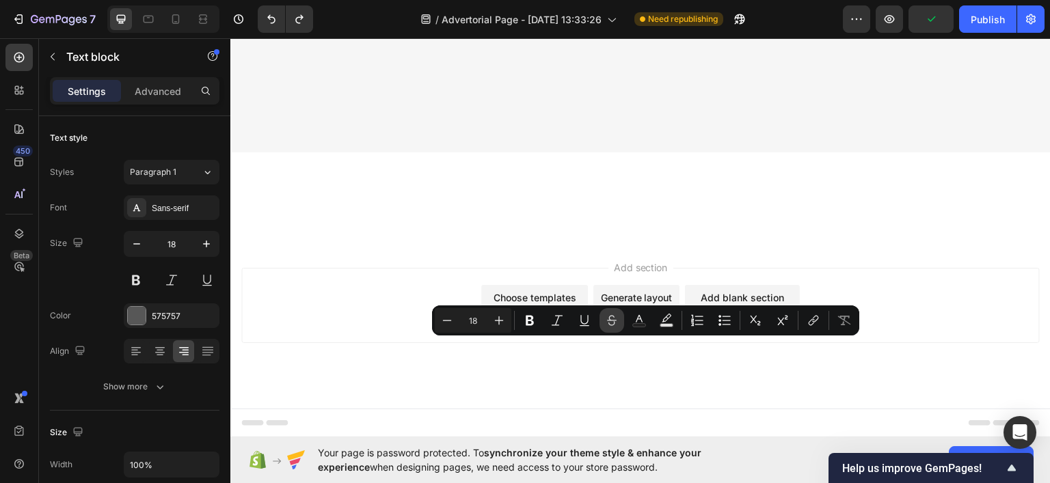
drag, startPoint x: 533, startPoint y: 316, endPoint x: 618, endPoint y: 327, distance: 86.2
click at [533, 317] on icon "Editor contextual toolbar" at bounding box center [530, 321] width 14 height 14
click at [630, 323] on button "Text Color" at bounding box center [639, 320] width 25 height 25
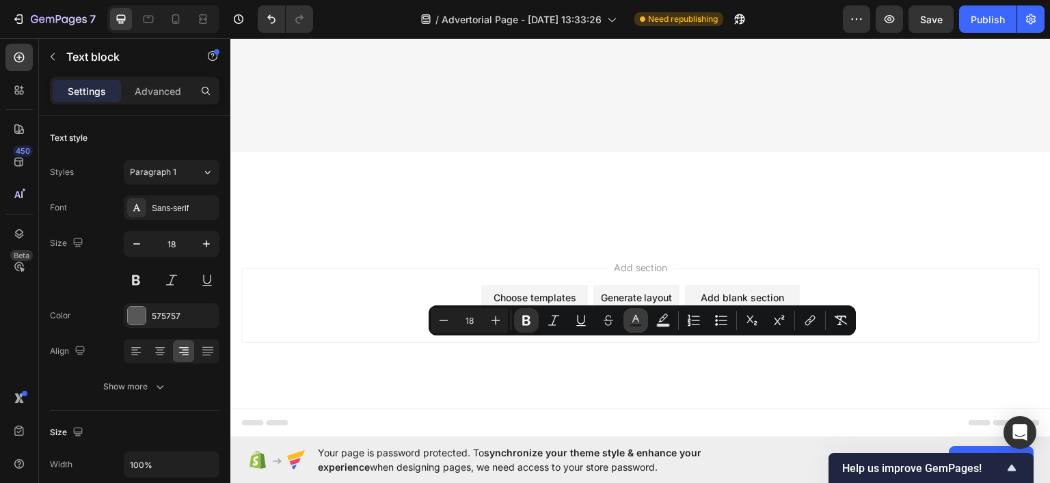
click at [641, 318] on icon "Editor contextual toolbar" at bounding box center [636, 321] width 14 height 14
click at [637, 317] on icon "Editor contextual toolbar" at bounding box center [636, 321] width 14 height 14
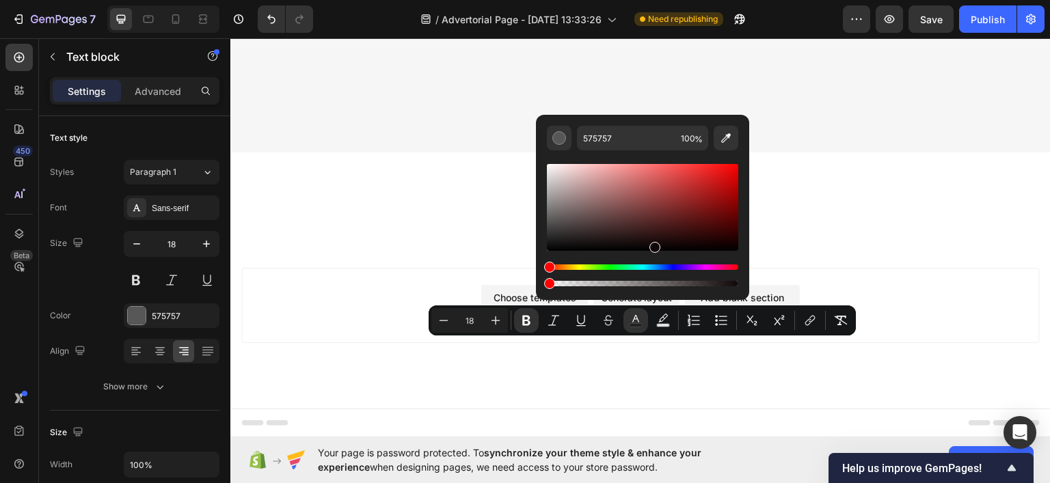
click at [654, 246] on div "Editor contextual toolbar" at bounding box center [642, 207] width 191 height 87
type input "0C0505"
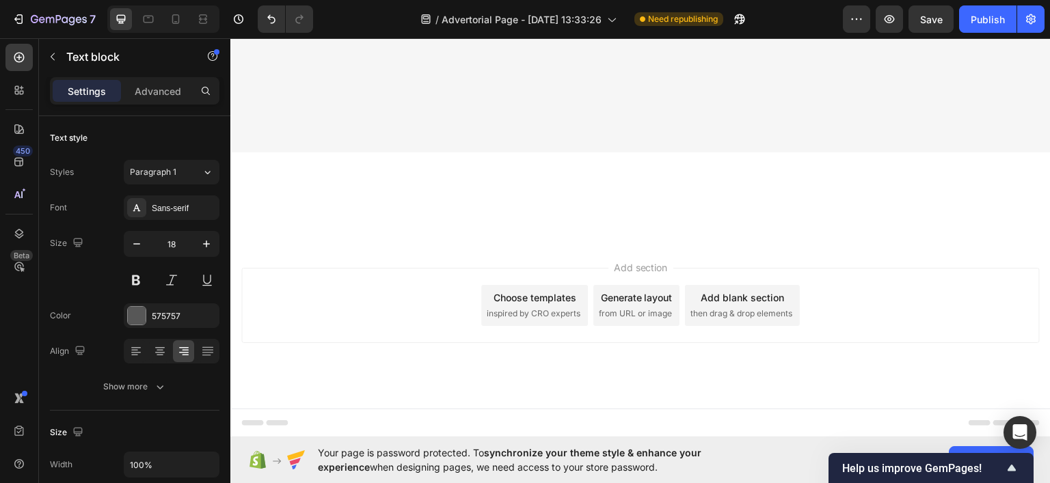
scroll to position [8363, 0]
click at [47, 47] on button "button" at bounding box center [53, 57] width 22 height 22
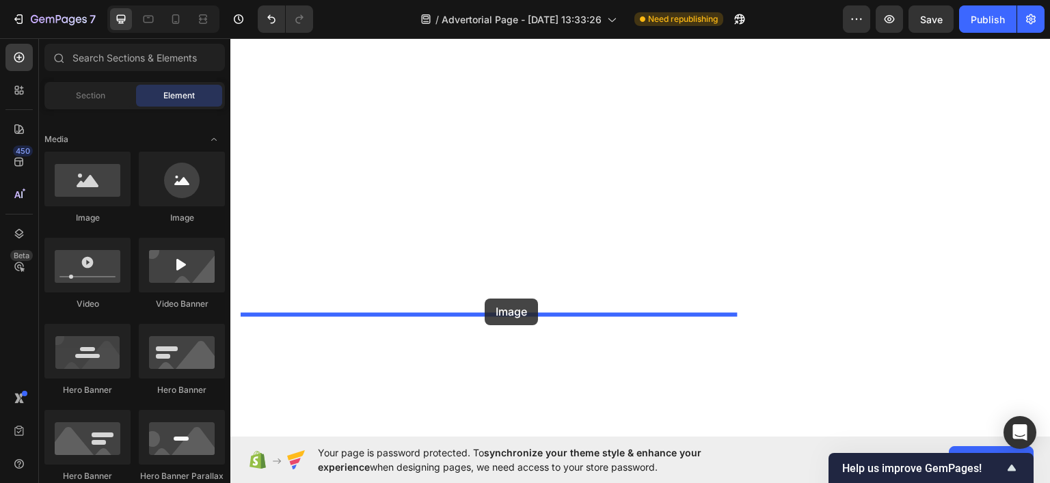
drag, startPoint x: 308, startPoint y: 233, endPoint x: 485, endPoint y: 298, distance: 188.6
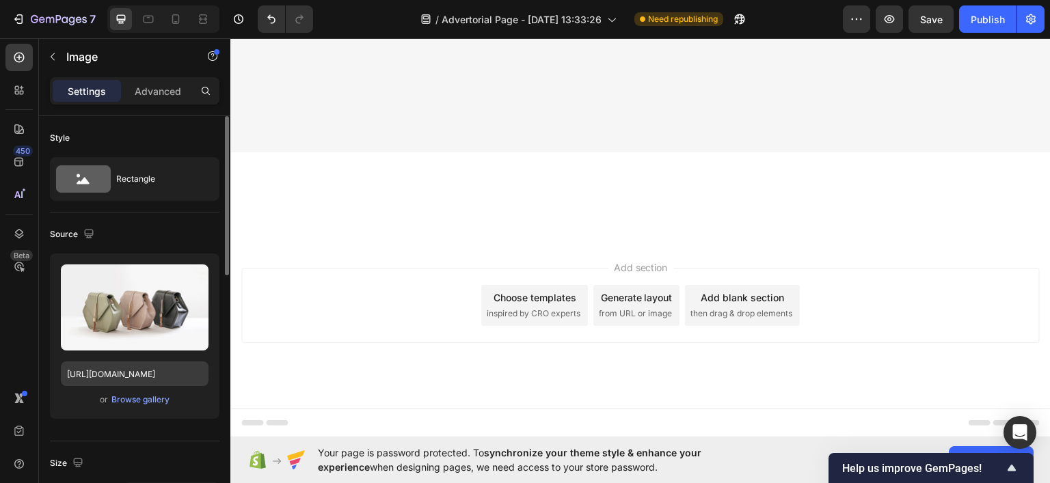
scroll to position [8432, 0]
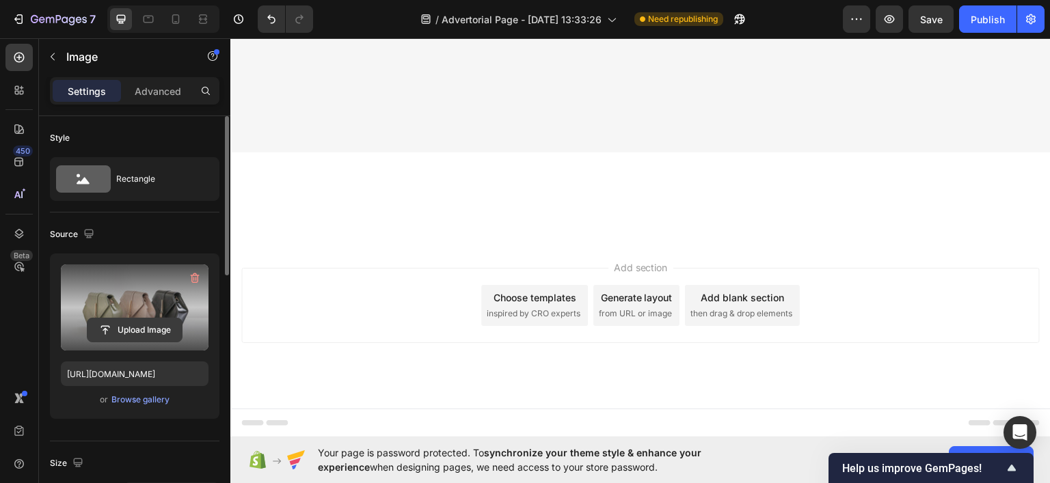
click at [126, 330] on input "file" at bounding box center [135, 330] width 94 height 23
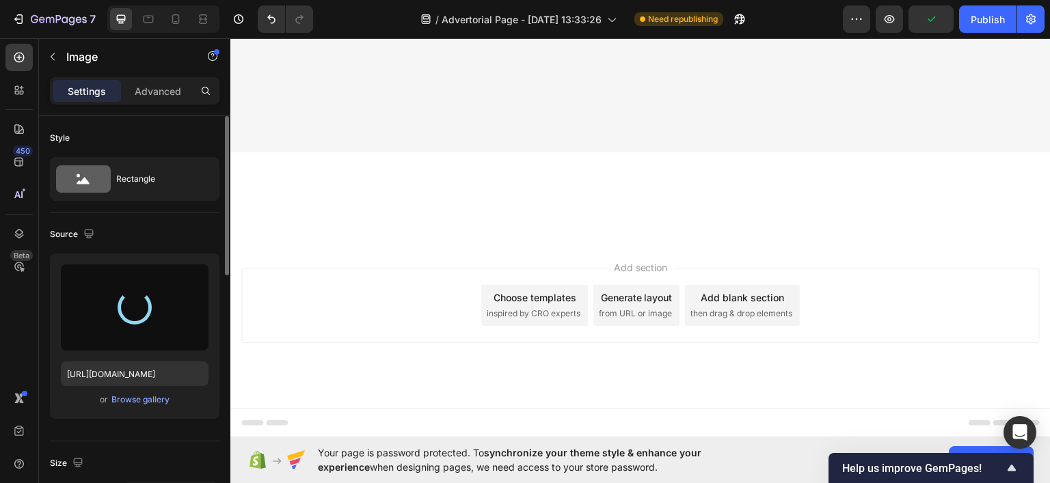
scroll to position [8705, 0]
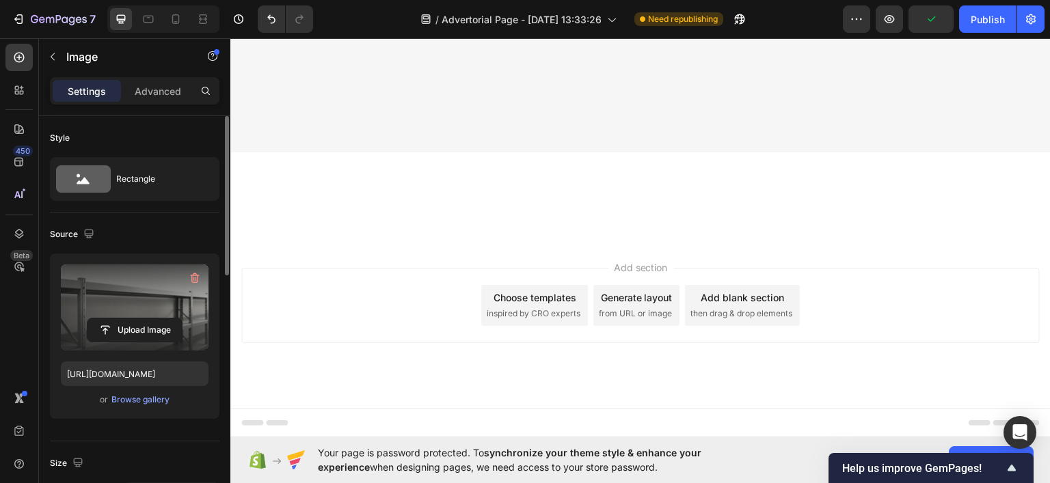
type input "[URL][DOMAIN_NAME]"
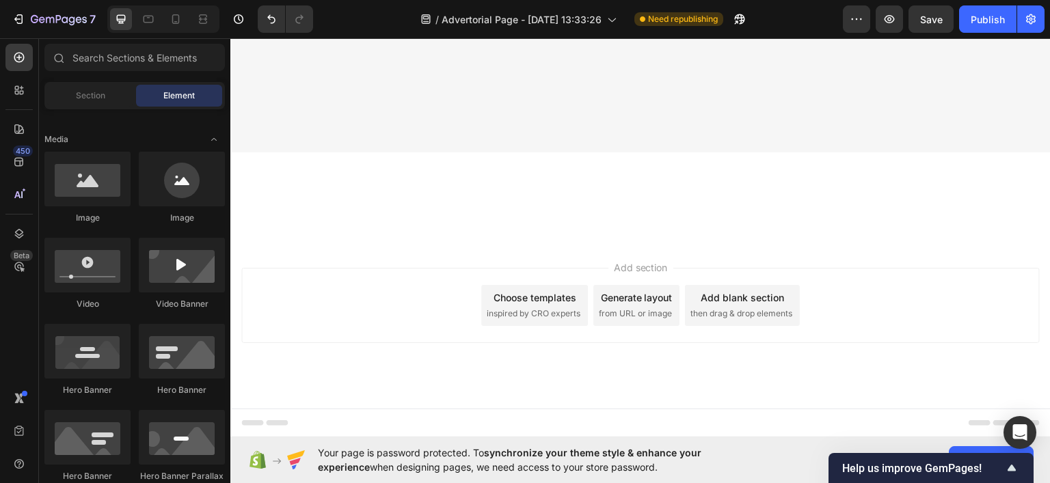
scroll to position [8481, 0]
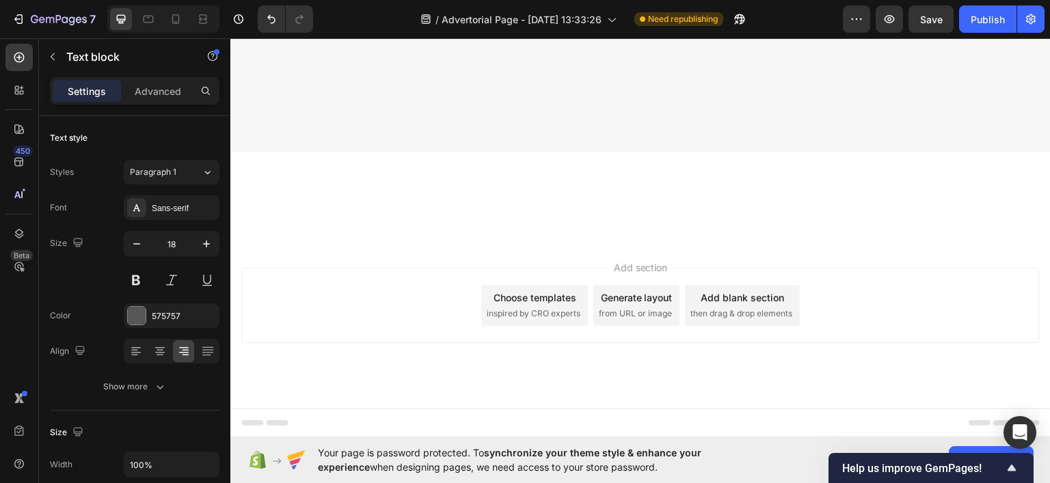
scroll to position [8276, 0]
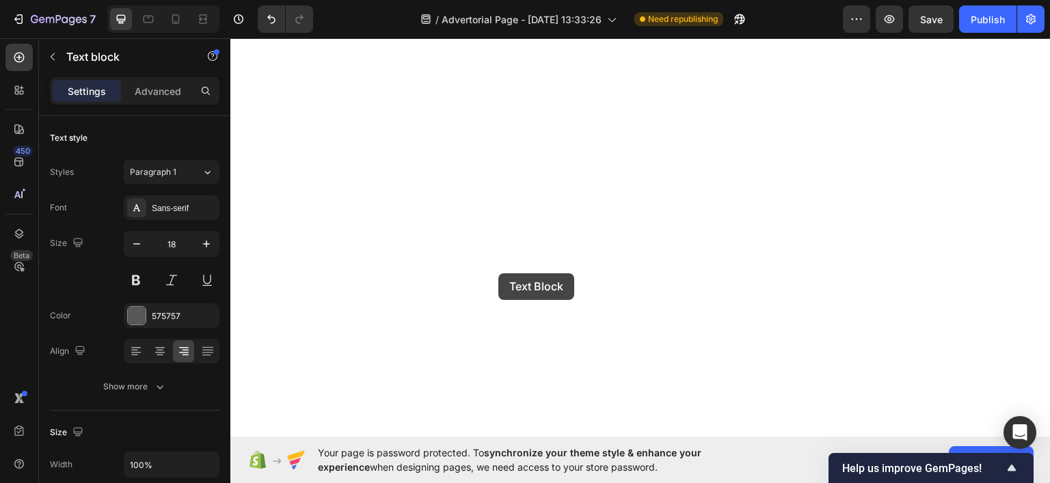
scroll to position [8933, 0]
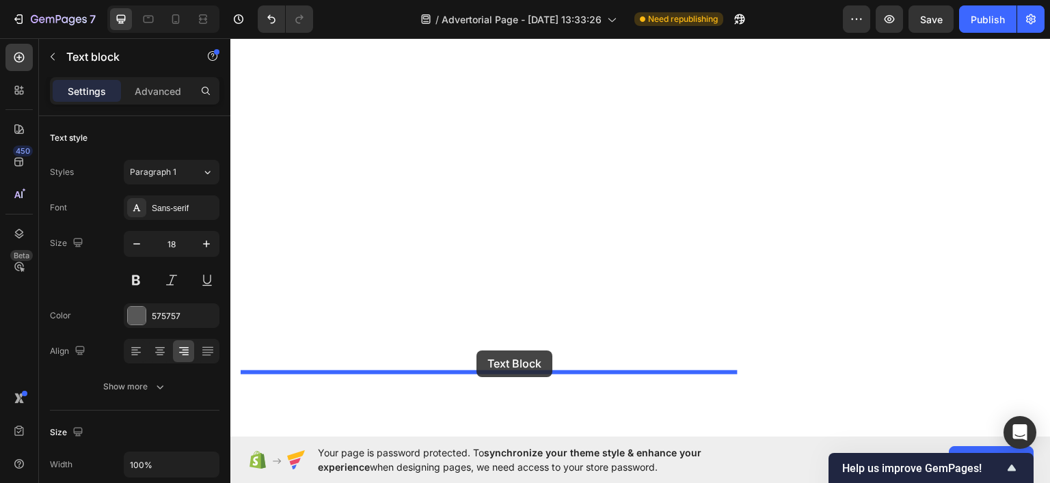
drag, startPoint x: 281, startPoint y: 72, endPoint x: 477, endPoint y: 350, distance: 340.1
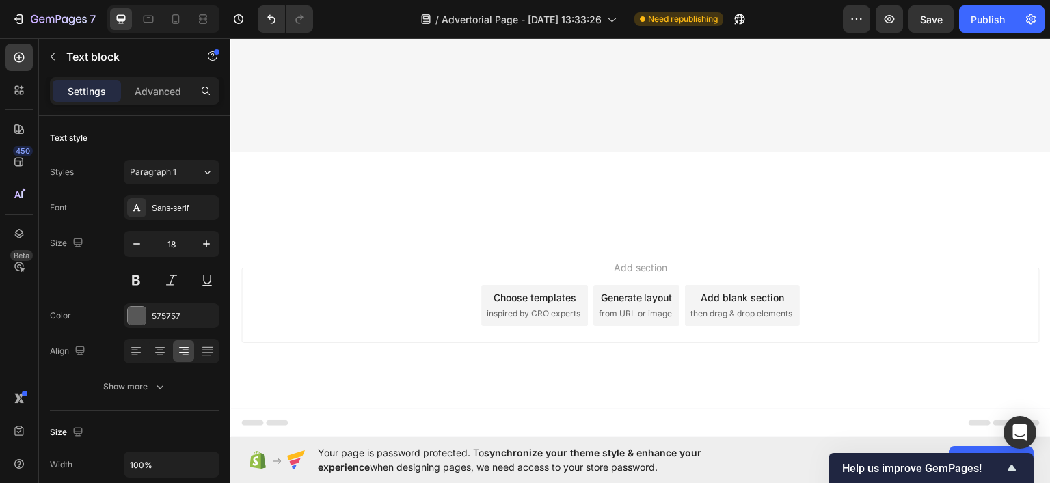
scroll to position [8598, 0]
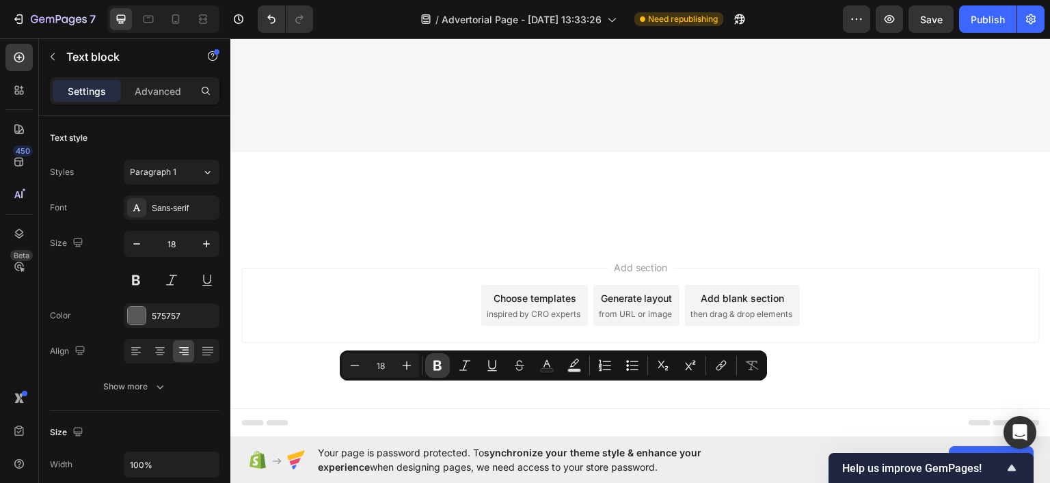
click at [436, 363] on icon "Editor contextual toolbar" at bounding box center [437, 366] width 8 height 10
click at [543, 363] on icon "Editor contextual toolbar" at bounding box center [547, 366] width 14 height 14
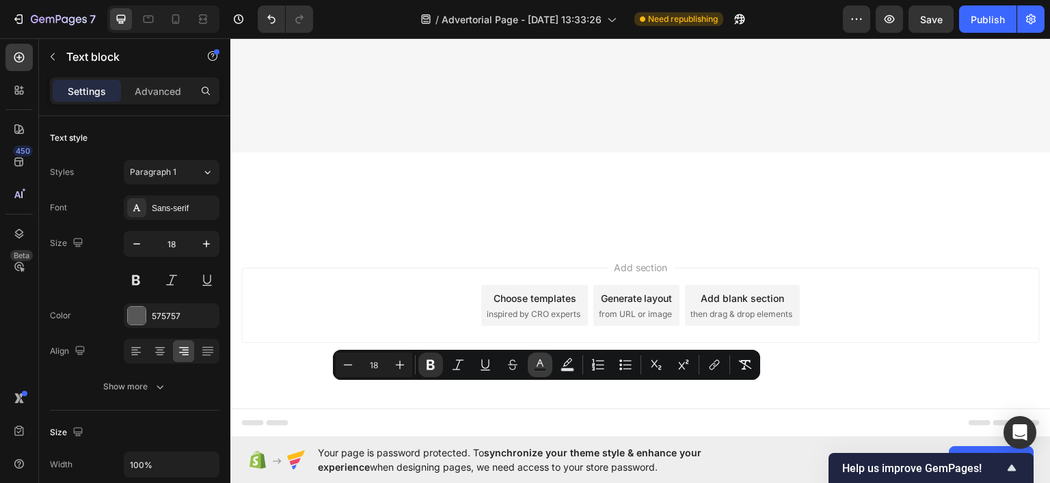
click at [546, 364] on icon "Editor contextual toolbar" at bounding box center [540, 365] width 14 height 14
click at [539, 364] on icon "Editor contextual toolbar" at bounding box center [540, 364] width 7 height 8
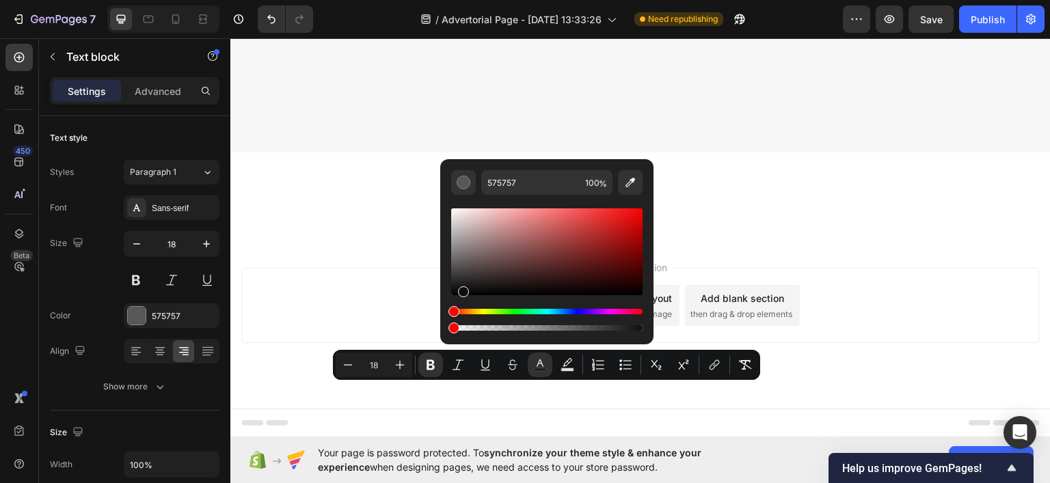
type input "111010"
drag, startPoint x: 295, startPoint y: 306, endPoint x: 446, endPoint y: 289, distance: 151.4
click at [446, 289] on div "111010 100 %" at bounding box center [546, 246] width 213 height 174
click at [401, 369] on icon "Editor contextual toolbar" at bounding box center [400, 365] width 14 height 14
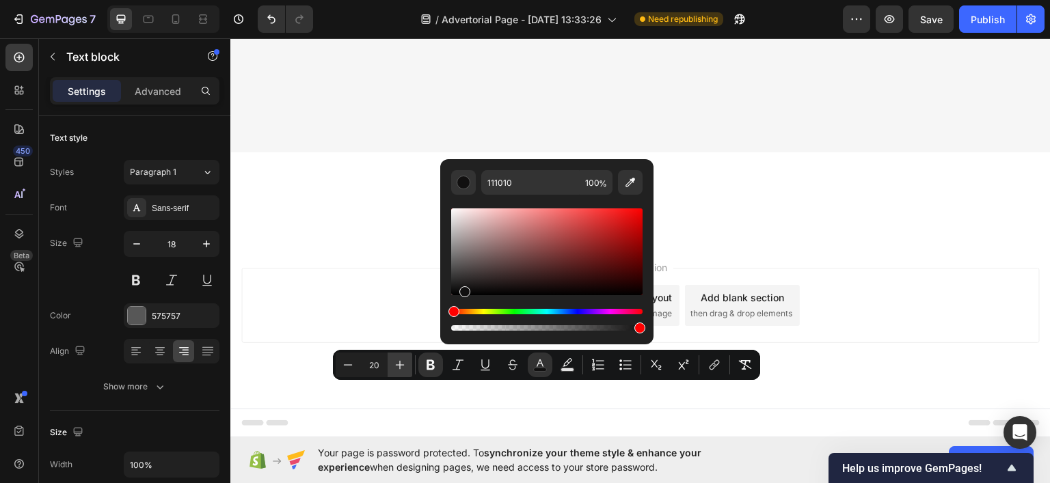
click at [401, 369] on icon "Editor contextual toolbar" at bounding box center [400, 365] width 14 height 14
click at [399, 369] on icon "Editor contextual toolbar" at bounding box center [400, 365] width 9 height 9
type input "22"
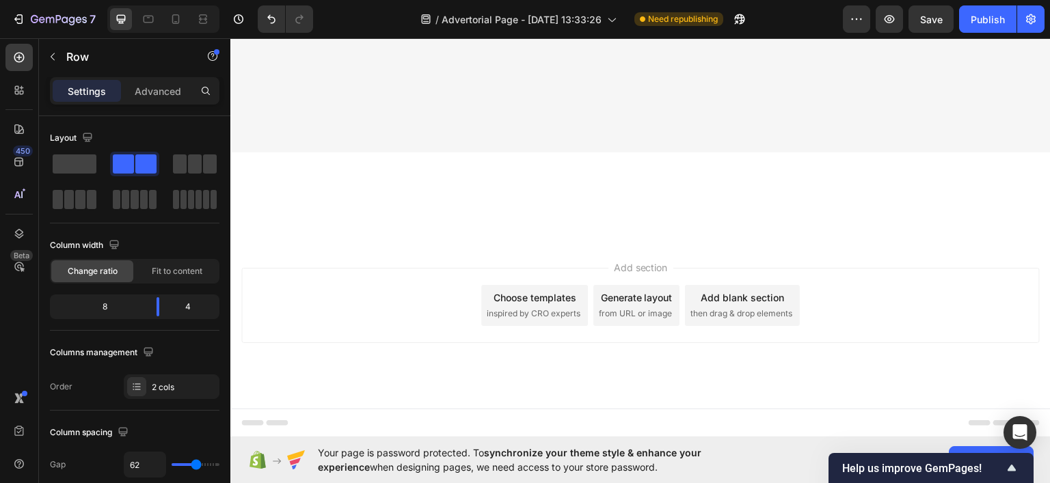
scroll to position [8880, 0]
click at [63, 51] on button "button" at bounding box center [53, 57] width 22 height 22
